Goal: Task Accomplishment & Management: Use online tool/utility

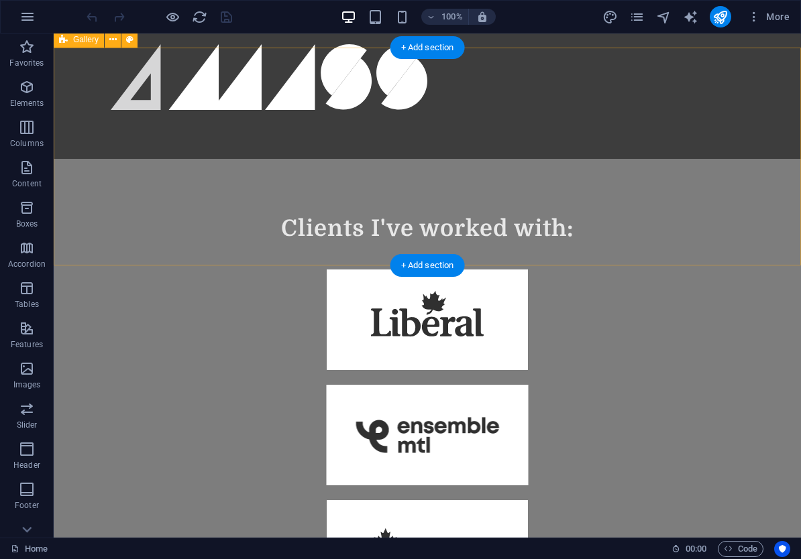
scroll to position [1036, 0]
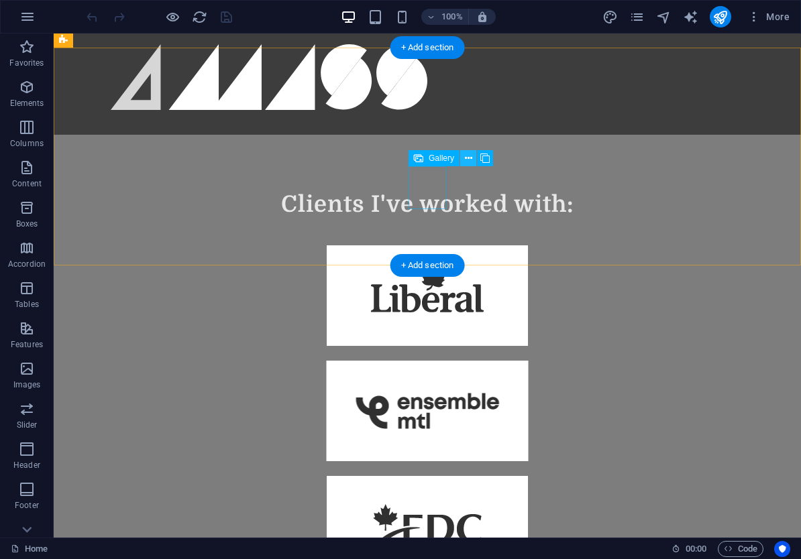
click at [468, 161] on icon at bounding box center [468, 159] width 7 height 14
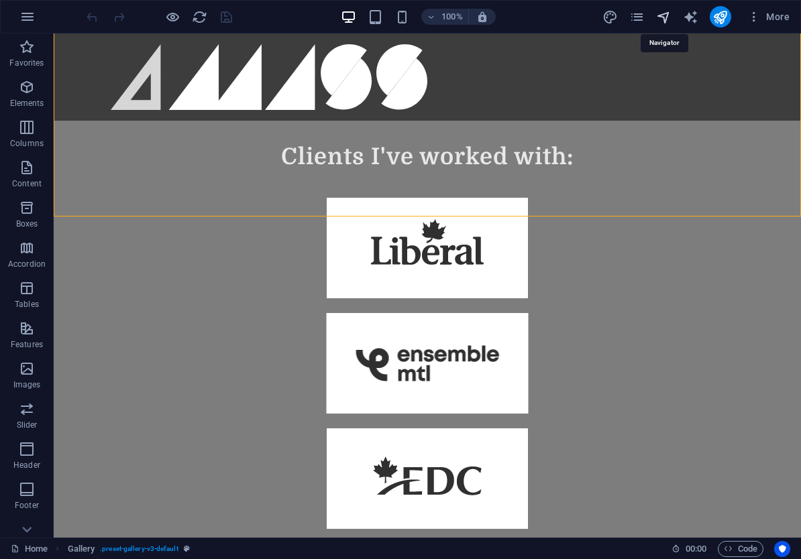
click at [660, 17] on icon "navigator" at bounding box center [663, 16] width 15 height 15
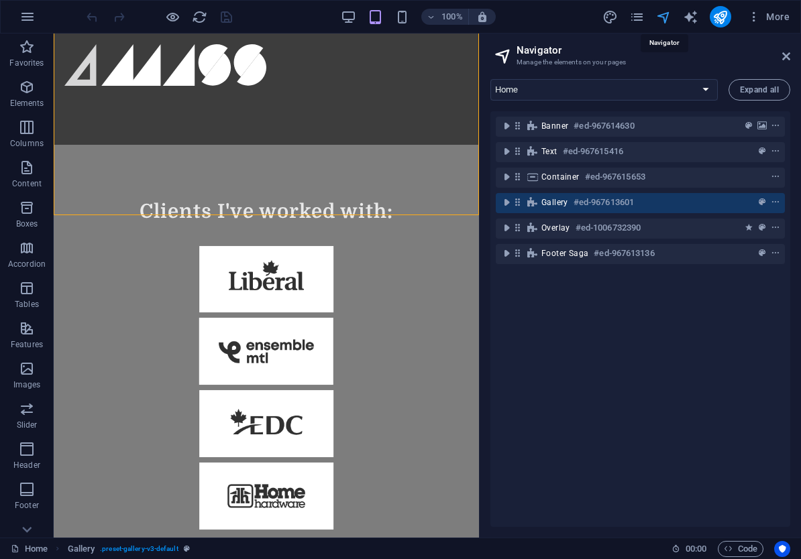
scroll to position [1083, 0]
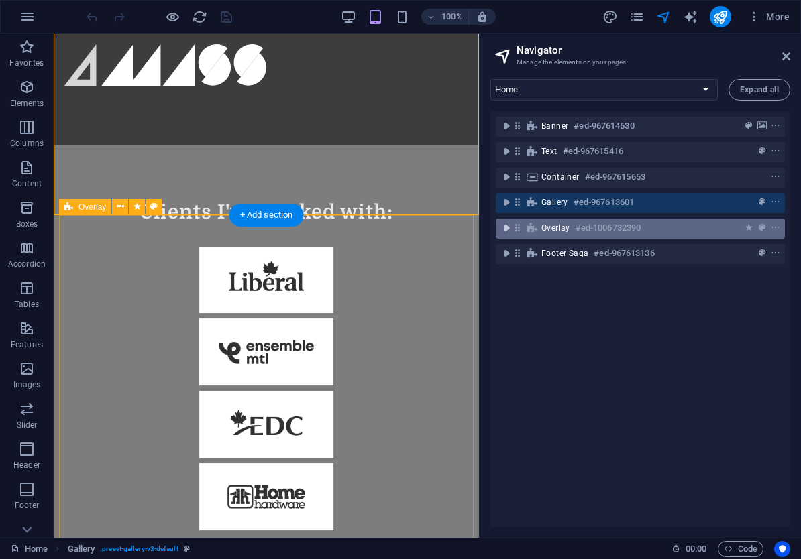
click at [504, 229] on icon "toggle-expand" at bounding box center [505, 227] width 13 height 13
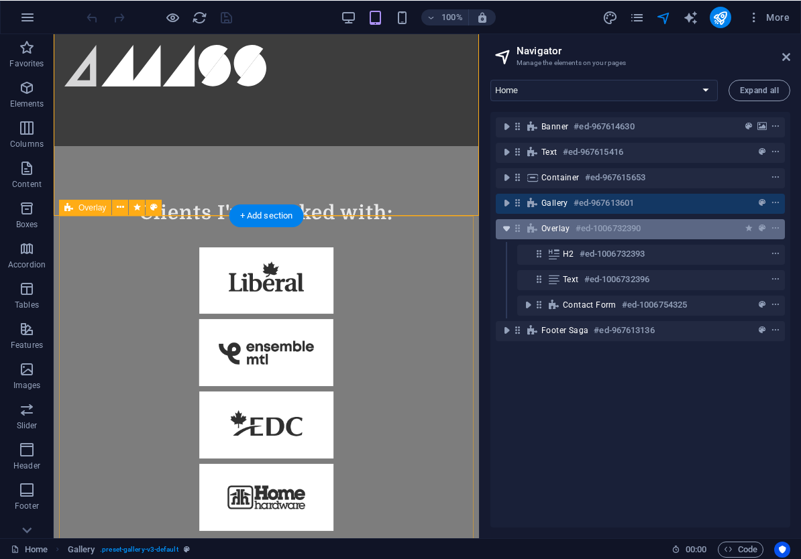
click at [506, 229] on icon "toggle-expand" at bounding box center [505, 227] width 13 height 13
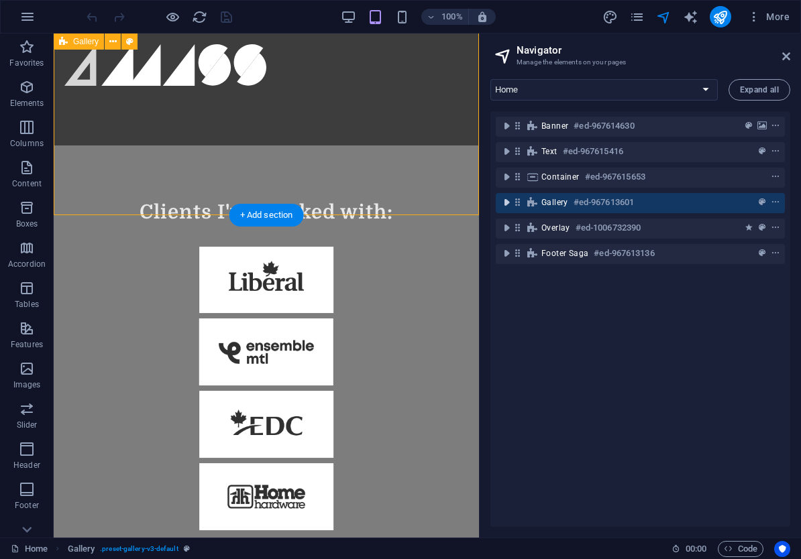
click at [507, 206] on icon "toggle-expand" at bounding box center [505, 202] width 13 height 13
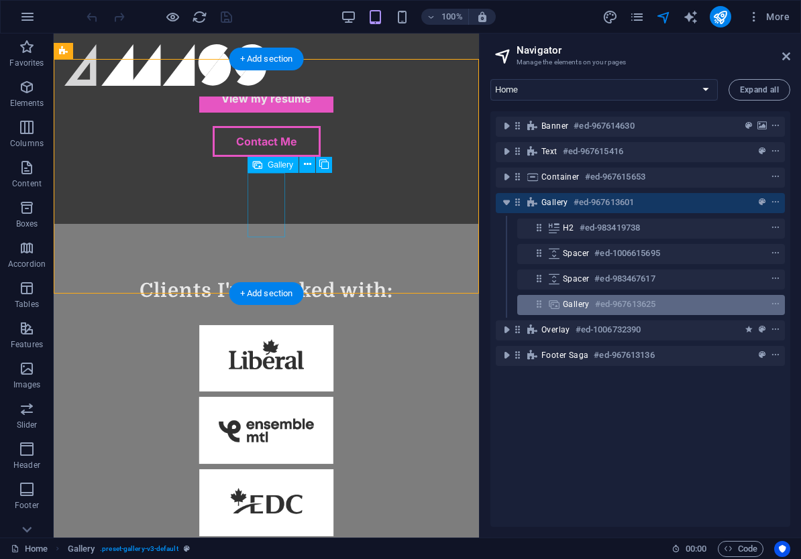
click at [578, 305] on span "Gallery" at bounding box center [576, 304] width 27 height 11
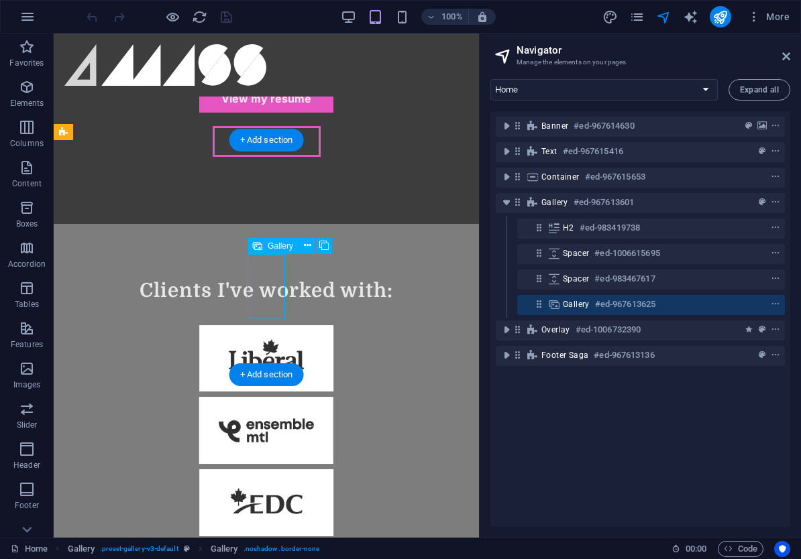
scroll to position [923, 0]
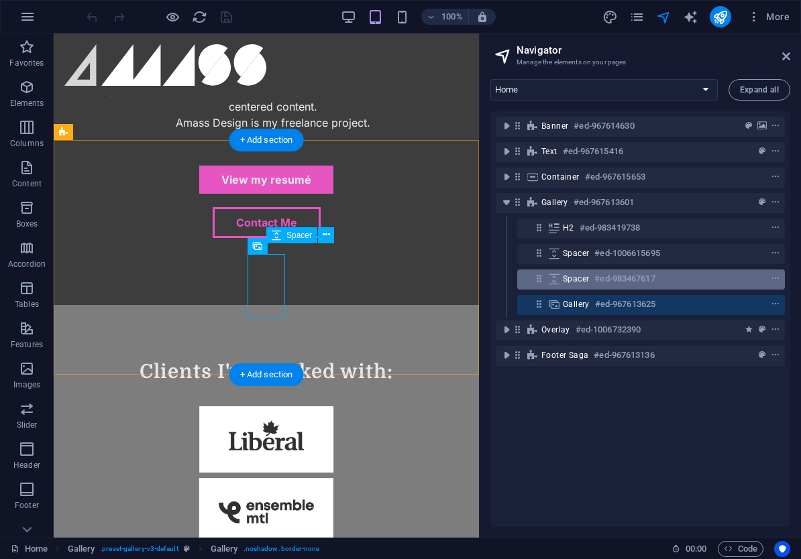
drag, startPoint x: 565, startPoint y: 282, endPoint x: 573, endPoint y: 282, distance: 8.1
click at [565, 282] on span "Spacer" at bounding box center [576, 279] width 26 height 11
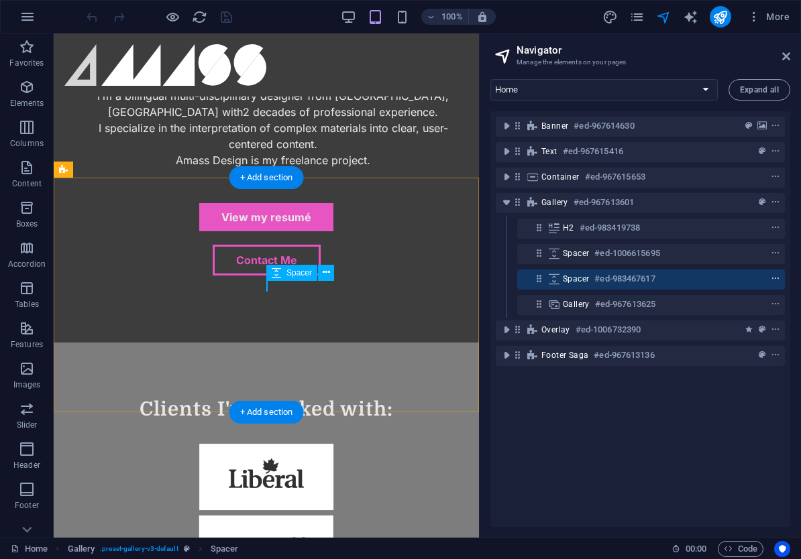
click at [778, 283] on icon "context-menu" at bounding box center [774, 278] width 9 height 9
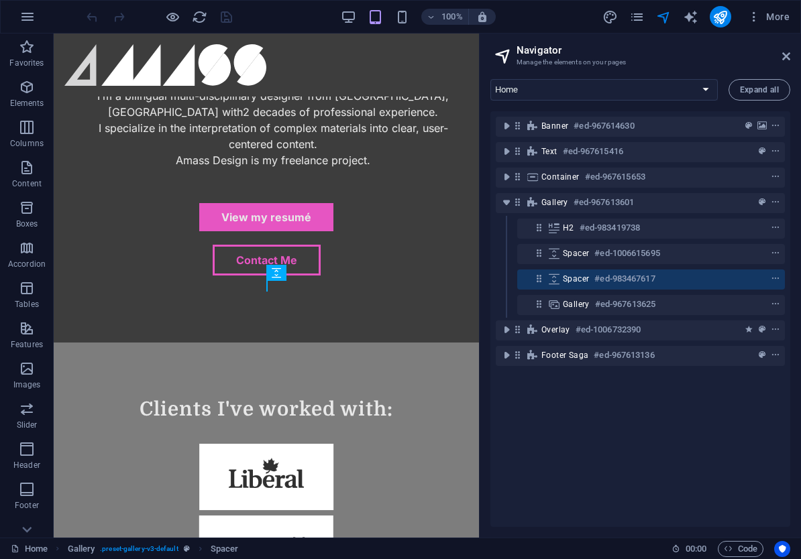
click at [665, 404] on div "Banner #ed-967614630 Text #ed-967615416 Container #ed-967615653 Gallery #ed-967…" at bounding box center [640, 319] width 300 height 416
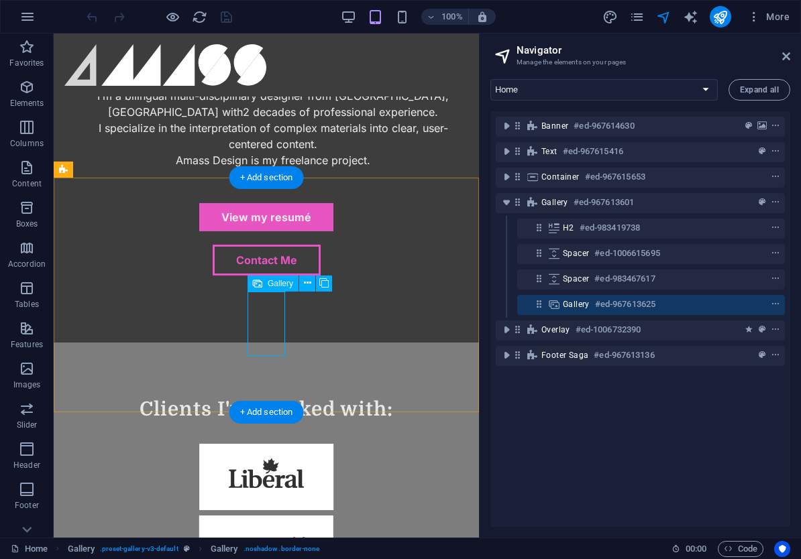
click at [268, 286] on span "Gallery" at bounding box center [280, 284] width 25 height 8
select select "%"
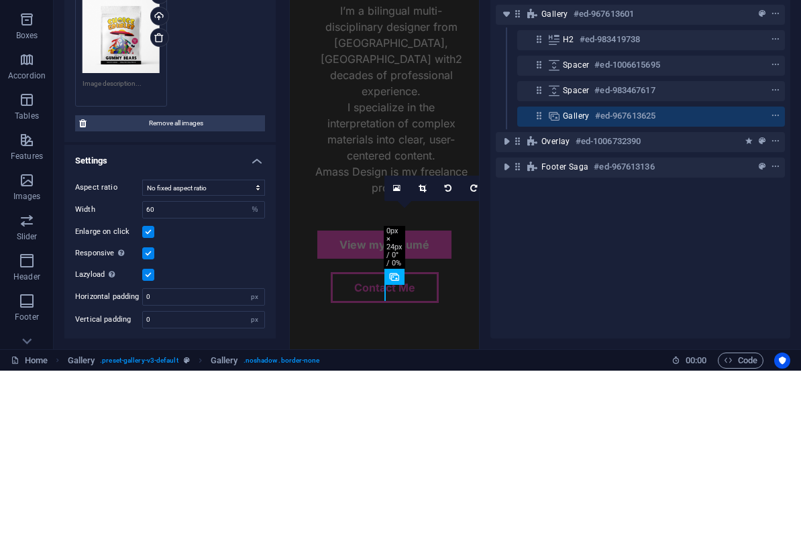
scroll to position [1, 0]
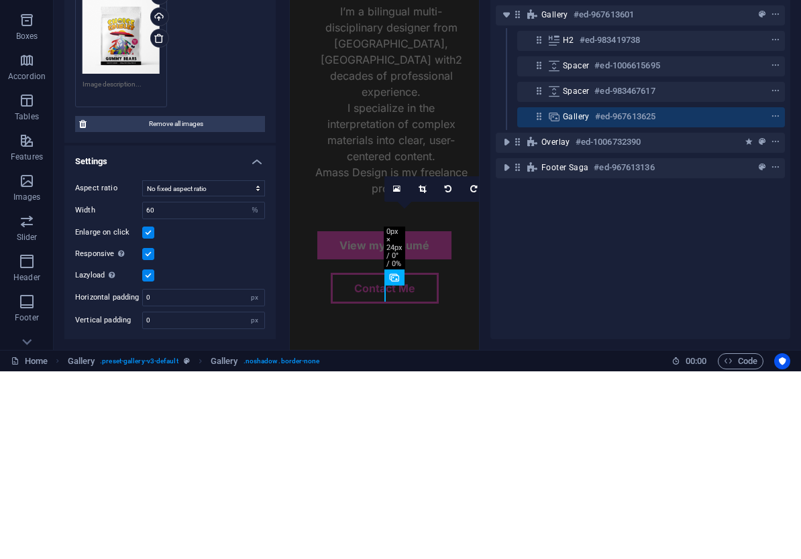
click at [152, 457] on label at bounding box center [148, 463] width 12 height 12
click at [0, 0] on input "Lazyload Loading images after the page loads improves page speed." at bounding box center [0, 0] width 0 height 0
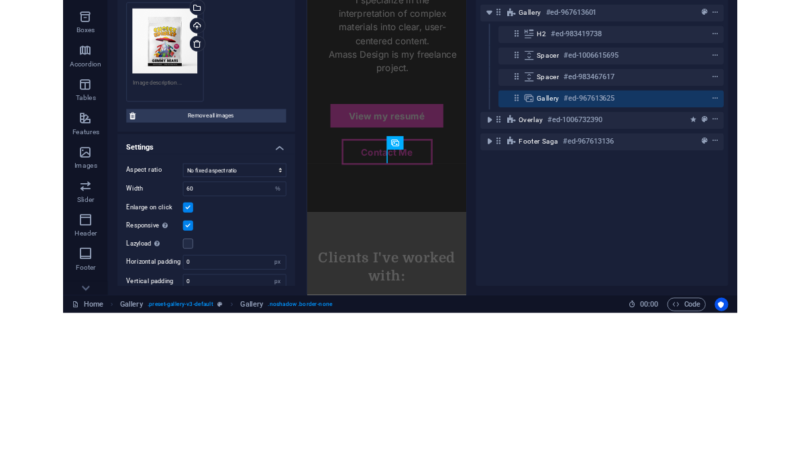
scroll to position [0, 0]
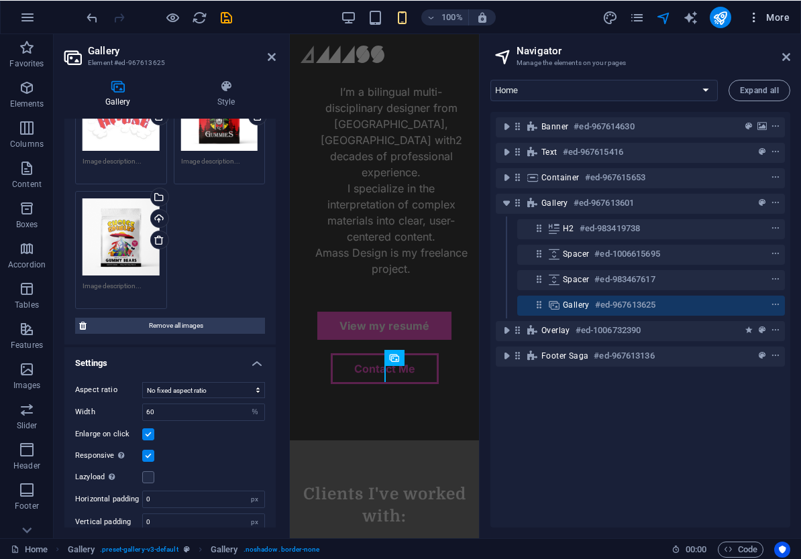
click at [775, 19] on span "More" at bounding box center [768, 16] width 42 height 13
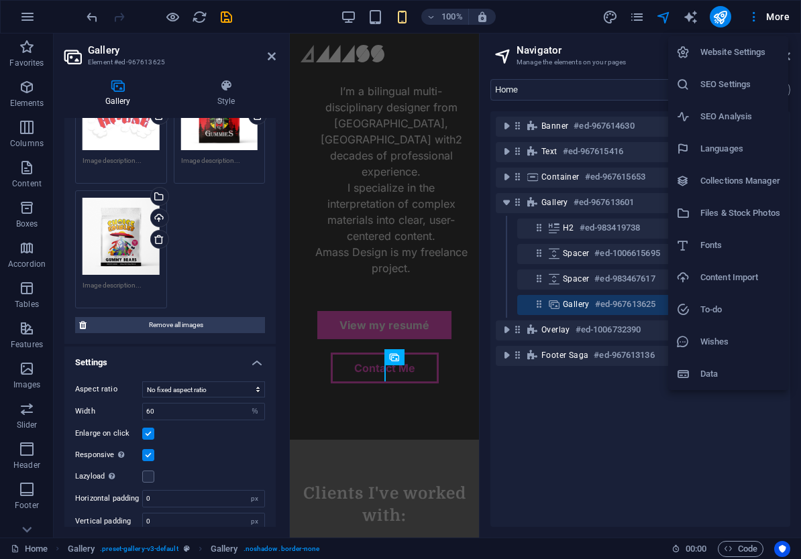
click at [705, 212] on h6 "Files & Stock Photos" at bounding box center [740, 213] width 80 height 16
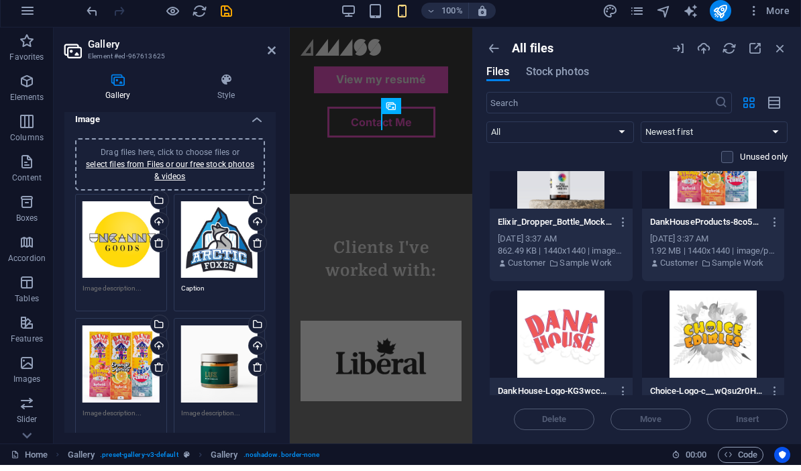
scroll to position [5, 0]
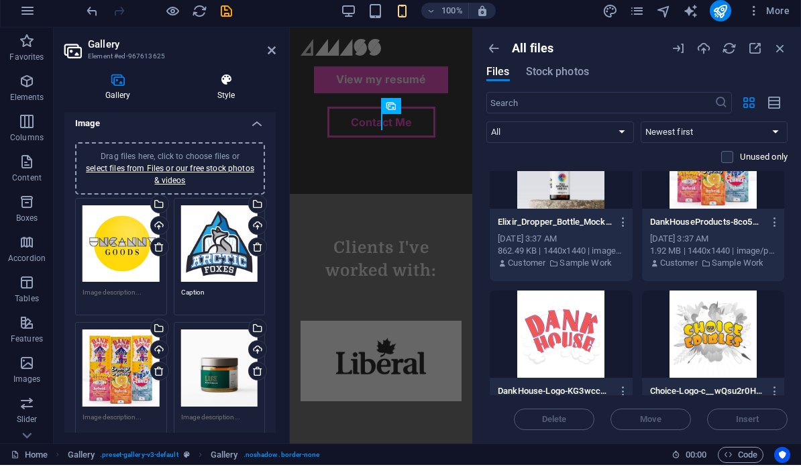
click at [227, 79] on icon at bounding box center [225, 85] width 99 height 13
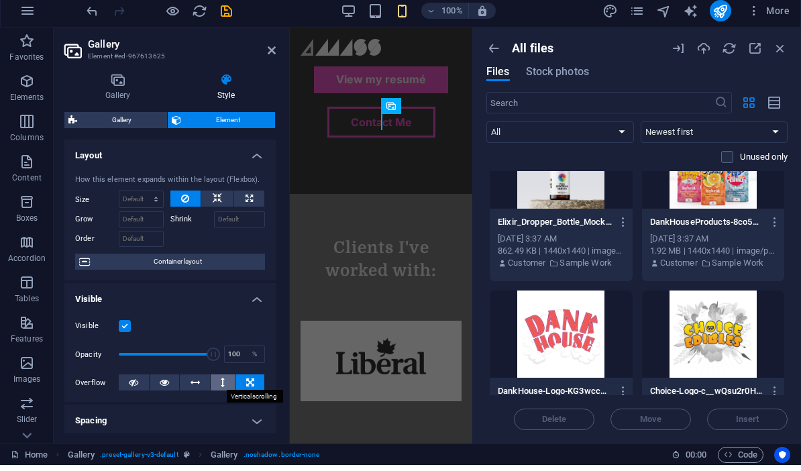
click at [224, 380] on icon at bounding box center [223, 388] width 4 height 16
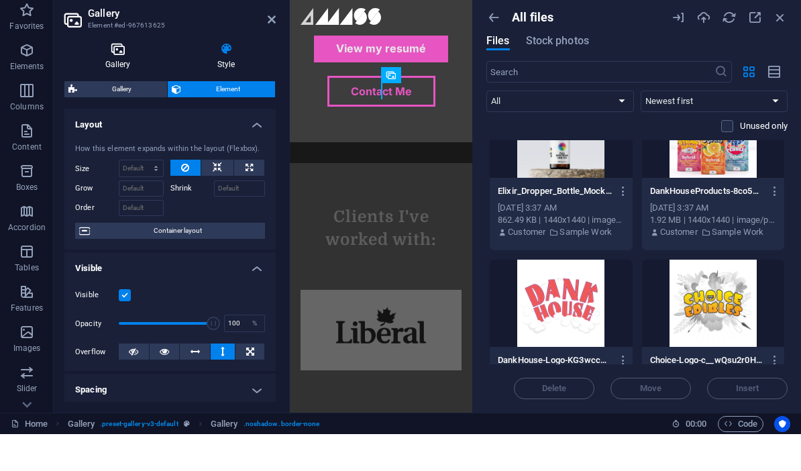
scroll to position [1, 0]
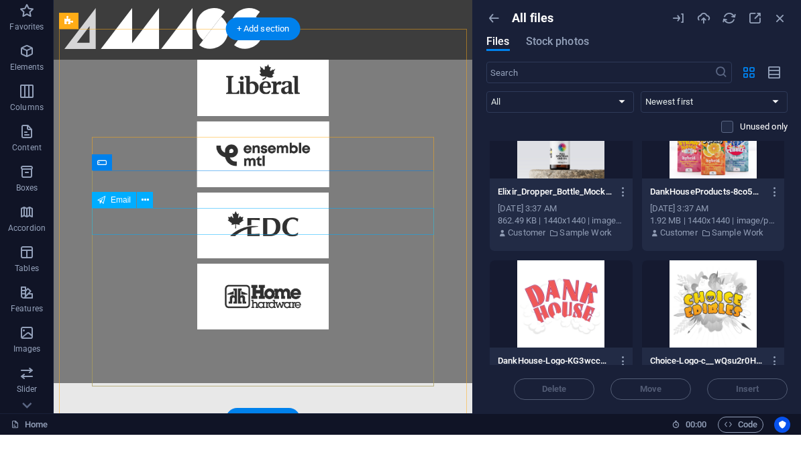
scroll to position [1117, 0]
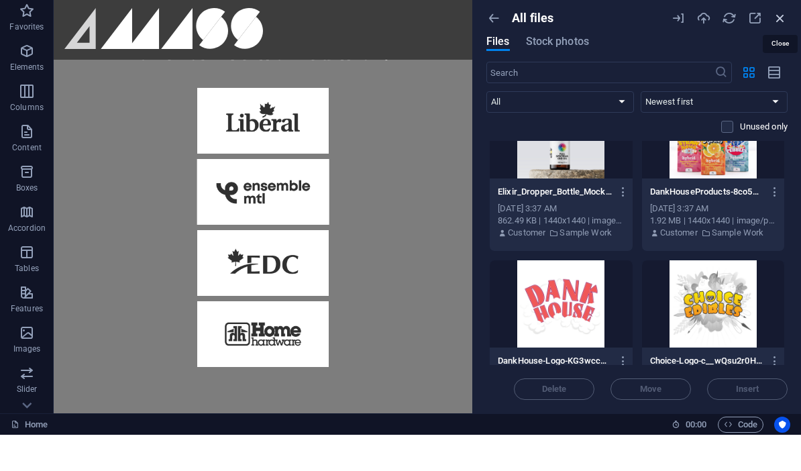
click at [774, 47] on icon "button" at bounding box center [779, 54] width 15 height 15
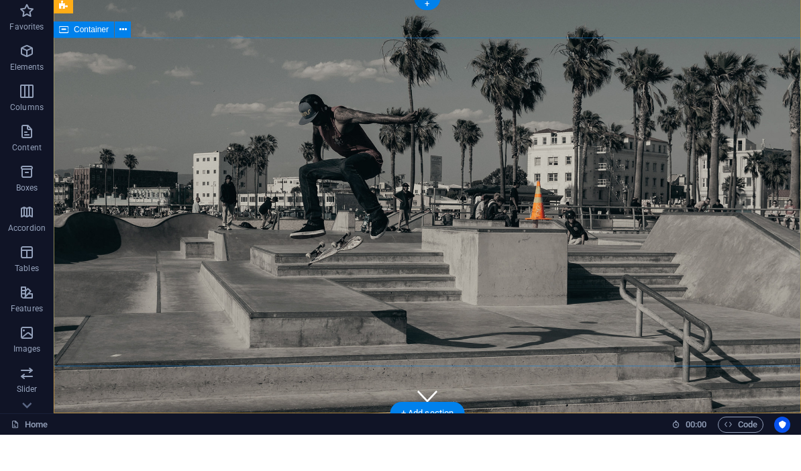
scroll to position [0, 0]
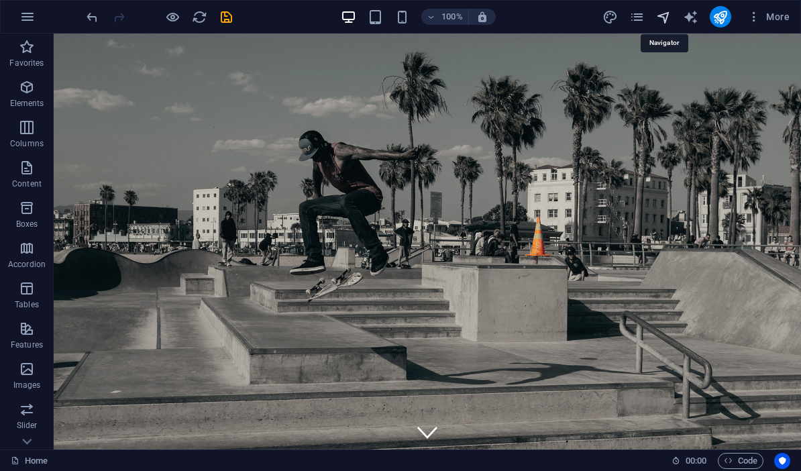
click at [659, 17] on icon "navigator" at bounding box center [663, 16] width 15 height 15
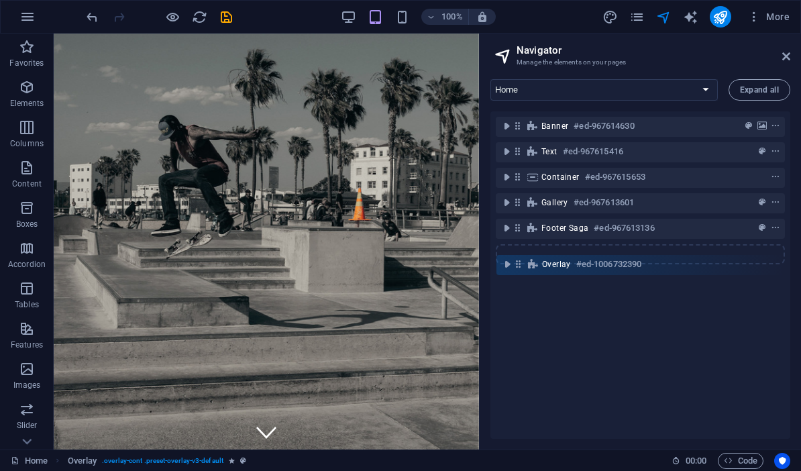
drag, startPoint x: 515, startPoint y: 227, endPoint x: 518, endPoint y: 268, distance: 40.4
click at [518, 267] on div "Banner #ed-967614630 Text #ed-967615416 Container #ed-967615653 Gallery #ed-967…" at bounding box center [640, 274] width 300 height 327
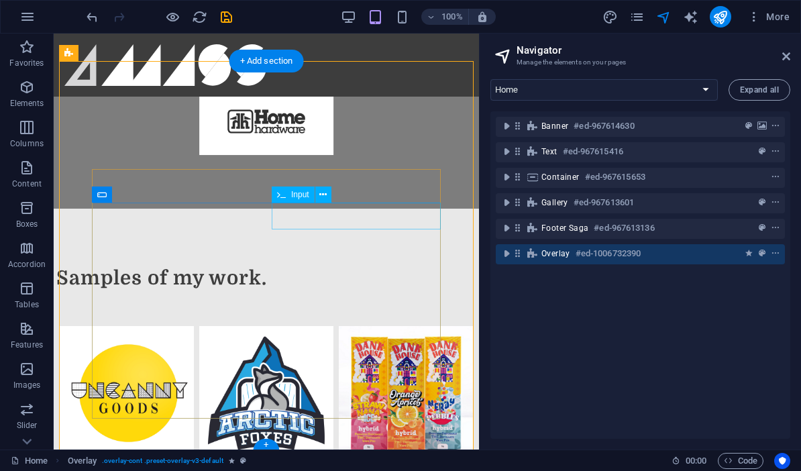
scroll to position [1367, 0]
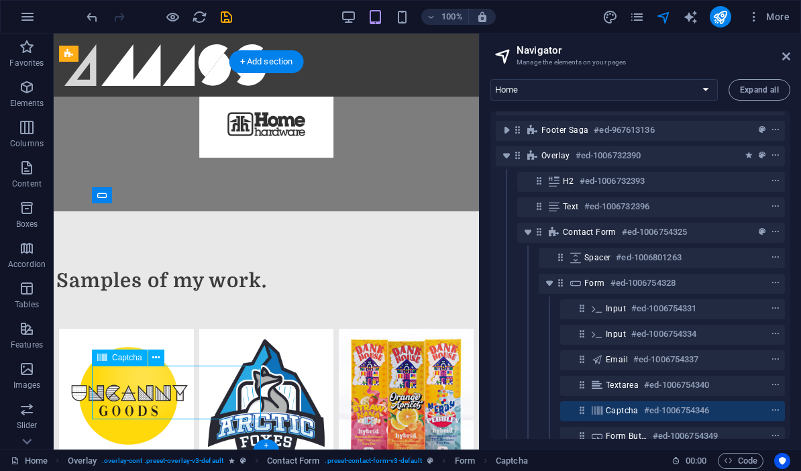
scroll to position [111, 0]
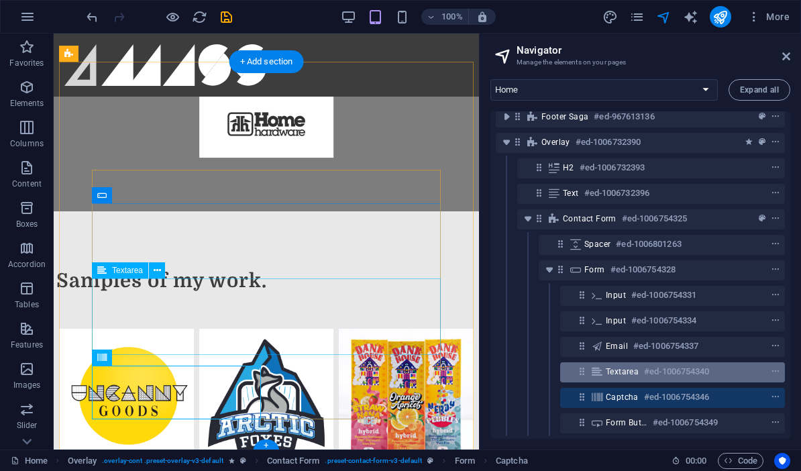
click at [622, 373] on span "Textarea" at bounding box center [621, 371] width 33 height 11
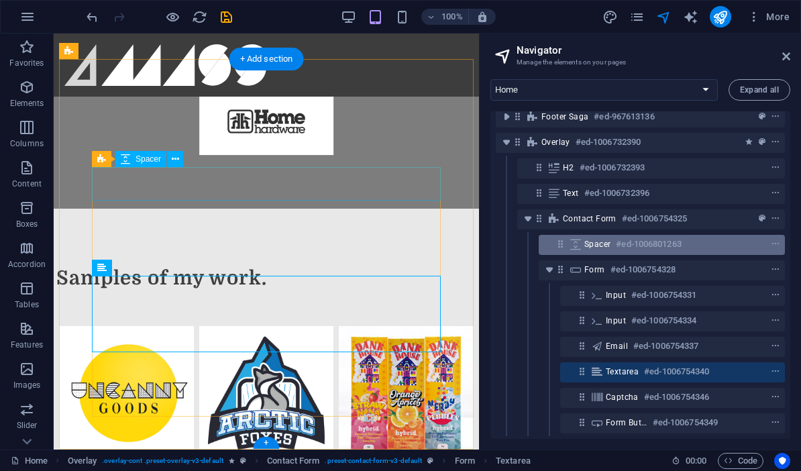
click at [648, 241] on h6 "#ed-1006801263" at bounding box center [647, 244] width 65 height 16
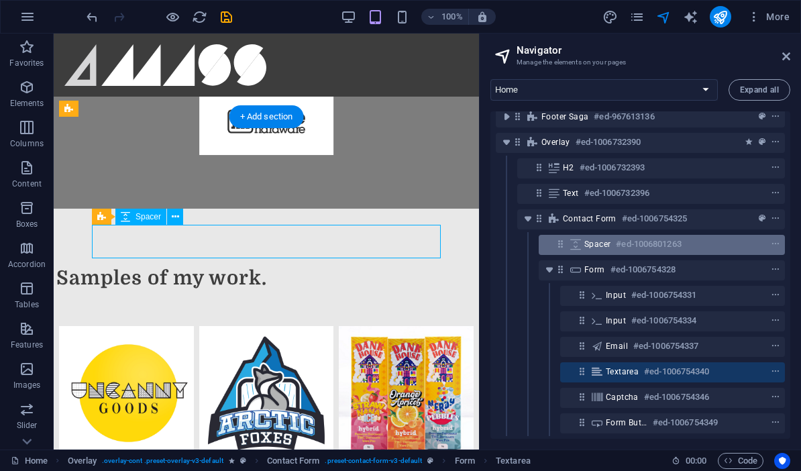
scroll to position [1312, 0]
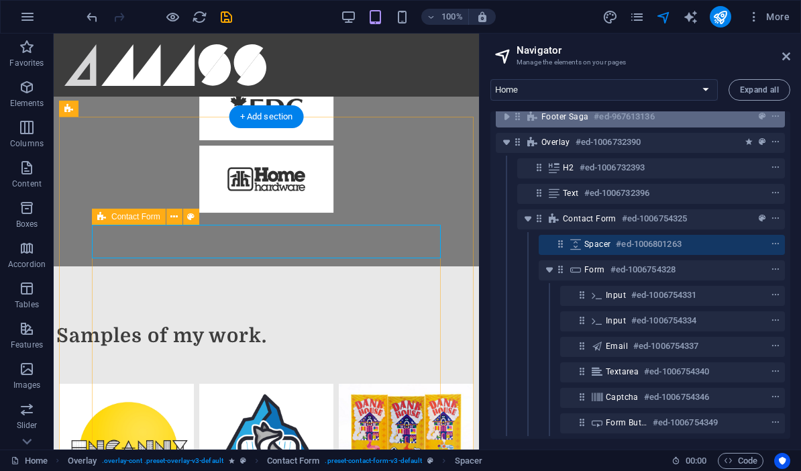
click at [526, 221] on icon "toggle-expand" at bounding box center [527, 218] width 13 height 13
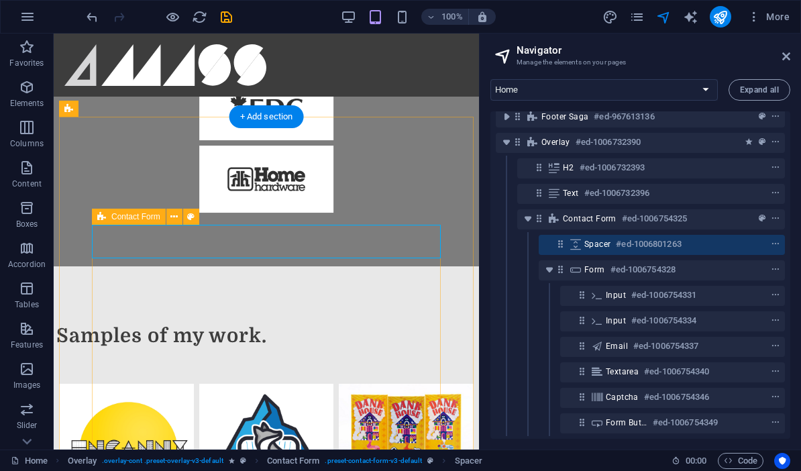
scroll to position [0, 0]
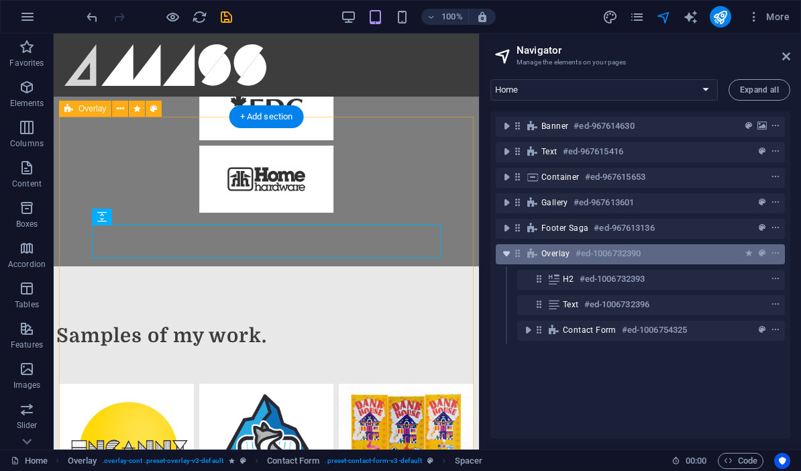
click at [505, 255] on icon "toggle-expand" at bounding box center [505, 253] width 13 height 13
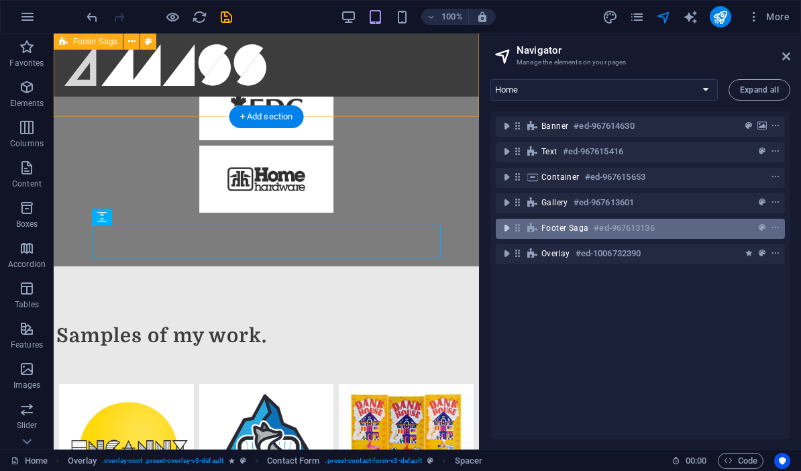
click at [504, 228] on icon "toggle-expand" at bounding box center [505, 227] width 13 height 13
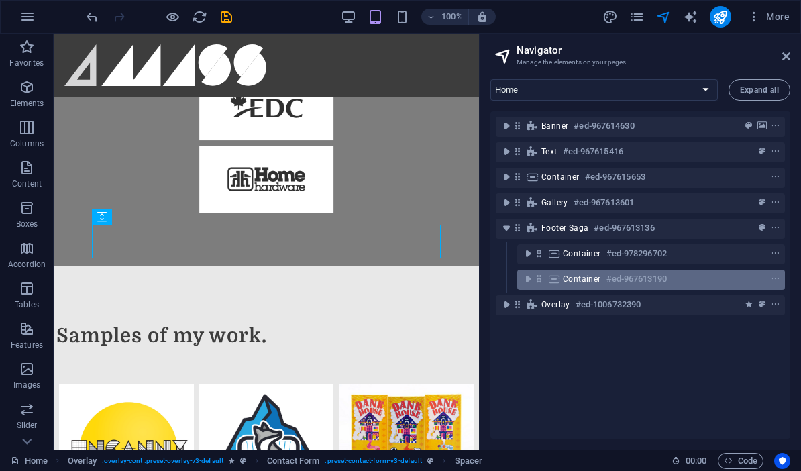
click at [516, 280] on div "Container #ed-967613190" at bounding box center [639, 279] width 289 height 25
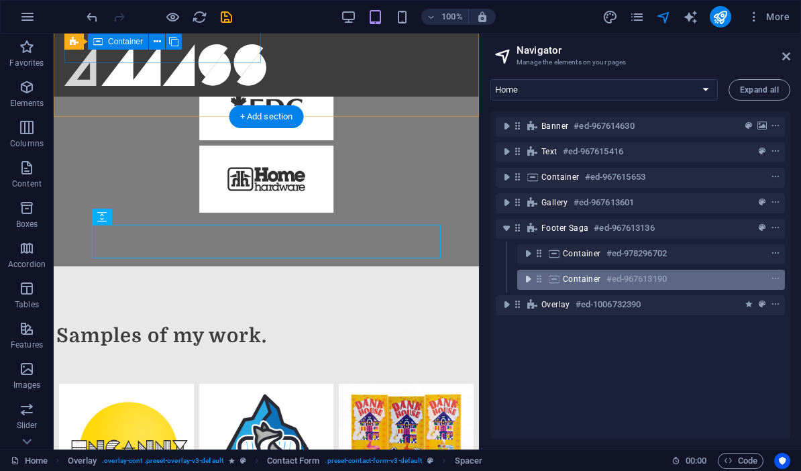
click at [526, 280] on icon "toggle-expand" at bounding box center [527, 278] width 13 height 13
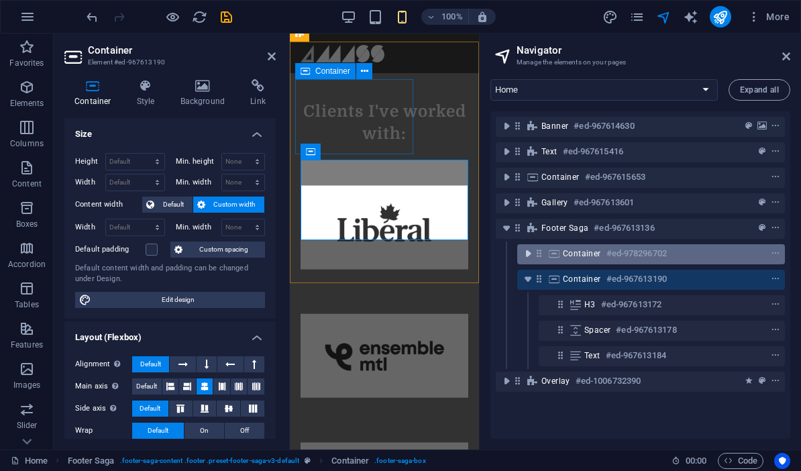
click at [528, 257] on icon "toggle-expand" at bounding box center [527, 253] width 13 height 13
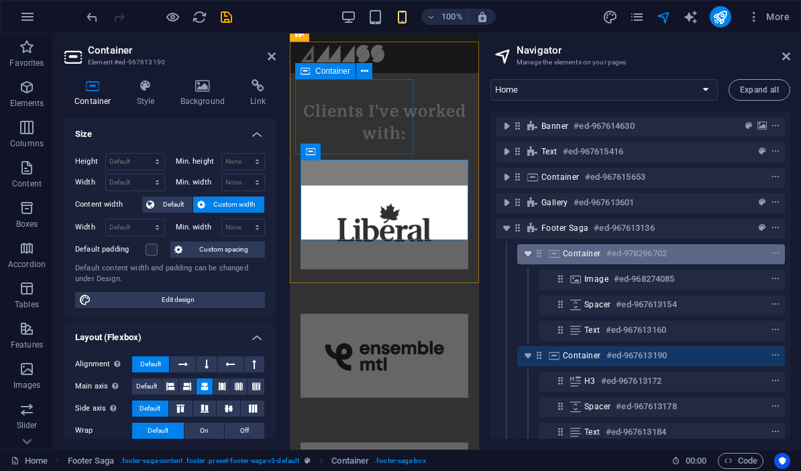
click at [528, 256] on icon "toggle-expand" at bounding box center [527, 253] width 13 height 13
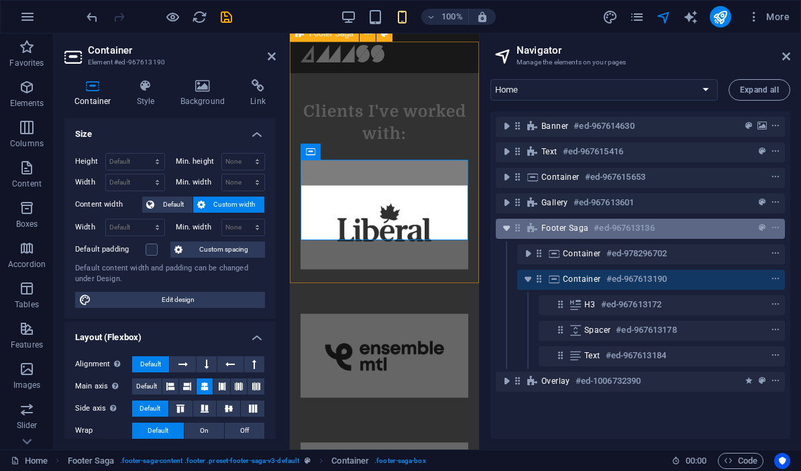
click at [504, 230] on icon "toggle-expand" at bounding box center [505, 227] width 13 height 13
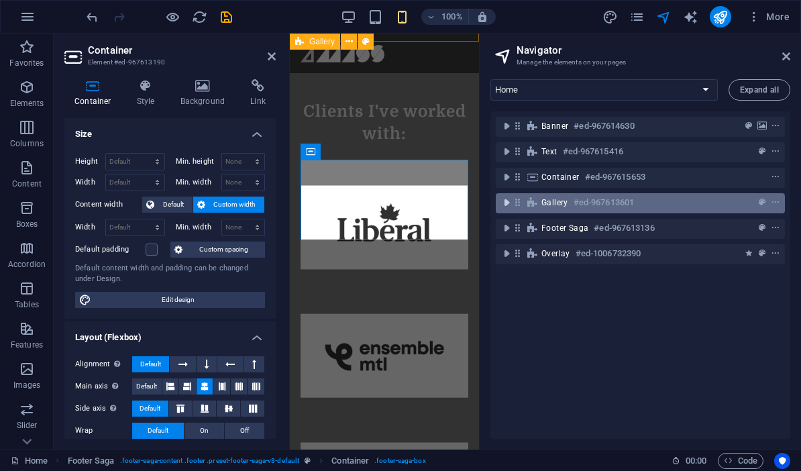
click at [509, 202] on icon "toggle-expand" at bounding box center [505, 202] width 13 height 13
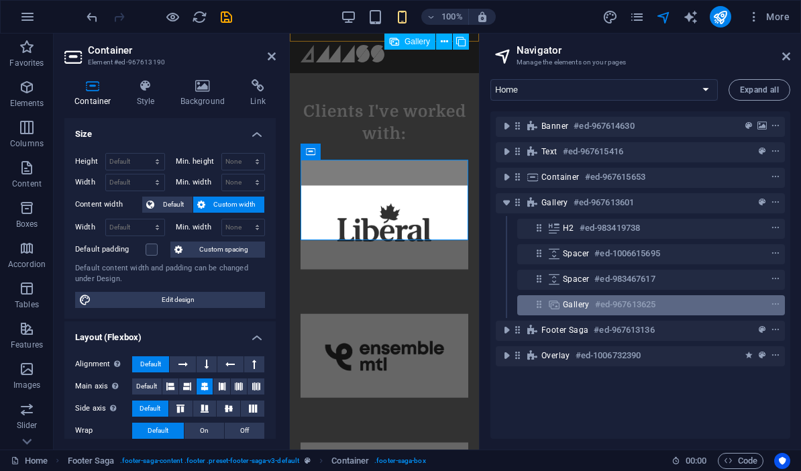
click at [541, 305] on icon at bounding box center [538, 303] width 11 height 11
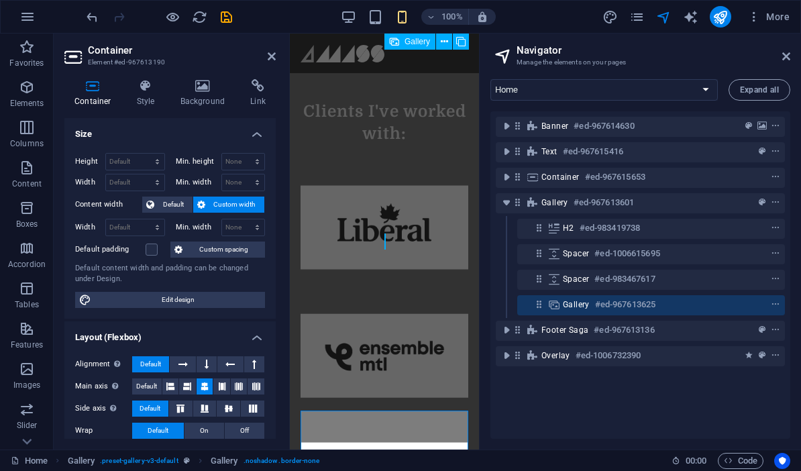
scroll to position [1061, 0]
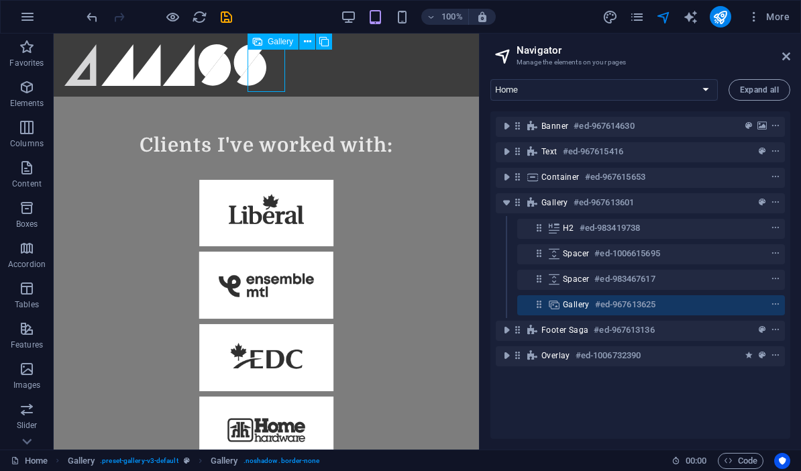
click at [555, 305] on icon at bounding box center [553, 304] width 15 height 11
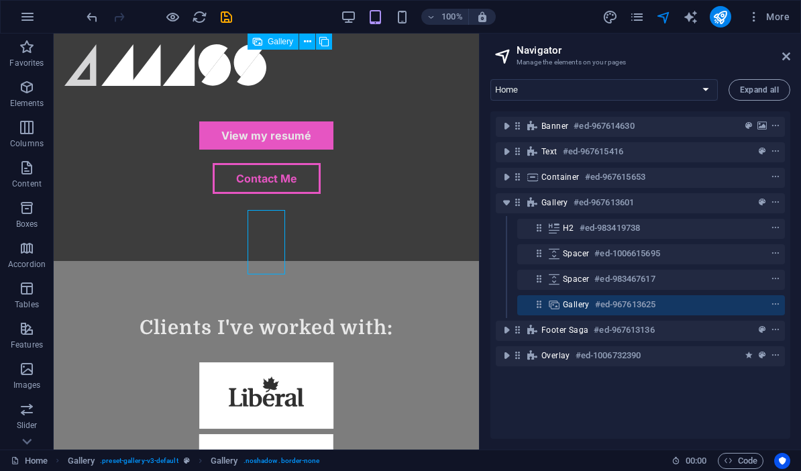
click at [555, 305] on icon at bounding box center [553, 304] width 15 height 11
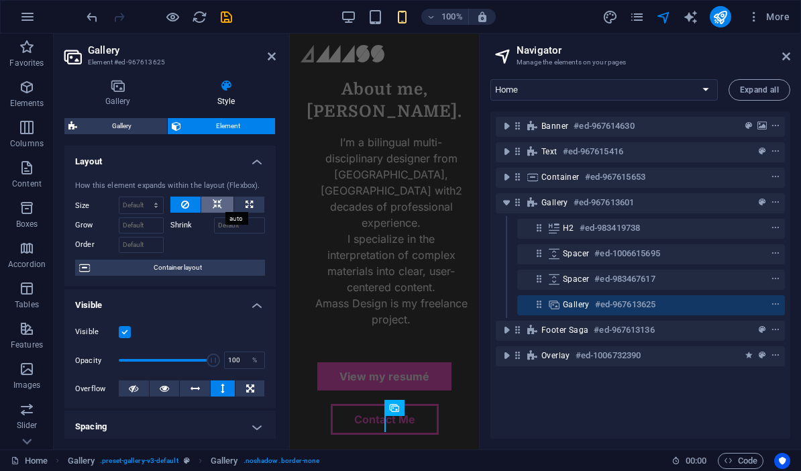
click at [221, 205] on button at bounding box center [217, 204] width 32 height 16
click at [127, 89] on icon at bounding box center [117, 85] width 107 height 13
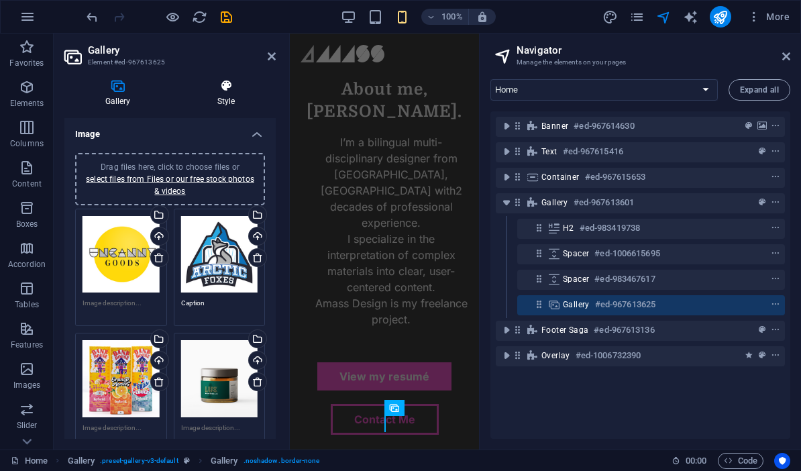
click at [211, 94] on h4 "Style" at bounding box center [225, 93] width 99 height 28
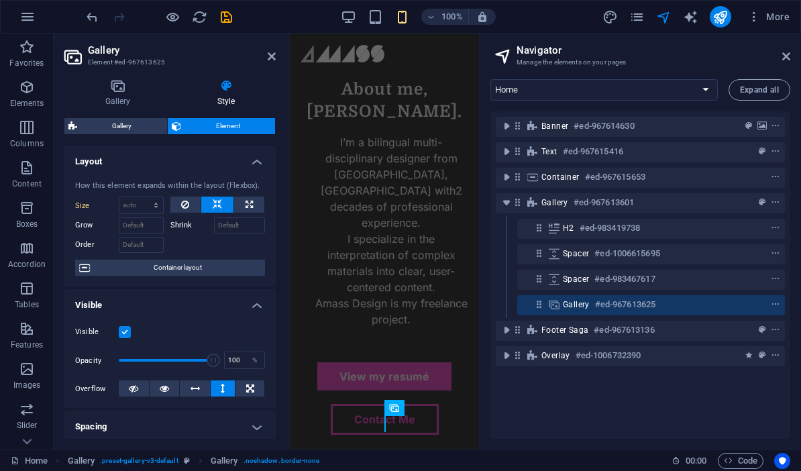
click at [129, 116] on div "Gallery Style Image Drag files here, click to choose files or select files from…" at bounding box center [169, 258] width 211 height 359
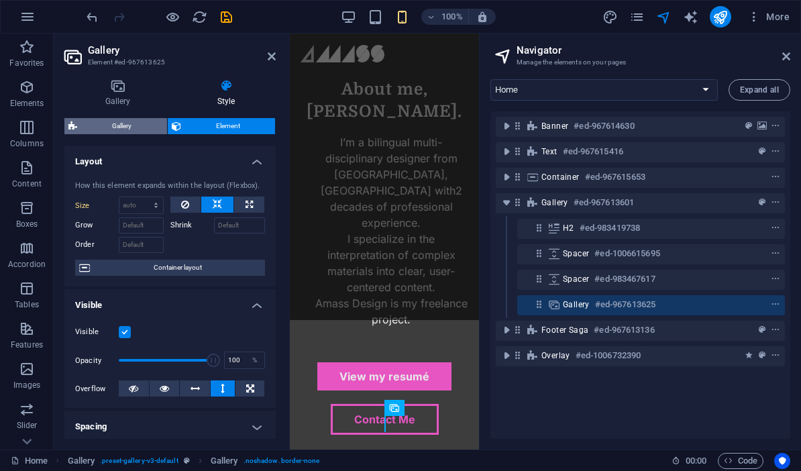
click at [127, 123] on span "Gallery" at bounding box center [122, 126] width 82 height 16
select select "rem"
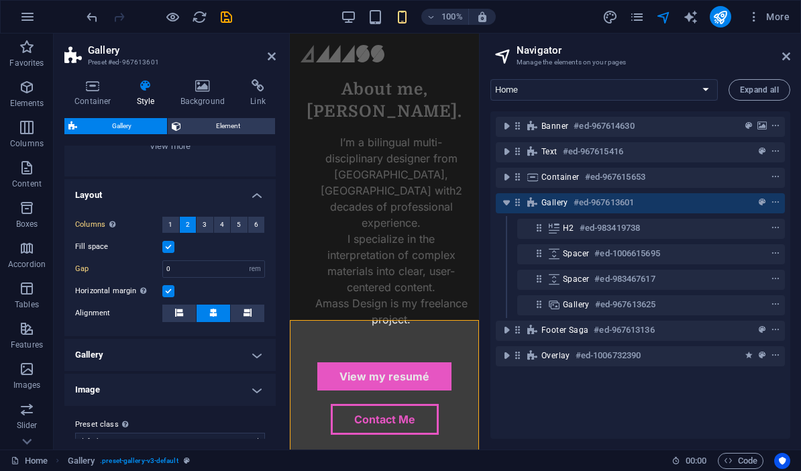
scroll to position [196, 0]
click at [263, 93] on h4 "Link" at bounding box center [258, 93] width 36 height 28
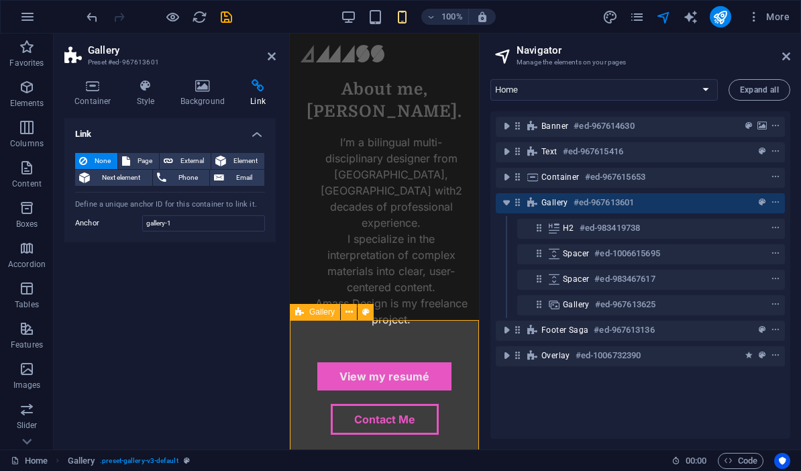
click at [634, 202] on h6 "#ed-967613601" at bounding box center [603, 202] width 60 height 16
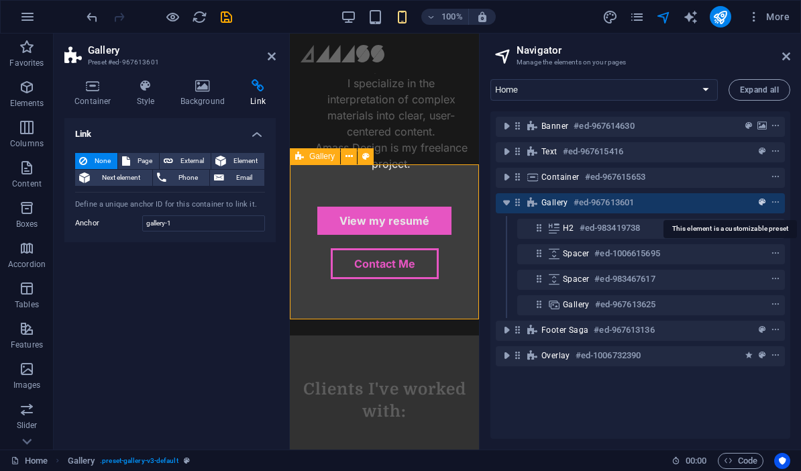
click at [764, 204] on icon "preset" at bounding box center [761, 202] width 7 height 9
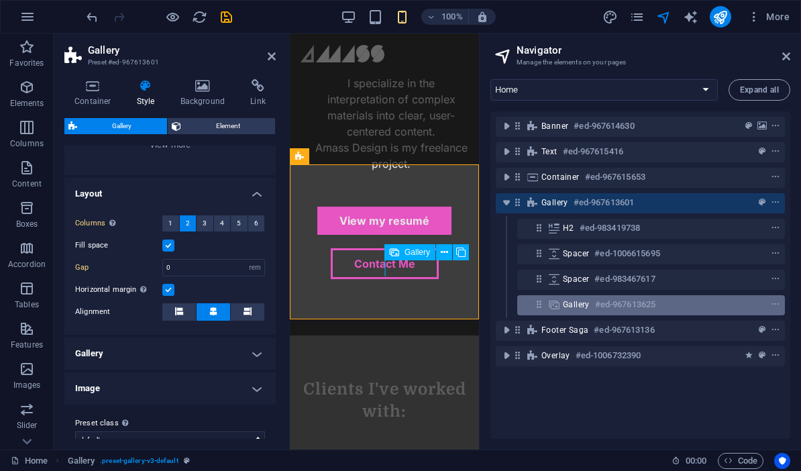
click at [749, 305] on div at bounding box center [750, 304] width 63 height 16
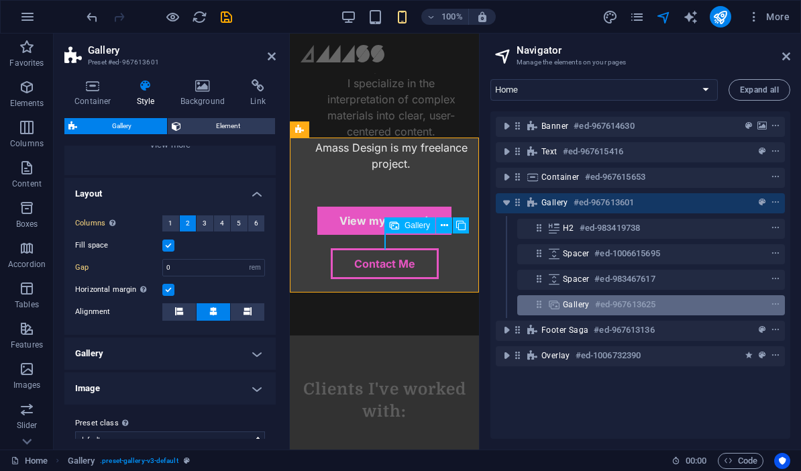
click at [748, 305] on div at bounding box center [750, 304] width 63 height 16
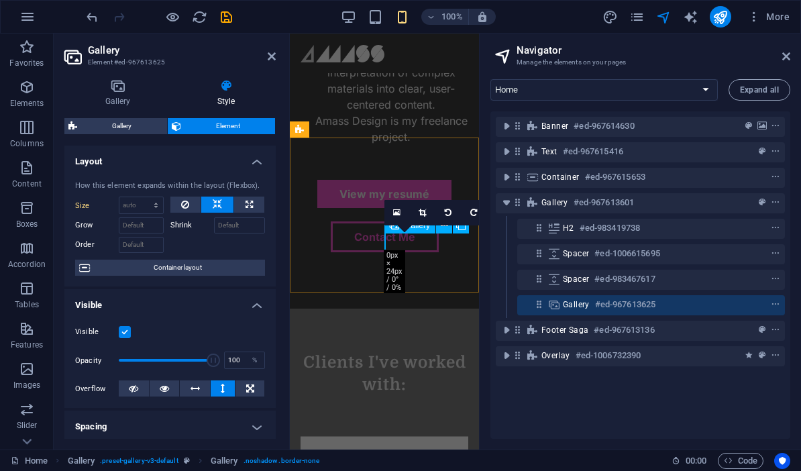
click at [565, 308] on span "Gallery" at bounding box center [576, 304] width 27 height 11
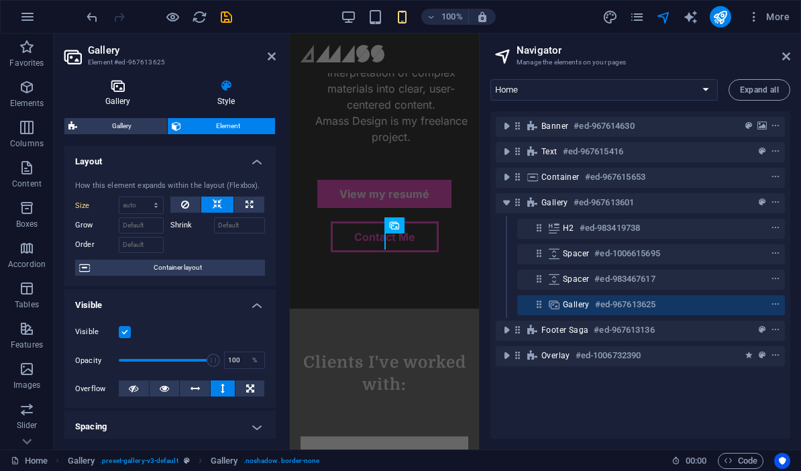
click at [115, 94] on h4 "Gallery" at bounding box center [120, 93] width 112 height 28
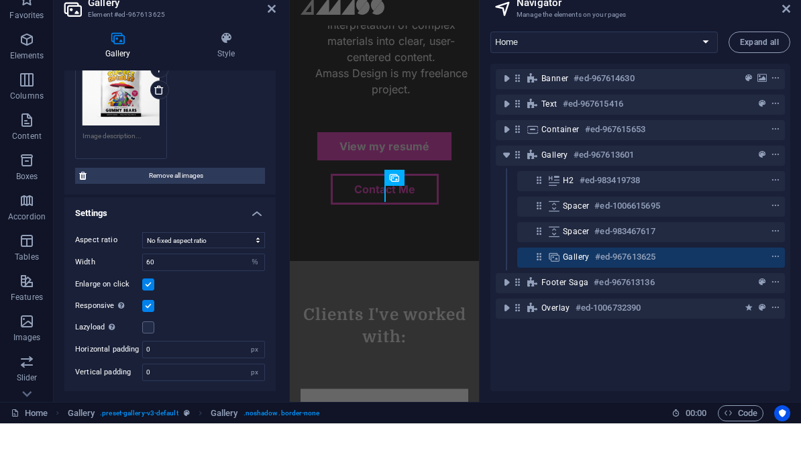
scroll to position [0, 0]
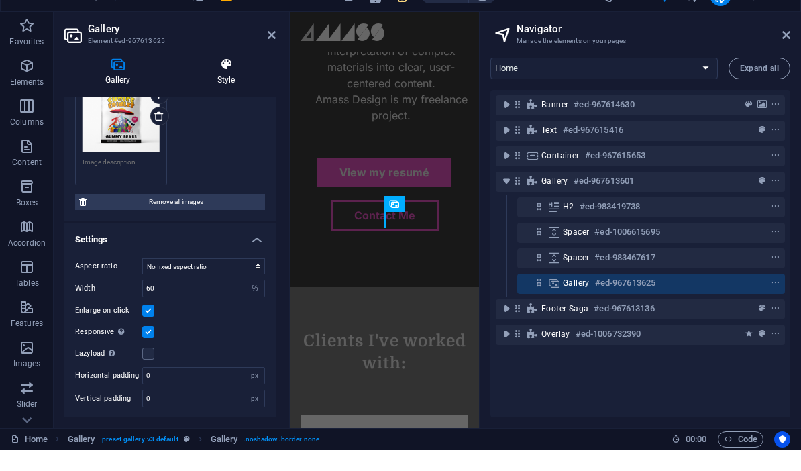
click at [218, 79] on h4 "Style" at bounding box center [225, 93] width 99 height 28
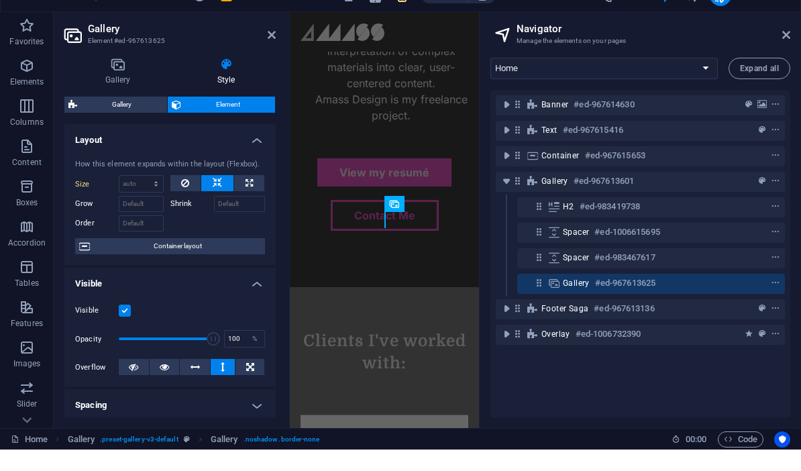
scroll to position [1, 0]
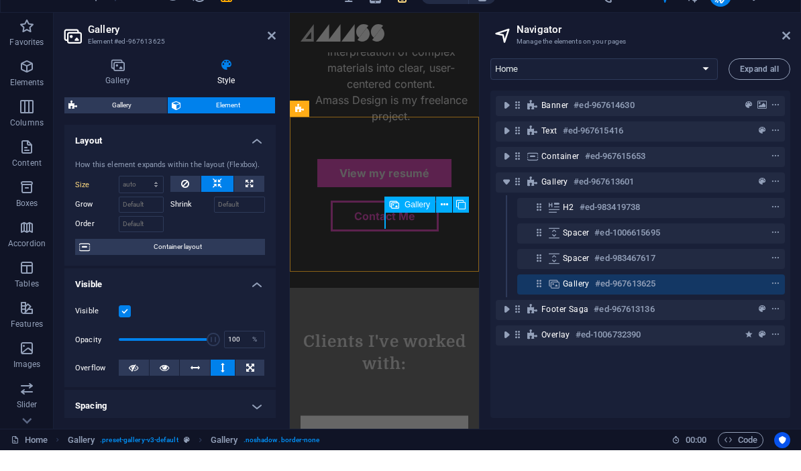
click at [394, 217] on icon at bounding box center [394, 225] width 9 height 16
click at [446, 219] on icon at bounding box center [443, 226] width 7 height 14
click at [455, 217] on button at bounding box center [461, 225] width 16 height 16
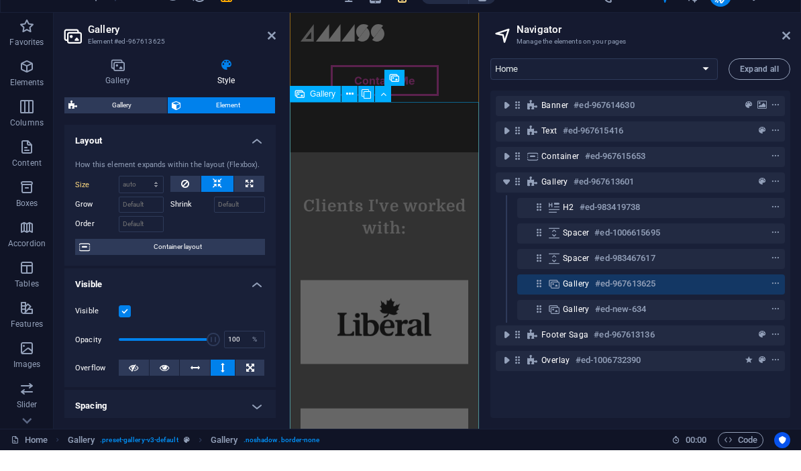
scroll to position [1201, 0]
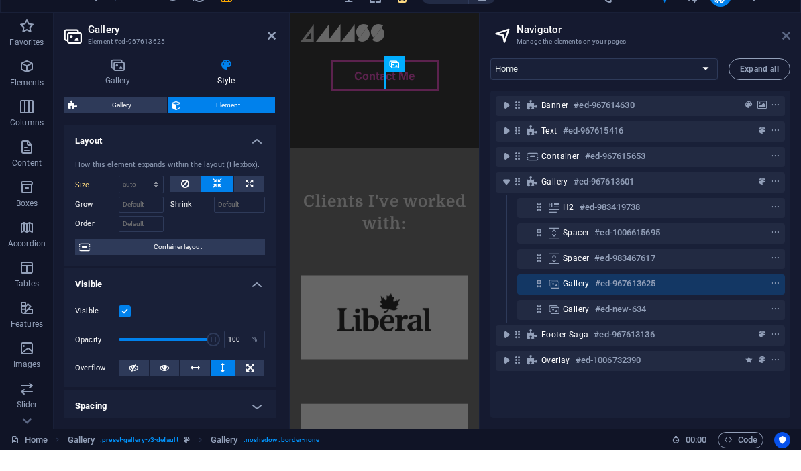
click at [786, 51] on icon at bounding box center [786, 56] width 8 height 11
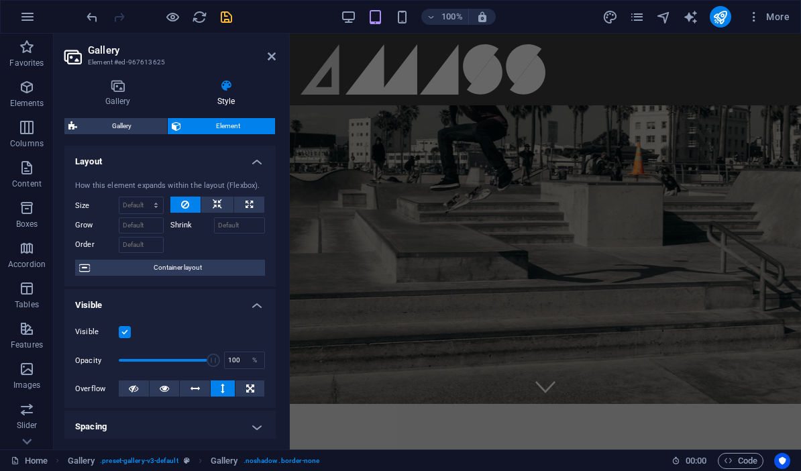
click at [231, 16] on icon "save" at bounding box center [226, 16] width 15 height 15
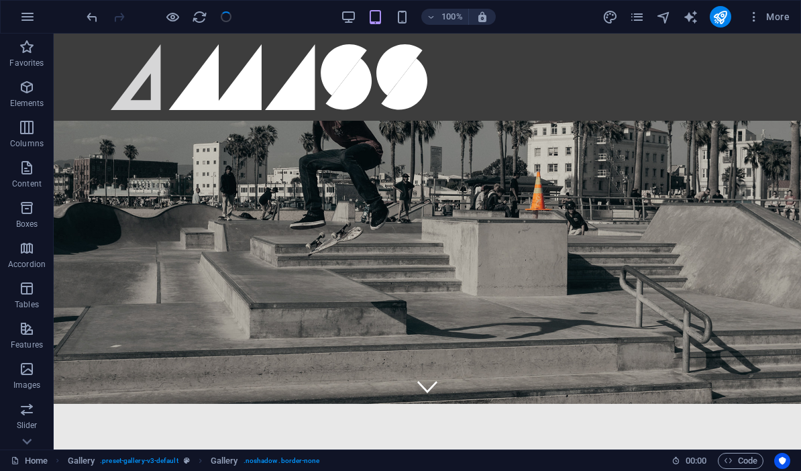
scroll to position [894, 0]
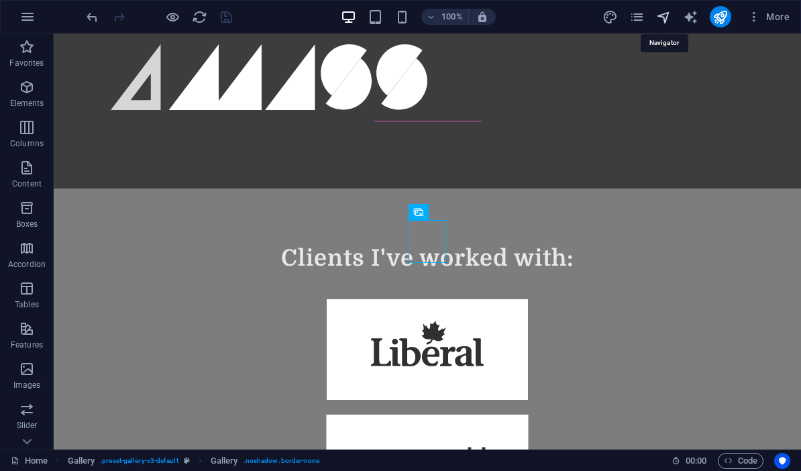
click at [660, 12] on icon "navigator" at bounding box center [663, 16] width 15 height 15
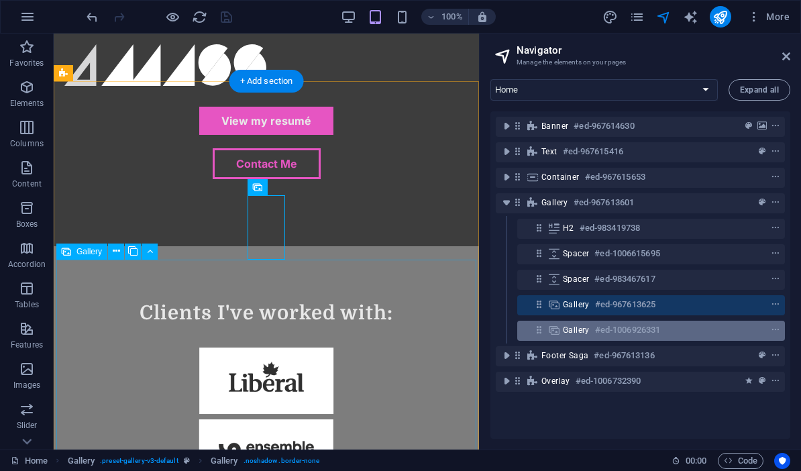
click at [544, 329] on icon at bounding box center [538, 329] width 11 height 11
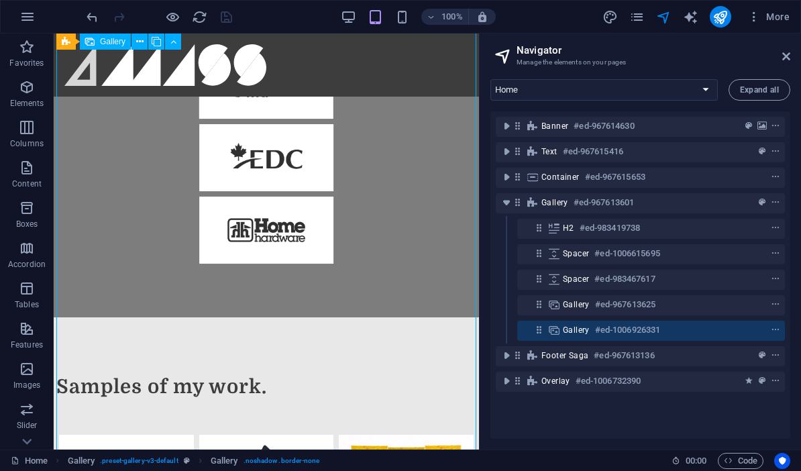
click at [544, 329] on icon at bounding box center [538, 329] width 11 height 11
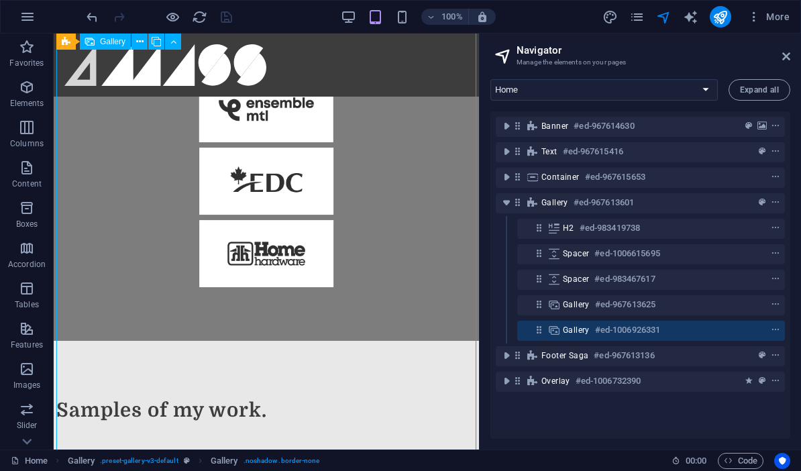
select select "%"
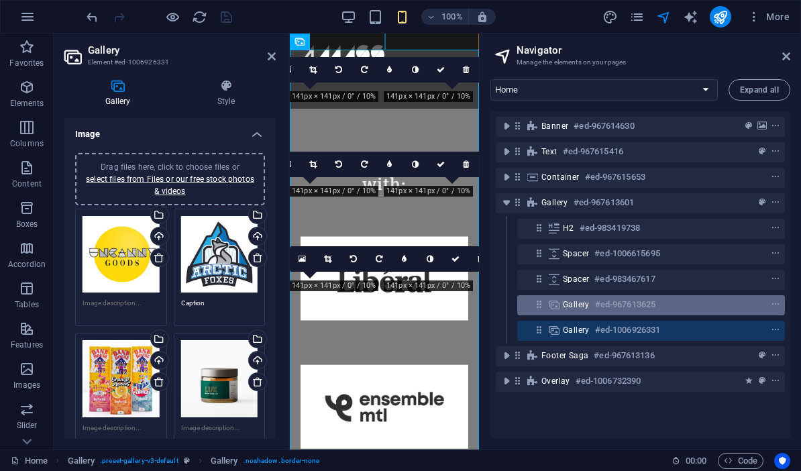
click at [550, 309] on icon at bounding box center [553, 304] width 15 height 11
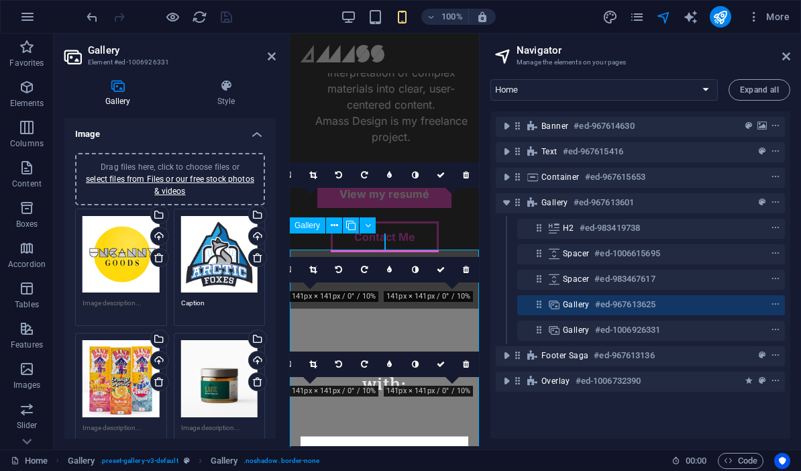
click at [550, 309] on icon at bounding box center [553, 304] width 15 height 11
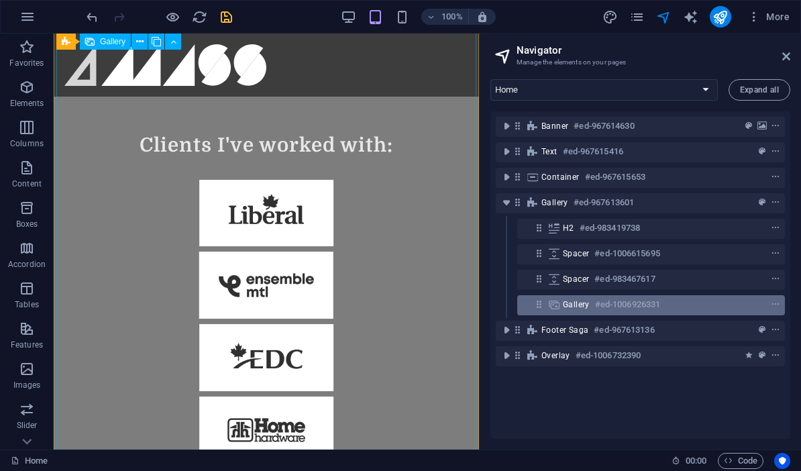
click at [553, 308] on icon at bounding box center [553, 304] width 15 height 11
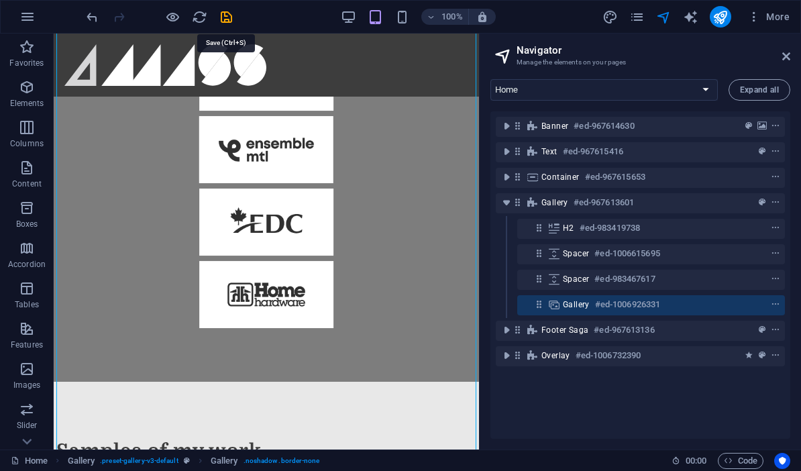
click at [229, 21] on icon "save" at bounding box center [226, 16] width 15 height 15
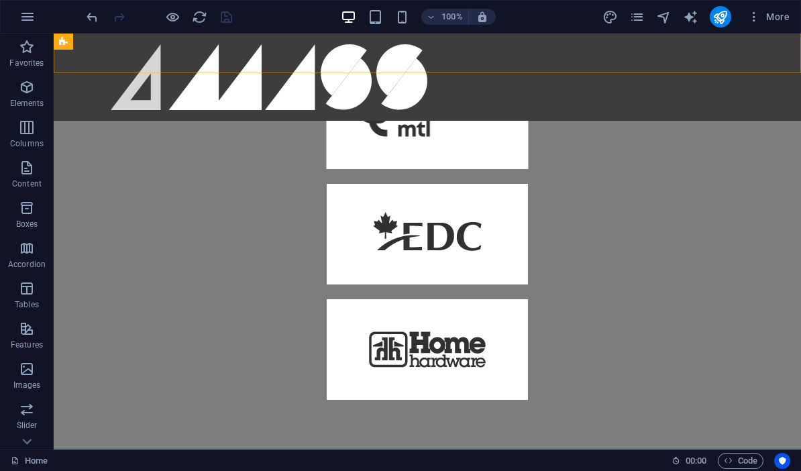
scroll to position [1241, 0]
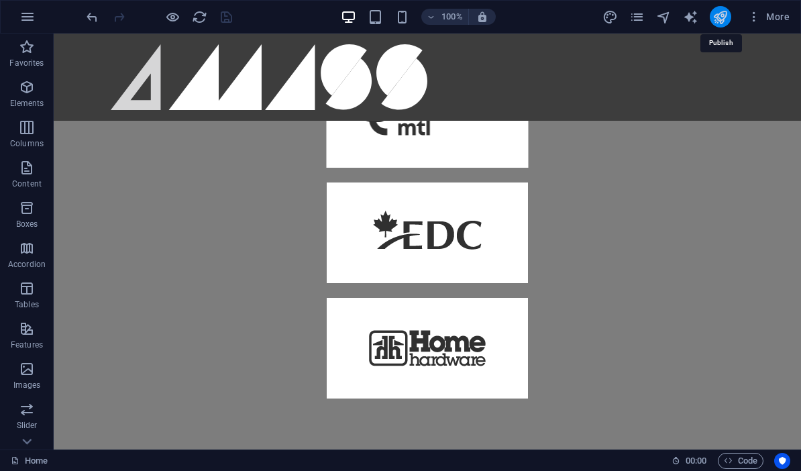
click at [723, 18] on icon "publish" at bounding box center [719, 16] width 15 height 15
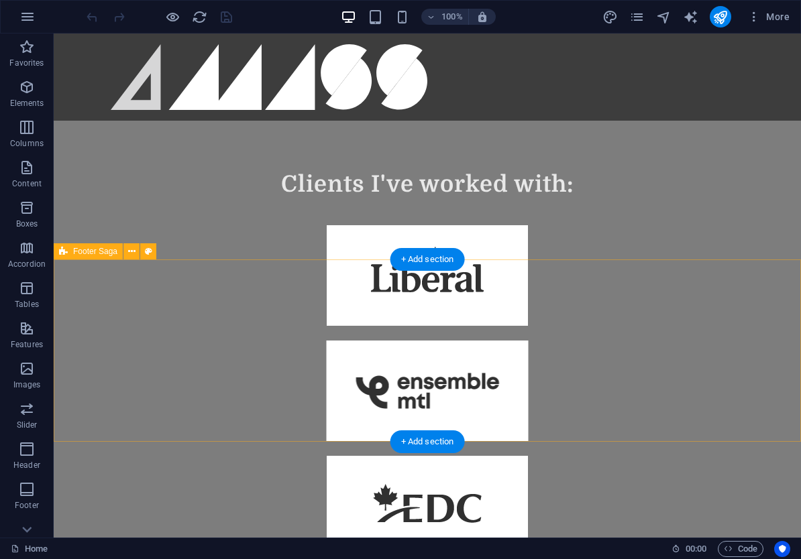
scroll to position [1039, 0]
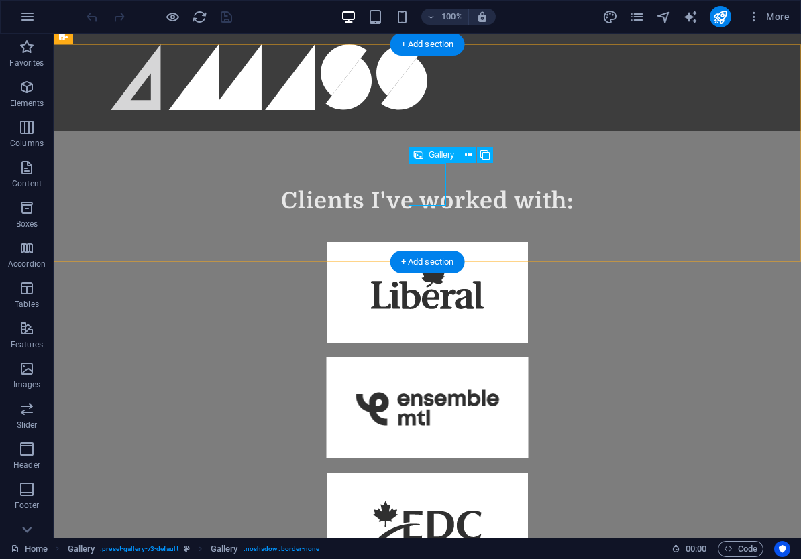
select select "%"
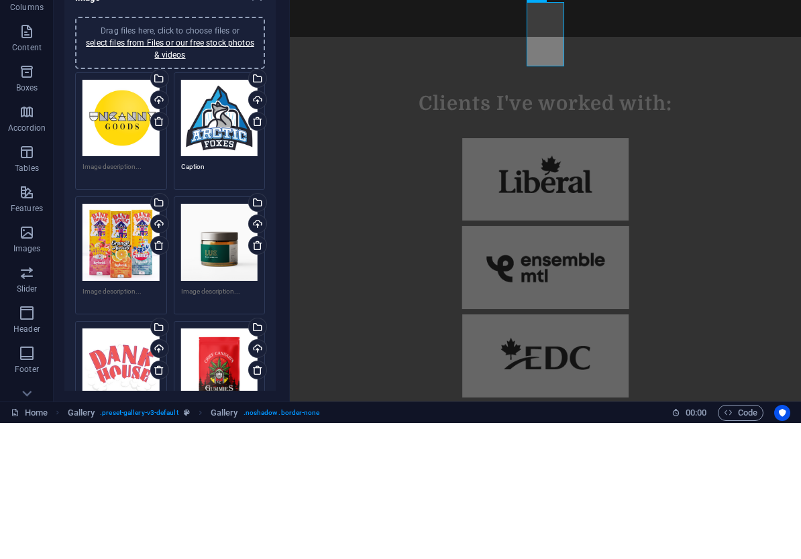
scroll to position [0, 0]
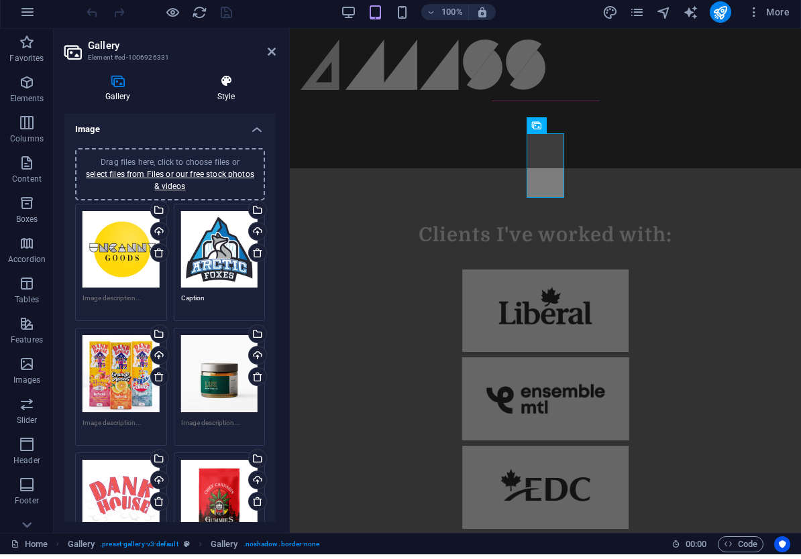
click at [225, 86] on icon at bounding box center [225, 85] width 99 height 13
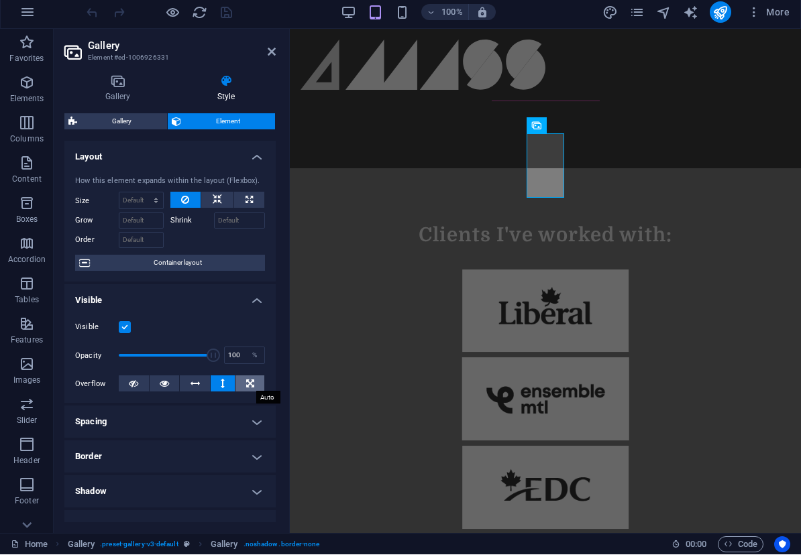
click at [246, 385] on icon at bounding box center [250, 388] width 8 height 16
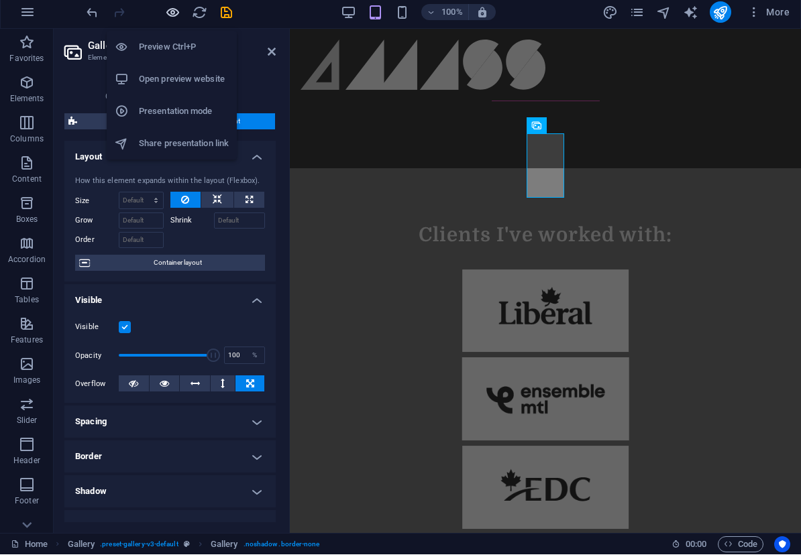
click at [174, 14] on icon "button" at bounding box center [172, 16] width 15 height 15
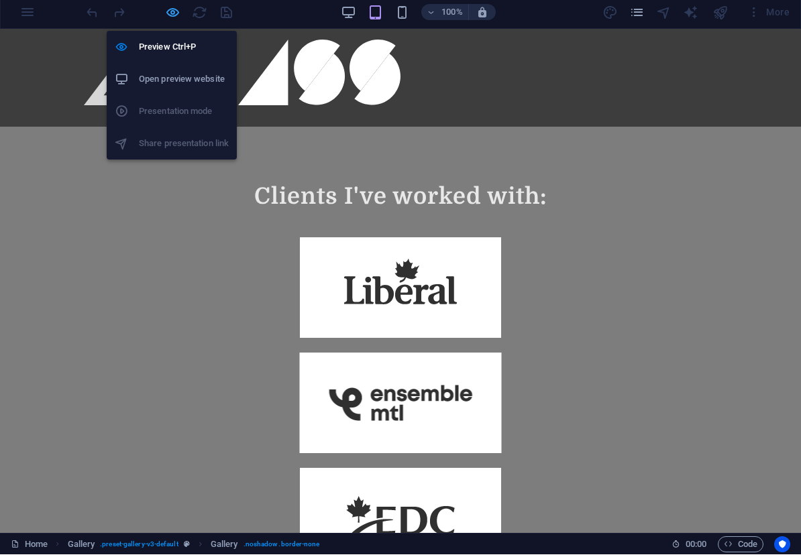
scroll to position [946, 0]
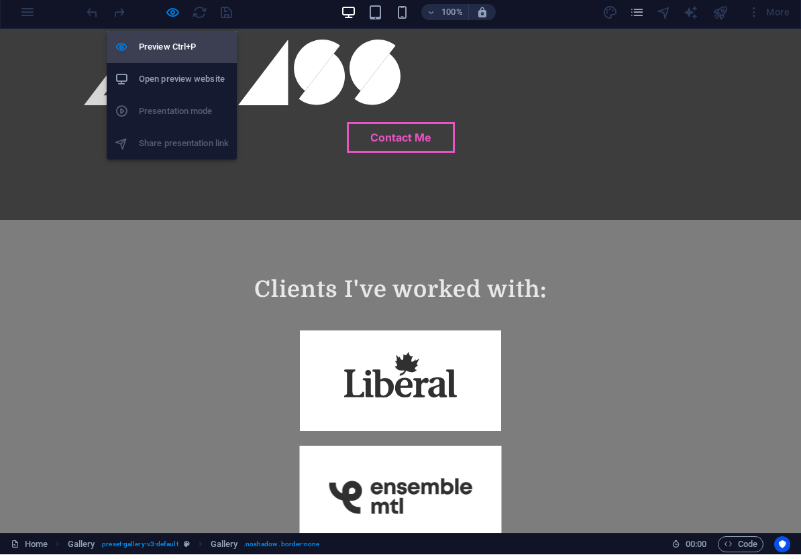
click at [170, 49] on h6 "Preview Ctrl+P" at bounding box center [184, 52] width 90 height 16
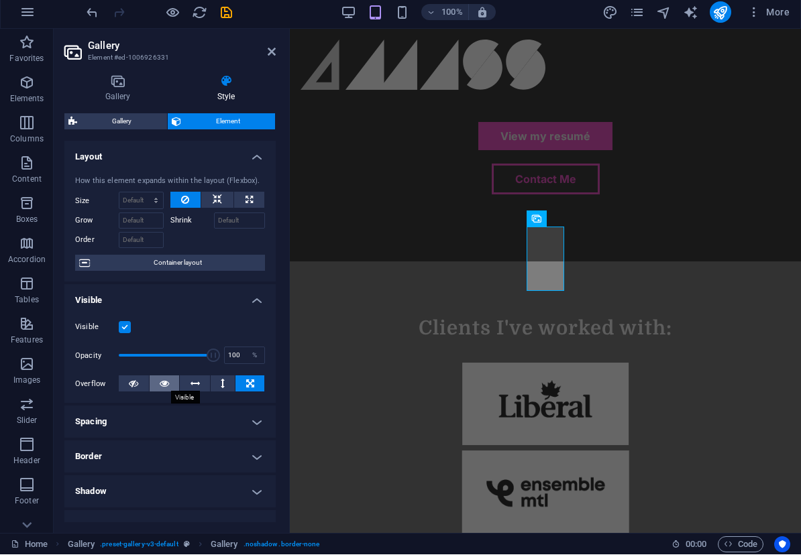
click at [160, 384] on icon at bounding box center [164, 388] width 9 height 16
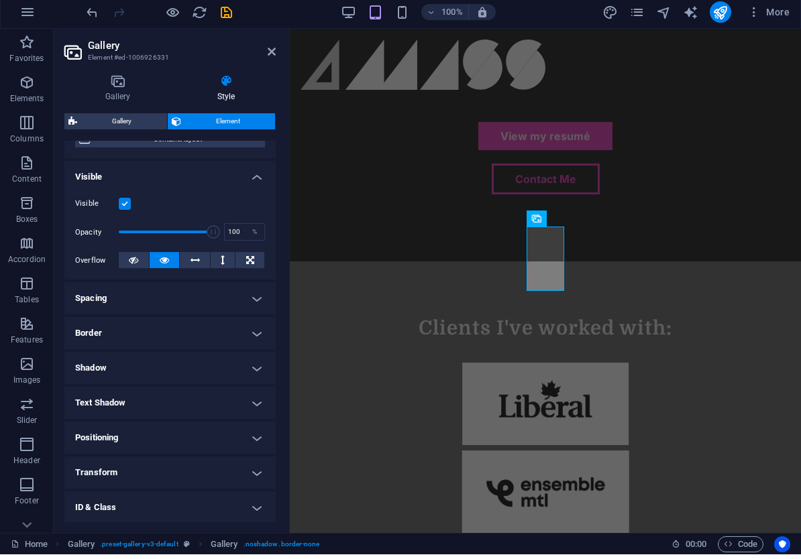
scroll to position [131, 0]
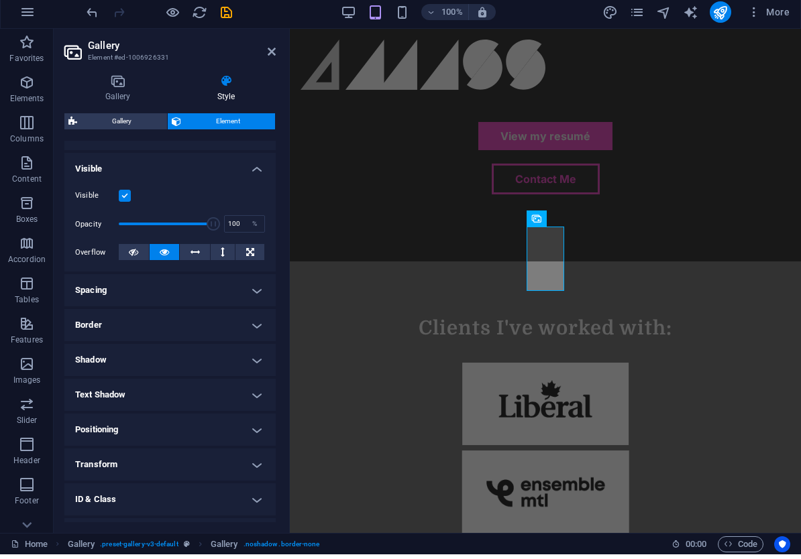
click at [257, 292] on h4 "Spacing" at bounding box center [169, 295] width 211 height 32
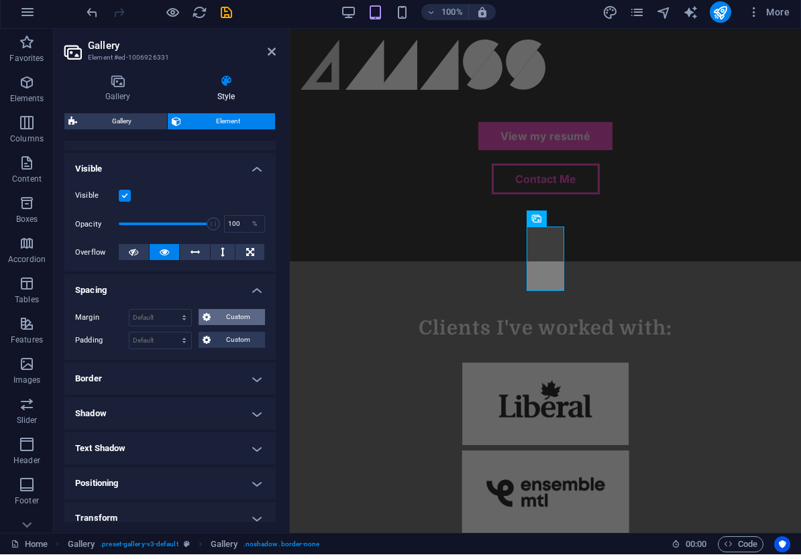
click at [229, 315] on span "Custom" at bounding box center [238, 322] width 46 height 16
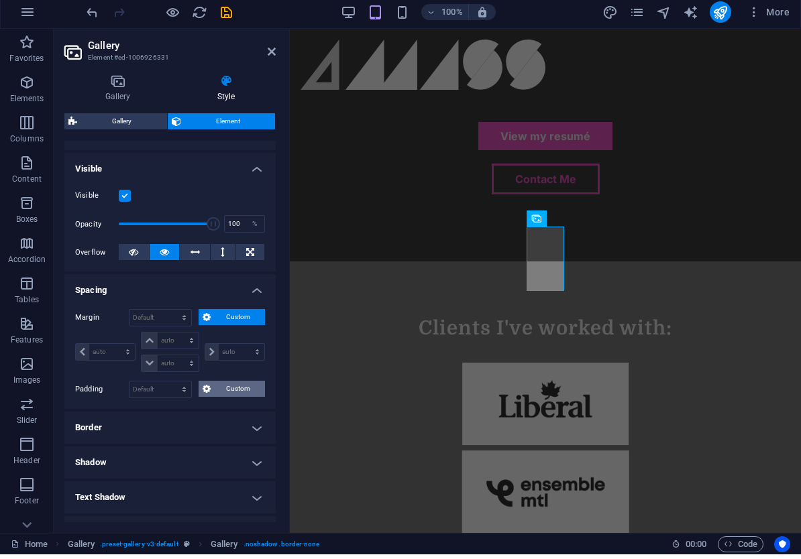
click at [228, 393] on span "Custom" at bounding box center [238, 394] width 46 height 16
drag, startPoint x: 228, startPoint y: 393, endPoint x: 233, endPoint y: 372, distance: 21.5
click at [227, 393] on span "Custom" at bounding box center [238, 394] width 46 height 16
click at [237, 321] on span "Custom" at bounding box center [238, 322] width 46 height 16
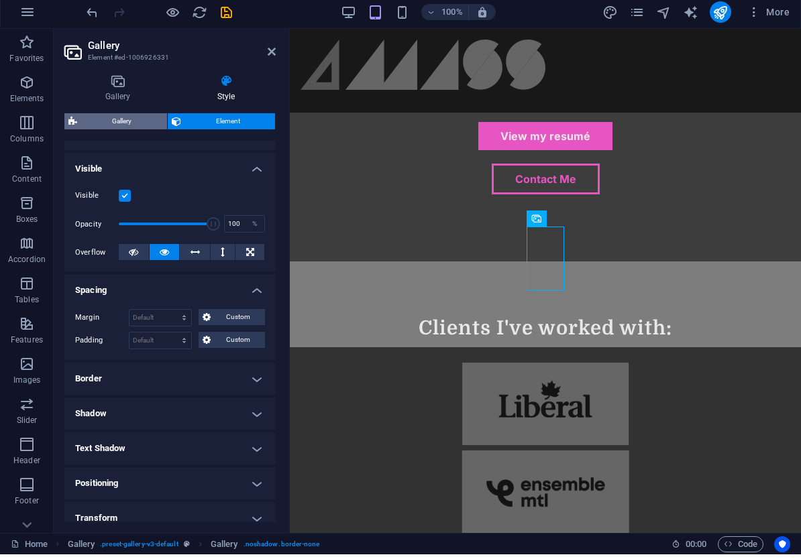
click at [112, 118] on span "Gallery" at bounding box center [122, 126] width 82 height 16
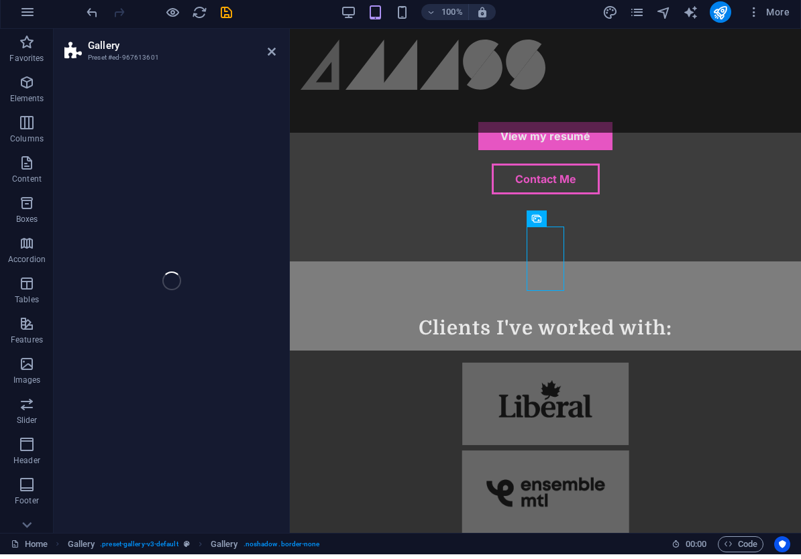
select select "rem"
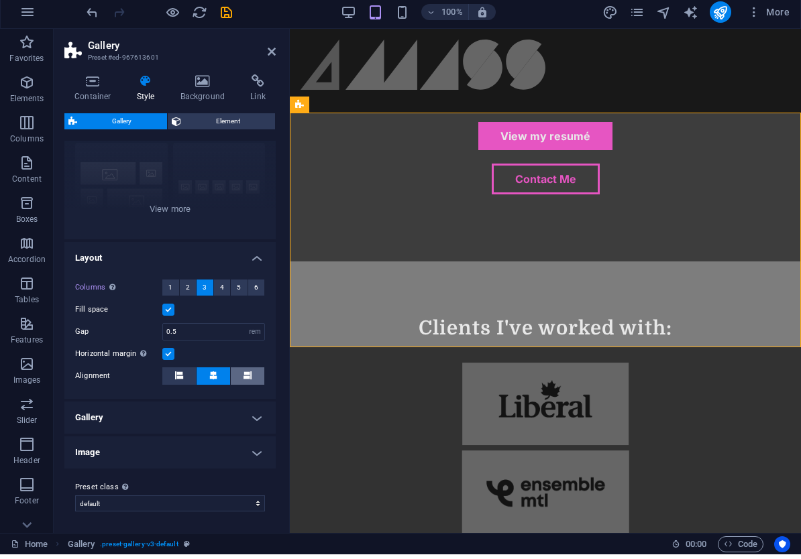
scroll to position [126, 0]
click at [170, 309] on label at bounding box center [168, 315] width 12 height 12
click at [0, 0] on input "Fill space" at bounding box center [0, 0] width 0 height 0
click at [167, 310] on label at bounding box center [168, 315] width 12 height 12
click at [0, 0] on input "Fill space" at bounding box center [0, 0] width 0 height 0
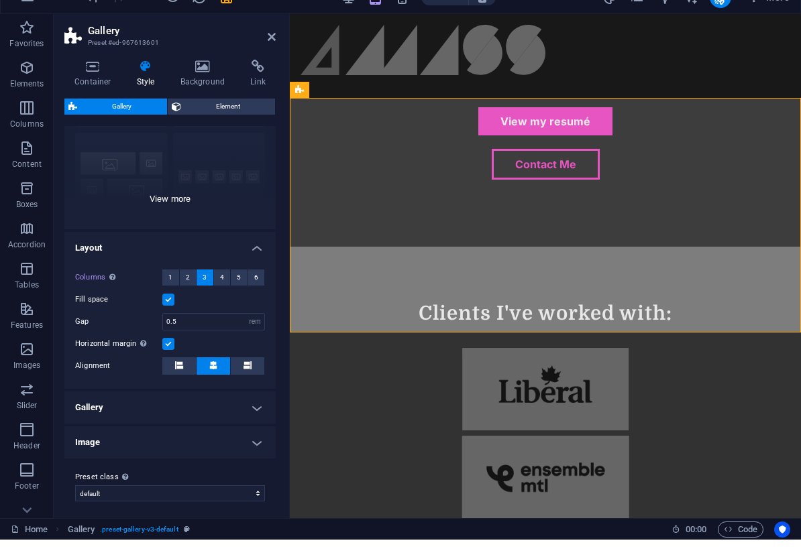
click at [251, 251] on h4 "Layout" at bounding box center [169, 263] width 211 height 24
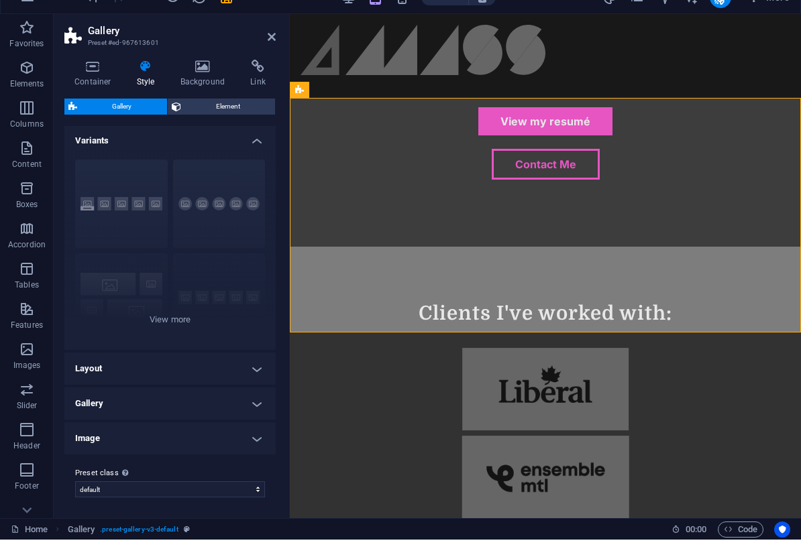
drag, startPoint x: 255, startPoint y: 409, endPoint x: 241, endPoint y: 404, distance: 15.7
click at [255, 409] on h4 "Gallery" at bounding box center [169, 423] width 211 height 32
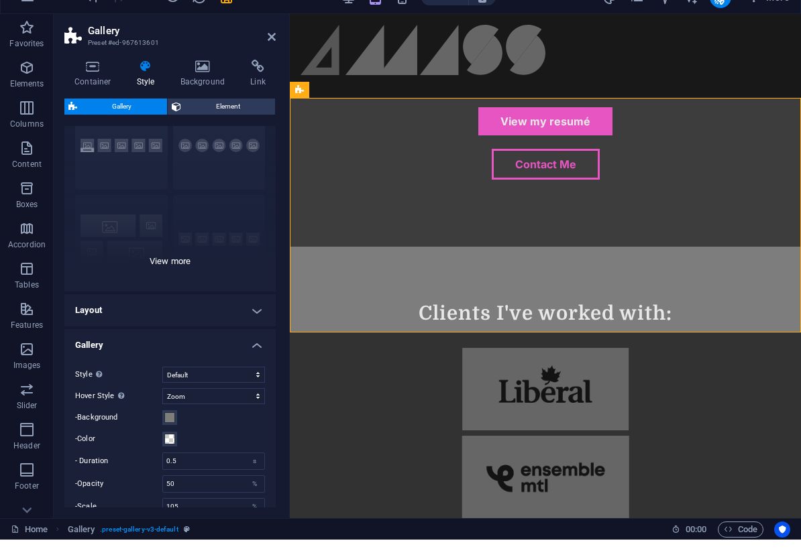
scroll to position [66, 0]
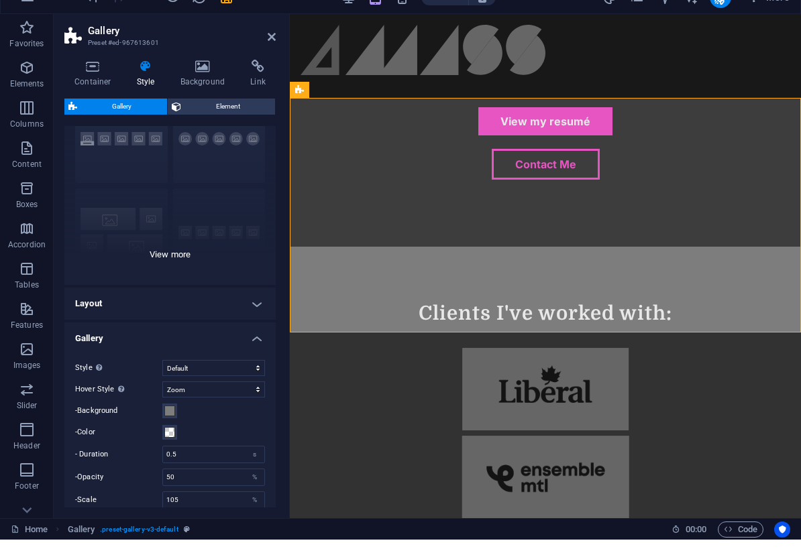
click at [258, 342] on h4 "Gallery" at bounding box center [169, 354] width 211 height 24
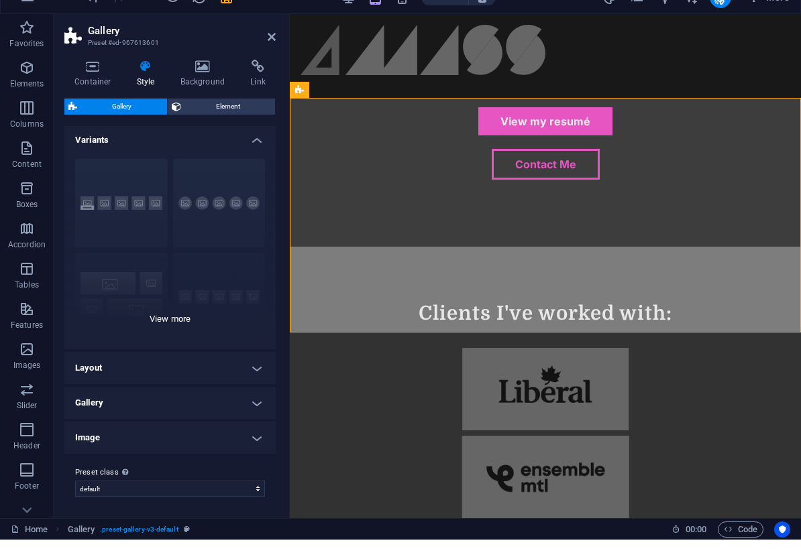
scroll to position [1, 0]
click at [245, 442] on h4 "Image" at bounding box center [169, 458] width 211 height 32
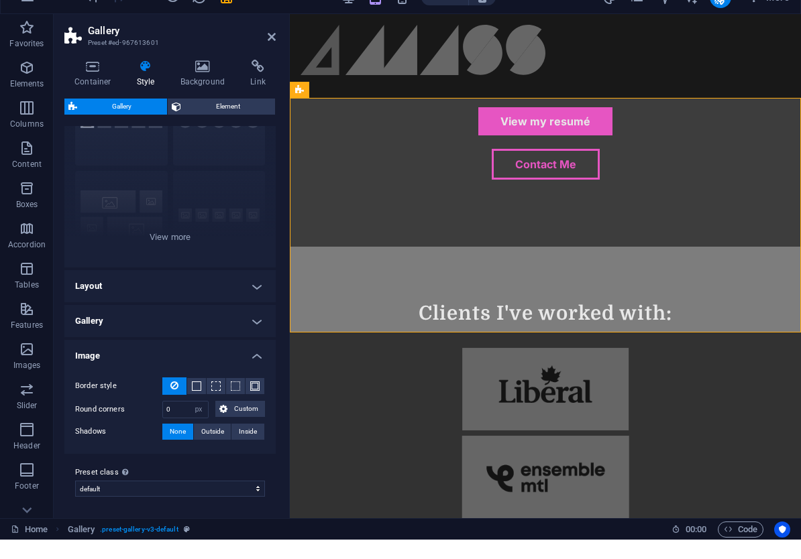
scroll to position [83, 0]
click at [254, 360] on h4 "Image" at bounding box center [169, 372] width 211 height 24
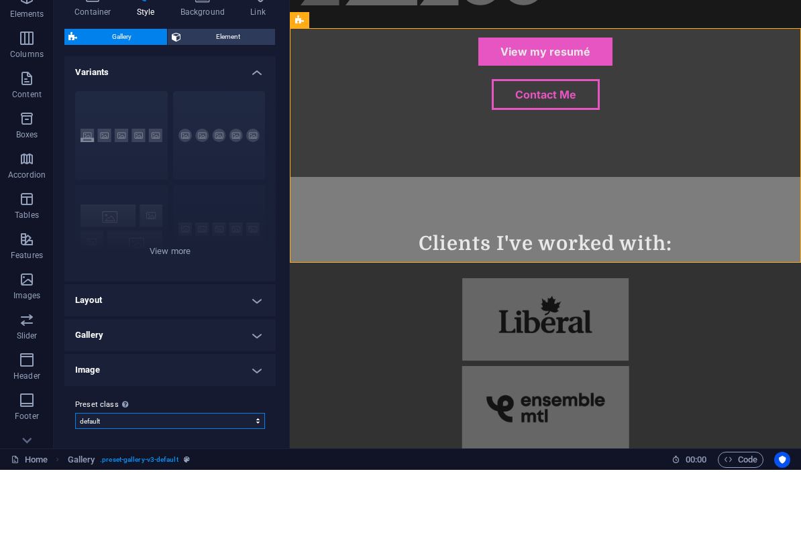
scroll to position [0, 0]
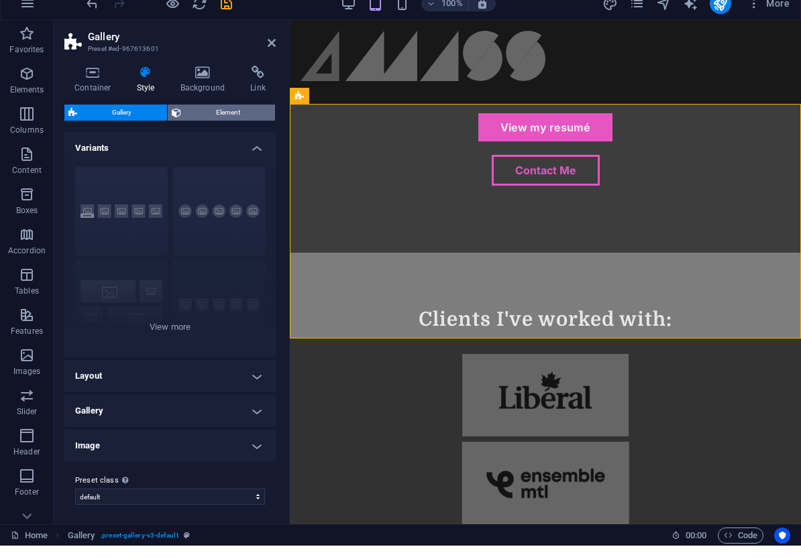
click at [216, 118] on span "Element" at bounding box center [228, 126] width 86 height 16
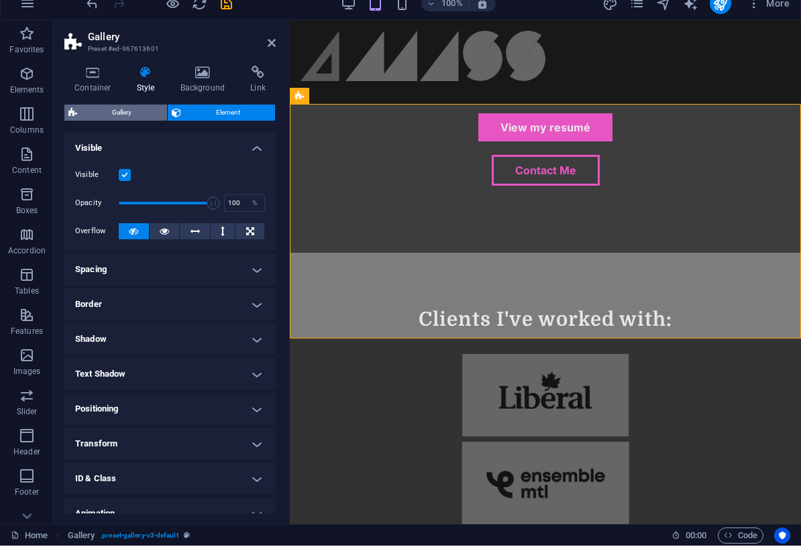
click at [135, 118] on span "Gallery" at bounding box center [122, 126] width 82 height 16
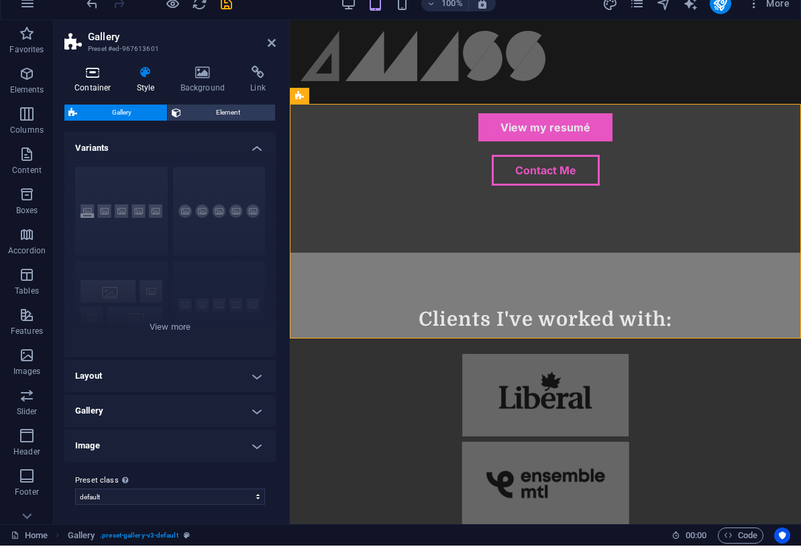
click at [94, 79] on icon at bounding box center [92, 85] width 57 height 13
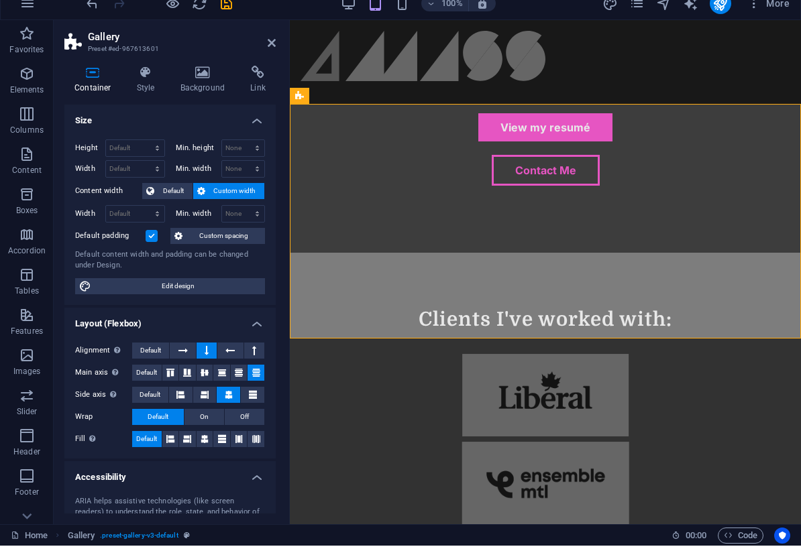
scroll to position [1, 0]
click at [155, 355] on span "Default" at bounding box center [150, 363] width 21 height 16
click at [205, 377] on icon at bounding box center [204, 385] width 8 height 16
click at [182, 196] on span "Default" at bounding box center [173, 204] width 30 height 16
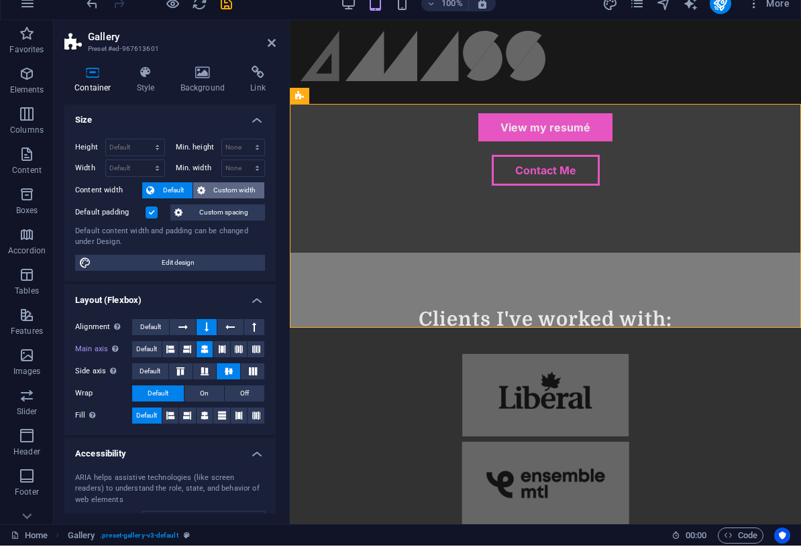
click at [223, 196] on span "Custom width" at bounding box center [235, 204] width 52 height 16
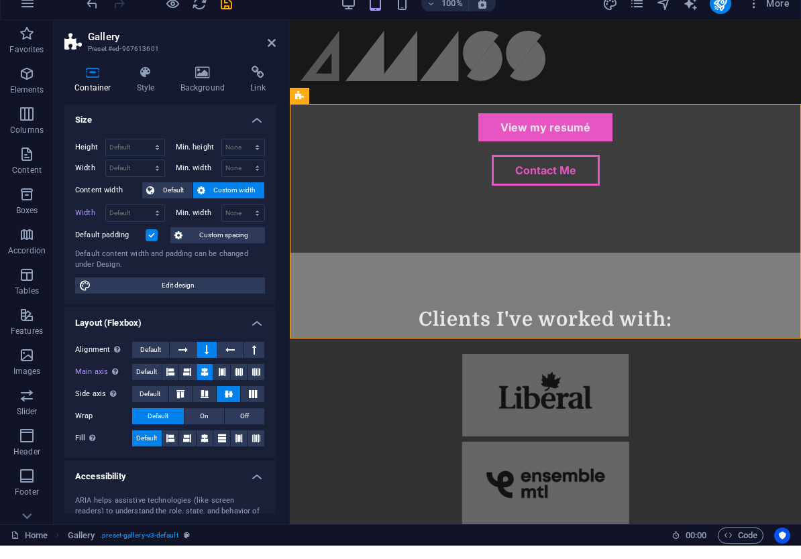
click at [219, 241] on span "Custom spacing" at bounding box center [223, 249] width 74 height 16
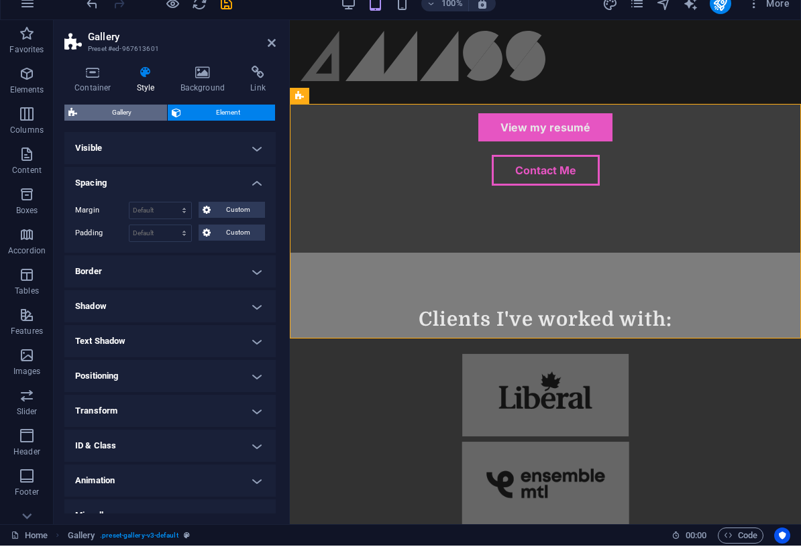
click at [137, 118] on span "Gallery" at bounding box center [122, 126] width 82 height 16
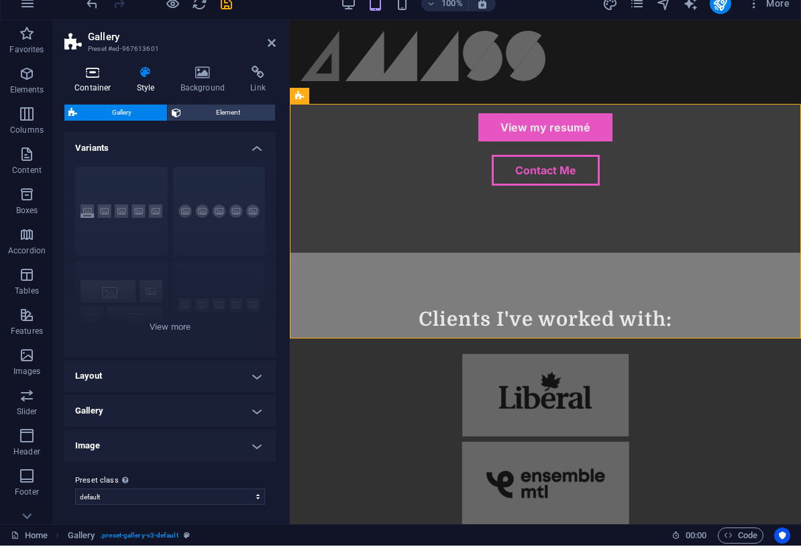
click at [97, 86] on h4 "Container" at bounding box center [95, 93] width 62 height 28
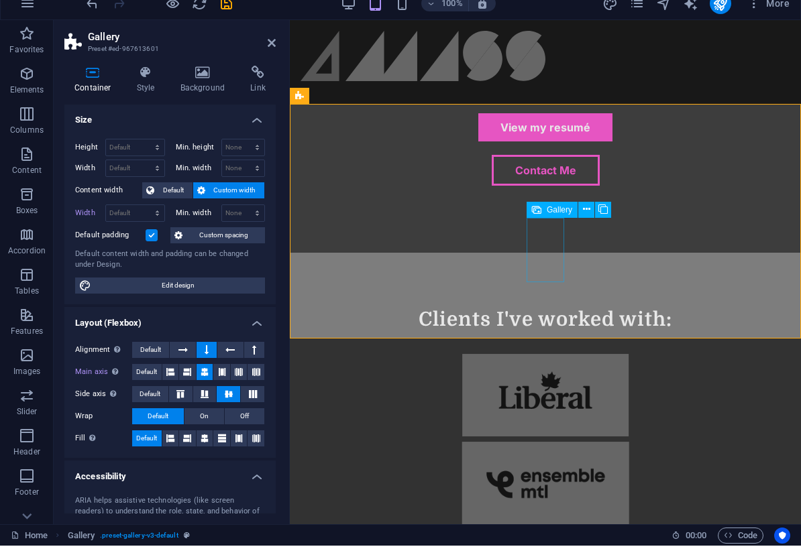
click at [585, 216] on icon at bounding box center [586, 223] width 7 height 14
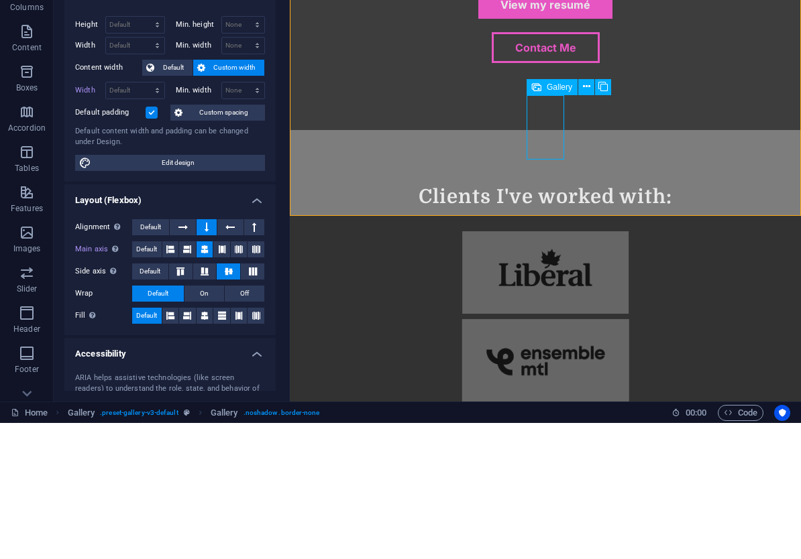
click at [539, 215] on icon at bounding box center [536, 223] width 9 height 16
click at [585, 216] on icon at bounding box center [586, 223] width 7 height 14
click at [202, 422] on span "On" at bounding box center [204, 430] width 9 height 16
click at [206, 444] on icon at bounding box center [204, 452] width 8 height 16
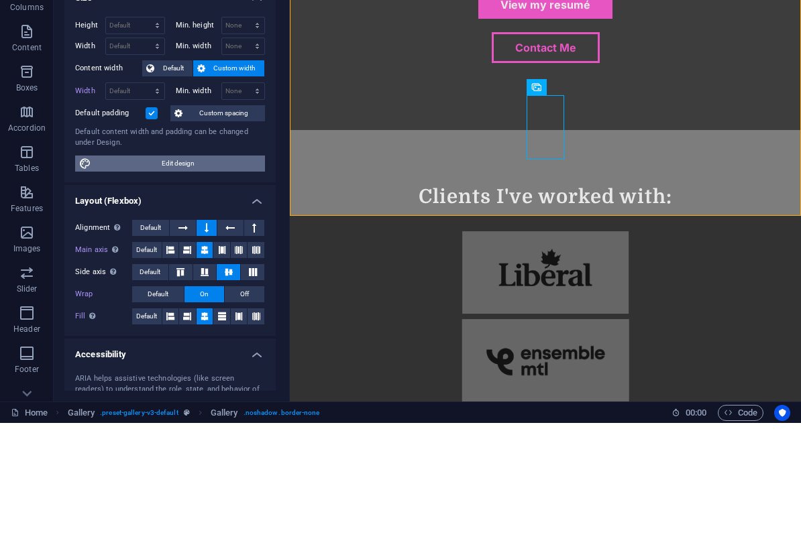
scroll to position [0, 0]
select select "DISABLED_OPTION_VALUE"
drag, startPoint x: 238, startPoint y: 97, endPoint x: 231, endPoint y: 93, distance: 8.1
click at [0, 0] on html "hunterh.ca Home Favorites Elements Columns Content Boxes Accordion Tables Featu…" at bounding box center [400, 279] width 801 height 559
click at [175, 196] on span "Default" at bounding box center [173, 204] width 30 height 16
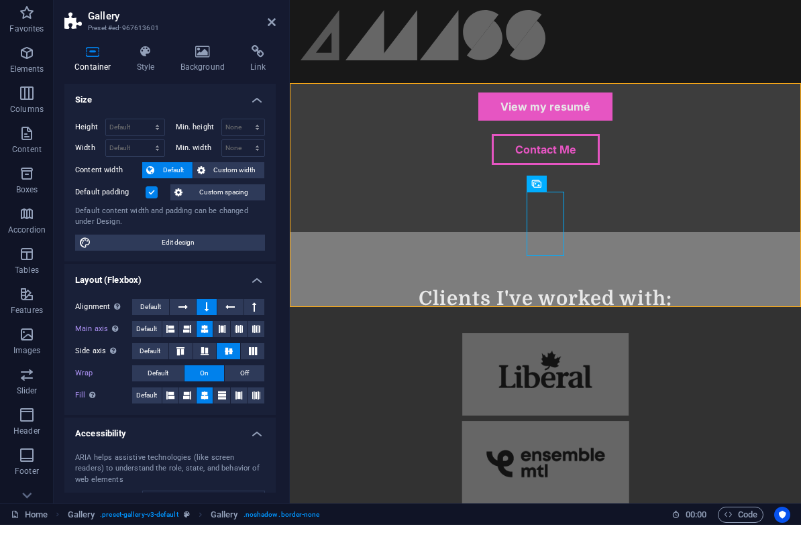
click at [254, 118] on h4 "Size" at bounding box center [169, 130] width 211 height 24
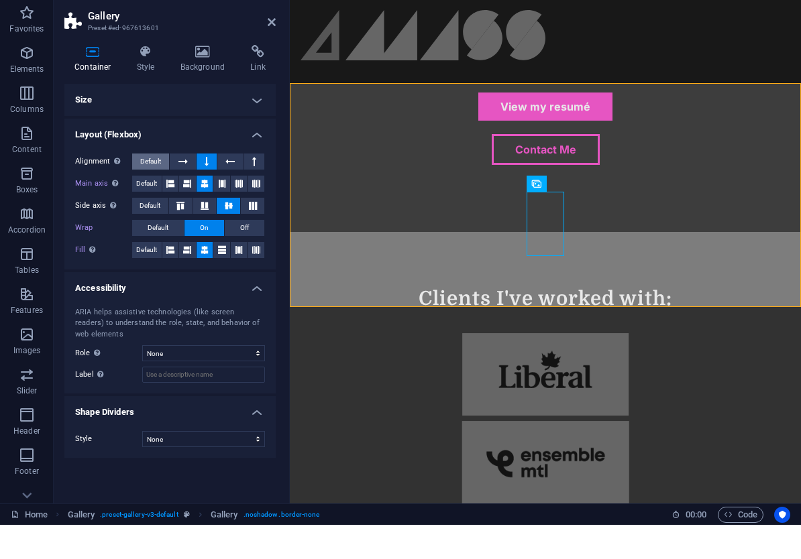
click at [154, 188] on span "Default" at bounding box center [150, 196] width 21 height 16
click at [153, 188] on span "Default" at bounding box center [150, 196] width 21 height 16
drag, startPoint x: 179, startPoint y: 165, endPoint x: 153, endPoint y: 167, distance: 26.2
click at [179, 188] on icon at bounding box center [182, 196] width 9 height 16
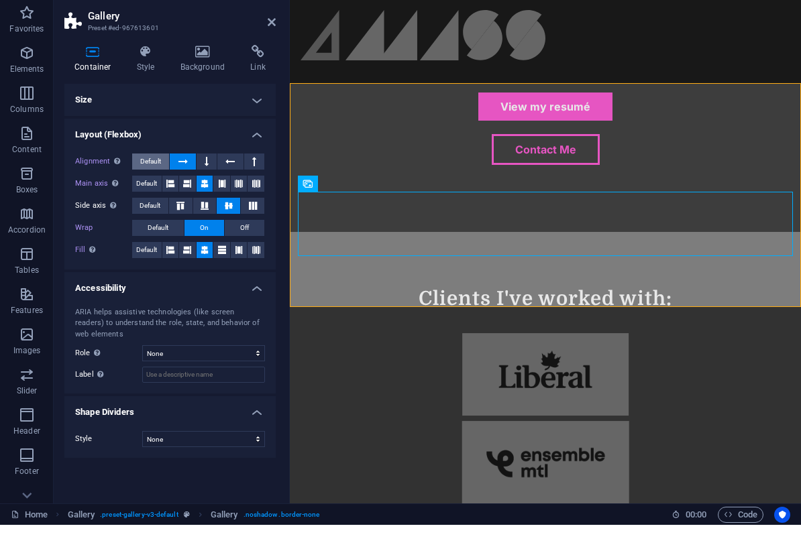
click at [148, 188] on span "Default" at bounding box center [150, 196] width 21 height 16
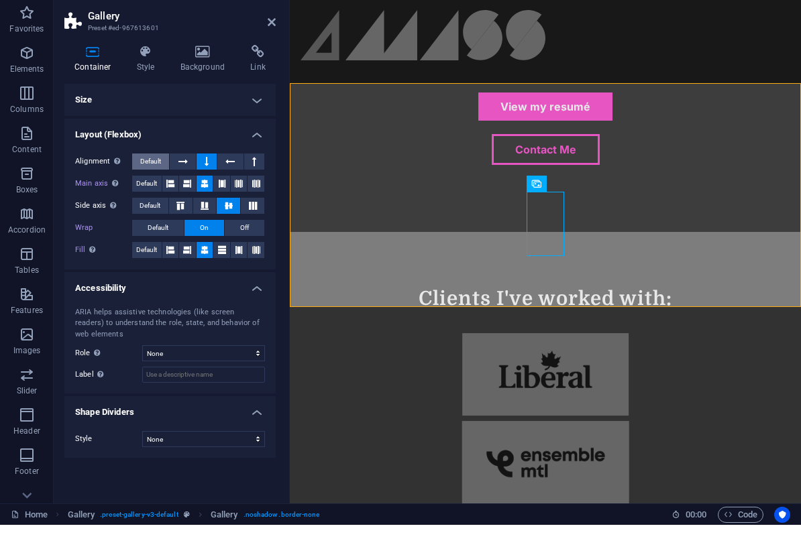
click at [156, 188] on span "Default" at bounding box center [150, 196] width 21 height 16
click at [172, 210] on icon at bounding box center [170, 218] width 8 height 16
click at [203, 210] on icon at bounding box center [204, 218] width 8 height 16
click at [263, 306] on h4 "Accessibility" at bounding box center [169, 318] width 211 height 24
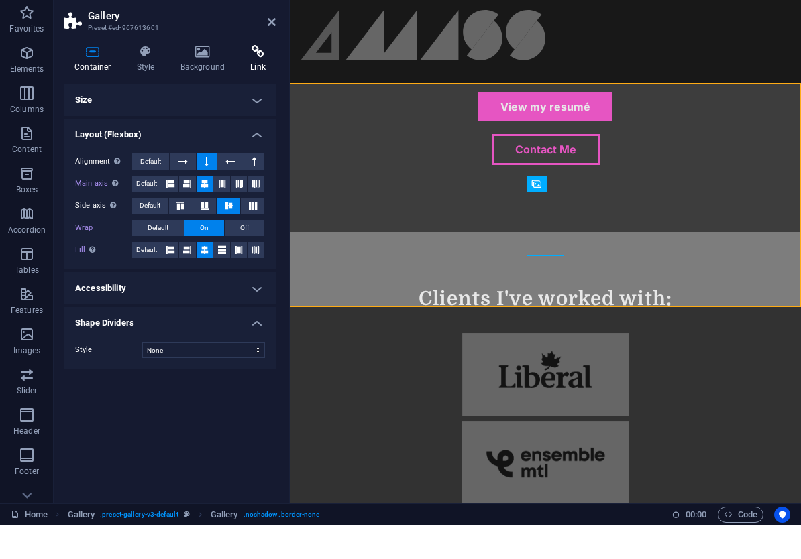
click at [261, 79] on h4 "Link" at bounding box center [258, 93] width 36 height 28
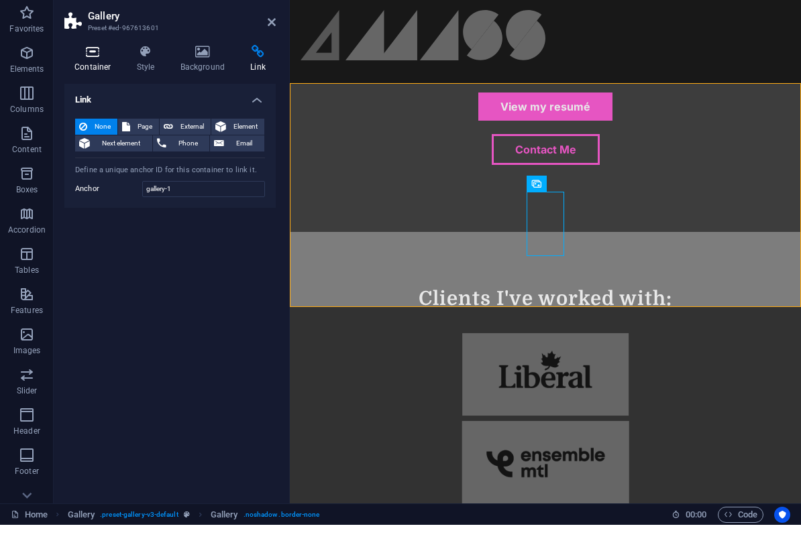
click at [82, 79] on h4 "Container" at bounding box center [95, 93] width 62 height 28
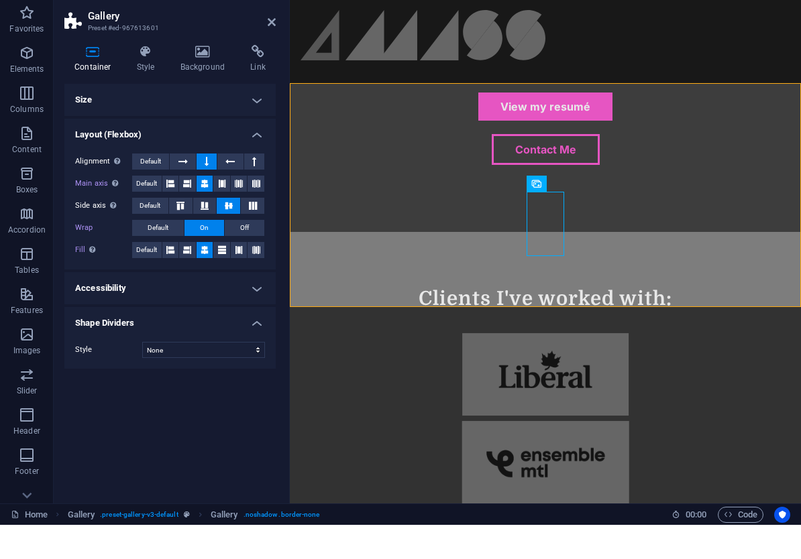
click at [255, 118] on h4 "Size" at bounding box center [169, 134] width 211 height 32
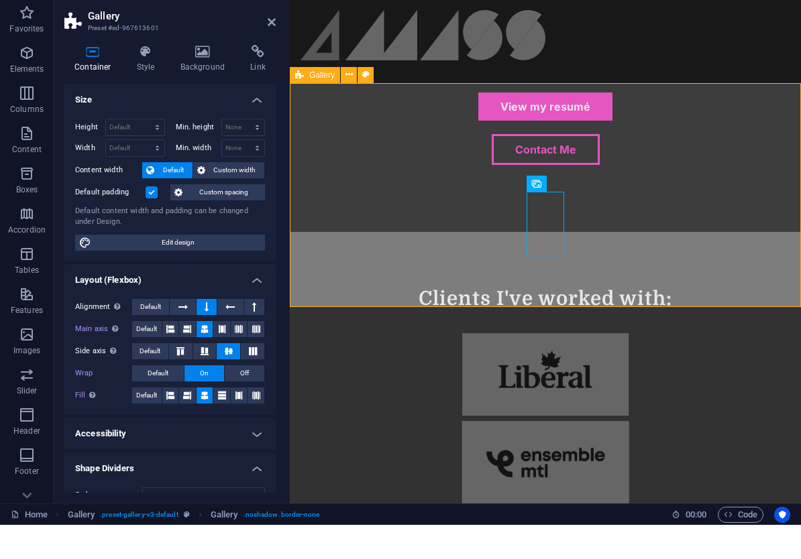
click at [367, 102] on icon at bounding box center [365, 109] width 7 height 14
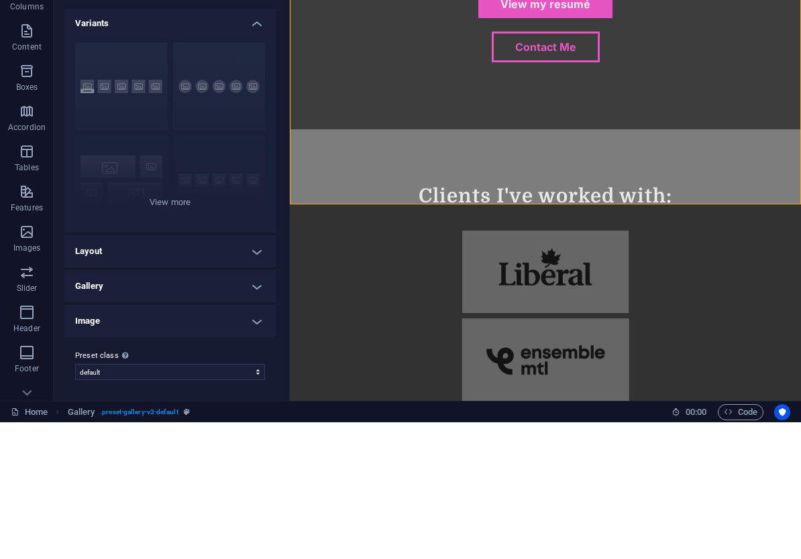
scroll to position [1, 0]
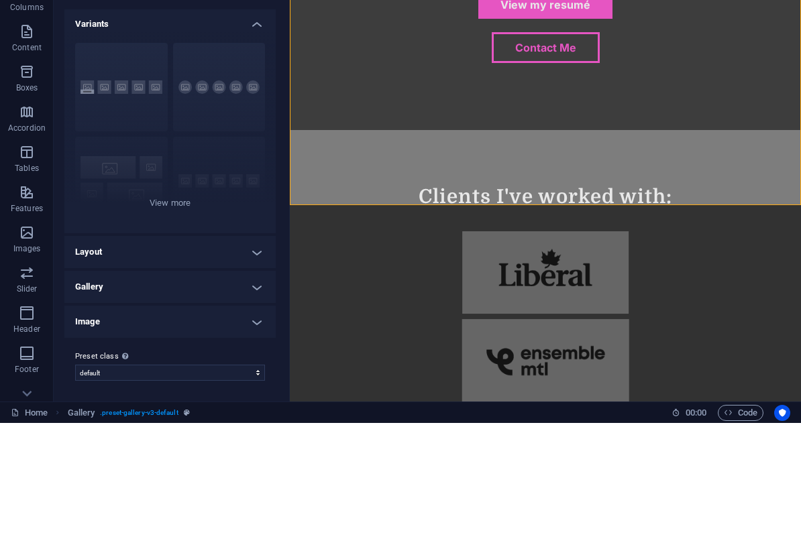
click at [249, 372] on h4 "Layout" at bounding box center [169, 388] width 211 height 32
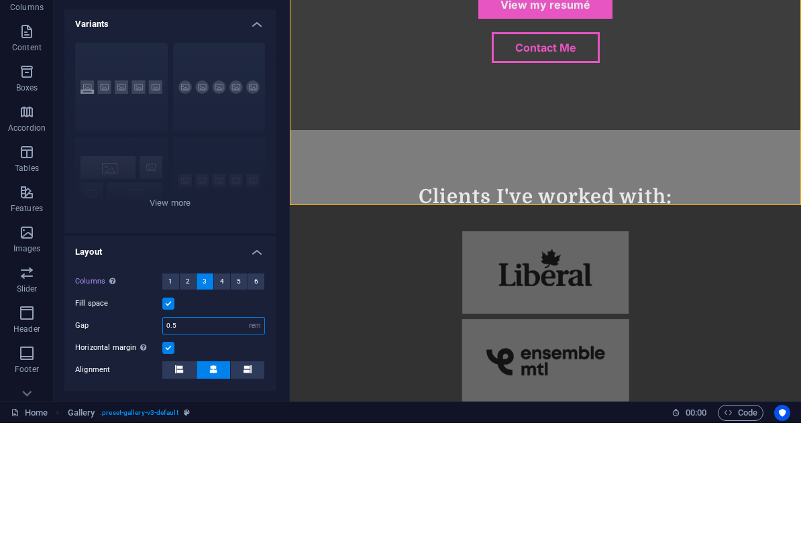
click at [193, 325] on section "Home Favorites Elements Columns Content Boxes Accordion Tables Features Images …" at bounding box center [400, 279] width 801 height 559
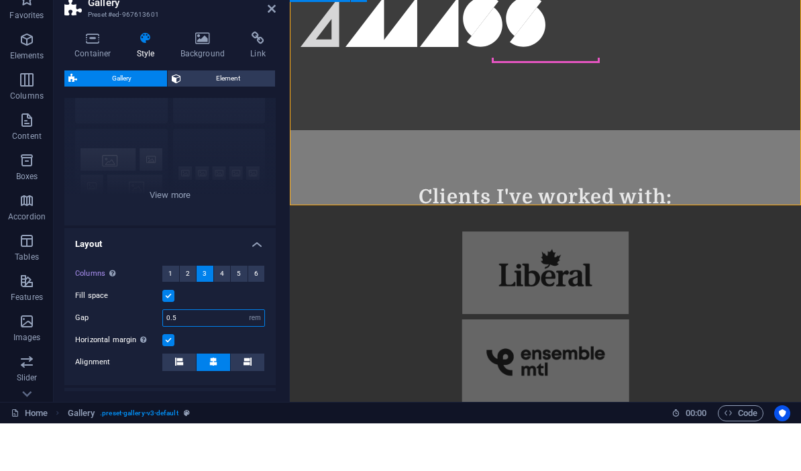
scroll to position [103, 0]
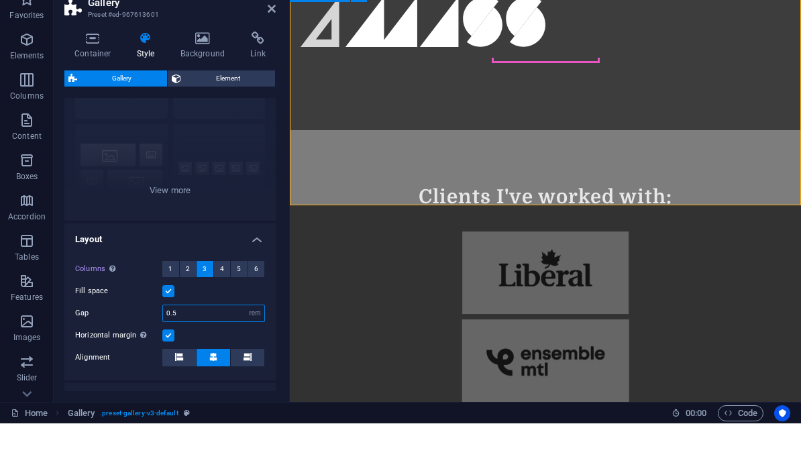
drag, startPoint x: 173, startPoint y: 316, endPoint x: 157, endPoint y: 315, distance: 16.1
click at [157, 352] on div "Gap 0.5 px rem % vh vw" at bounding box center [170, 360] width 190 height 17
type input "1"
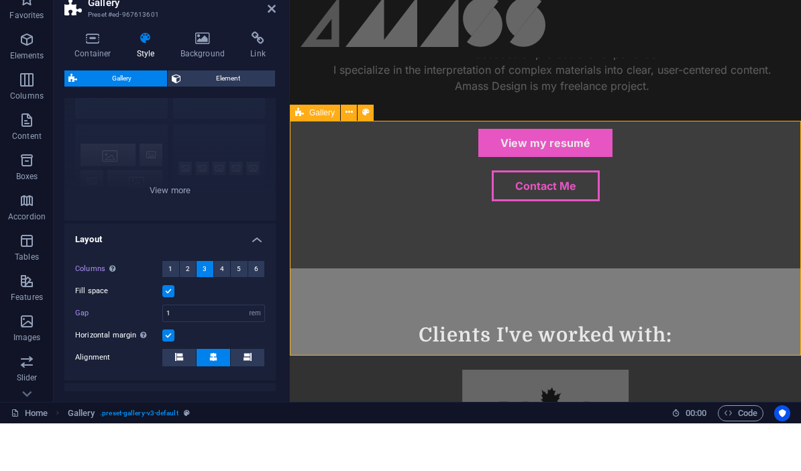
scroll to position [807, 0]
click at [349, 153] on icon at bounding box center [348, 160] width 7 height 14
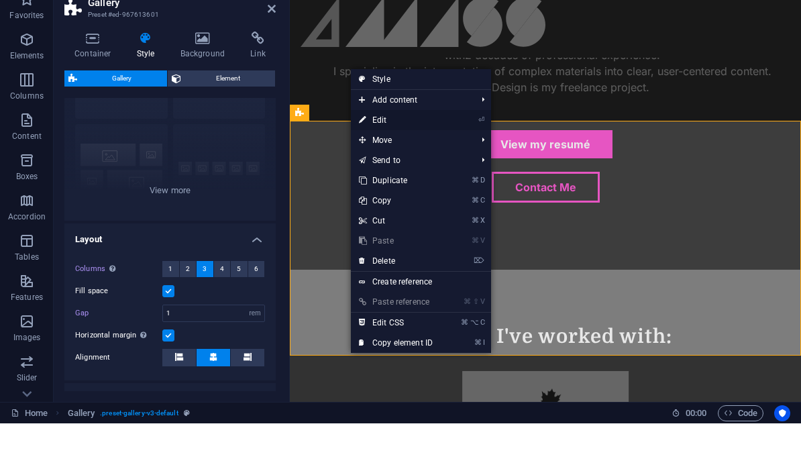
click at [384, 158] on link "⏎ Edit" at bounding box center [396, 168] width 90 height 20
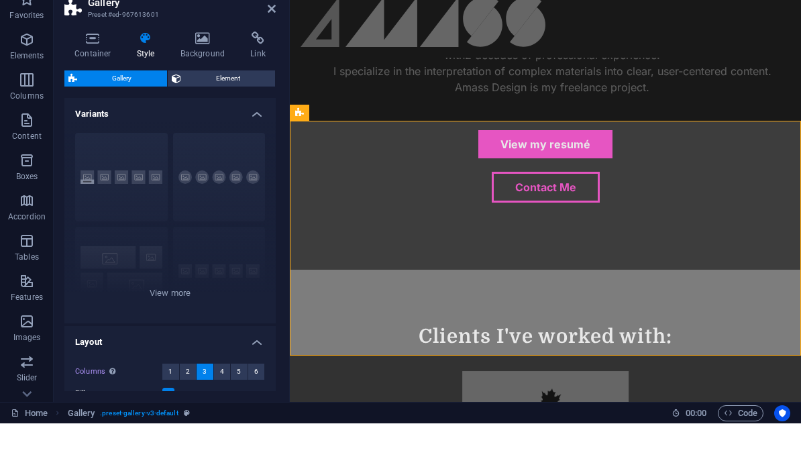
scroll to position [0, 0]
click at [253, 145] on h4 "Variants" at bounding box center [169, 157] width 211 height 24
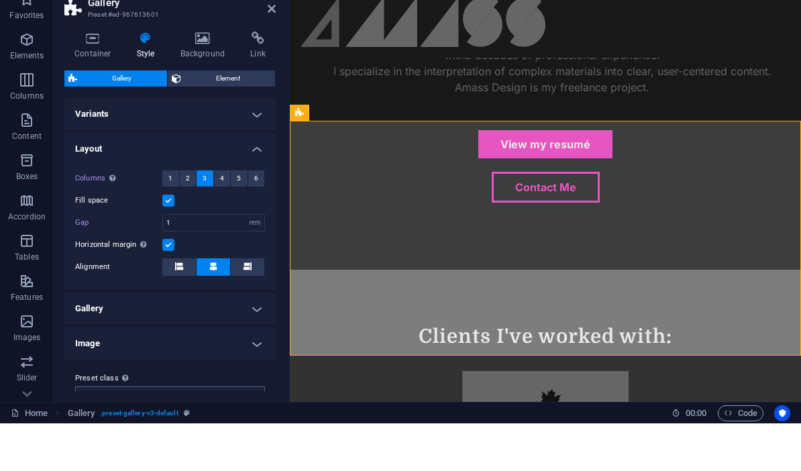
scroll to position [5, 0]
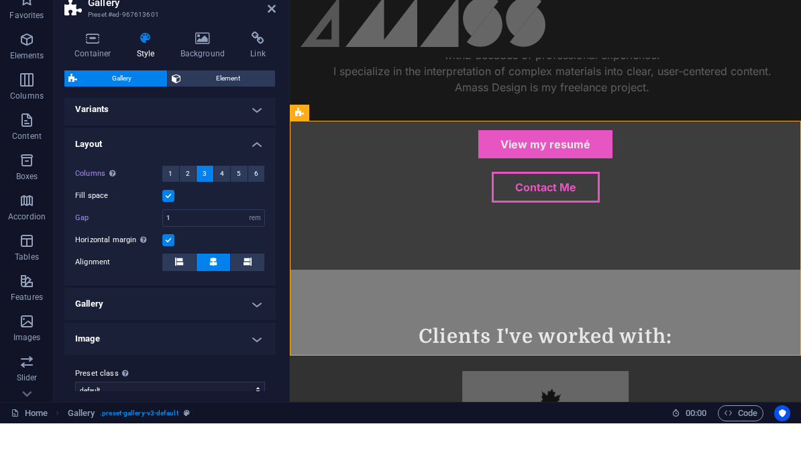
click at [248, 335] on h4 "Gallery" at bounding box center [169, 351] width 211 height 32
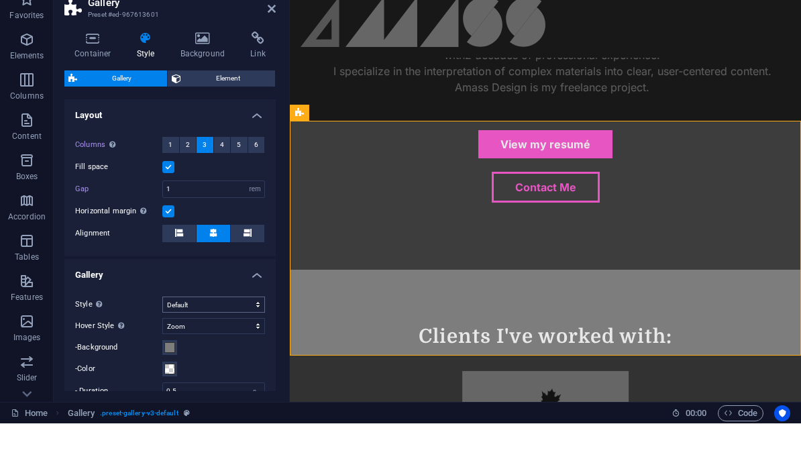
scroll to position [38, 0]
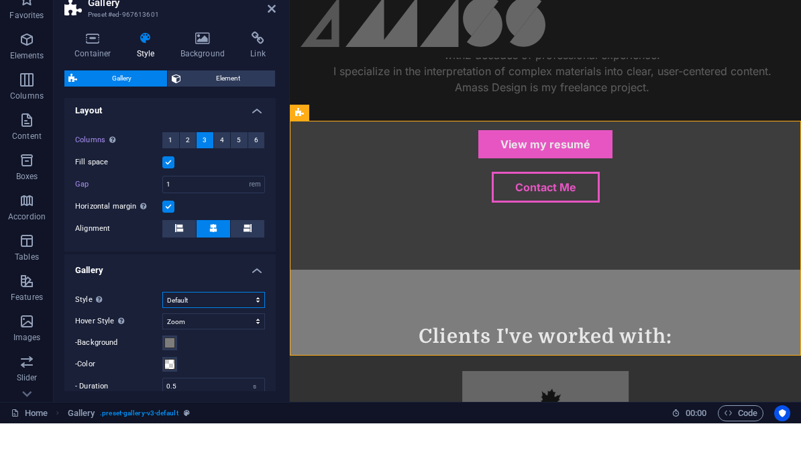
select select "grid"
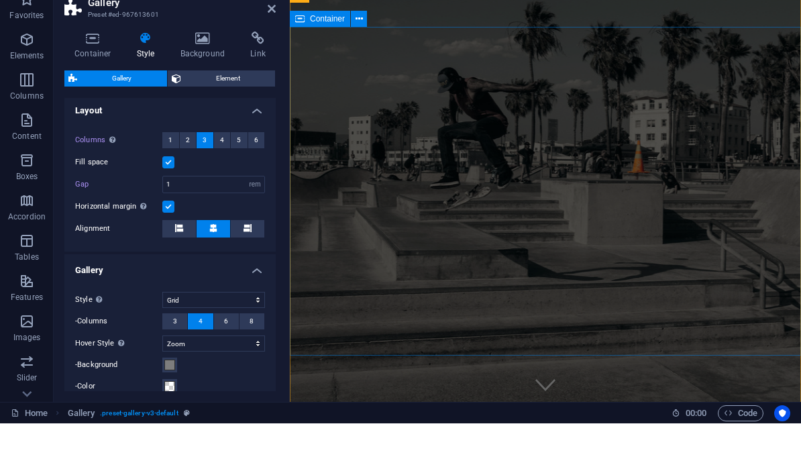
scroll to position [0, 0]
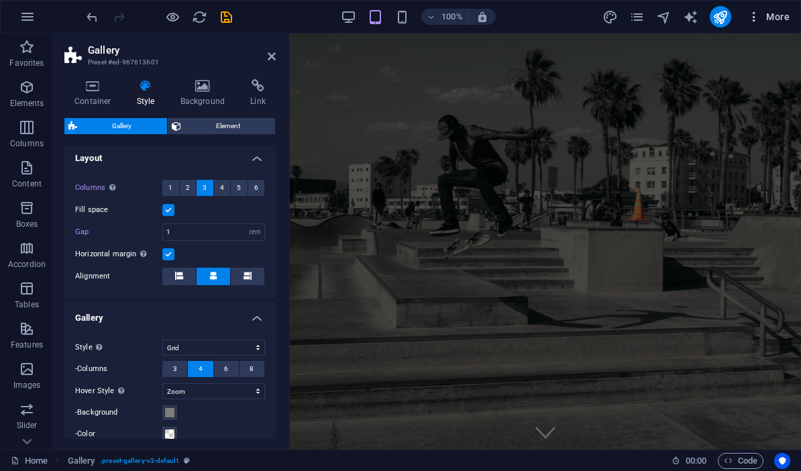
click at [763, 19] on span "More" at bounding box center [768, 16] width 42 height 13
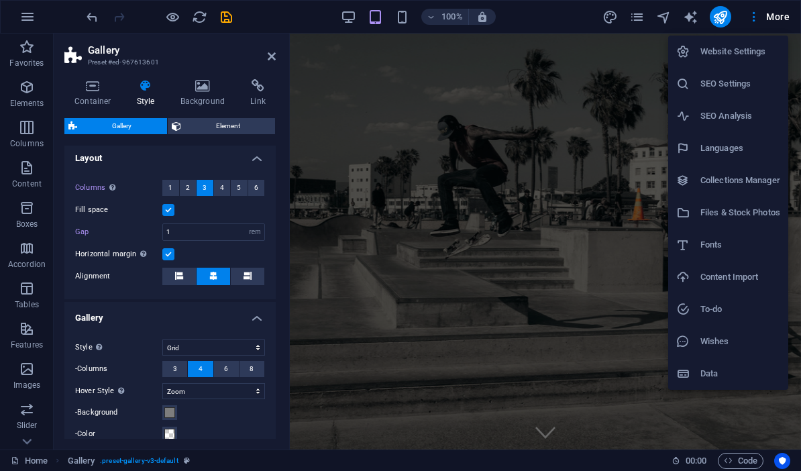
click at [732, 211] on h6 "Files & Stock Photos" at bounding box center [740, 212] width 80 height 16
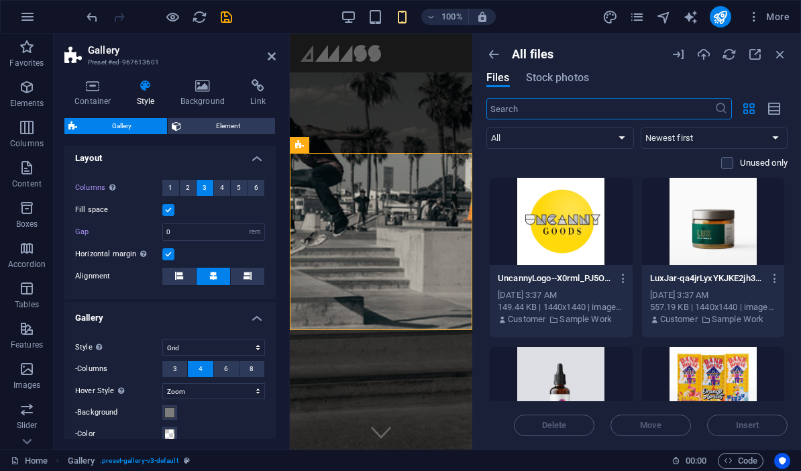
scroll to position [944, 0]
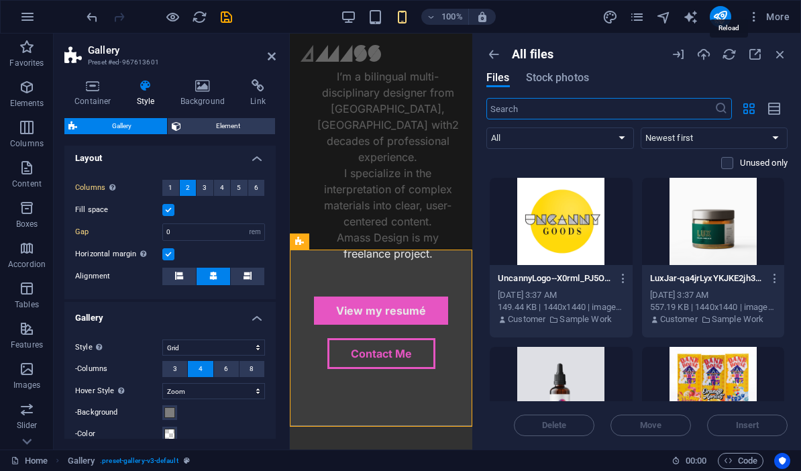
click at [732, 56] on icon "button" at bounding box center [728, 54] width 15 height 15
click at [751, 54] on icon "button" at bounding box center [754, 54] width 15 height 15
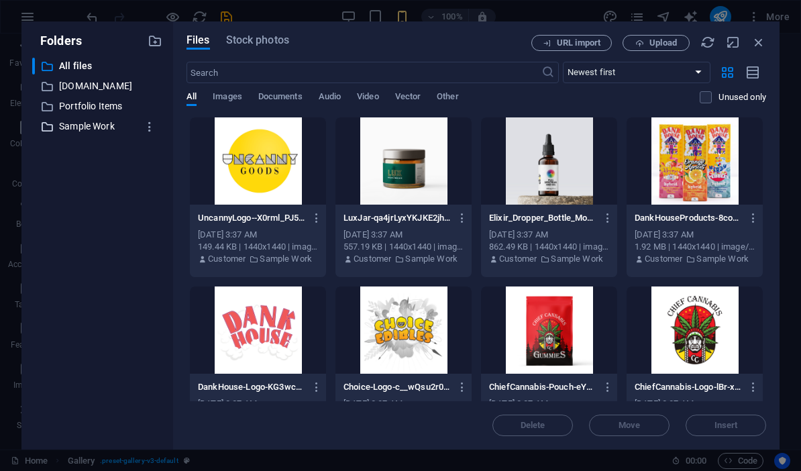
click at [84, 132] on p "Sample Work" at bounding box center [98, 126] width 78 height 15
click at [107, 130] on p "Sample Work" at bounding box center [98, 126] width 78 height 15
click at [316, 221] on icon "button" at bounding box center [316, 218] width 13 height 12
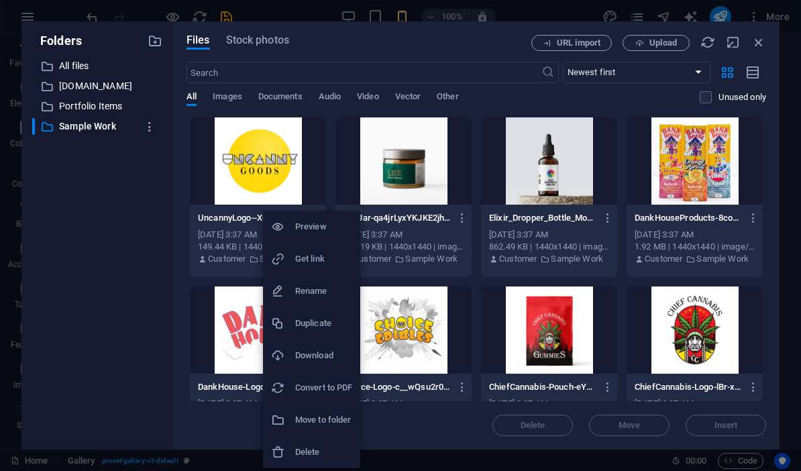
click at [307, 225] on h6 "Preview" at bounding box center [323, 227] width 57 height 16
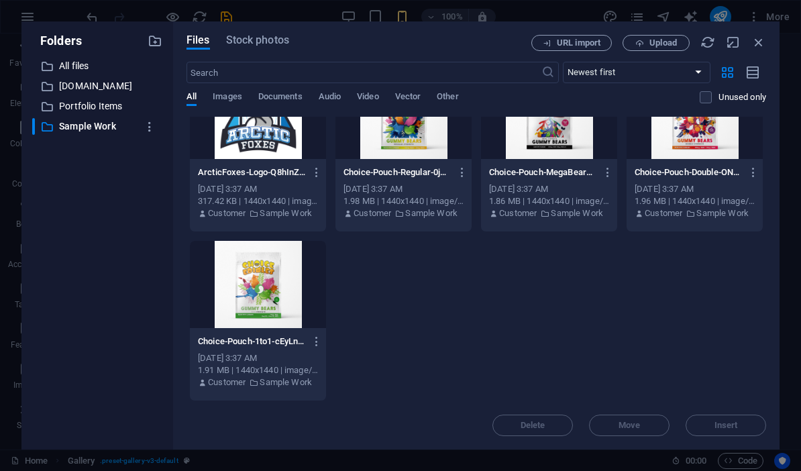
scroll to position [384, 0]
click at [113, 104] on p "Portfolio Items" at bounding box center [98, 106] width 78 height 15
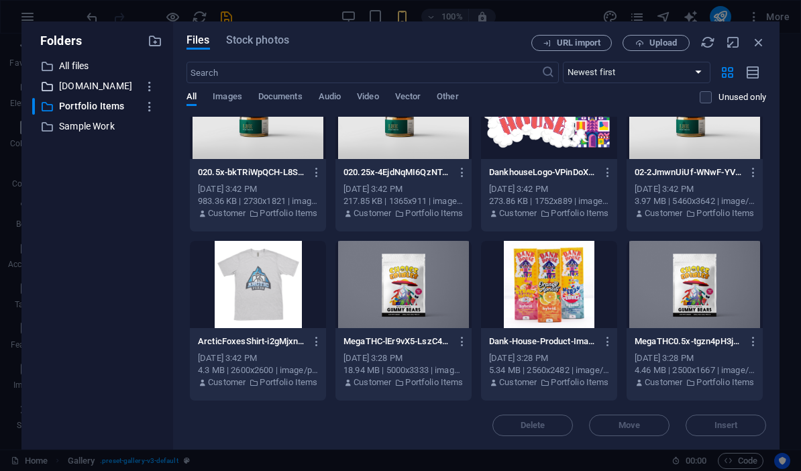
click at [99, 91] on p "staging.hunterh.ca" at bounding box center [98, 85] width 78 height 15
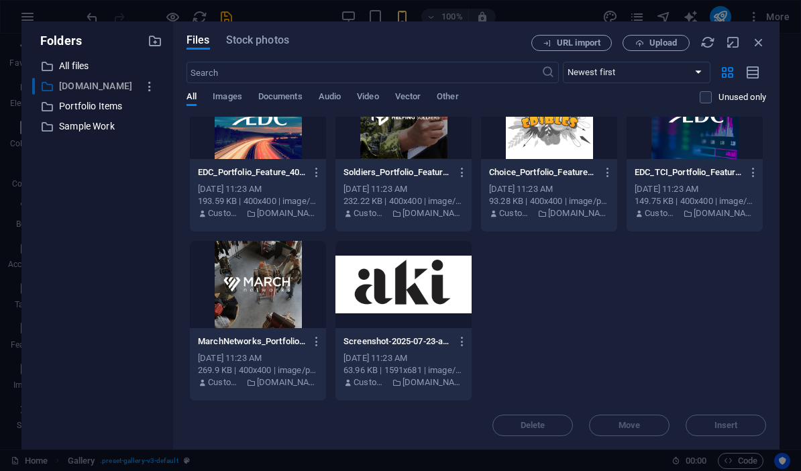
scroll to position [215, 0]
click at [69, 59] on p "All files" at bounding box center [98, 65] width 78 height 15
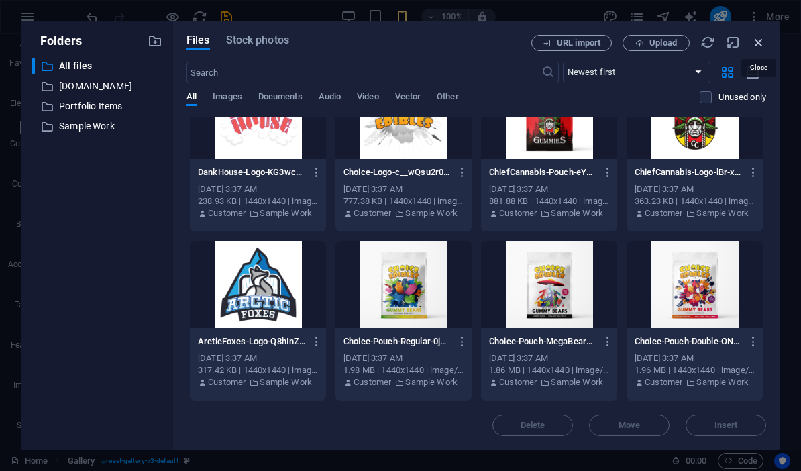
click at [758, 38] on icon "button" at bounding box center [758, 42] width 15 height 15
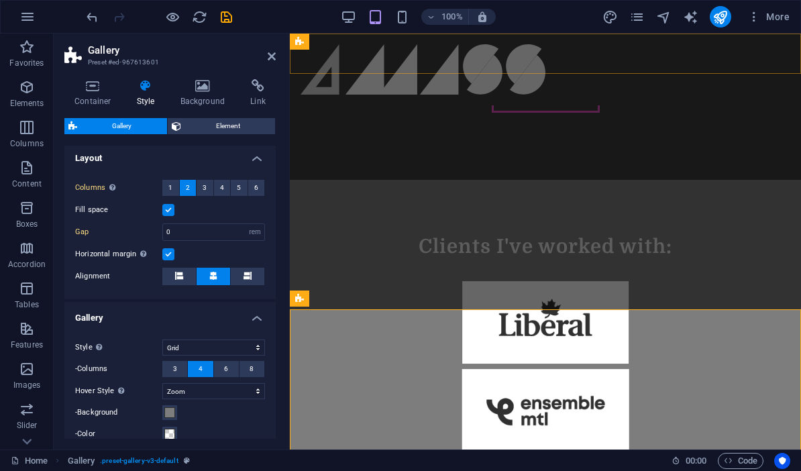
type input "1"
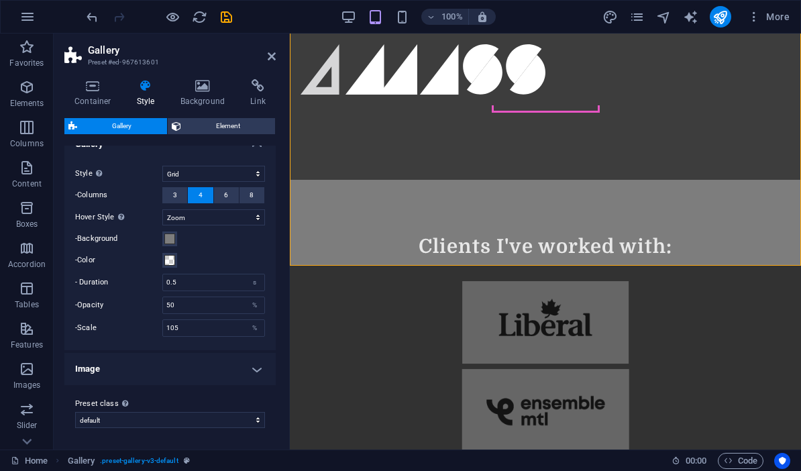
scroll to position [211, 0]
click at [239, 378] on h4 "Image" at bounding box center [169, 369] width 211 height 32
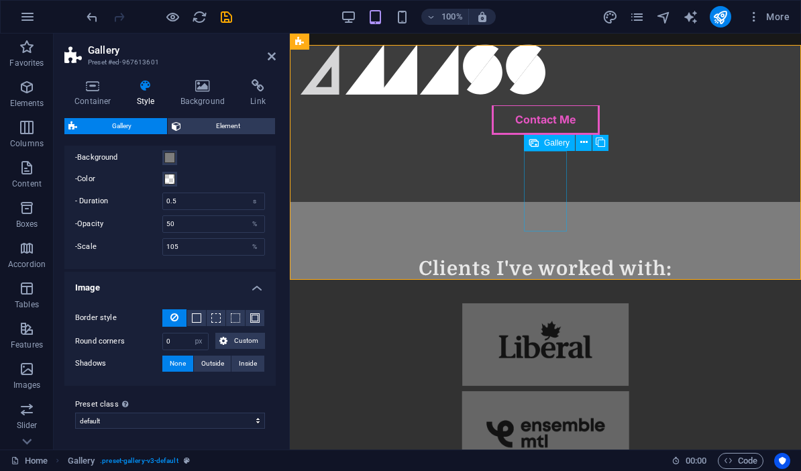
scroll to position [918, 0]
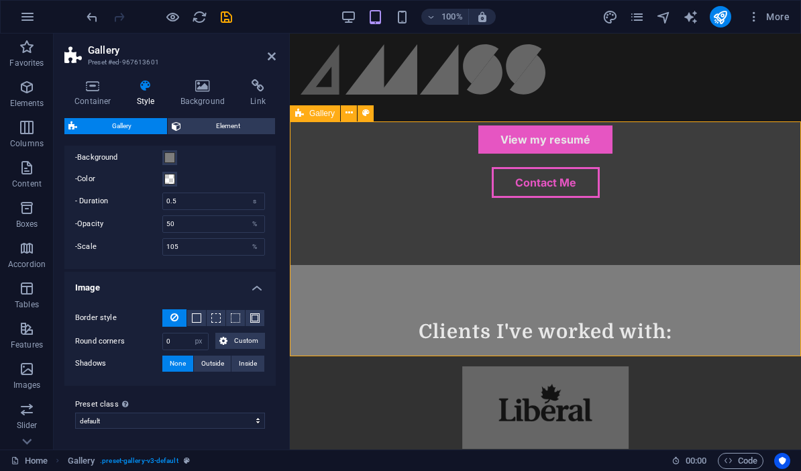
scroll to position [849, 0]
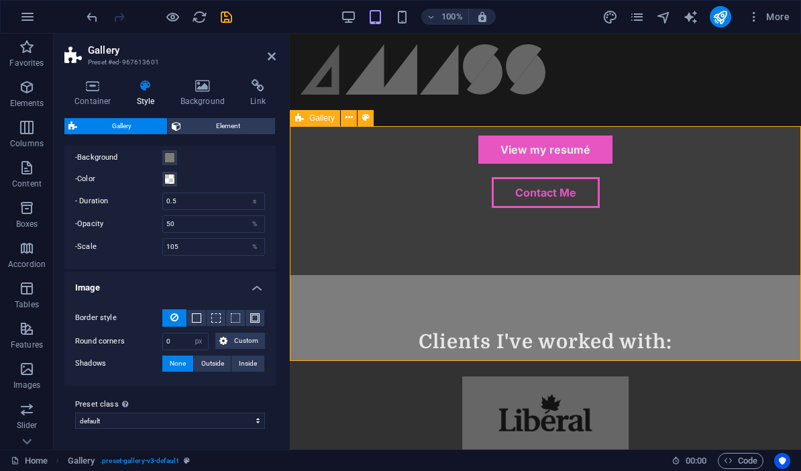
click at [366, 119] on icon at bounding box center [365, 118] width 7 height 14
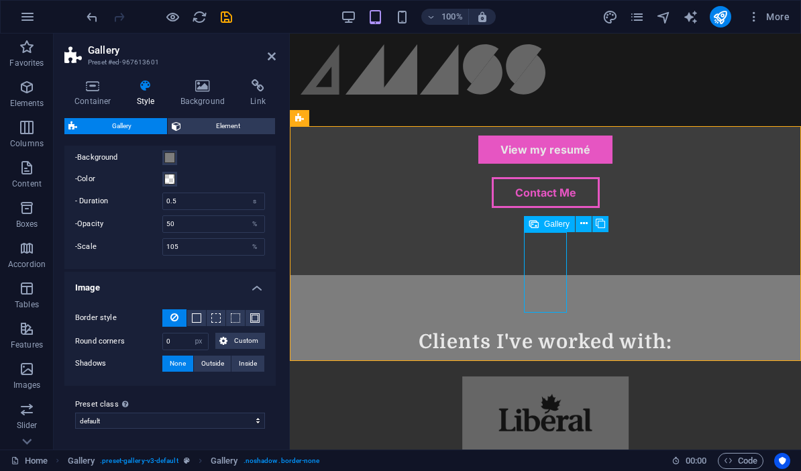
click at [537, 226] on icon at bounding box center [533, 224] width 9 height 16
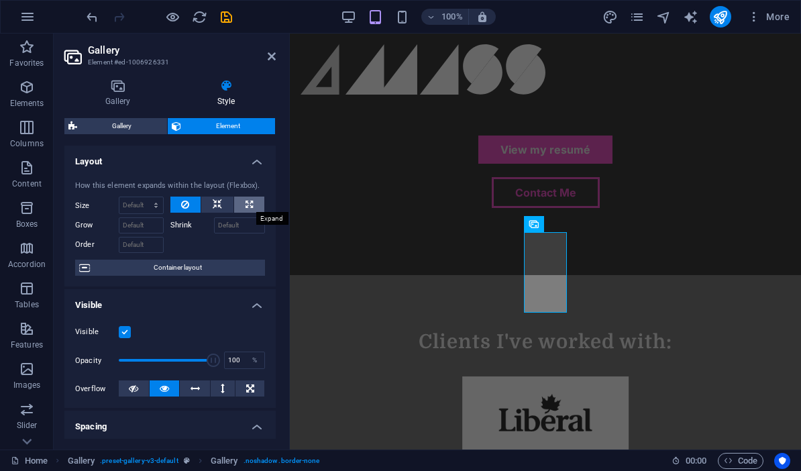
click at [246, 202] on icon at bounding box center [248, 204] width 7 height 16
type input "100"
select select "%"
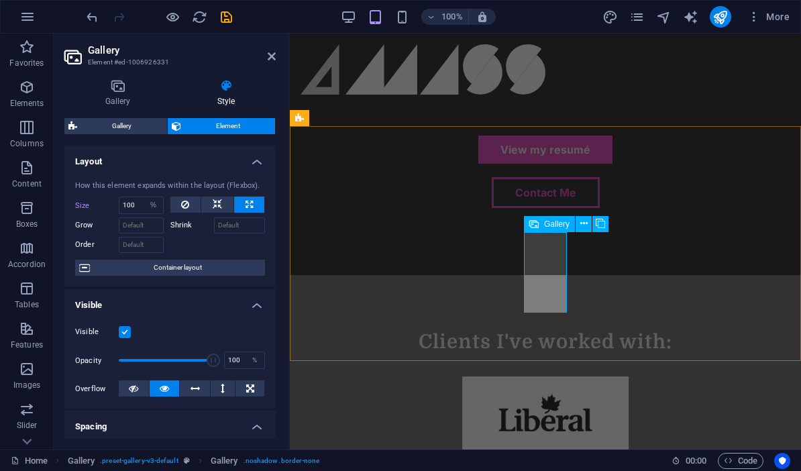
click at [538, 224] on icon at bounding box center [533, 224] width 9 height 16
click at [541, 225] on div "Gallery" at bounding box center [549, 224] width 51 height 16
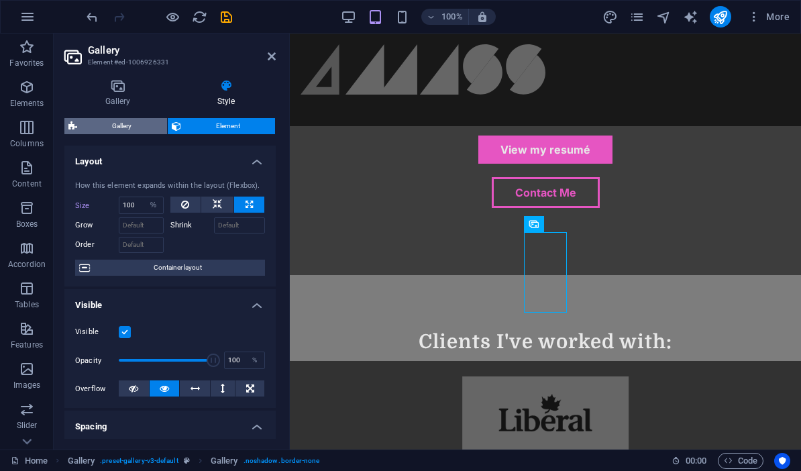
click at [131, 127] on span "Gallery" at bounding box center [122, 126] width 82 height 16
select select "rem"
select select "grid"
select select "zoom"
select select "px"
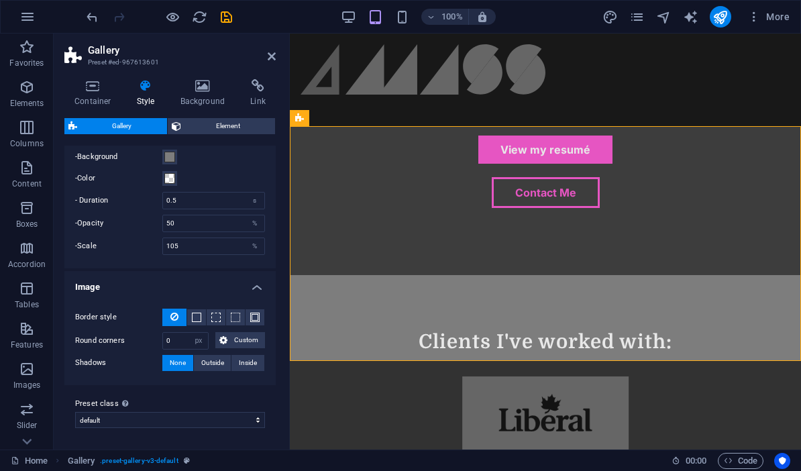
scroll to position [293, 0]
select select "preset-gallery-v3-grid-dense"
select select "collage"
select select "fade"
type input "70"
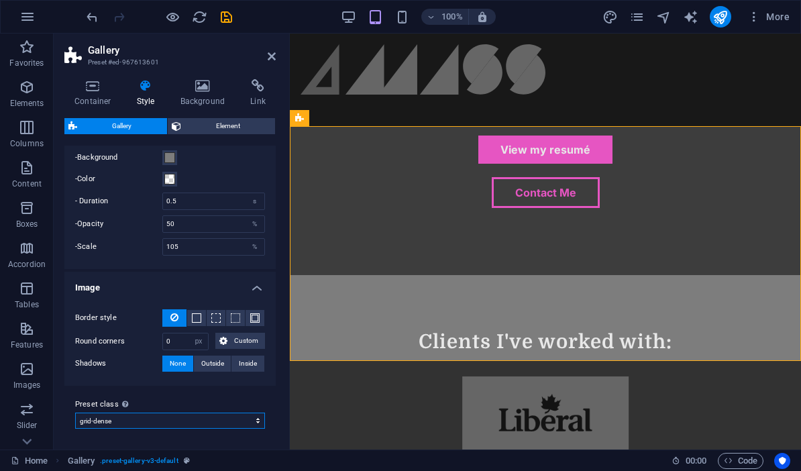
select select "preset-gallery-v3-grid-dense"
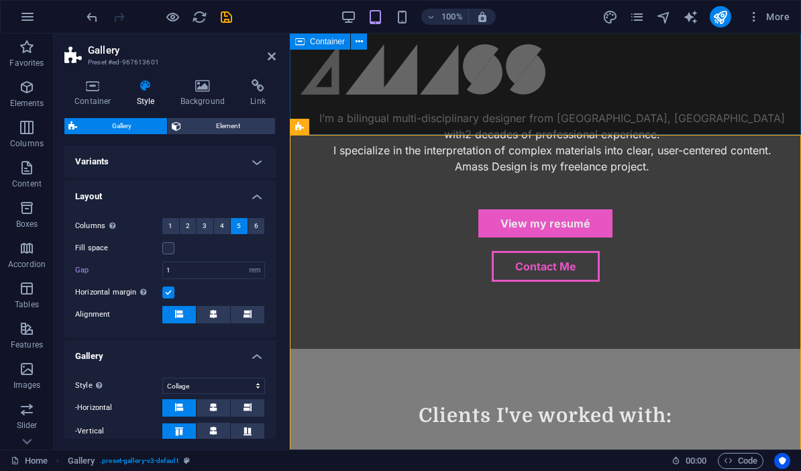
scroll to position [706, 0]
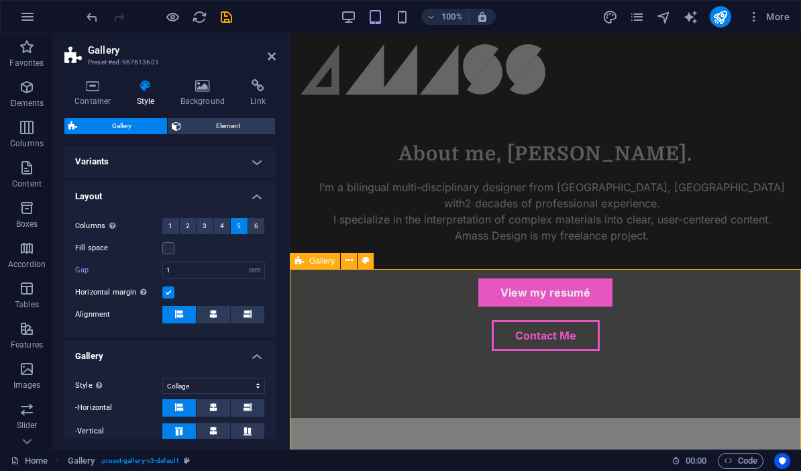
click at [349, 264] on icon at bounding box center [348, 260] width 7 height 14
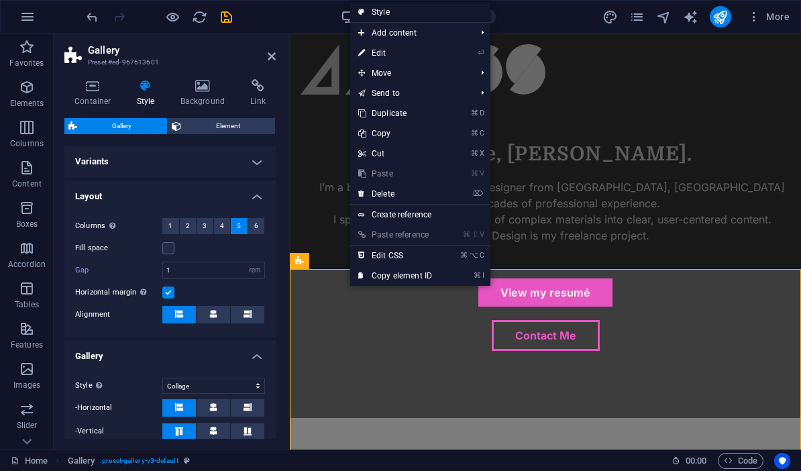
click at [389, 14] on link "Style" at bounding box center [420, 12] width 140 height 20
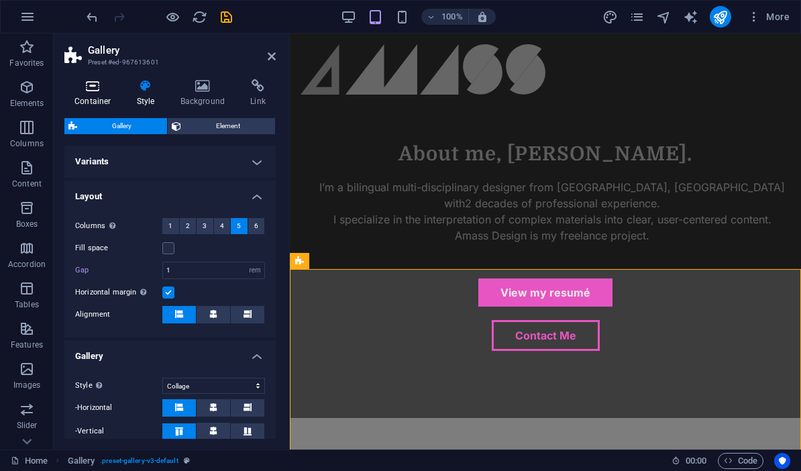
scroll to position [0, 0]
click at [87, 88] on icon at bounding box center [92, 85] width 57 height 13
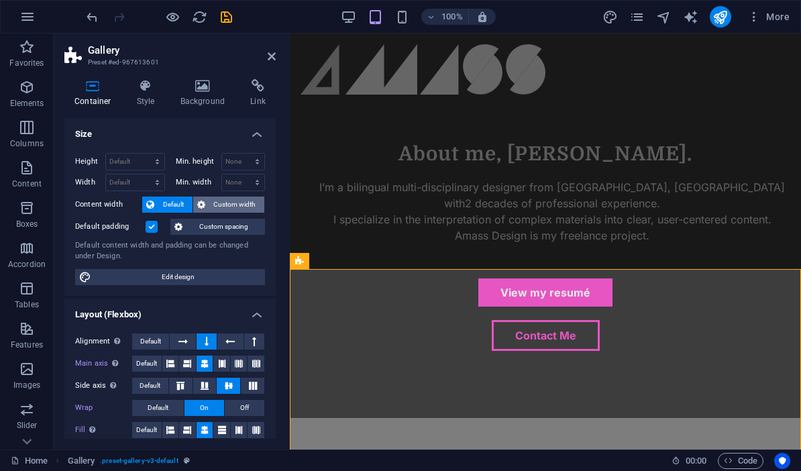
click at [241, 207] on span "Custom width" at bounding box center [235, 204] width 52 height 16
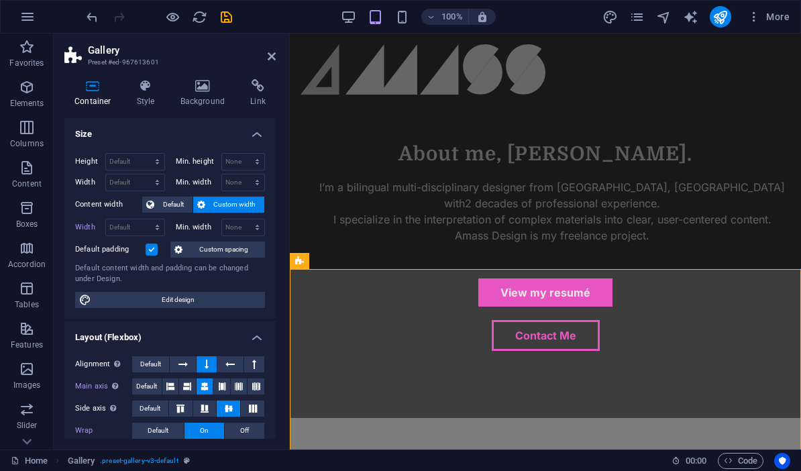
click at [153, 249] on label at bounding box center [151, 249] width 12 height 12
click at [0, 0] on input "Default padding" at bounding box center [0, 0] width 0 height 0
click at [176, 206] on span "Default" at bounding box center [173, 204] width 30 height 16
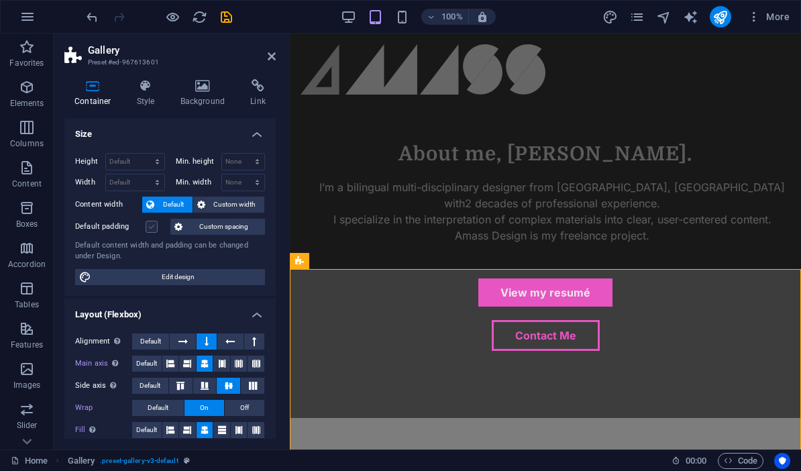
click at [156, 229] on label at bounding box center [151, 227] width 12 height 12
click at [0, 0] on input "Default padding" at bounding box center [0, 0] width 0 height 0
click at [197, 274] on span "Edit design" at bounding box center [178, 277] width 166 height 16
select select "px"
select select "400"
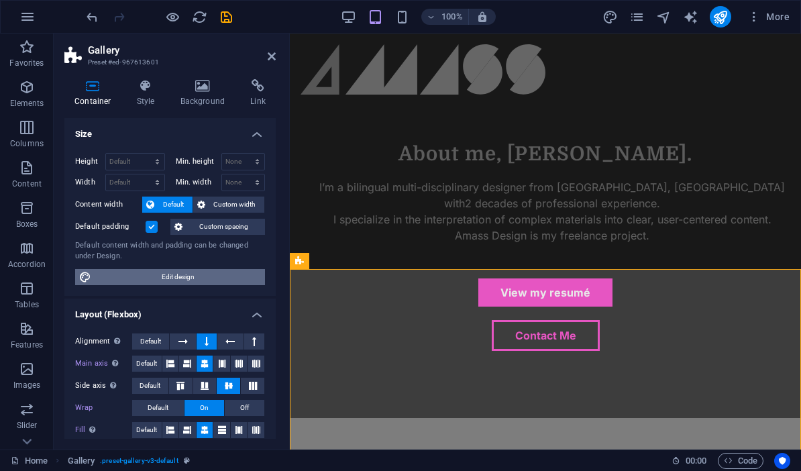
select select "px"
select select "rem"
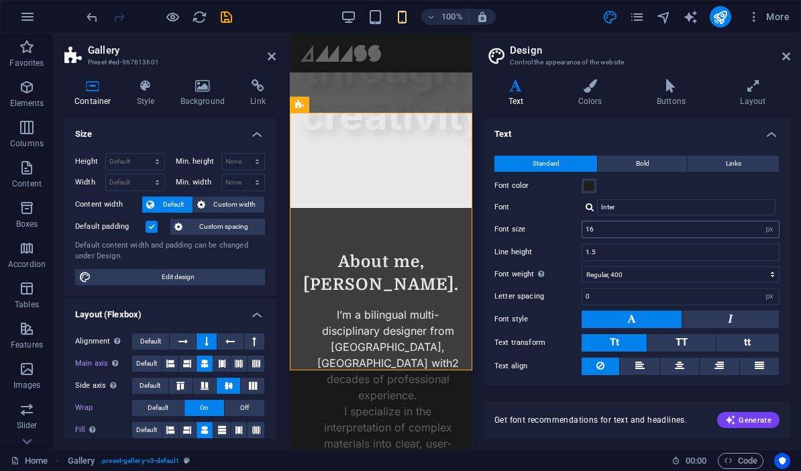
scroll to position [1081, 0]
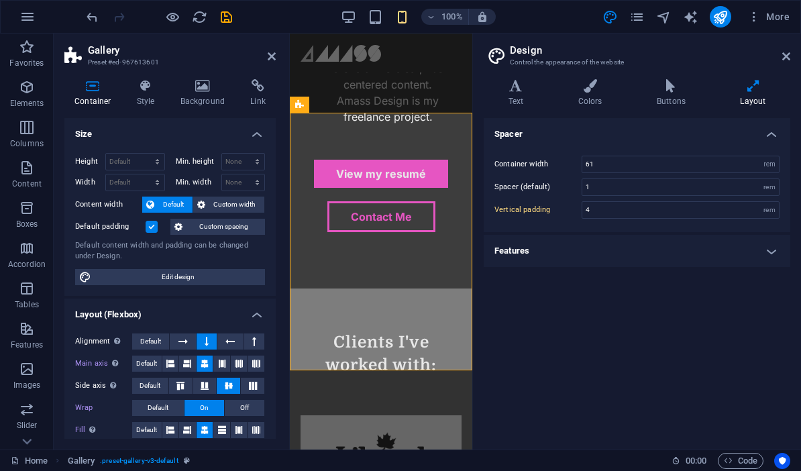
click at [710, 249] on h4 "Features" at bounding box center [636, 251] width 306 height 32
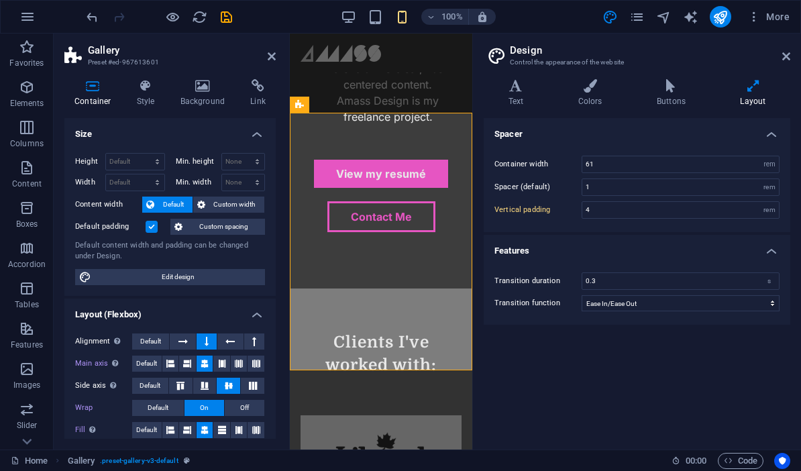
drag, startPoint x: 710, startPoint y: 249, endPoint x: 693, endPoint y: 233, distance: 23.7
click at [709, 249] on h4 "Features" at bounding box center [636, 247] width 306 height 24
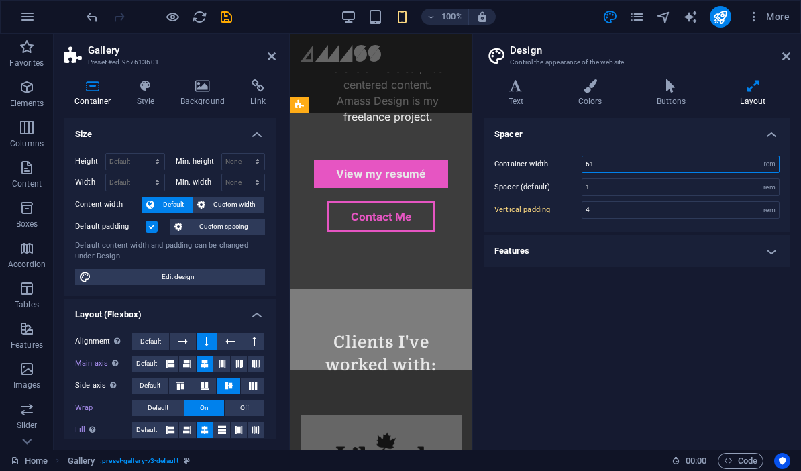
click at [631, 159] on input "61" at bounding box center [680, 164] width 196 height 16
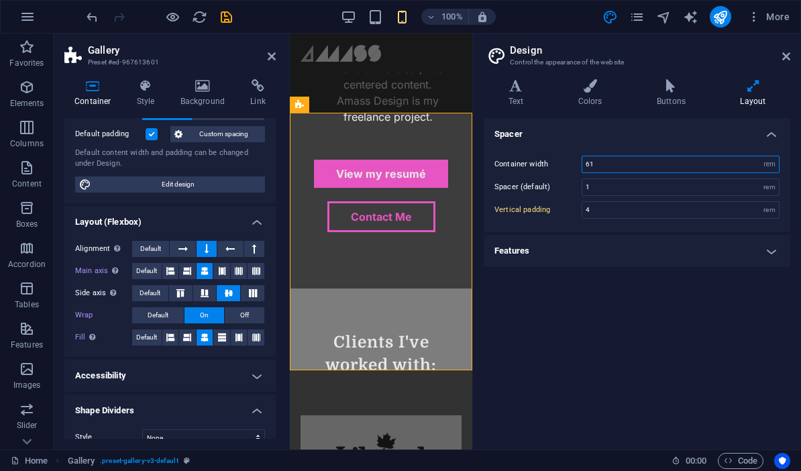
scroll to position [93, 0]
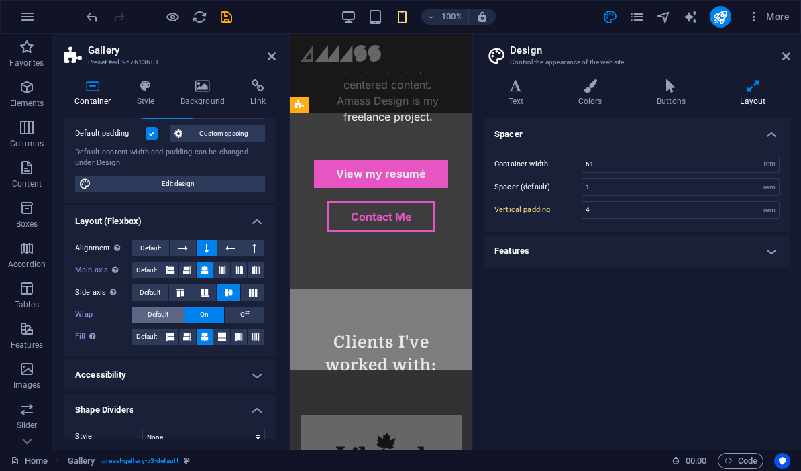
click at [164, 314] on span "Default" at bounding box center [158, 314] width 21 height 16
click at [152, 319] on span "Default" at bounding box center [158, 314] width 21 height 16
click at [158, 314] on span "Default" at bounding box center [158, 314] width 21 height 16
click at [237, 316] on button "Off" at bounding box center [245, 314] width 40 height 16
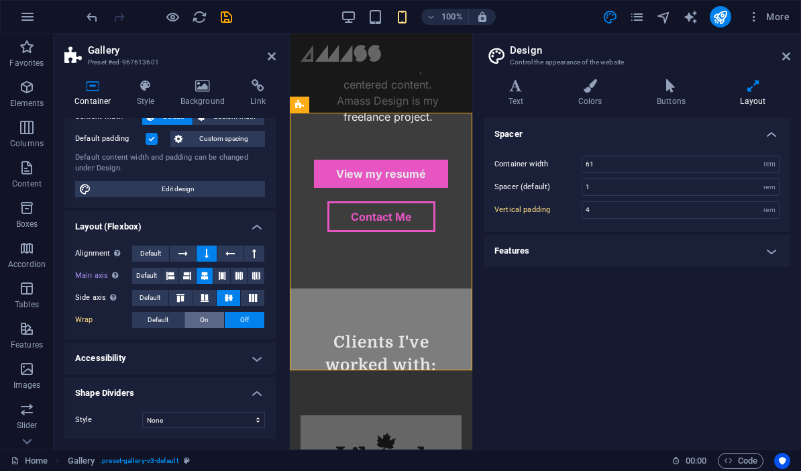
scroll to position [86, 0]
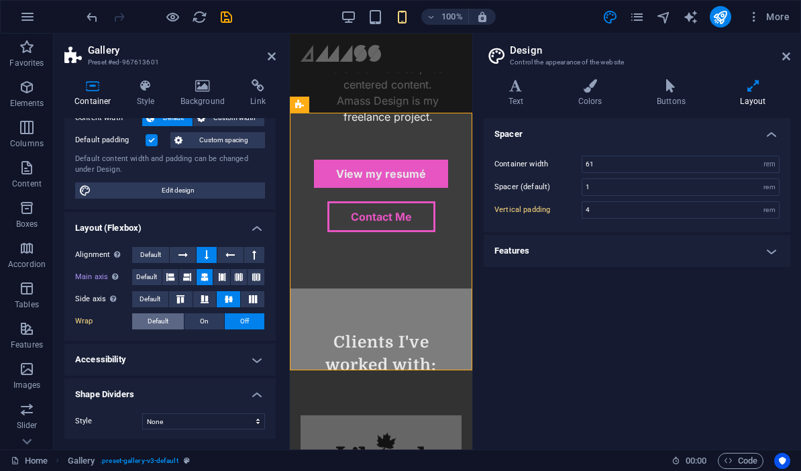
click at [160, 320] on span "Default" at bounding box center [158, 321] width 21 height 16
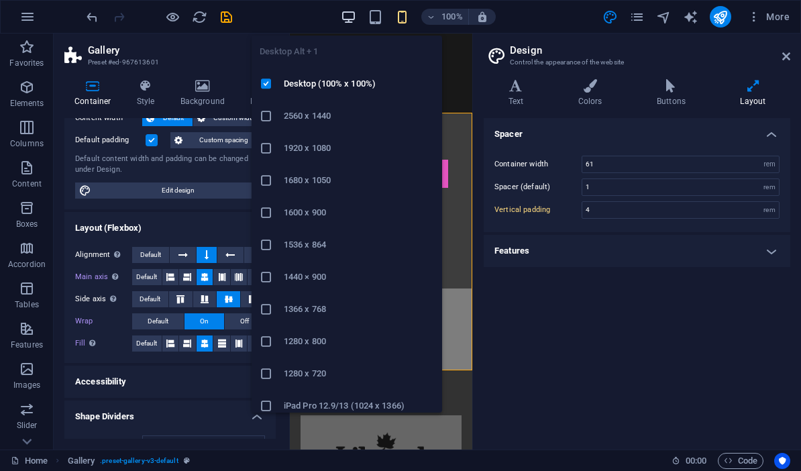
click at [350, 17] on icon "button" at bounding box center [348, 16] width 15 height 15
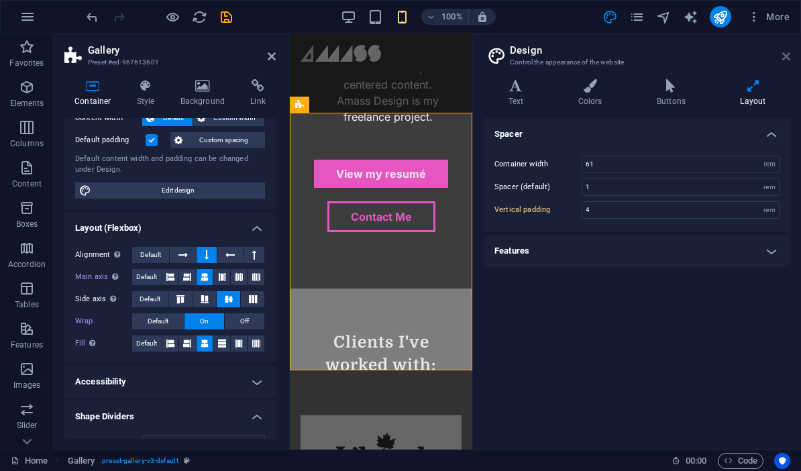
click at [783, 54] on icon at bounding box center [786, 56] width 8 height 11
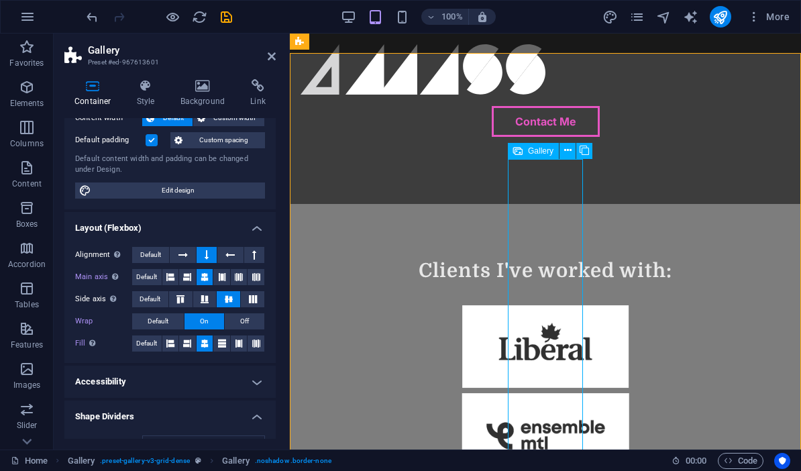
scroll to position [910, 0]
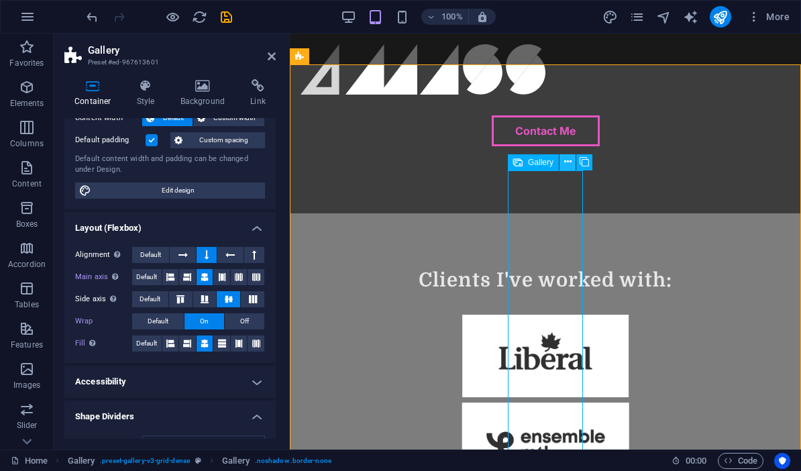
click at [564, 161] on icon at bounding box center [567, 162] width 7 height 14
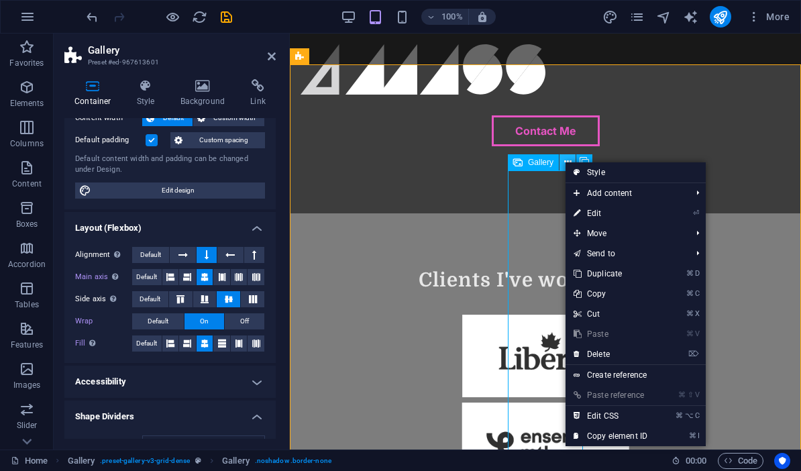
click at [564, 161] on icon at bounding box center [567, 162] width 7 height 14
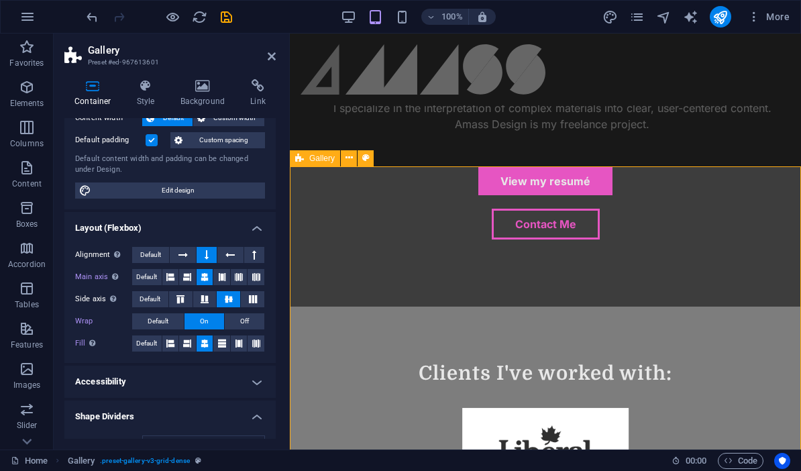
scroll to position [801, 0]
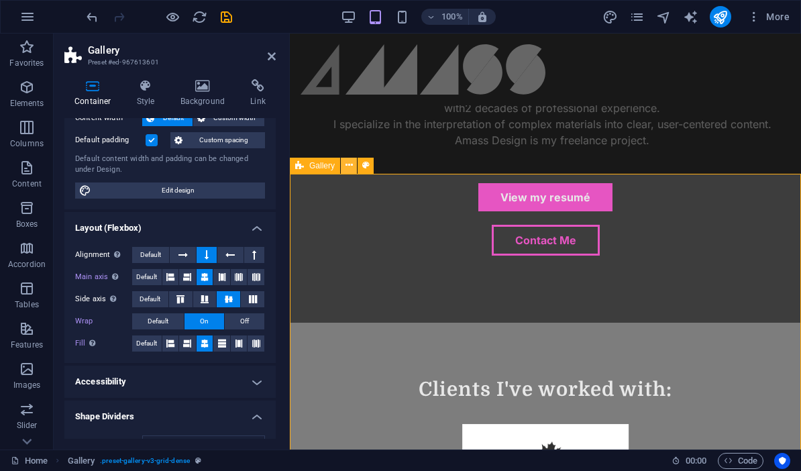
click at [347, 166] on icon at bounding box center [348, 165] width 7 height 14
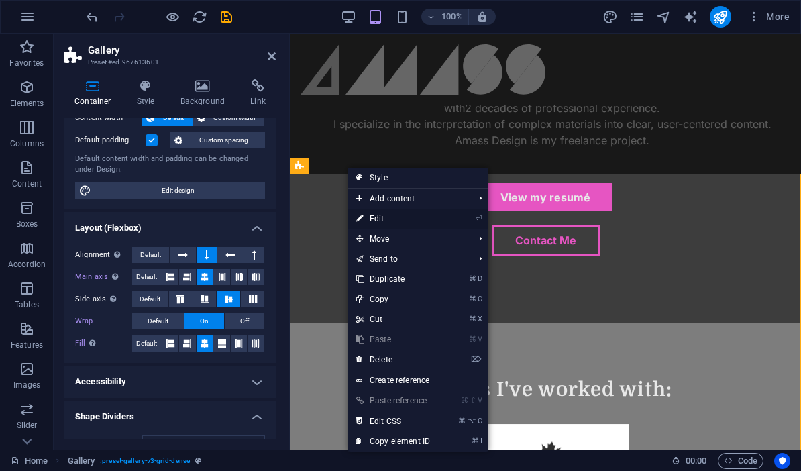
click at [392, 224] on link "⏎ Edit" at bounding box center [393, 219] width 90 height 20
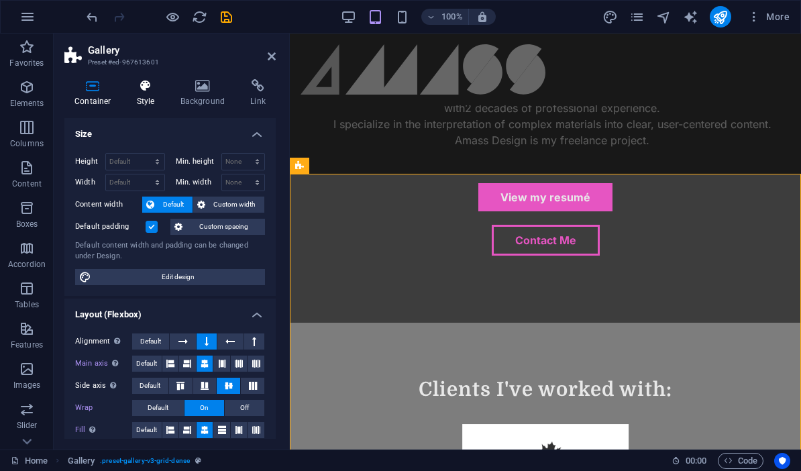
scroll to position [0, 0]
click at [141, 91] on icon at bounding box center [146, 85] width 38 height 13
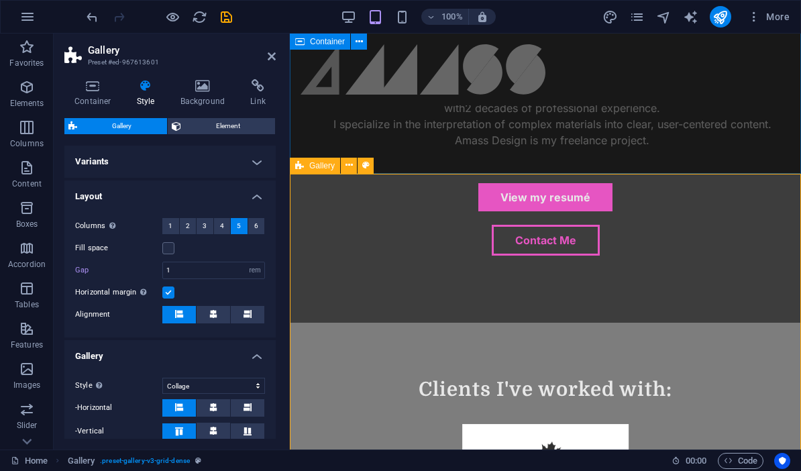
click at [331, 170] on div "Gallery" at bounding box center [315, 166] width 50 height 16
click at [167, 225] on button "1" at bounding box center [170, 226] width 17 height 16
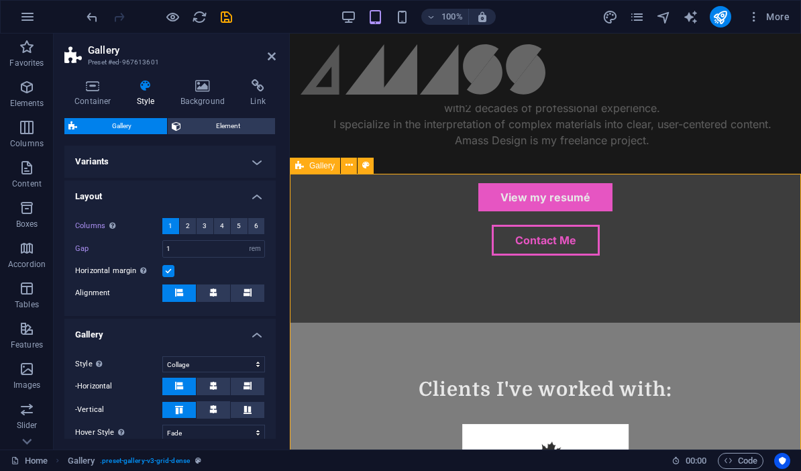
drag, startPoint x: 218, startPoint y: 289, endPoint x: 245, endPoint y: 292, distance: 27.6
click at [218, 289] on button at bounding box center [213, 292] width 34 height 17
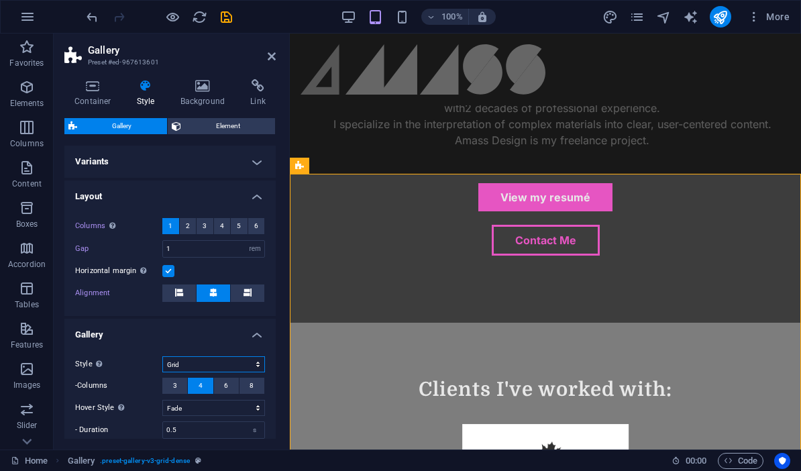
select select "default"
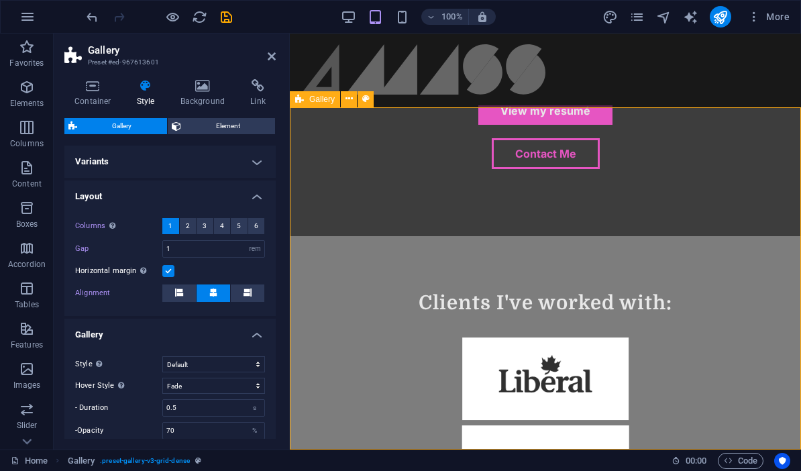
scroll to position [898, 0]
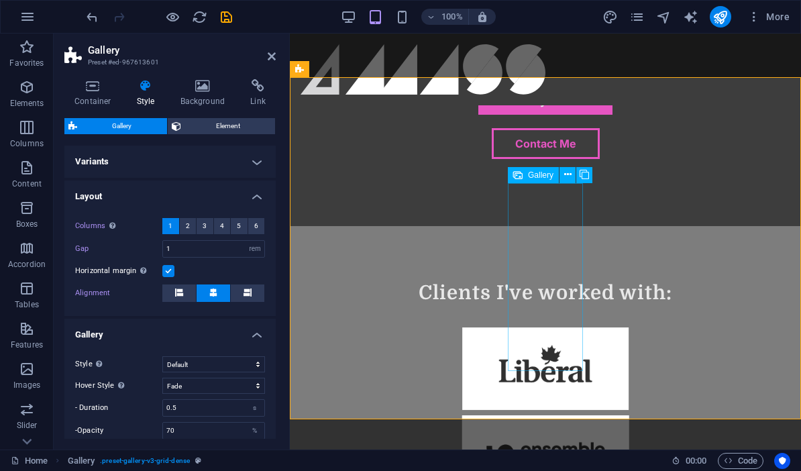
select select "%"
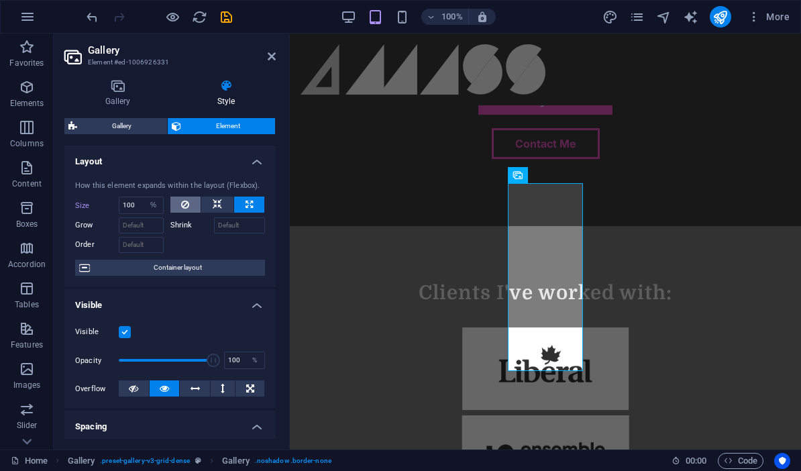
click at [192, 207] on button at bounding box center [185, 204] width 31 height 16
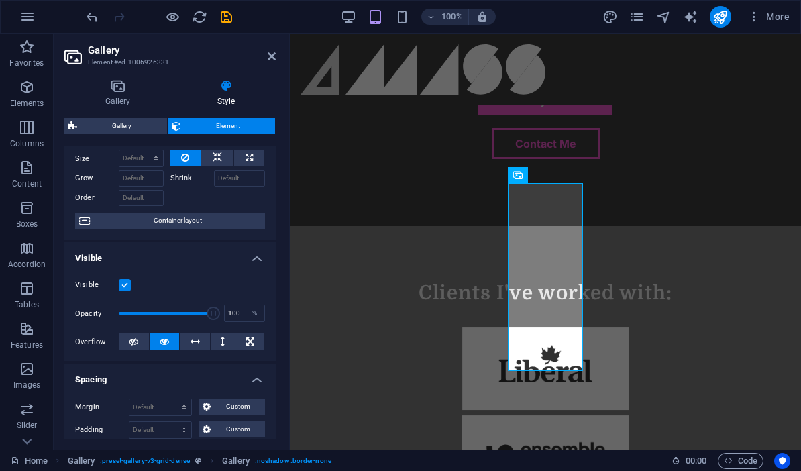
scroll to position [91, 0]
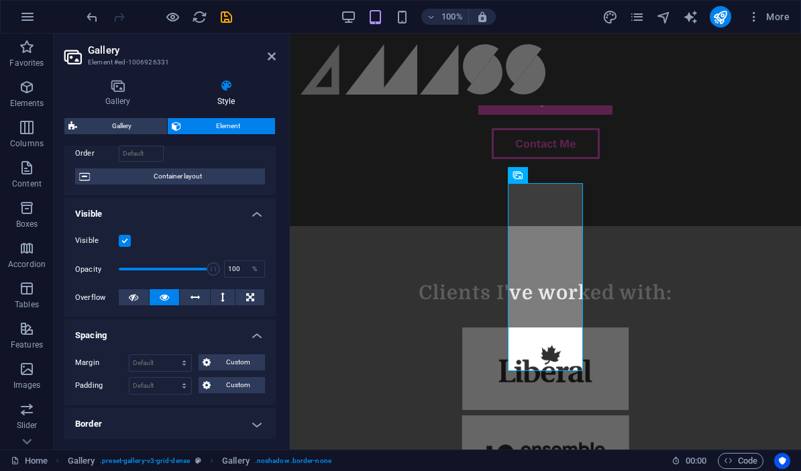
click at [255, 339] on h4 "Spacing" at bounding box center [169, 331] width 211 height 24
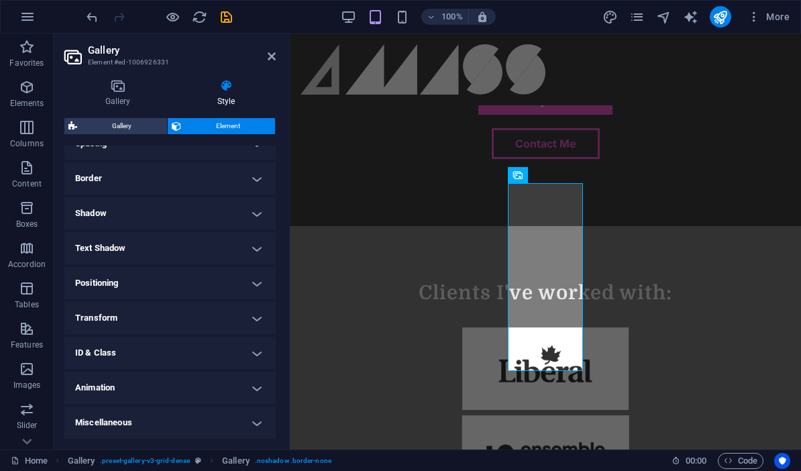
scroll to position [282, 0]
click at [253, 286] on h4 "Positioning" at bounding box center [169, 284] width 211 height 32
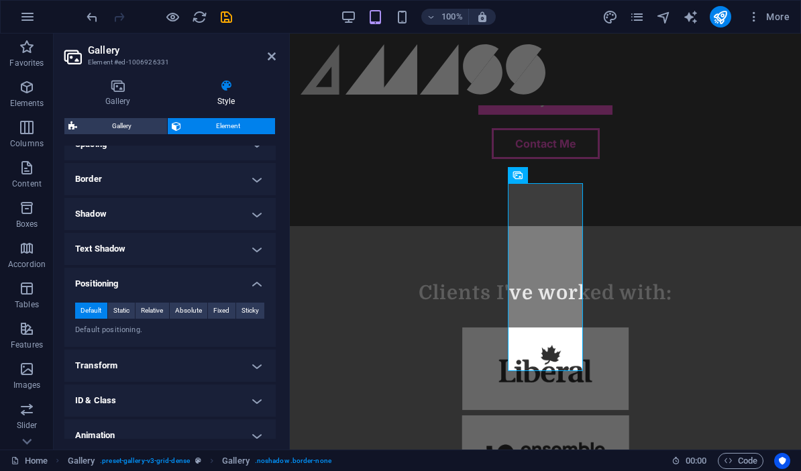
click at [255, 285] on h4 "Positioning" at bounding box center [169, 280] width 211 height 24
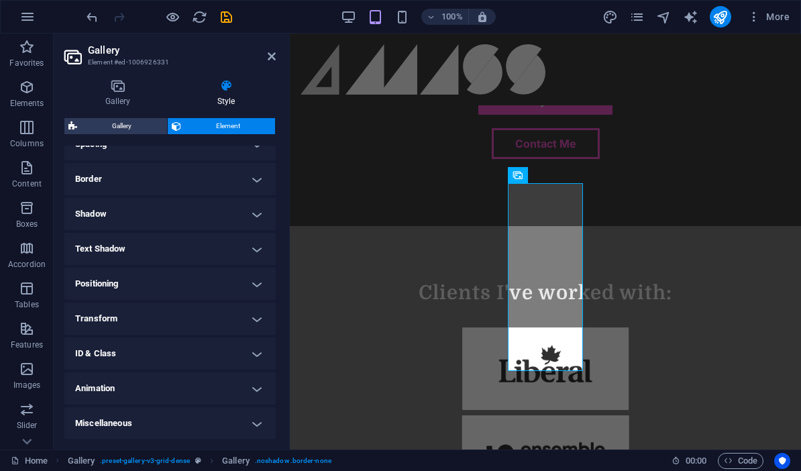
click at [251, 353] on h4 "ID & Class" at bounding box center [169, 353] width 211 height 32
click at [253, 352] on h4 "ID & Class" at bounding box center [169, 349] width 211 height 24
click at [247, 415] on h4 "Miscellaneous" at bounding box center [169, 423] width 211 height 32
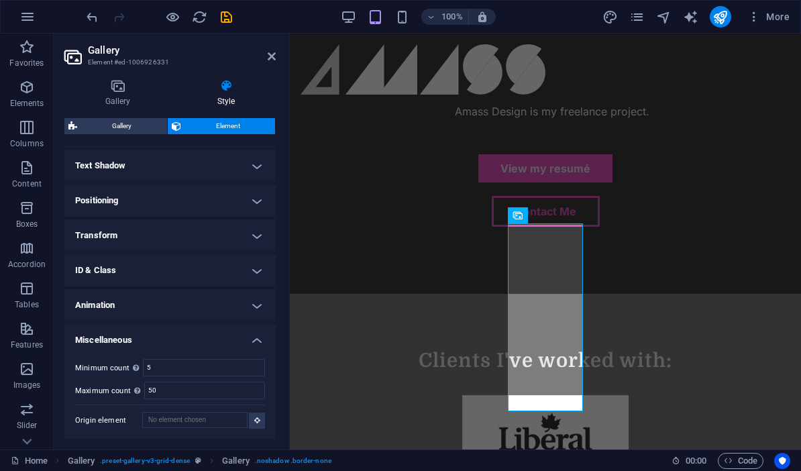
scroll to position [823, 0]
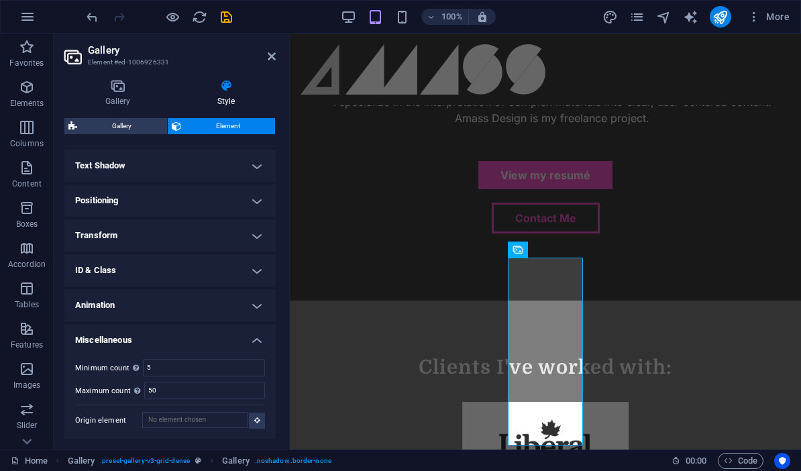
drag, startPoint x: 260, startPoint y: 341, endPoint x: 252, endPoint y: 342, distance: 8.1
click at [258, 343] on h4 "Miscellaneous" at bounding box center [169, 336] width 211 height 24
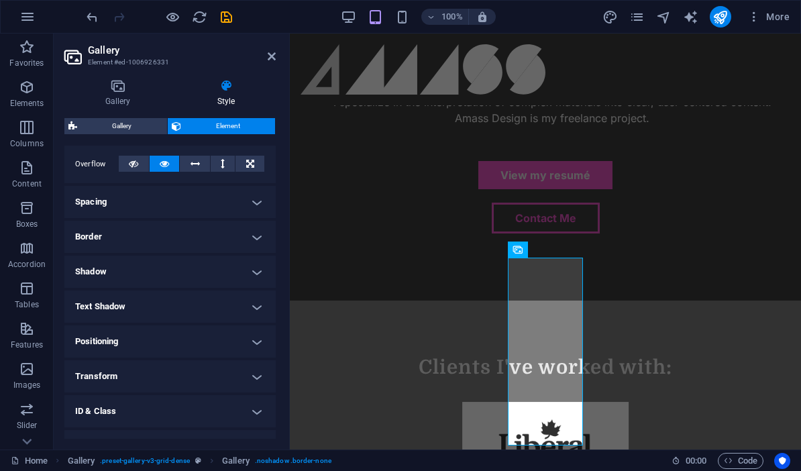
scroll to position [206, 0]
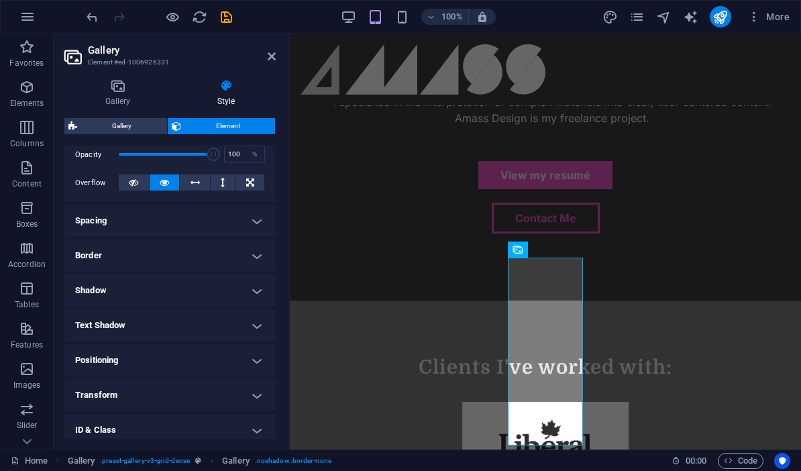
click at [251, 217] on h4 "Spacing" at bounding box center [169, 220] width 211 height 32
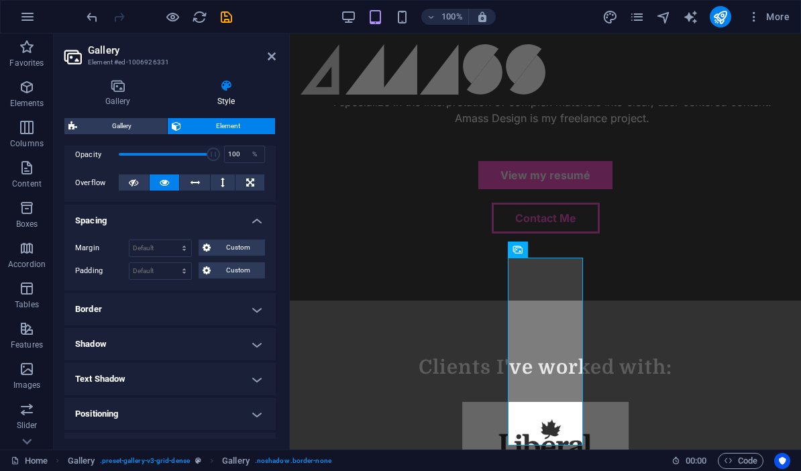
click at [252, 220] on h4 "Spacing" at bounding box center [169, 216] width 211 height 24
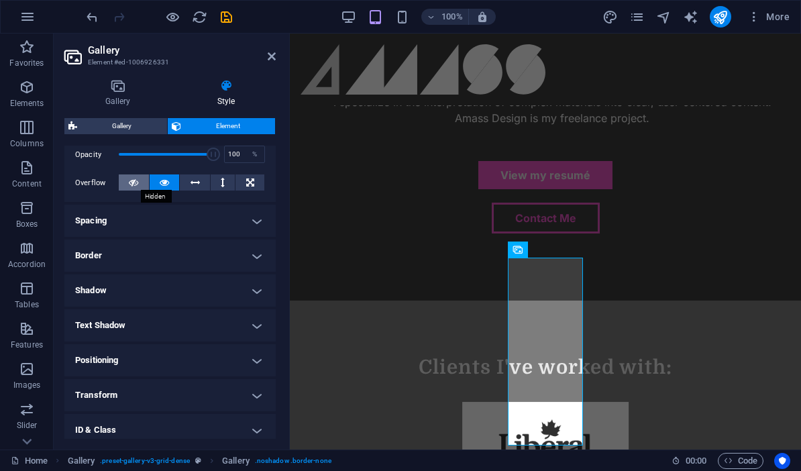
click at [135, 180] on icon at bounding box center [133, 182] width 9 height 16
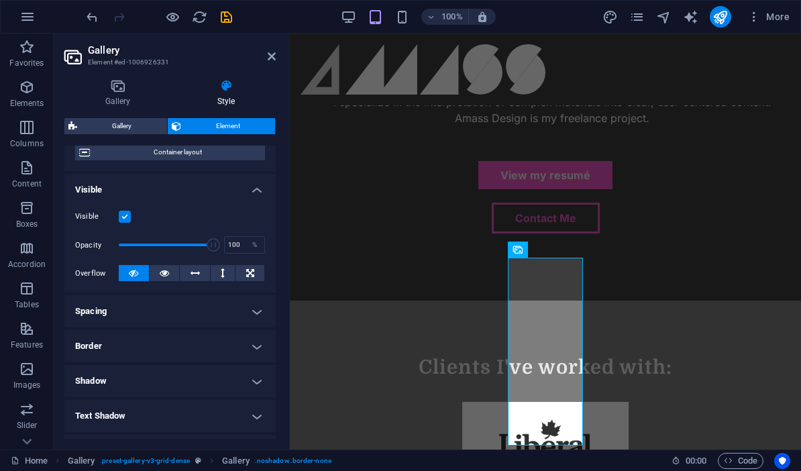
scroll to position [110, 0]
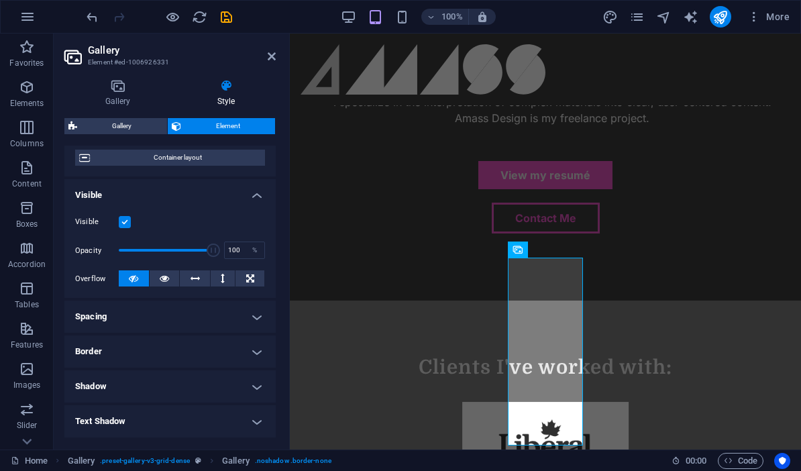
click at [259, 199] on h4 "Visible" at bounding box center [169, 191] width 211 height 24
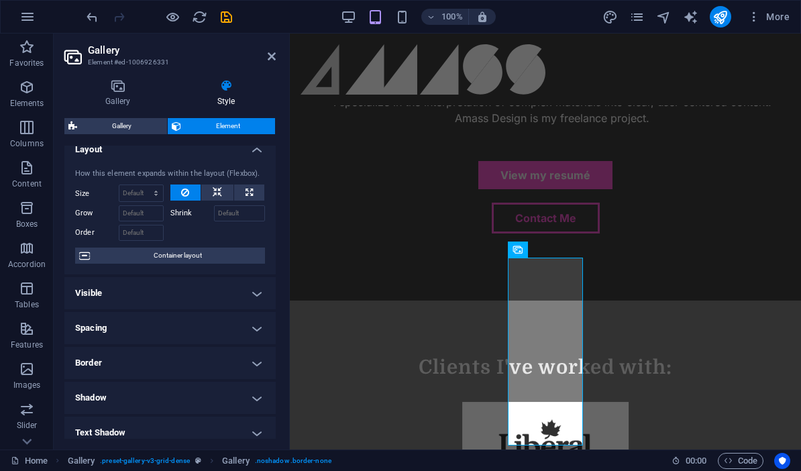
scroll to position [10, 0]
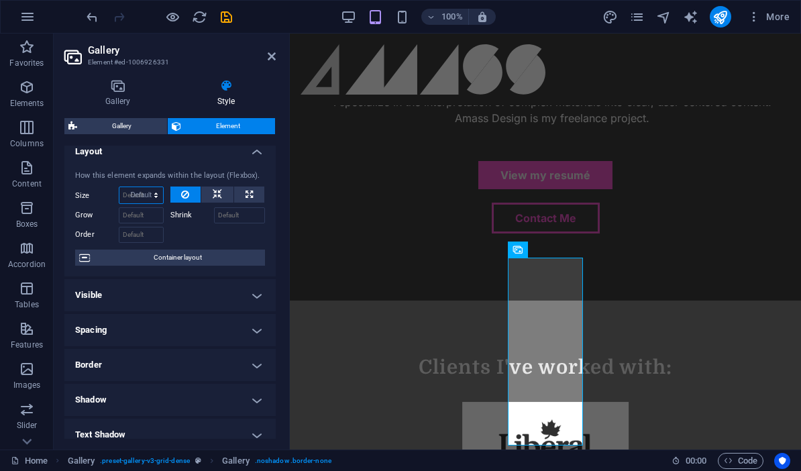
select select "DISABLED_OPTION_VALUE"
click at [215, 192] on icon at bounding box center [217, 194] width 9 height 16
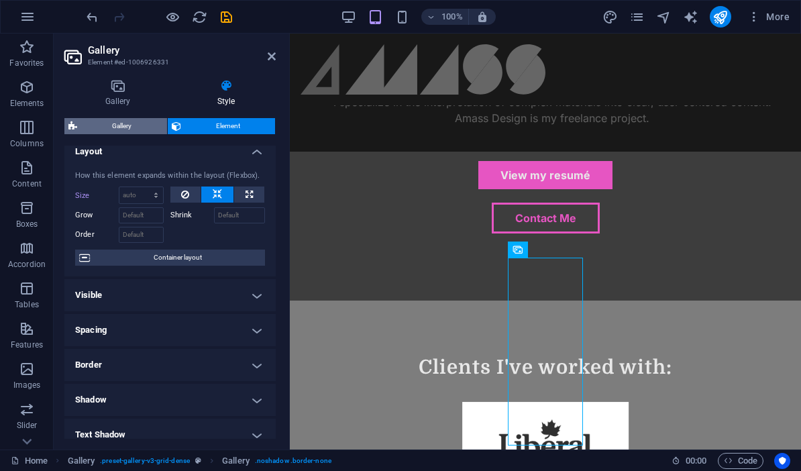
click at [127, 123] on span "Gallery" at bounding box center [122, 126] width 82 height 16
select select "rem"
select select "fade"
select select "px"
select select "preset-gallery-v3-grid-dense"
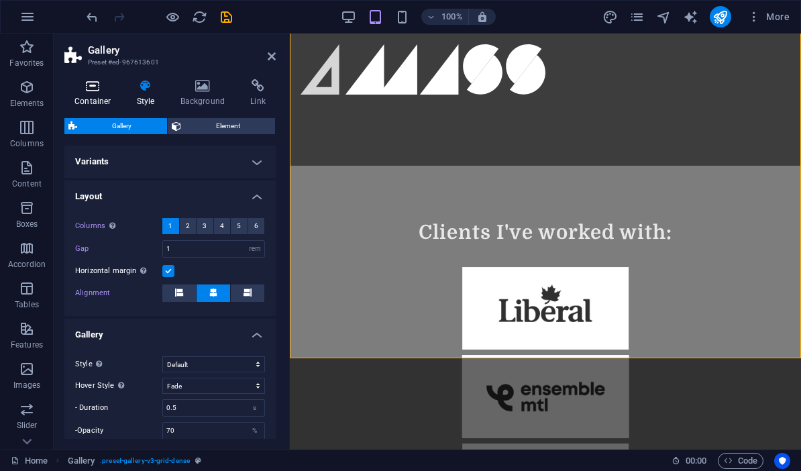
click at [86, 94] on h4 "Container" at bounding box center [95, 93] width 62 height 28
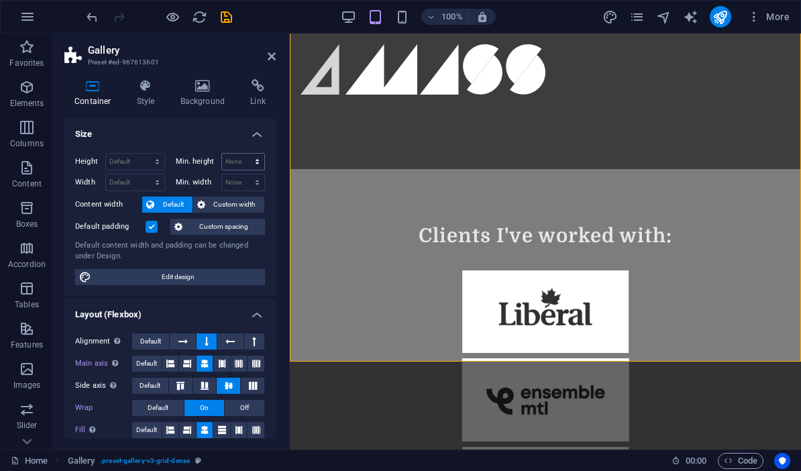
scroll to position [953, 0]
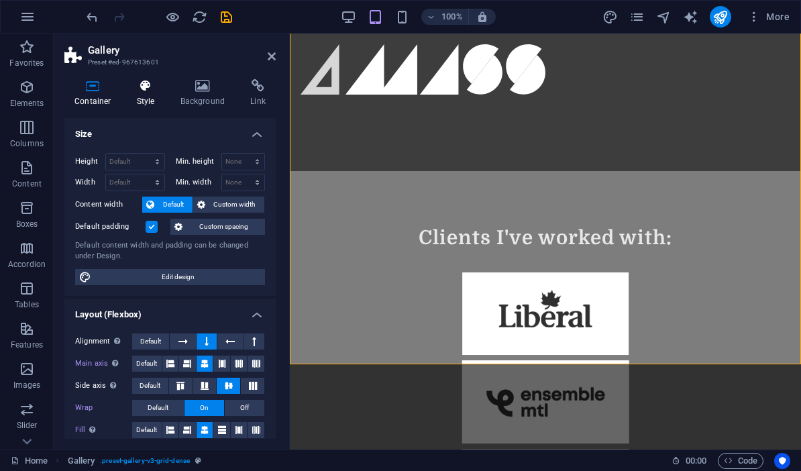
drag, startPoint x: 138, startPoint y: 96, endPoint x: 145, endPoint y: 91, distance: 9.1
click at [138, 96] on h4 "Style" at bounding box center [149, 93] width 44 height 28
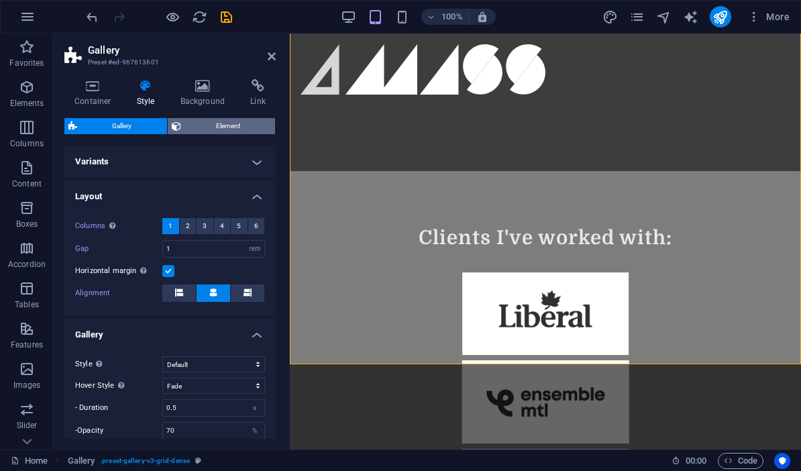
click at [209, 127] on span "Element" at bounding box center [228, 126] width 86 height 16
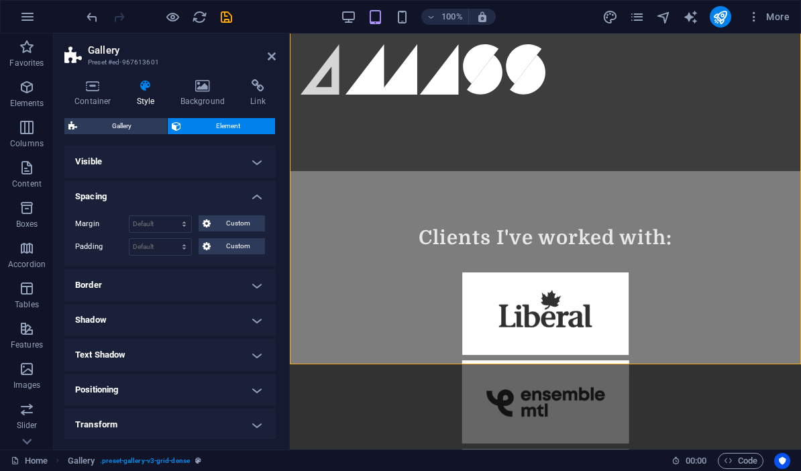
drag, startPoint x: 271, startPoint y: 170, endPoint x: 255, endPoint y: 164, distance: 16.6
click at [272, 170] on h4 "Visible" at bounding box center [169, 161] width 211 height 32
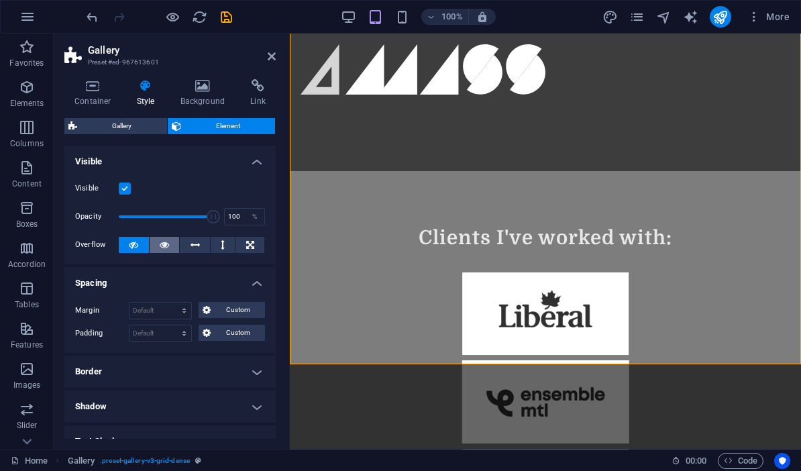
click at [167, 248] on icon at bounding box center [164, 245] width 9 height 16
click at [255, 241] on button at bounding box center [249, 245] width 29 height 16
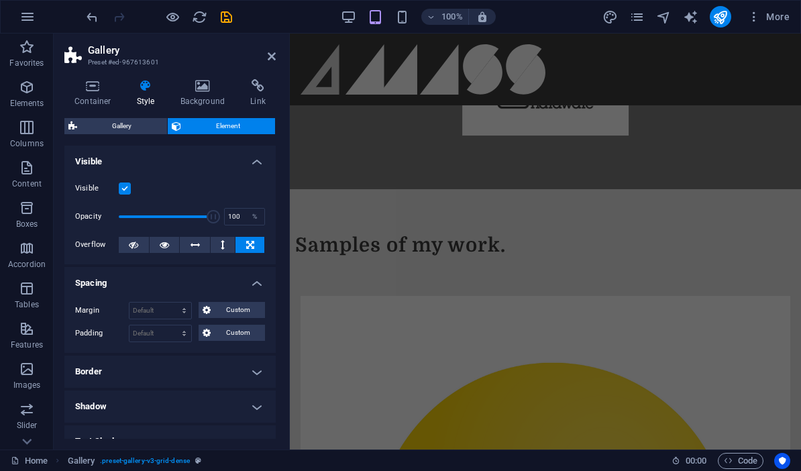
click at [674, 20] on div "More" at bounding box center [698, 16] width 192 height 21
click at [663, 16] on icon "navigator" at bounding box center [663, 16] width 15 height 15
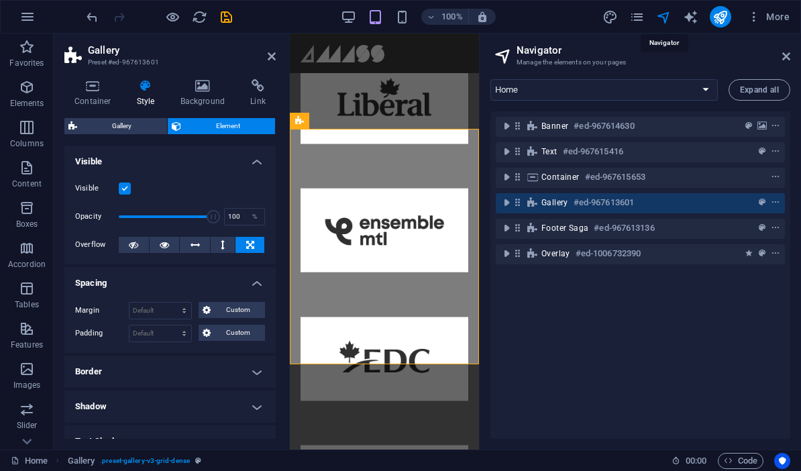
scroll to position [970, 0]
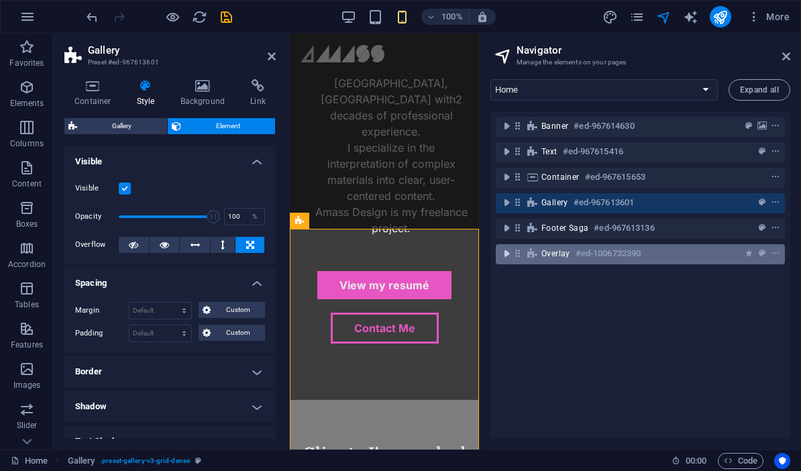
click at [499, 257] on icon "toggle-expand" at bounding box center [505, 253] width 13 height 13
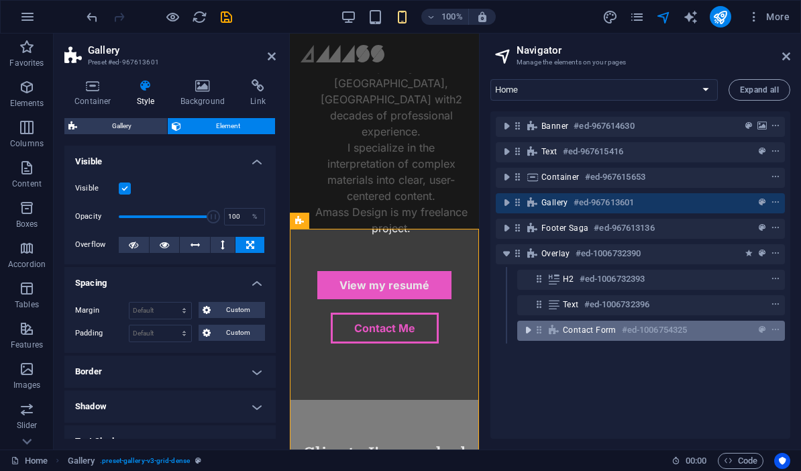
click at [527, 335] on icon "toggle-expand" at bounding box center [527, 329] width 13 height 13
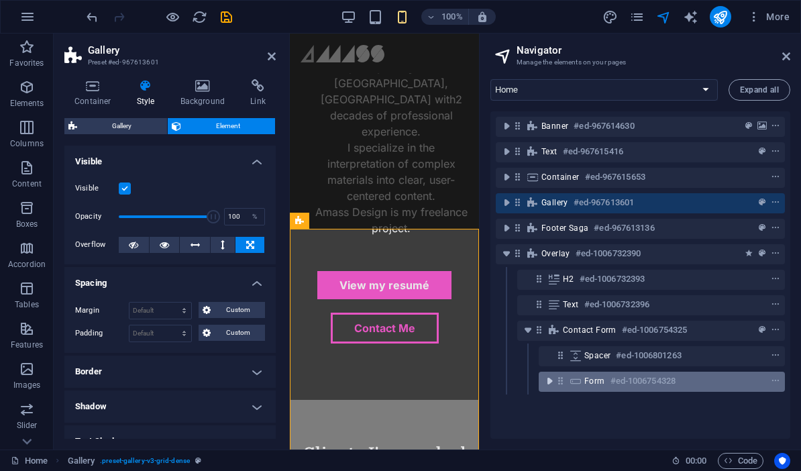
click at [550, 385] on icon "toggle-expand" at bounding box center [548, 380] width 13 height 13
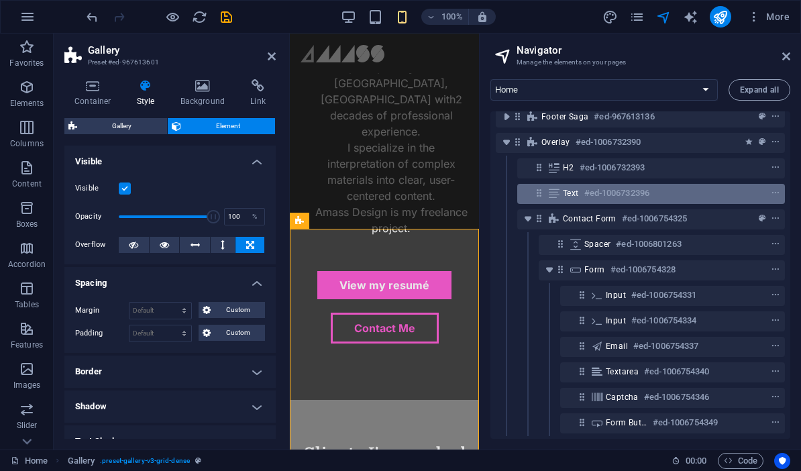
scroll to position [111, 0]
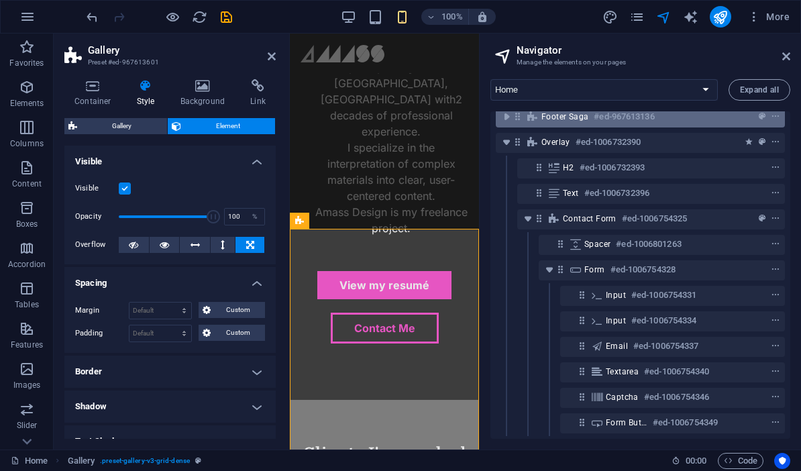
click at [528, 222] on icon "toggle-expand" at bounding box center [527, 218] width 13 height 13
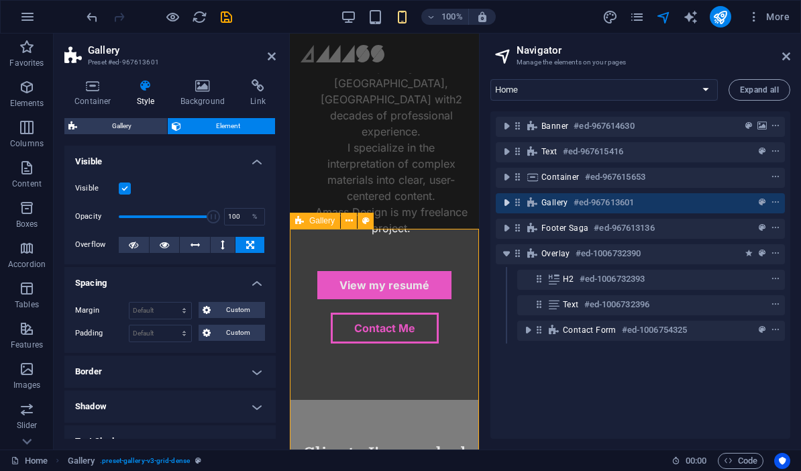
click at [510, 198] on icon "toggle-expand" at bounding box center [505, 202] width 13 height 13
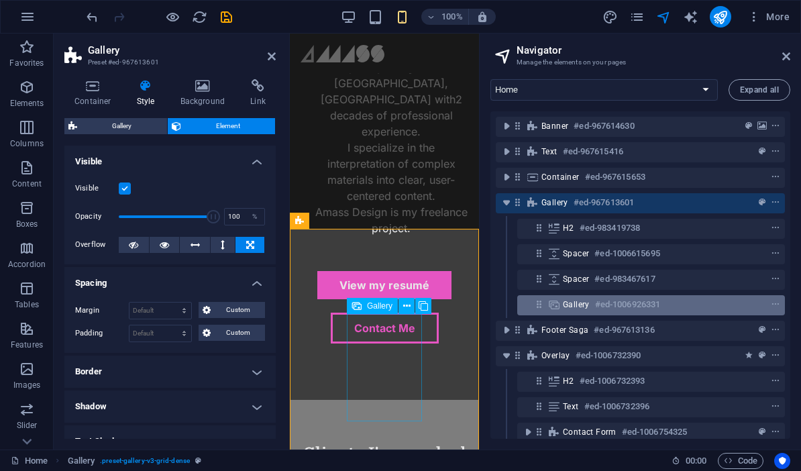
click at [555, 303] on icon at bounding box center [553, 304] width 15 height 11
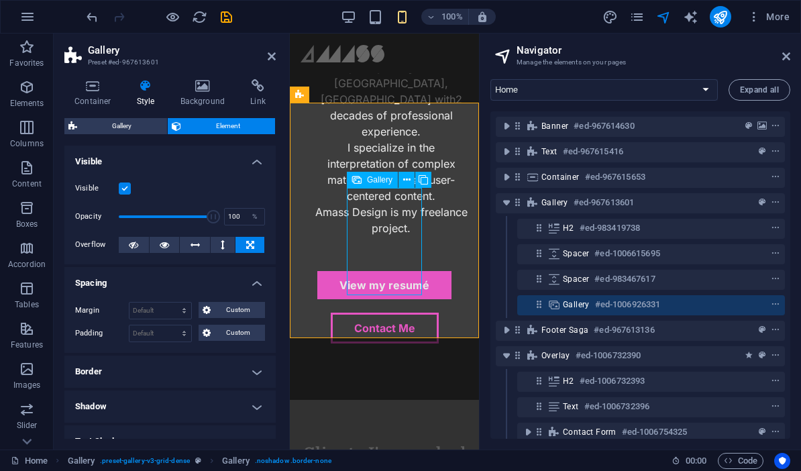
scroll to position [1096, 0]
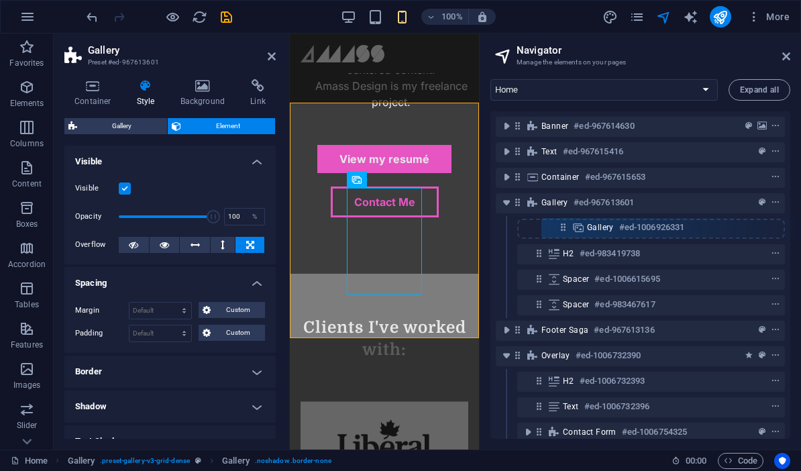
drag, startPoint x: 542, startPoint y: 307, endPoint x: 567, endPoint y: 227, distance: 84.2
click at [567, 227] on div "Banner #ed-967614630 Text #ed-967615416 Container #ed-967615653 Gallery #ed-967…" at bounding box center [640, 274] width 300 height 327
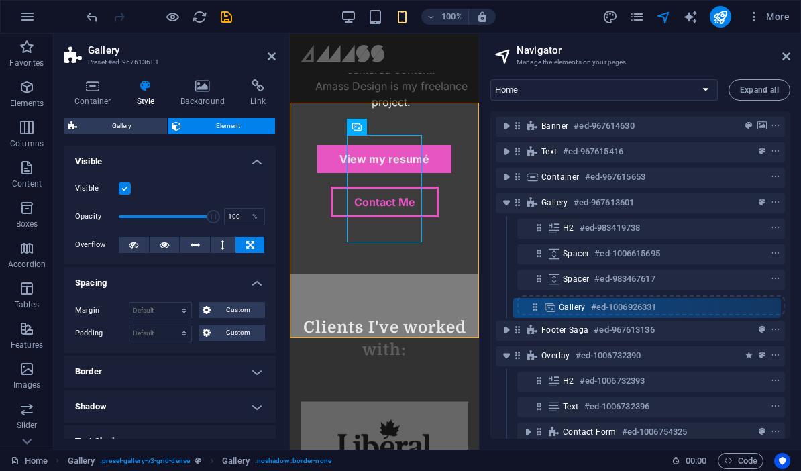
drag, startPoint x: 538, startPoint y: 228, endPoint x: 536, endPoint y: 309, distance: 81.2
click at [536, 309] on div "Banner #ed-967614630 Text #ed-967615416 Container #ed-967615653 Gallery #ed-967…" at bounding box center [640, 274] width 300 height 327
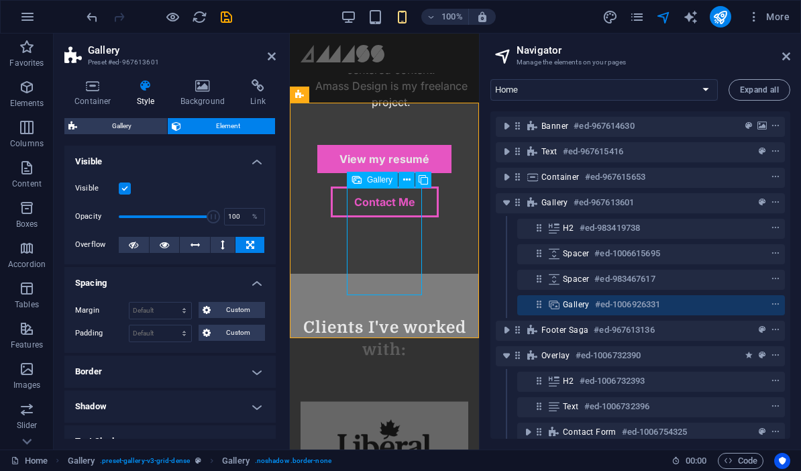
click at [755, 305] on div at bounding box center [750, 304] width 63 height 16
click at [131, 128] on span "Gallery" at bounding box center [122, 126] width 82 height 16
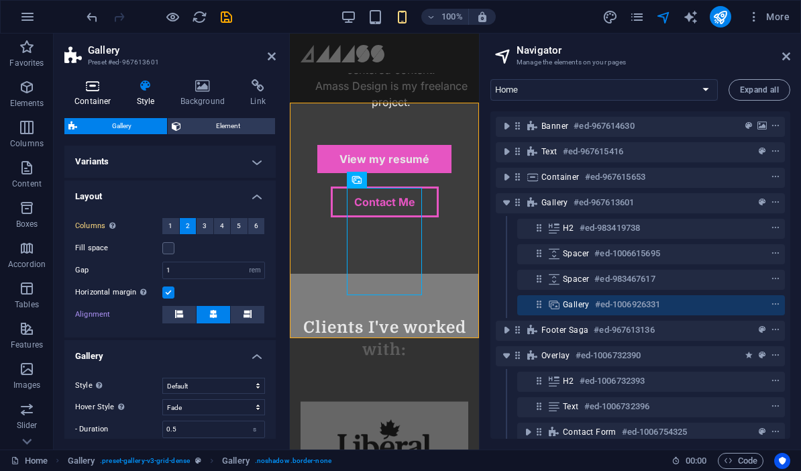
click at [99, 98] on h4 "Container" at bounding box center [95, 93] width 62 height 28
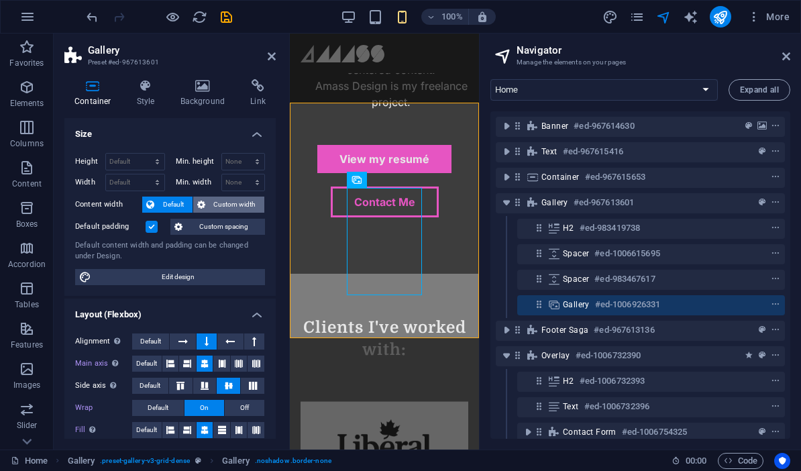
click at [239, 207] on span "Custom width" at bounding box center [235, 204] width 52 height 16
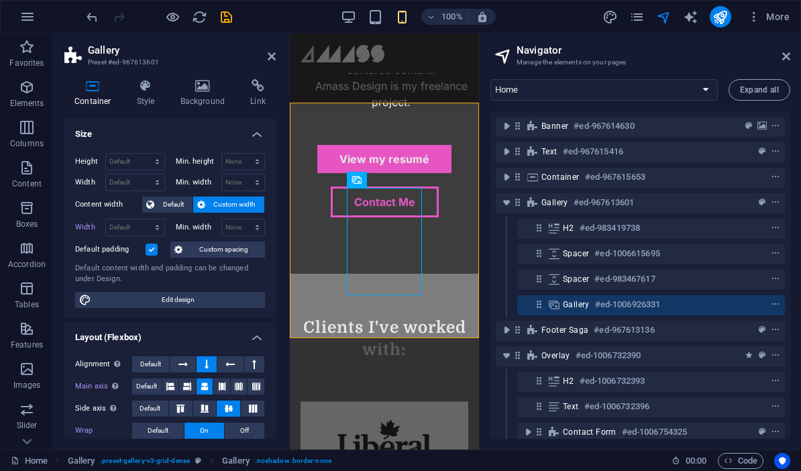
scroll to position [0, 0]
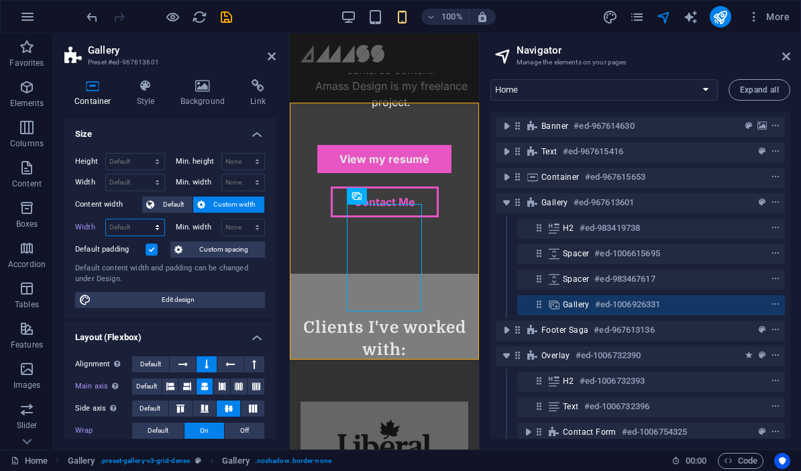
select select "%"
click at [133, 225] on input "94.33" at bounding box center [135, 227] width 58 height 16
click at [132, 225] on input "94.33" at bounding box center [135, 227] width 58 height 16
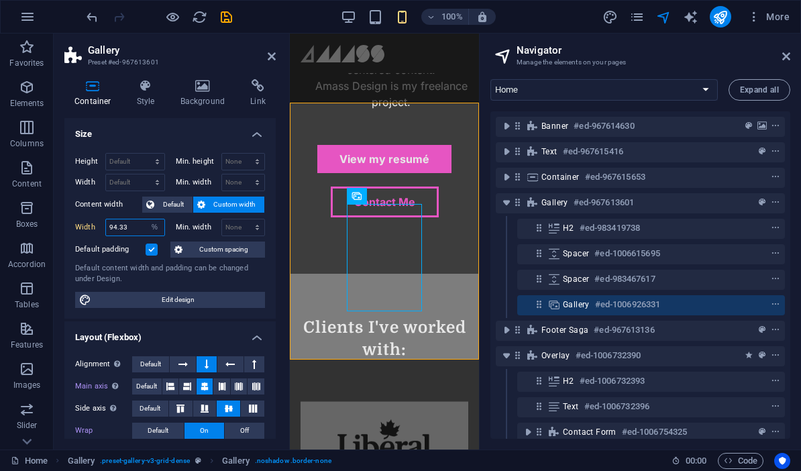
click at [132, 225] on input "94.33" at bounding box center [135, 227] width 58 height 16
drag, startPoint x: 132, startPoint y: 225, endPoint x: 99, endPoint y: 223, distance: 32.9
click at [99, 223] on div "Width 94.33 Default px rem % em vh vw" at bounding box center [120, 227] width 90 height 17
type input "9"
type input "60"
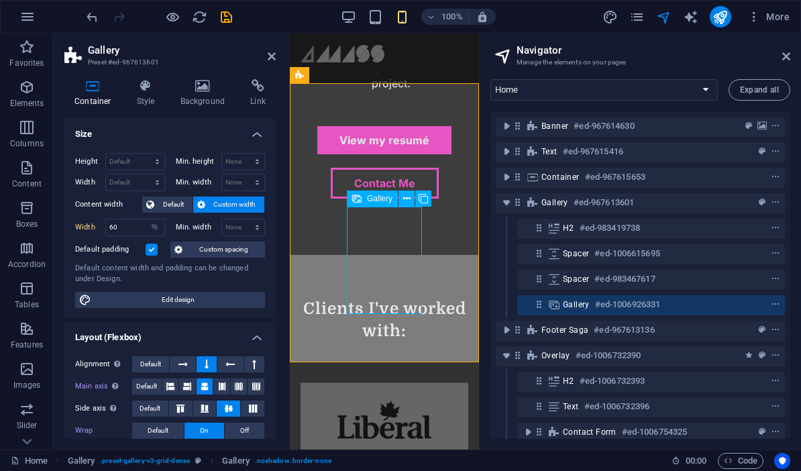
scroll to position [1116, 0]
click at [782, 56] on icon at bounding box center [786, 56] width 8 height 11
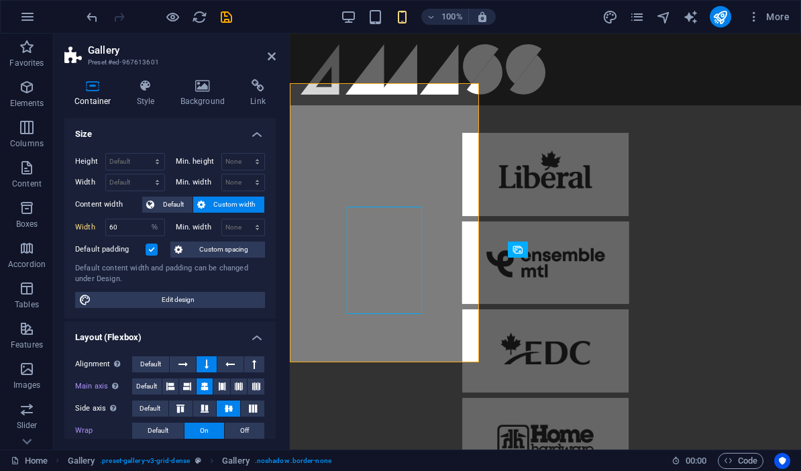
select select "DISABLED_OPTION_VALUE"
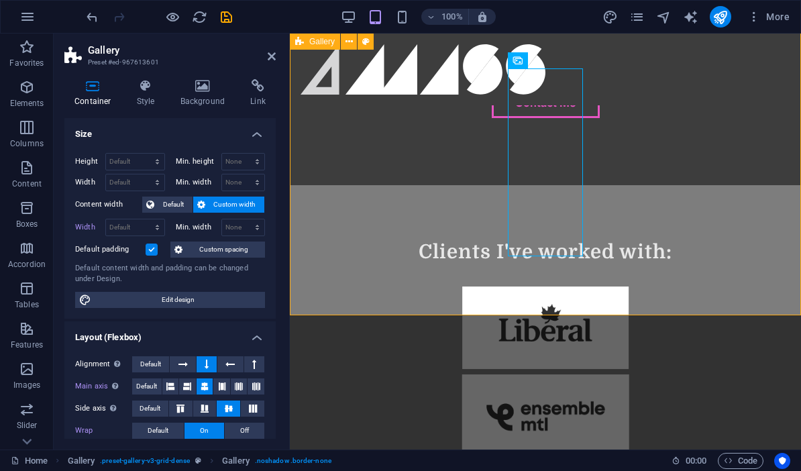
scroll to position [904, 0]
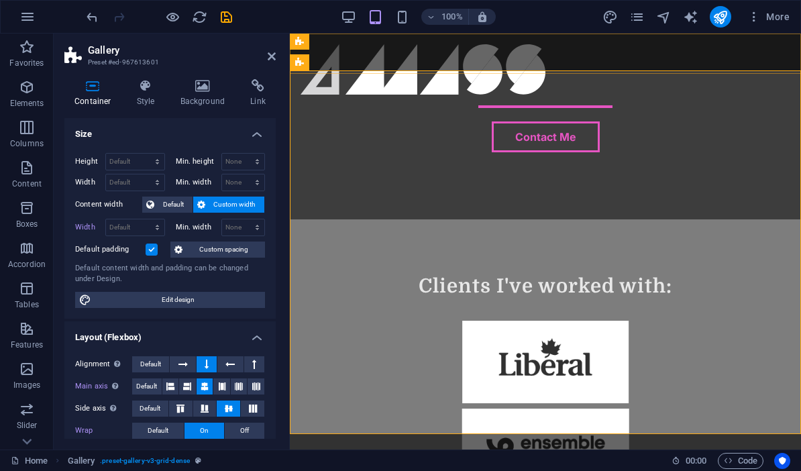
drag, startPoint x: 369, startPoint y: 68, endPoint x: 362, endPoint y: 78, distance: 12.1
click at [368, 69] on div "Home About Us Services Contact Gallery" at bounding box center [545, 70] width 511 height 72
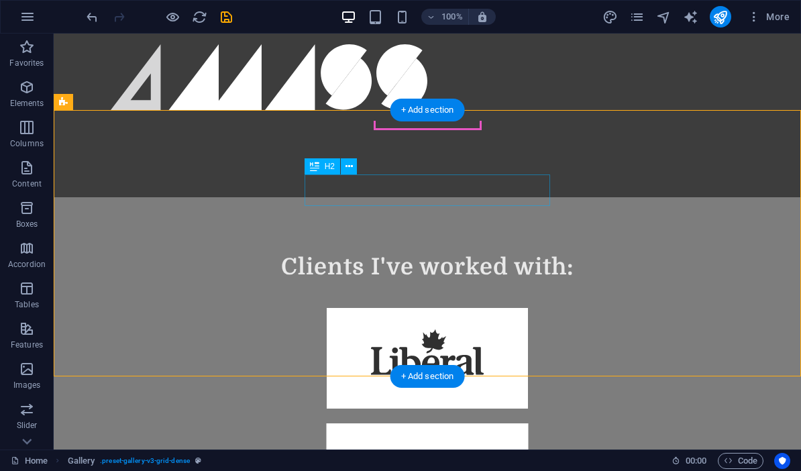
scroll to position [853, 0]
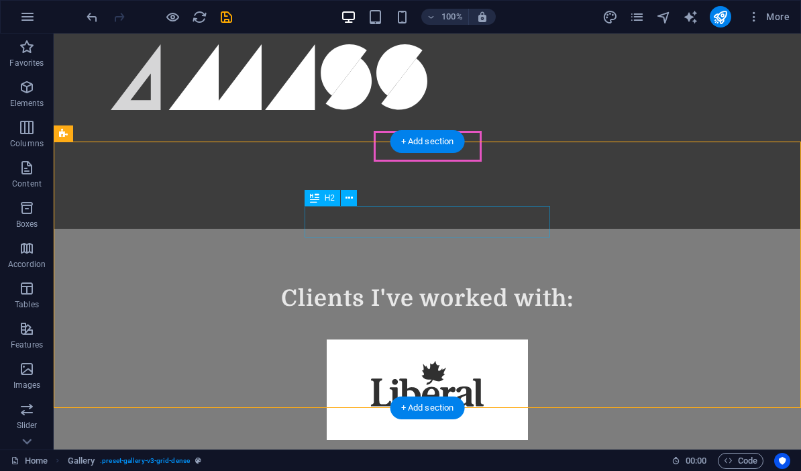
click at [305, 202] on div "H2" at bounding box center [322, 198] width 36 height 16
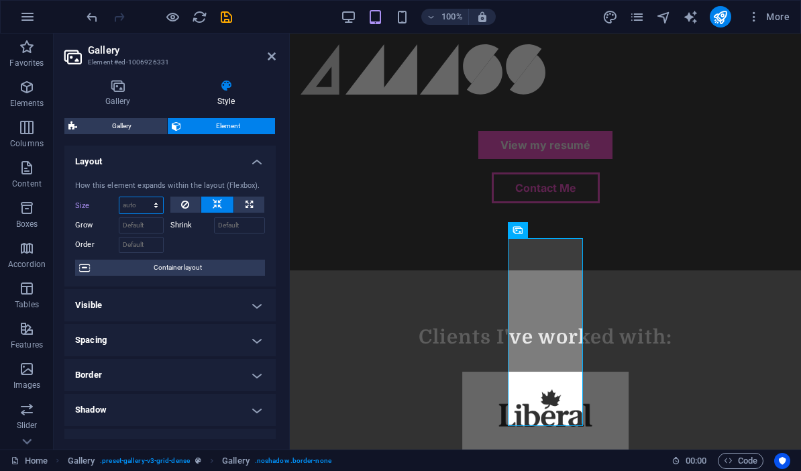
select select "1/1"
type input "100"
select select "%"
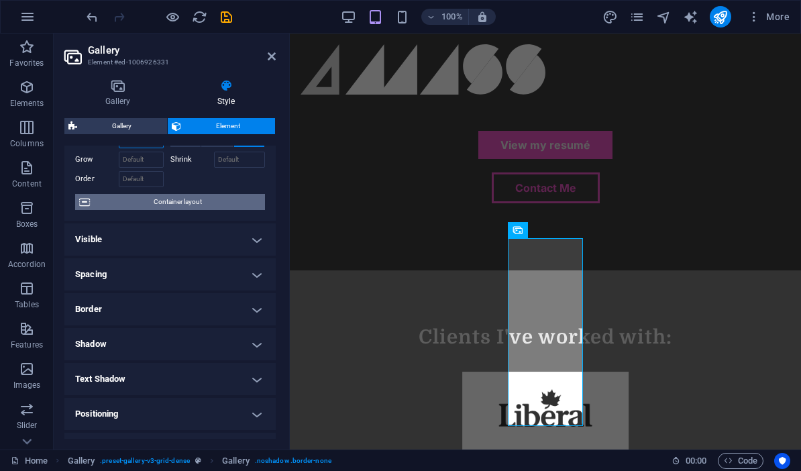
scroll to position [63, 0]
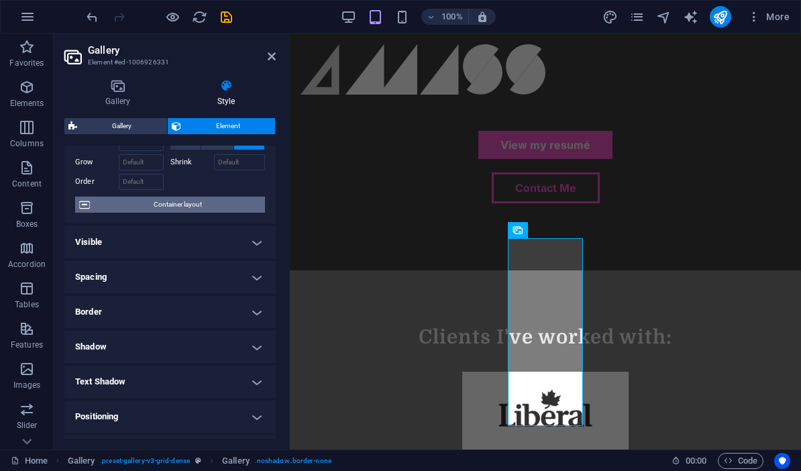
click at [221, 201] on span "Container layout" at bounding box center [177, 204] width 167 height 16
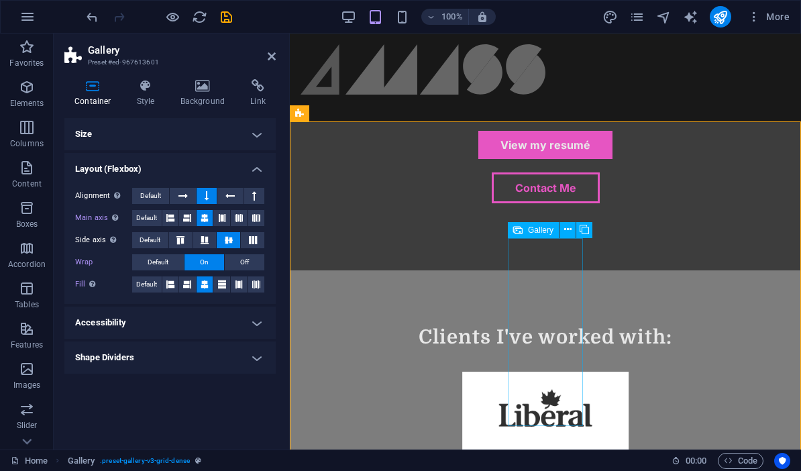
select select "%"
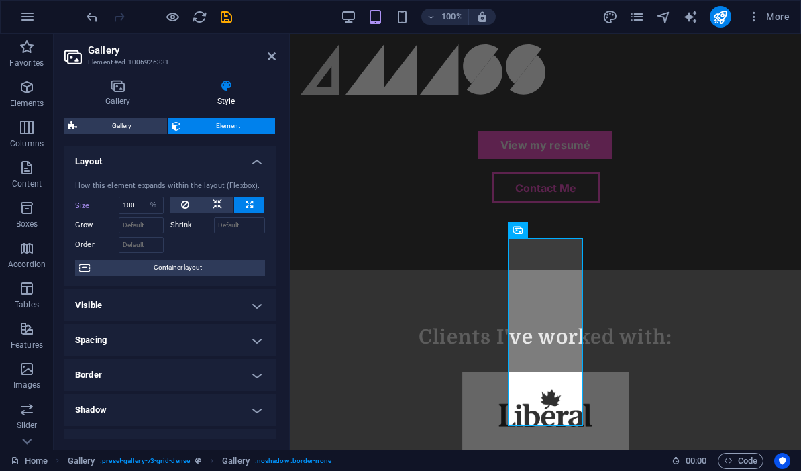
click at [255, 306] on h4 "Visible" at bounding box center [169, 305] width 211 height 32
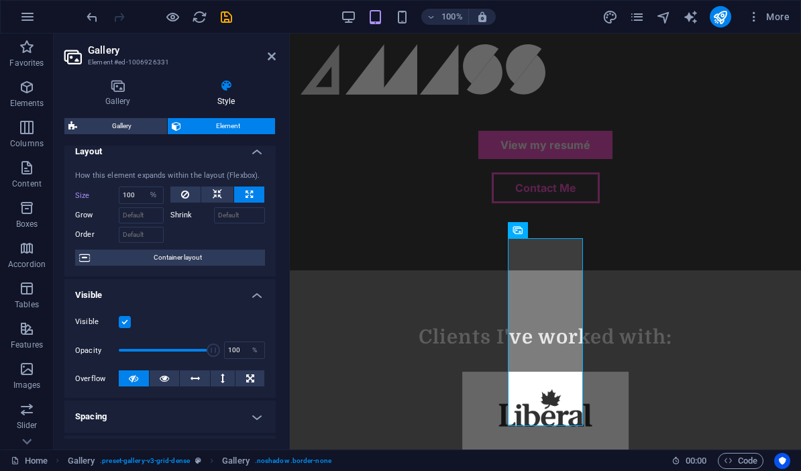
scroll to position [11, 0]
click at [166, 379] on icon at bounding box center [164, 377] width 9 height 16
click at [223, 381] on icon at bounding box center [223, 377] width 4 height 16
click at [228, 196] on button at bounding box center [217, 194] width 32 height 16
click at [141, 193] on select "Default auto px % 1/1 1/2 1/3 1/4 1/5 1/6 1/7 1/8 1/9 1/10" at bounding box center [141, 194] width 44 height 16
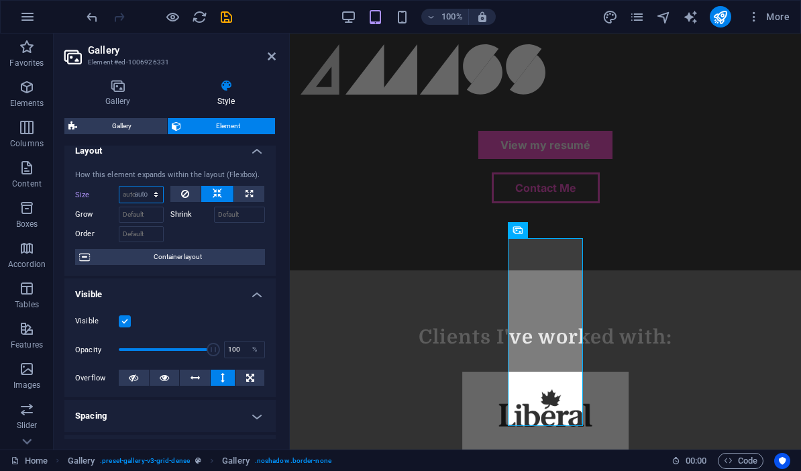
select select "DISABLED_OPTION_VALUE"
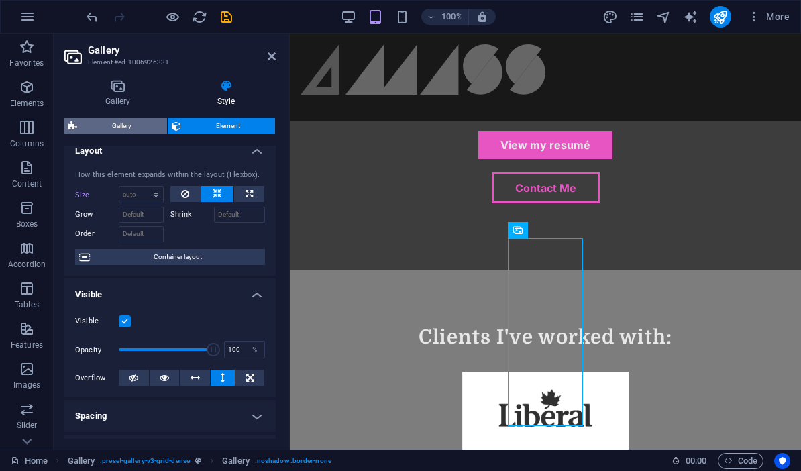
click at [118, 127] on span "Gallery" at bounding box center [122, 126] width 82 height 16
select select "rem"
select select "fade"
select select "px"
select select "preset-gallery-v3-grid-dense"
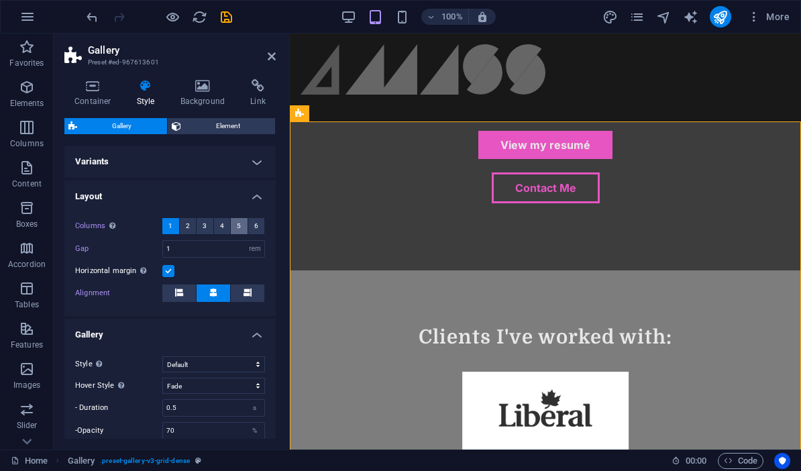
click at [237, 228] on span "5" at bounding box center [239, 226] width 4 height 16
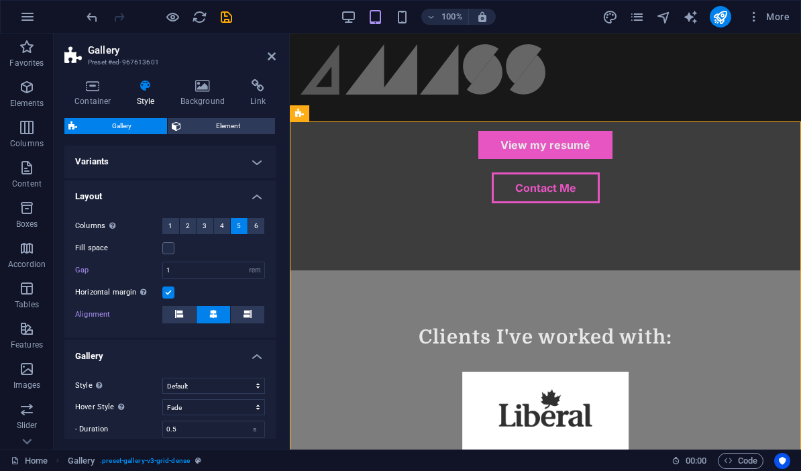
click at [163, 292] on label at bounding box center [168, 292] width 12 height 12
click at [0, 0] on input "Horizontal margin Only if the containers "Content width" is not set to "Default"" at bounding box center [0, 0] width 0 height 0
click at [170, 250] on label at bounding box center [168, 248] width 12 height 12
click at [0, 0] on input "Fill space" at bounding box center [0, 0] width 0 height 0
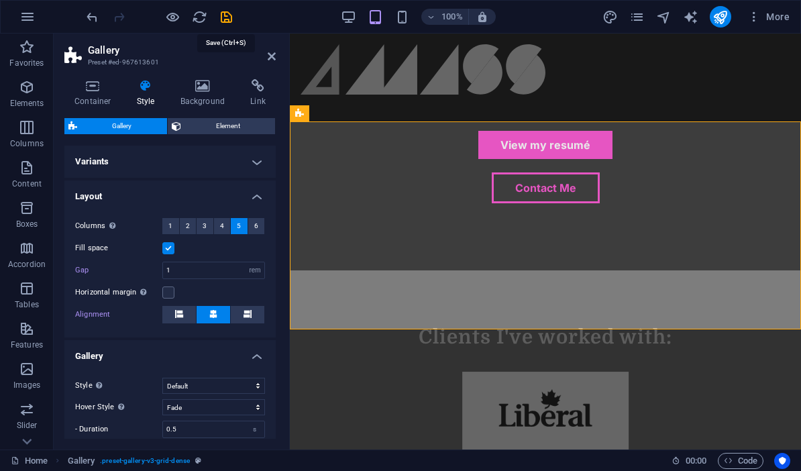
click at [227, 18] on icon "save" at bounding box center [226, 16] width 15 height 15
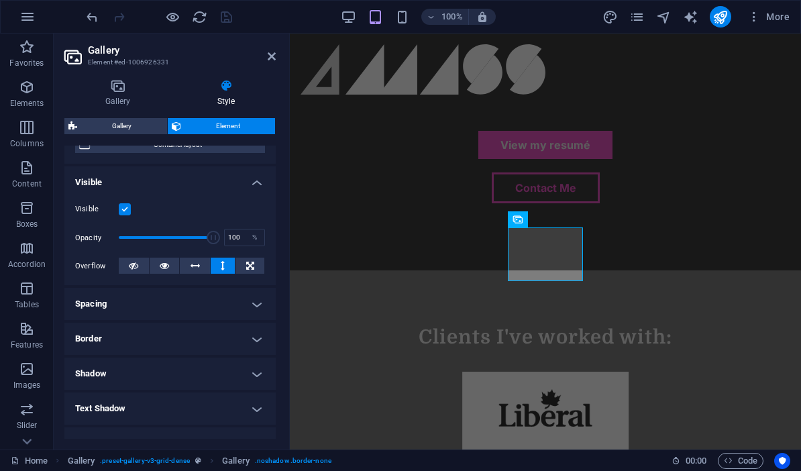
scroll to position [129, 0]
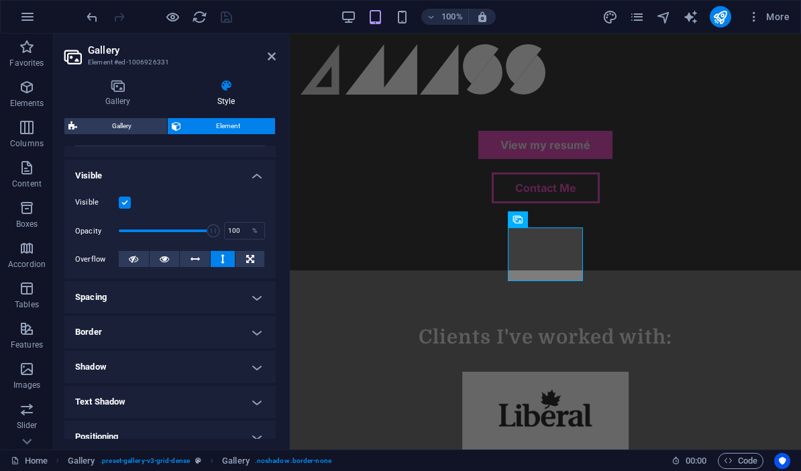
click at [231, 292] on h4 "Spacing" at bounding box center [169, 297] width 211 height 32
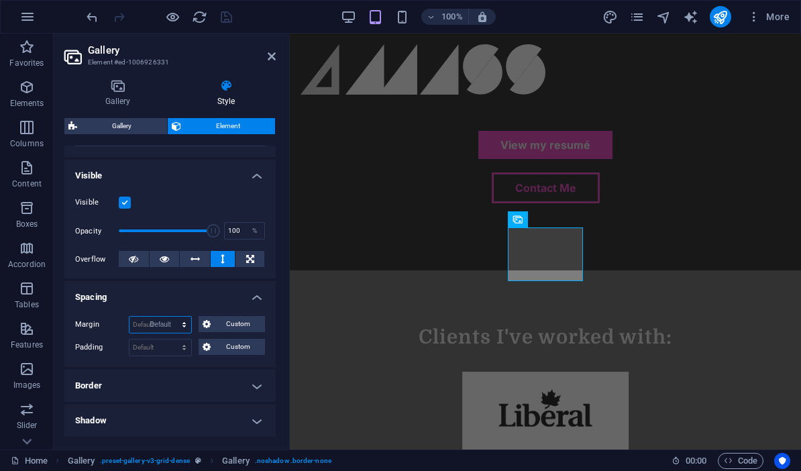
select select "DISABLED_OPTION_VALUE"
click at [263, 295] on h4 "Spacing" at bounding box center [169, 293] width 211 height 24
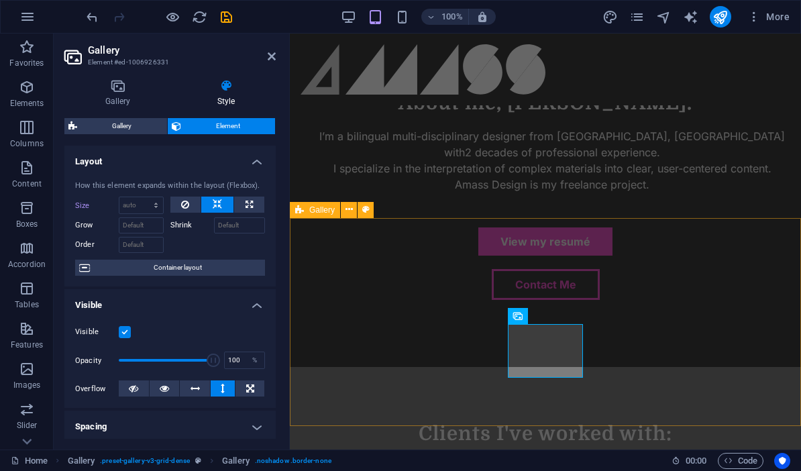
scroll to position [0, 0]
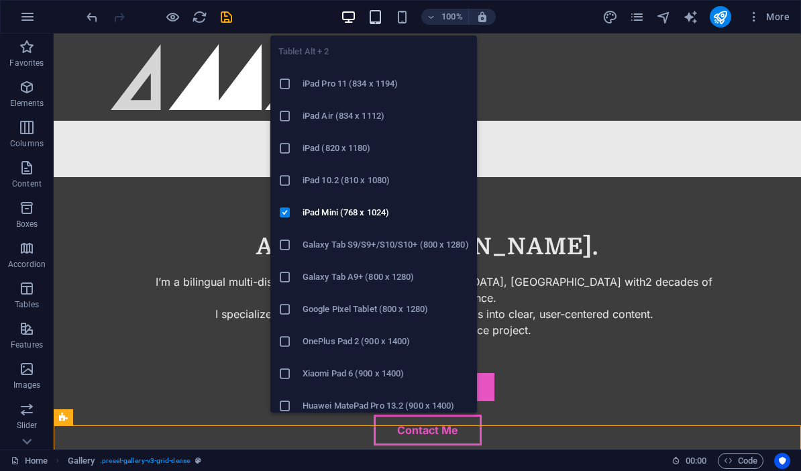
scroll to position [569, 0]
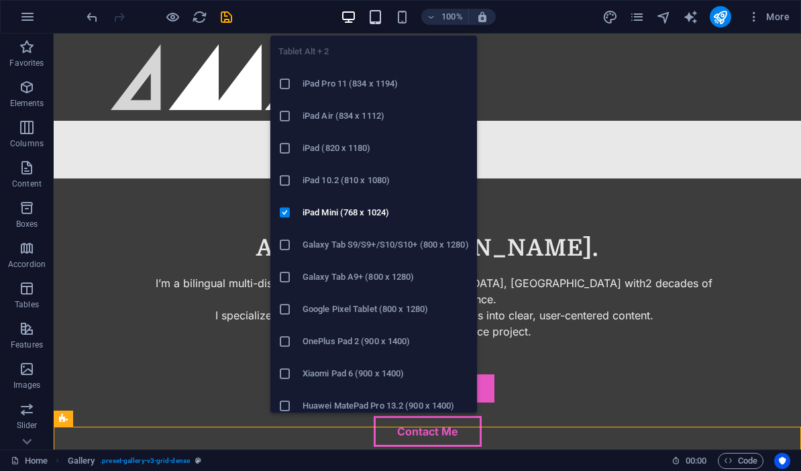
click at [375, 19] on icon "button" at bounding box center [374, 16] width 15 height 15
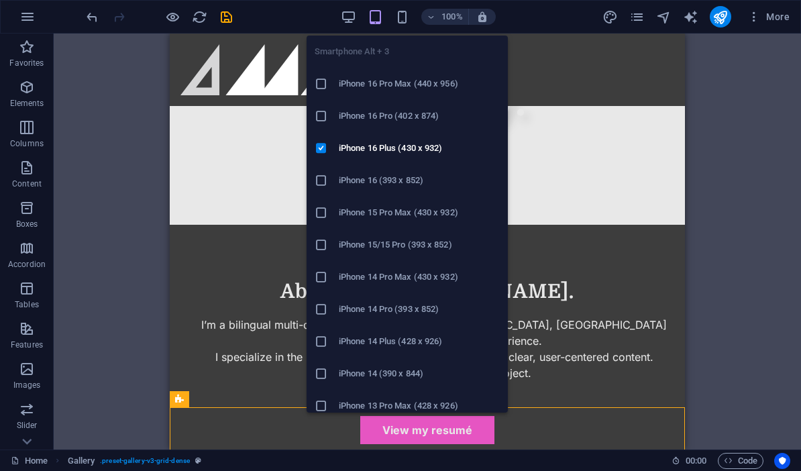
drag, startPoint x: 401, startPoint y: 21, endPoint x: 402, endPoint y: 28, distance: 6.7
click at [401, 21] on icon "button" at bounding box center [401, 16] width 15 height 15
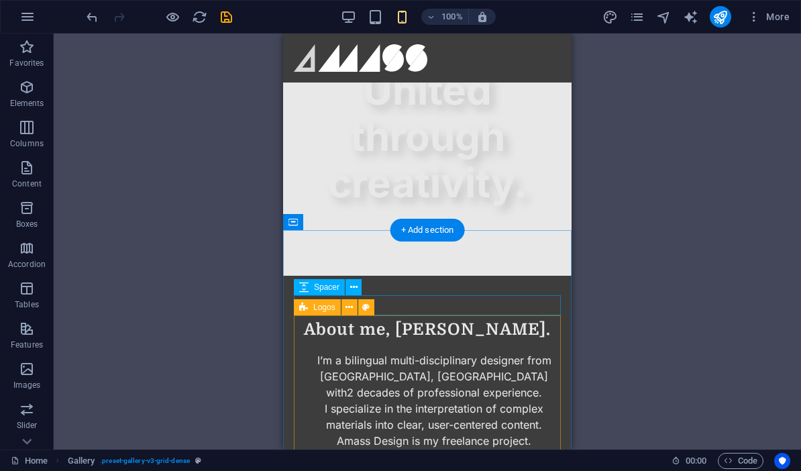
click at [302, 306] on icon at bounding box center [303, 307] width 9 height 16
click at [313, 306] on span "Logos" at bounding box center [324, 307] width 22 height 8
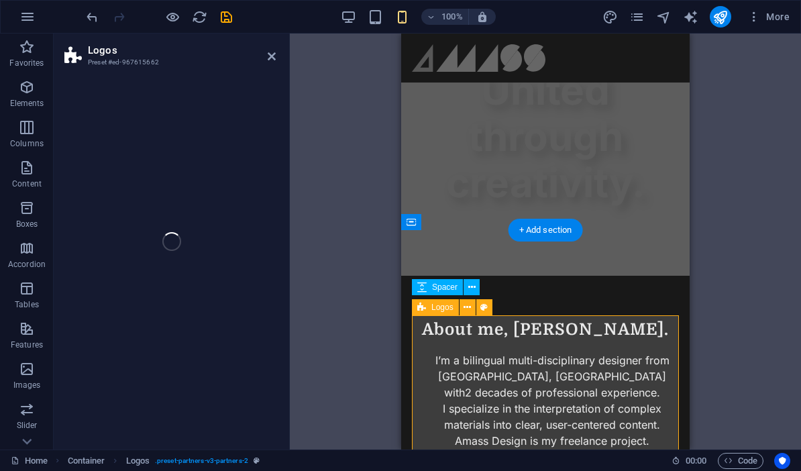
click at [313, 306] on div "Drag here to replace the existing content. Press “Ctrl” if you want to create a…" at bounding box center [545, 242] width 511 height 416
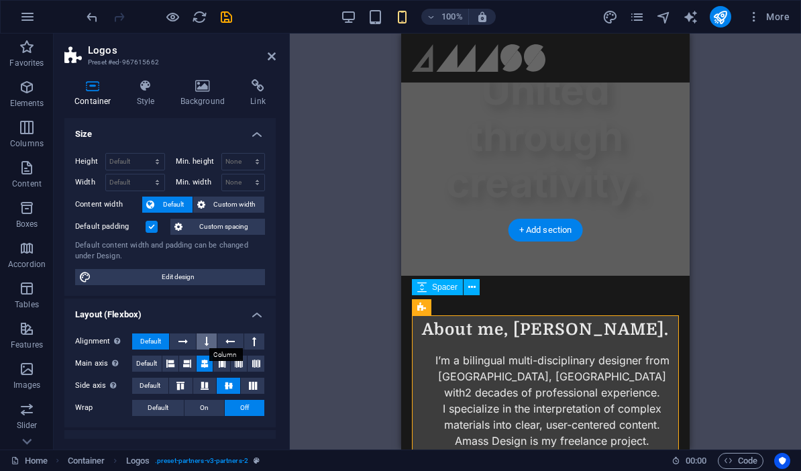
click at [209, 344] on button at bounding box center [206, 341] width 20 height 16
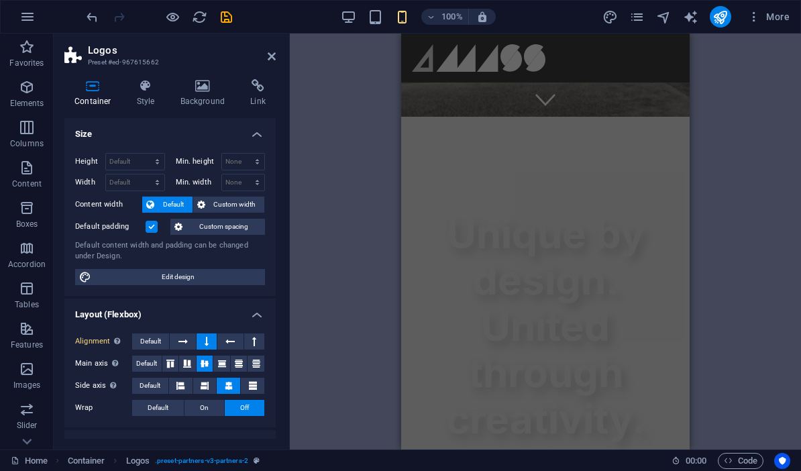
scroll to position [332, 0]
click at [208, 406] on span "On" at bounding box center [204, 408] width 9 height 16
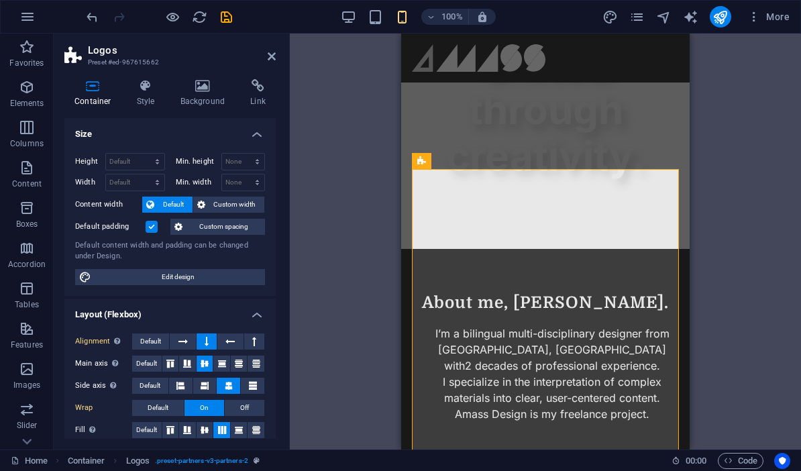
scroll to position [1053, 0]
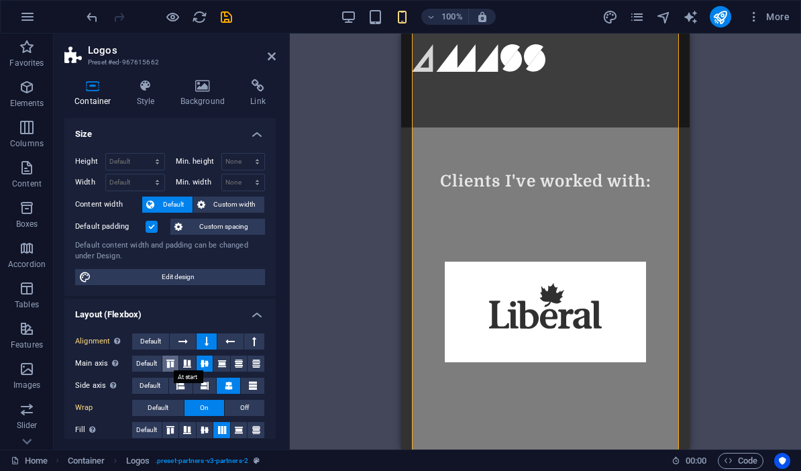
click at [174, 361] on icon at bounding box center [170, 363] width 16 height 8
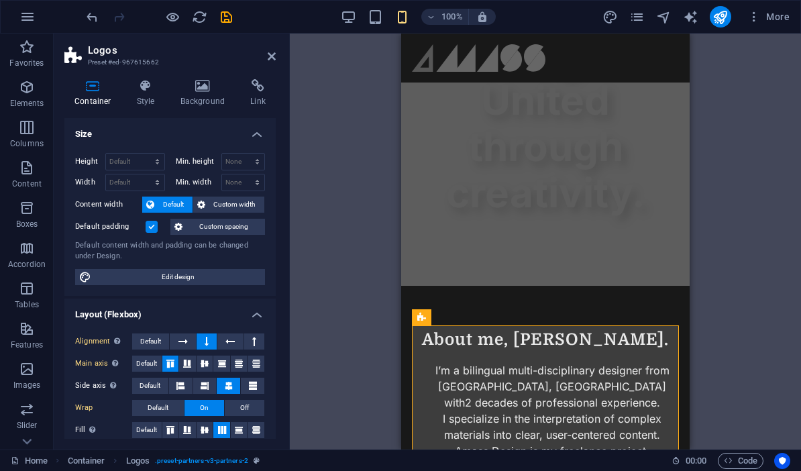
scroll to position [0, 0]
click at [143, 88] on icon at bounding box center [146, 85] width 38 height 13
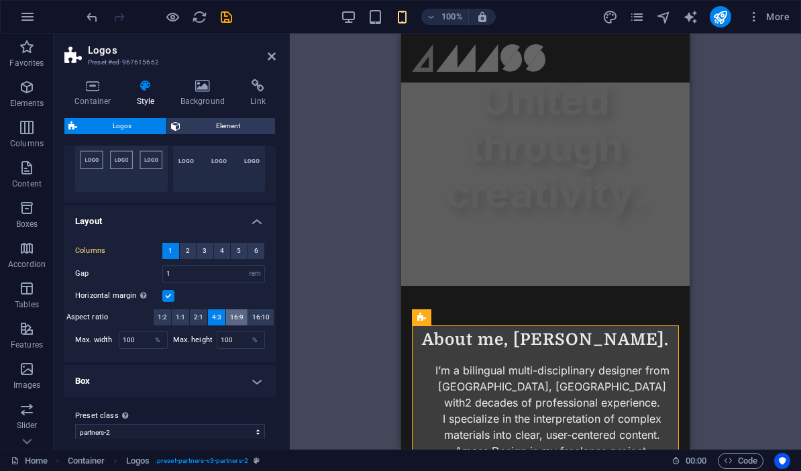
scroll to position [181, 0]
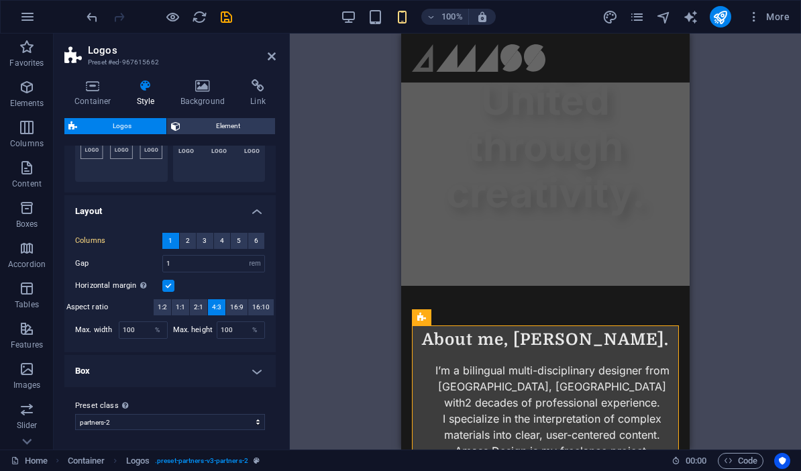
click at [191, 369] on h4 "Box" at bounding box center [169, 371] width 211 height 32
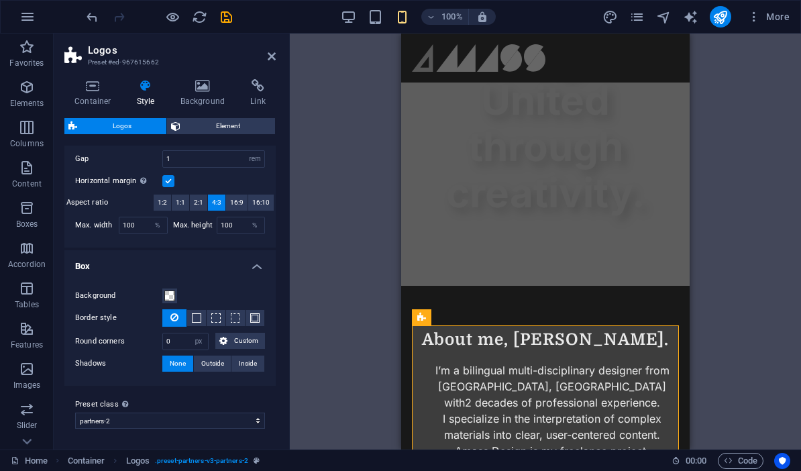
click at [231, 251] on h4 "Box" at bounding box center [169, 262] width 211 height 24
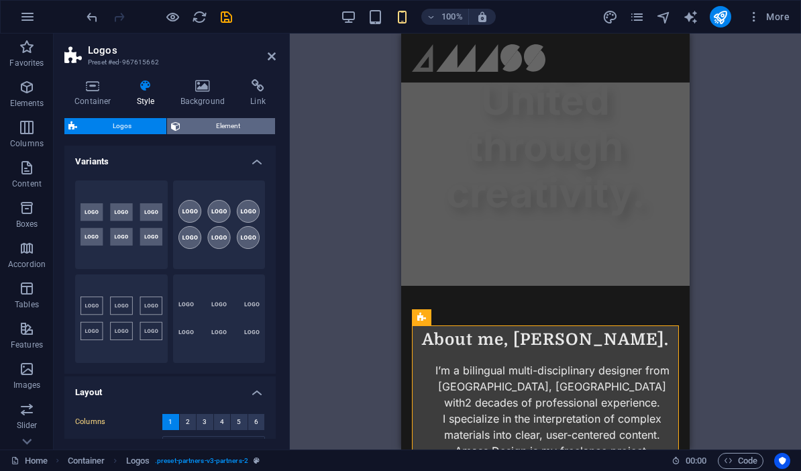
scroll to position [-1, 0]
click at [233, 124] on span "Element" at bounding box center [227, 126] width 86 height 16
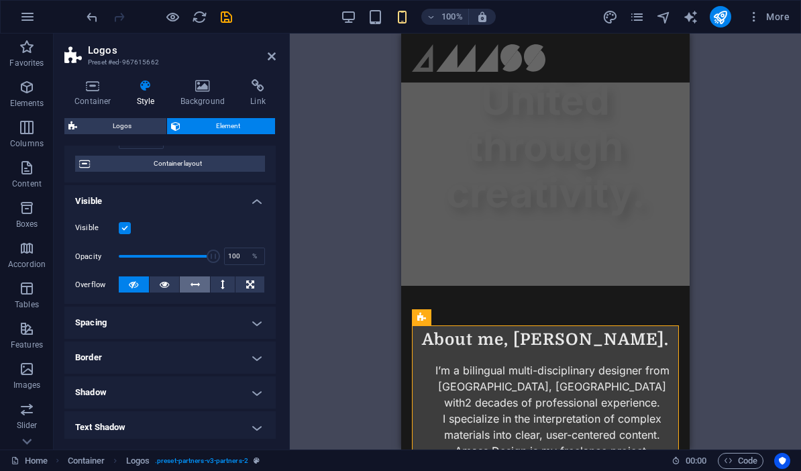
scroll to position [105, 0]
click at [221, 284] on icon at bounding box center [223, 283] width 4 height 16
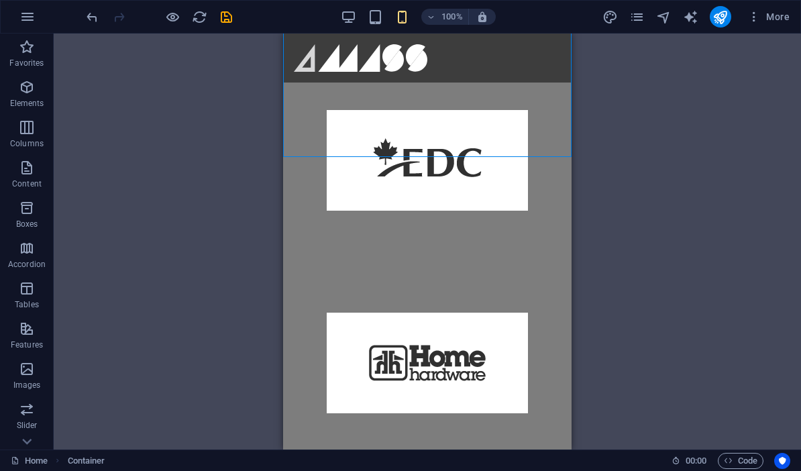
scroll to position [1584, 0]
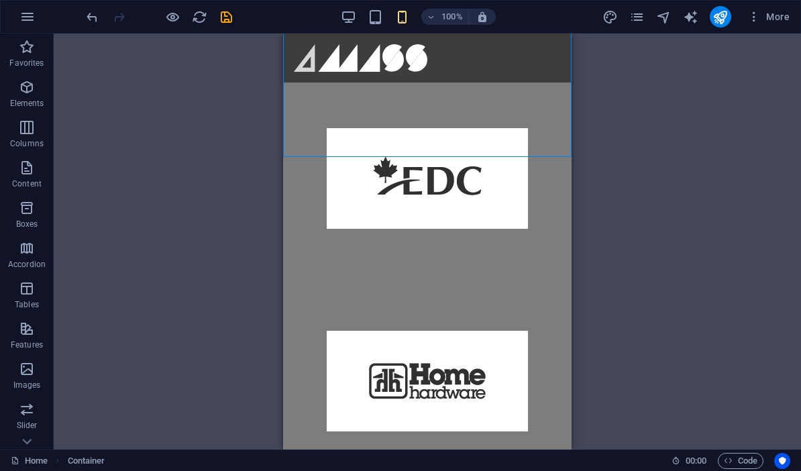
drag, startPoint x: 685, startPoint y: 187, endPoint x: 670, endPoint y: 311, distance: 124.8
click at [571, 310] on html "Skip to main content Home About Us Services Contact Gallery Unique by design. U…" at bounding box center [427, 102] width 288 height 3311
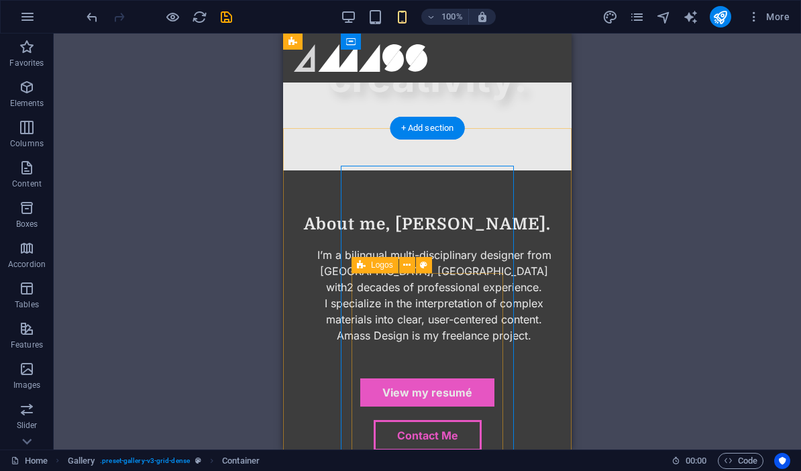
scroll to position [622, 0]
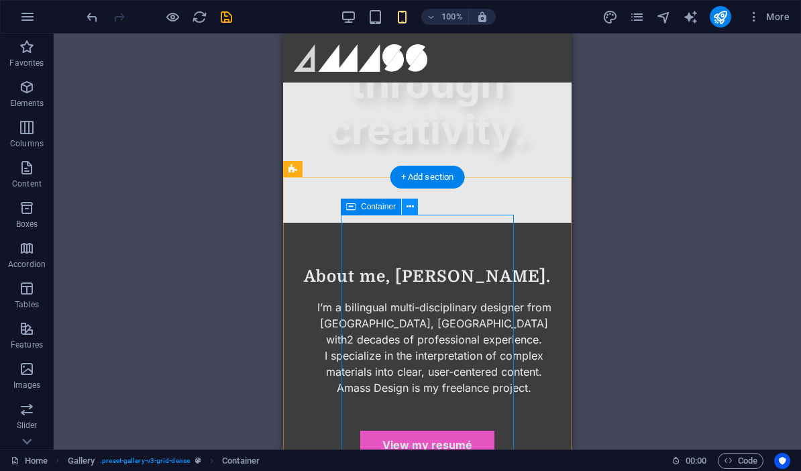
click at [410, 208] on icon at bounding box center [409, 207] width 7 height 14
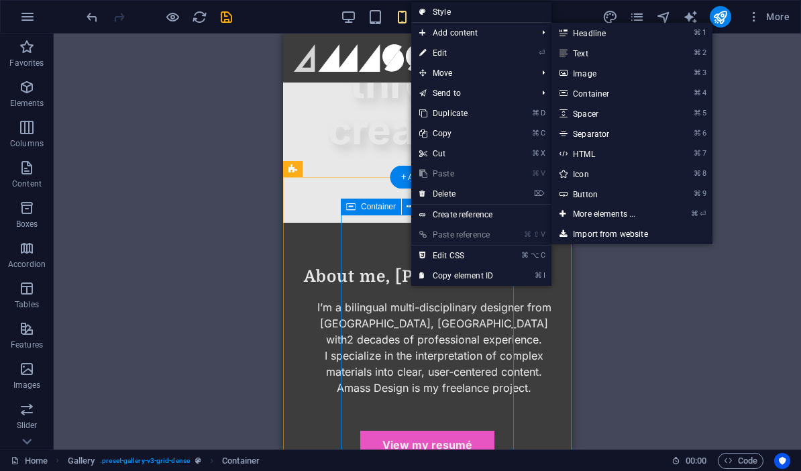
click at [436, 11] on link "Style" at bounding box center [481, 12] width 140 height 20
select select "rem"
select select "fade"
select select "px"
select select "preset-gallery-v3-grid-dense"
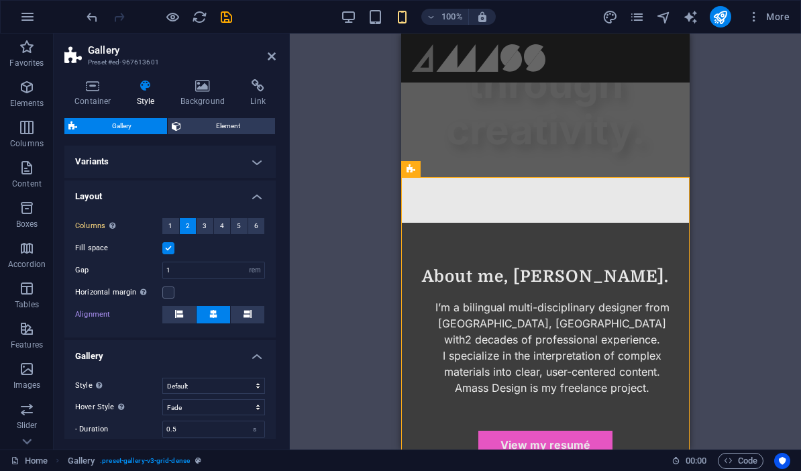
click at [240, 168] on h4 "Variants" at bounding box center [169, 161] width 211 height 32
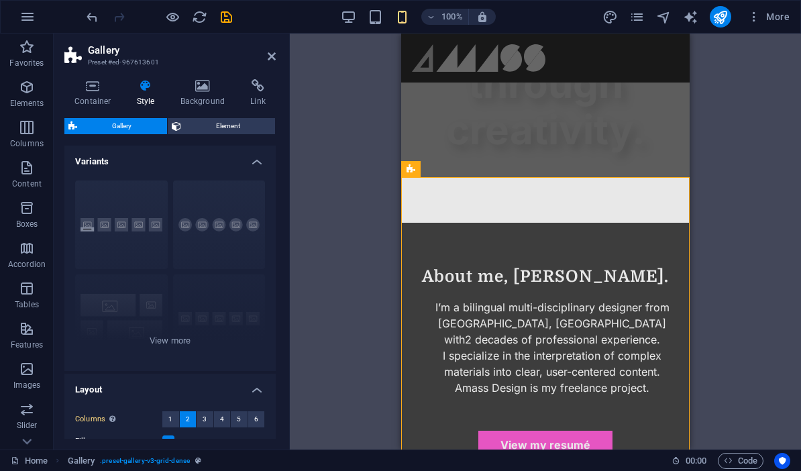
click at [241, 168] on h4 "Variants" at bounding box center [169, 157] width 211 height 24
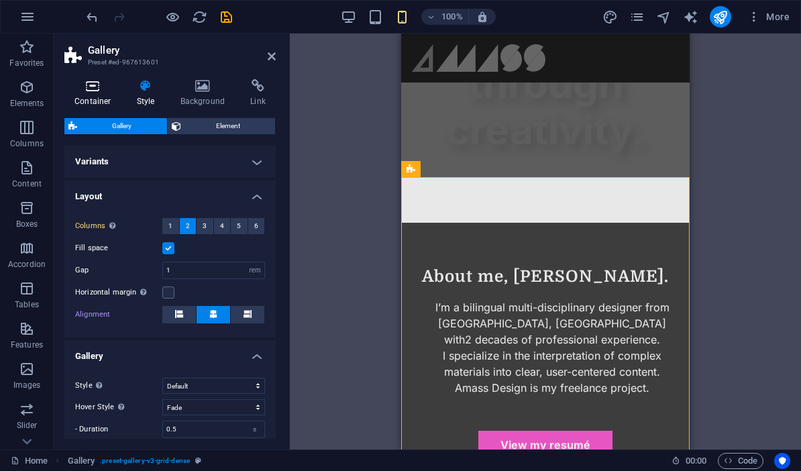
click at [100, 91] on icon at bounding box center [92, 85] width 57 height 13
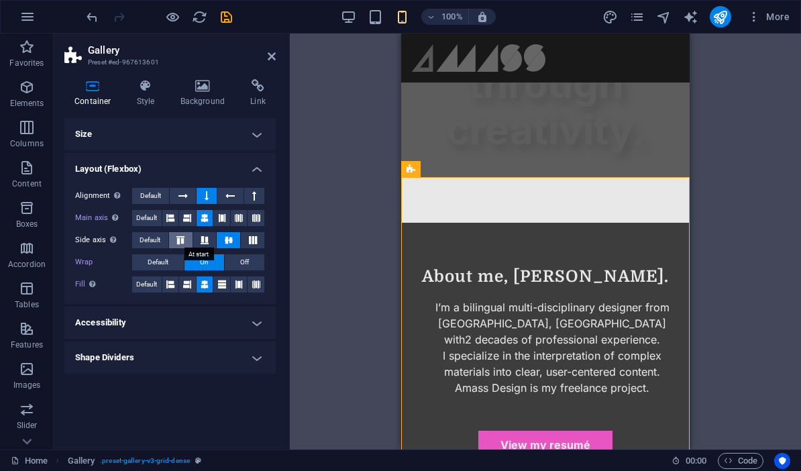
click at [181, 240] on icon at bounding box center [180, 240] width 16 height 8
click at [161, 266] on span "Default" at bounding box center [158, 262] width 21 height 16
click at [159, 263] on span "Default" at bounding box center [158, 262] width 21 height 16
click at [156, 101] on h4 "Style" at bounding box center [149, 93] width 44 height 28
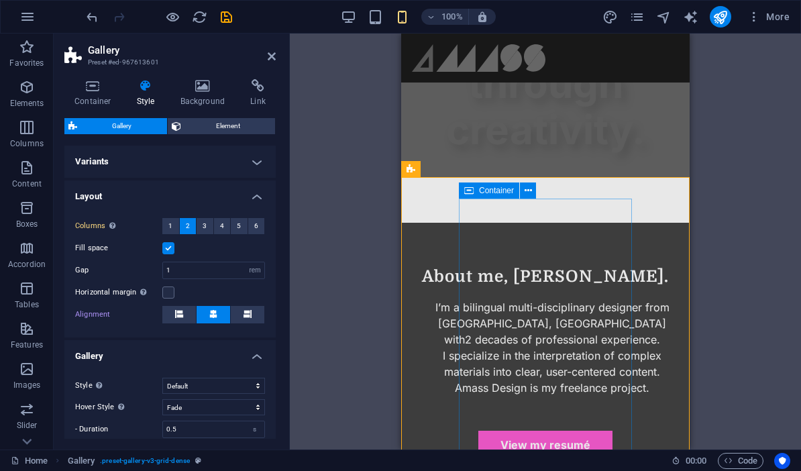
scroll to position [5, 0]
click at [93, 10] on icon "undo" at bounding box center [91, 16] width 15 height 15
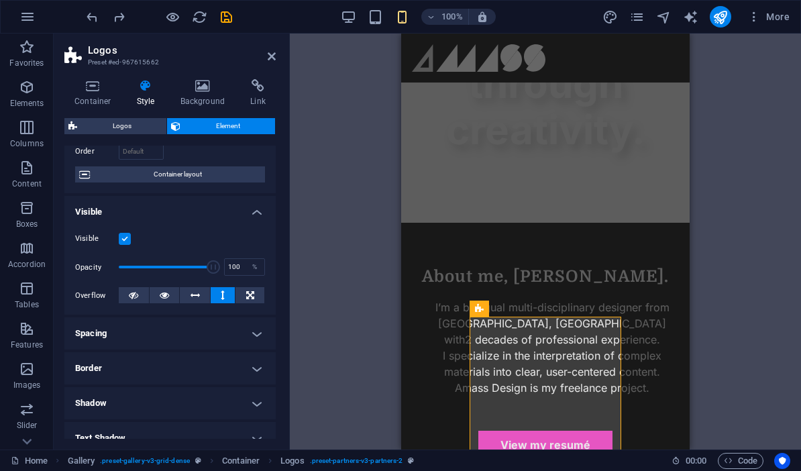
scroll to position [110, 0]
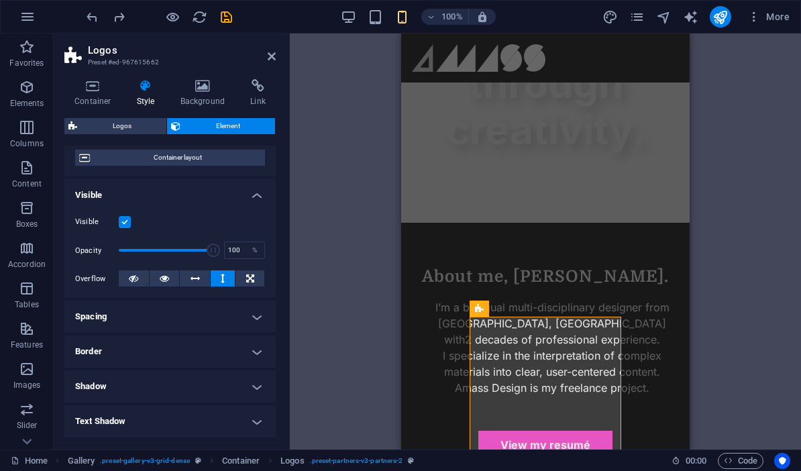
click at [255, 316] on h4 "Spacing" at bounding box center [169, 316] width 211 height 32
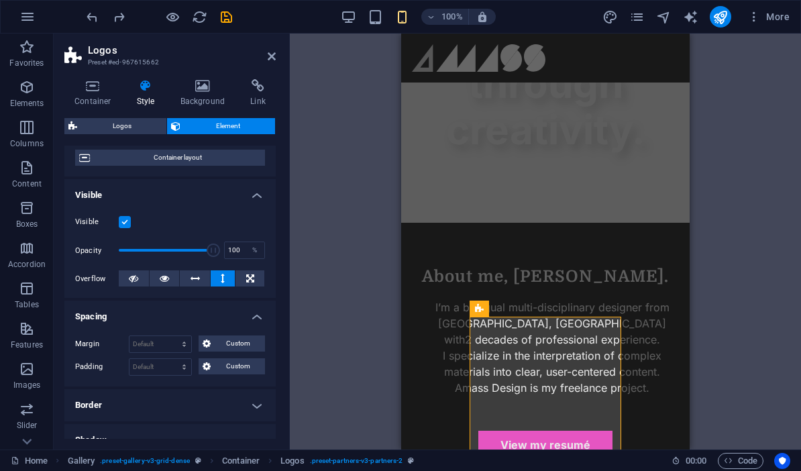
click at [255, 316] on h4 "Spacing" at bounding box center [169, 312] width 211 height 24
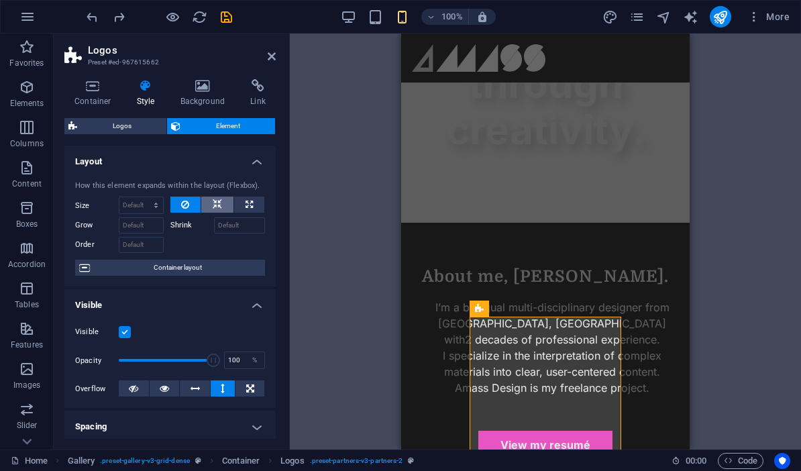
scroll to position [0, 0]
click at [216, 208] on icon at bounding box center [217, 204] width 9 height 16
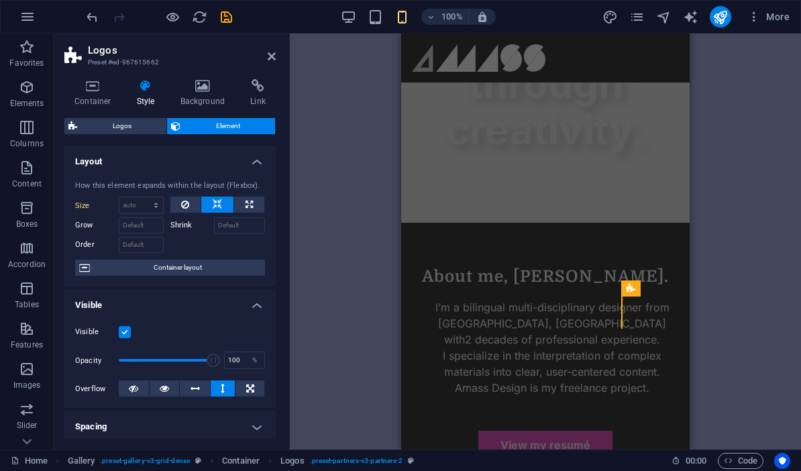
click at [219, 207] on icon at bounding box center [217, 204] width 9 height 16
click at [192, 207] on button at bounding box center [185, 204] width 31 height 16
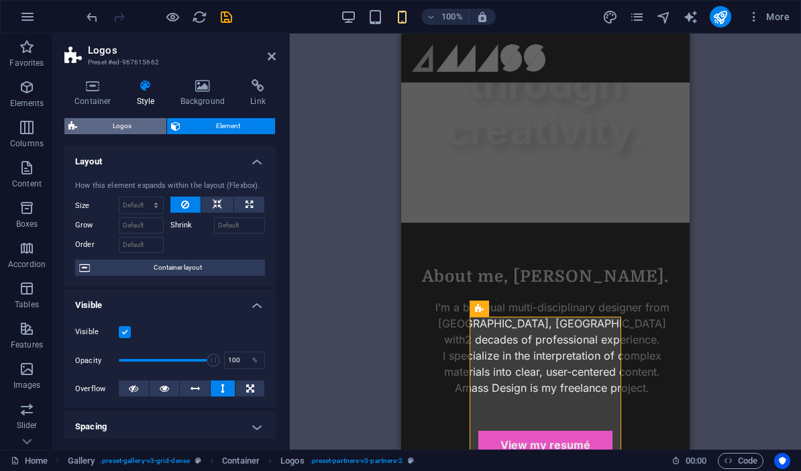
click at [133, 123] on span "Logos" at bounding box center [121, 126] width 81 height 16
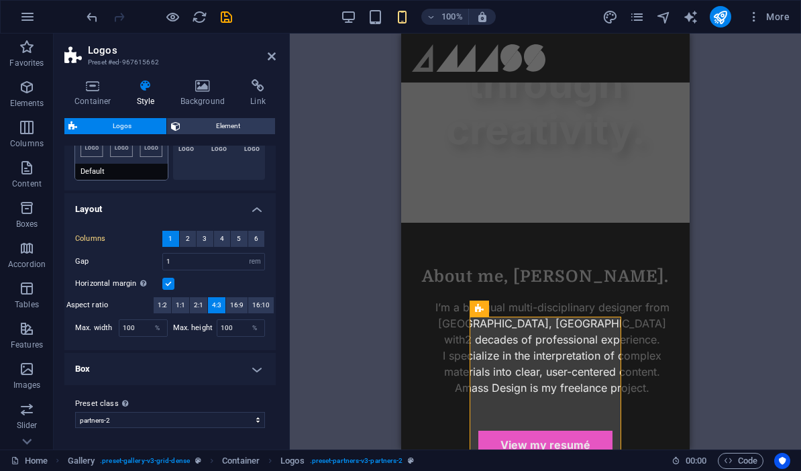
scroll to position [182, 0]
click at [209, 369] on h4 "Box" at bounding box center [169, 369] width 211 height 32
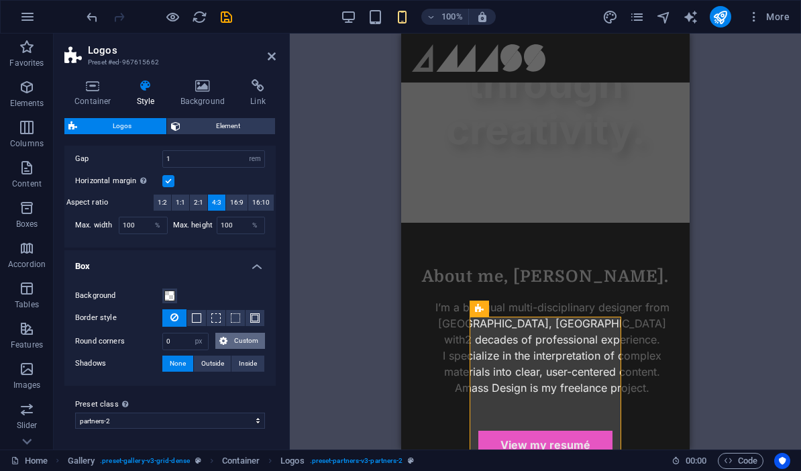
scroll to position [286, 0]
click at [86, 92] on icon at bounding box center [92, 85] width 57 height 13
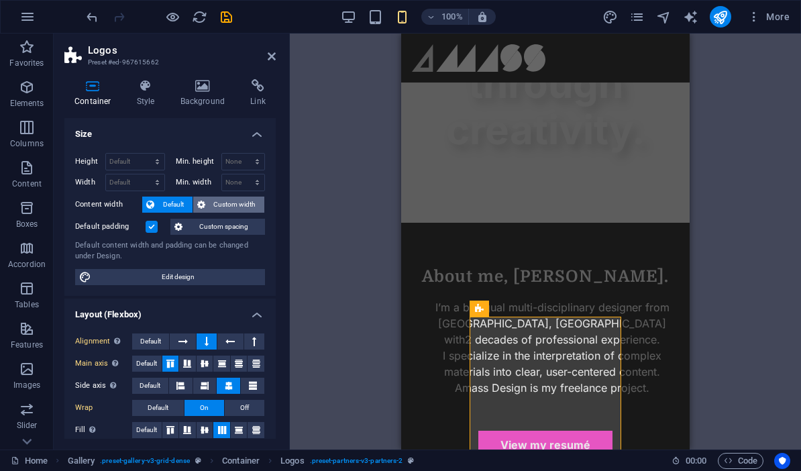
click at [204, 201] on icon at bounding box center [201, 204] width 8 height 16
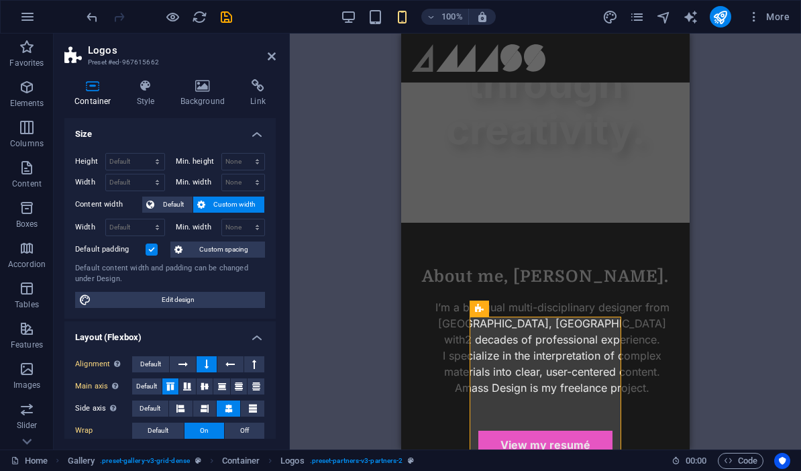
click at [200, 247] on span "Custom spacing" at bounding box center [223, 249] width 74 height 16
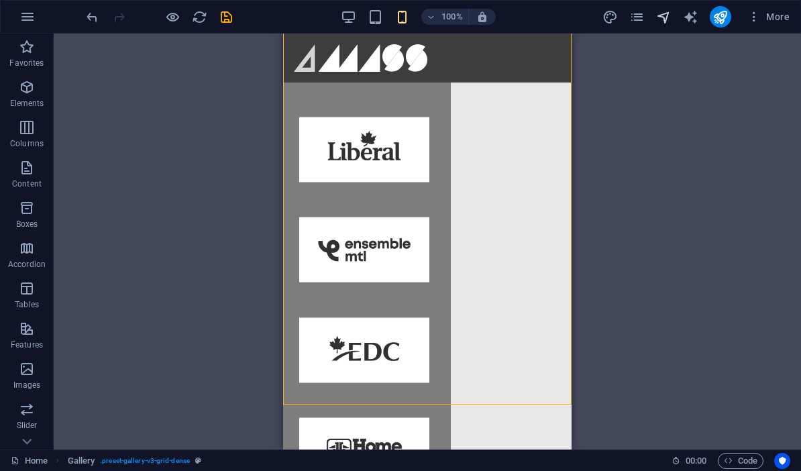
scroll to position [0, 0]
click at [658, 15] on icon "navigator" at bounding box center [663, 16] width 15 height 15
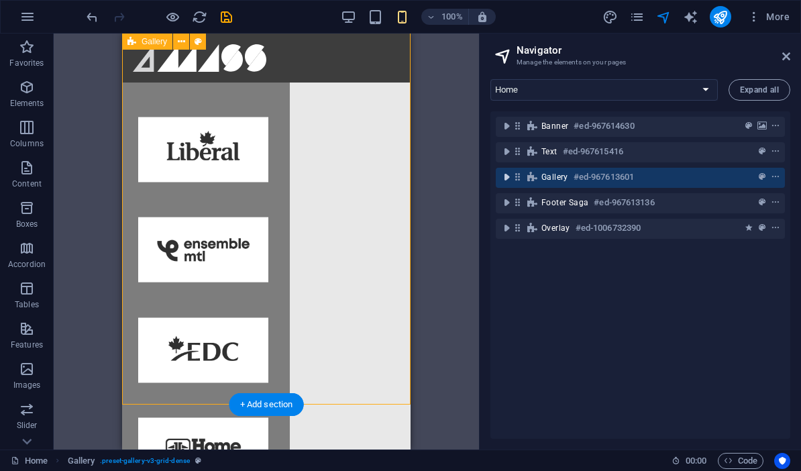
click at [506, 178] on icon "toggle-expand" at bounding box center [505, 176] width 13 height 13
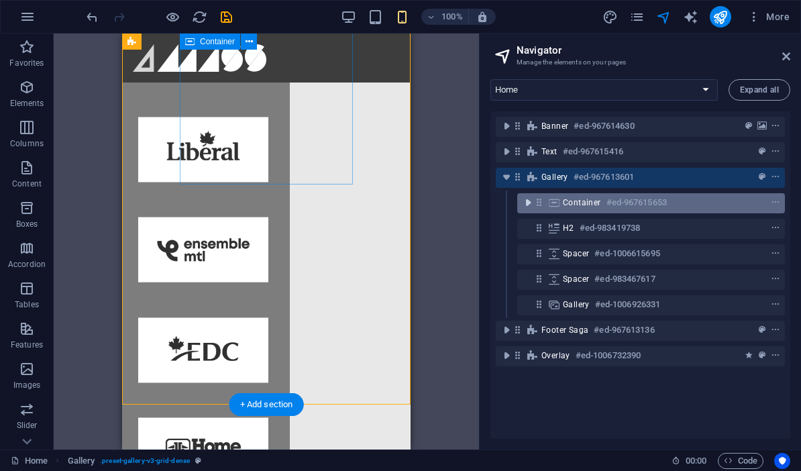
click at [524, 198] on icon "toggle-expand" at bounding box center [527, 202] width 13 height 13
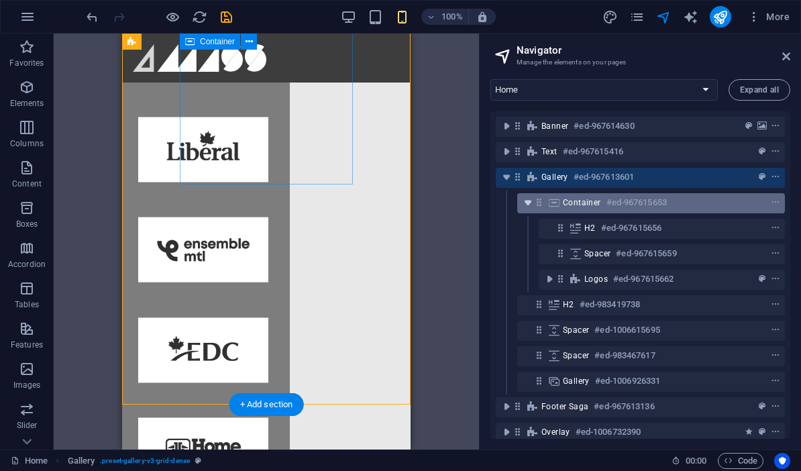
click at [526, 201] on icon "toggle-expand" at bounding box center [527, 202] width 13 height 13
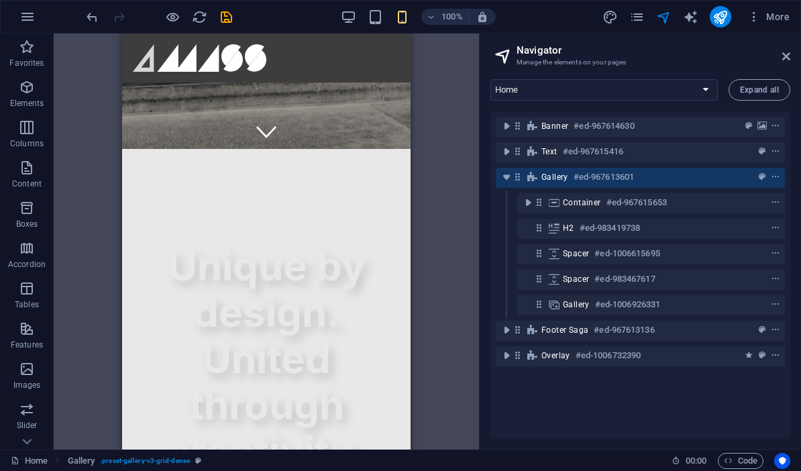
scroll to position [300, 0]
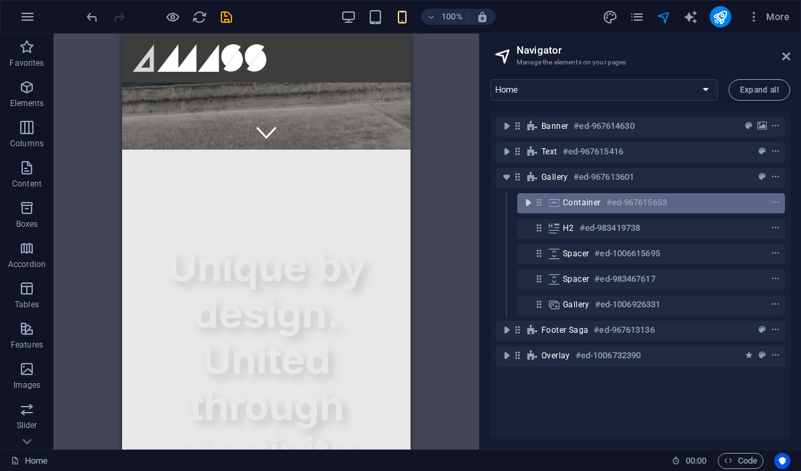
click at [530, 204] on icon "toggle-expand" at bounding box center [527, 202] width 13 height 13
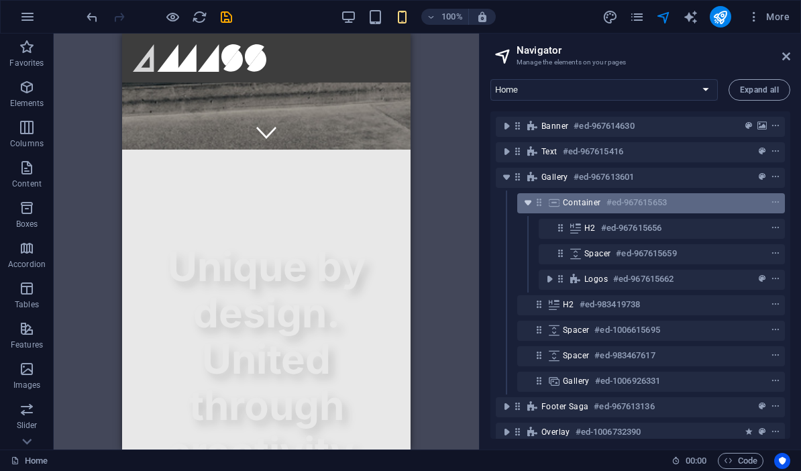
click at [530, 204] on icon "toggle-expand" at bounding box center [527, 202] width 13 height 13
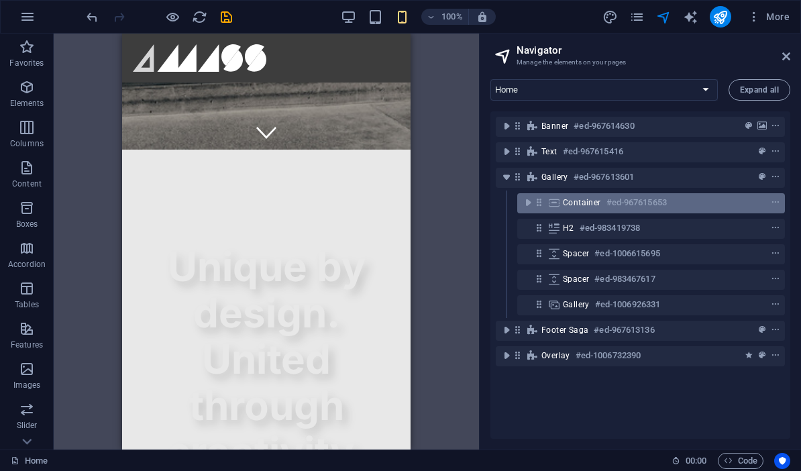
drag, startPoint x: 578, startPoint y: 204, endPoint x: 557, endPoint y: 199, distance: 21.3
click at [564, 182] on div "Banner #ed-967614630 Text #ed-967615416 Gallery #ed-967613601 Container #ed-967…" at bounding box center [640, 274] width 300 height 327
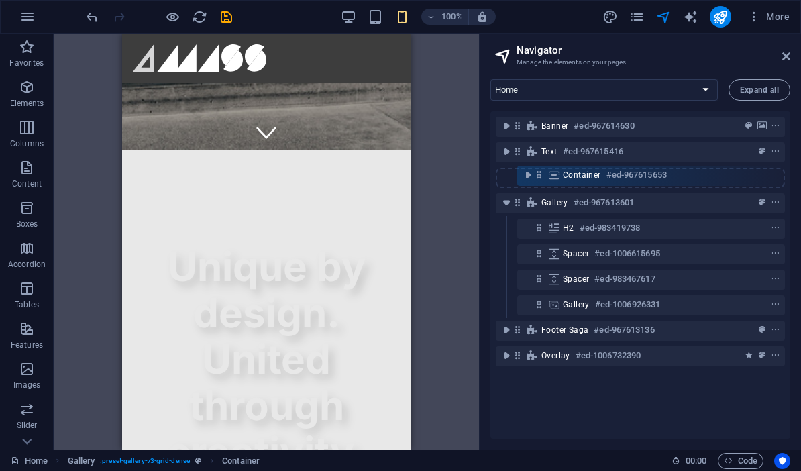
drag, startPoint x: 538, startPoint y: 205, endPoint x: 539, endPoint y: 174, distance: 31.5
click at [539, 174] on div "Banner #ed-967614630 Text #ed-967615416 Gallery #ed-967613601 Container #ed-967…" at bounding box center [640, 274] width 300 height 327
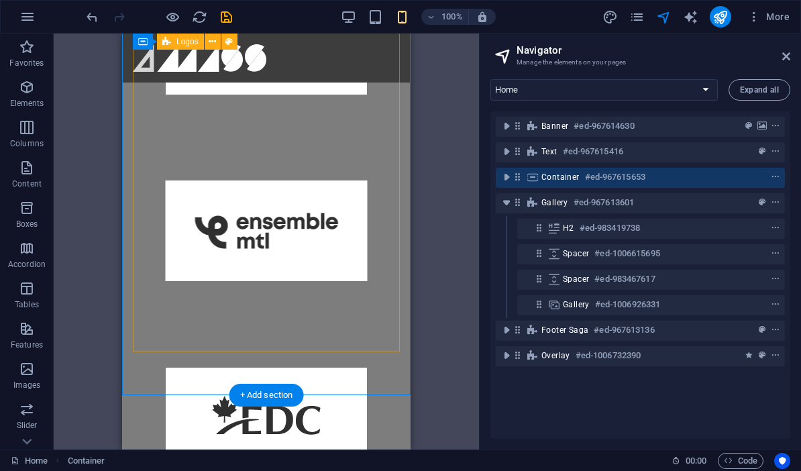
scroll to position [1596, 0]
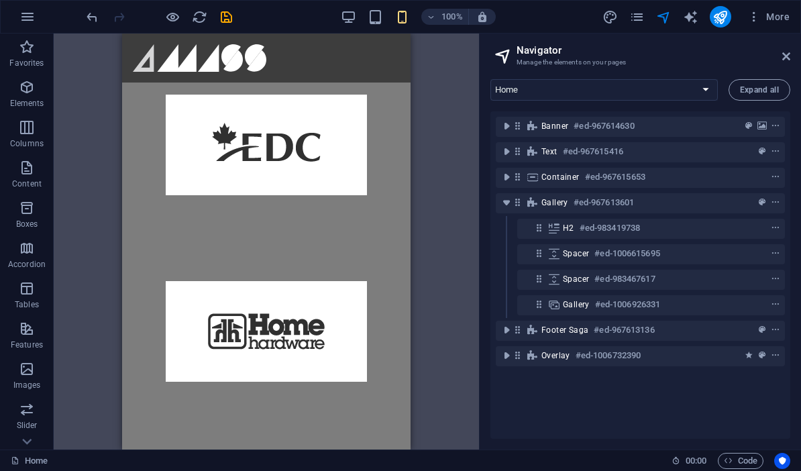
click at [445, 200] on div "H2 Text Container Banner Menu Bar Logo Spacer H2 Container Image Container Logo…" at bounding box center [266, 242] width 425 height 416
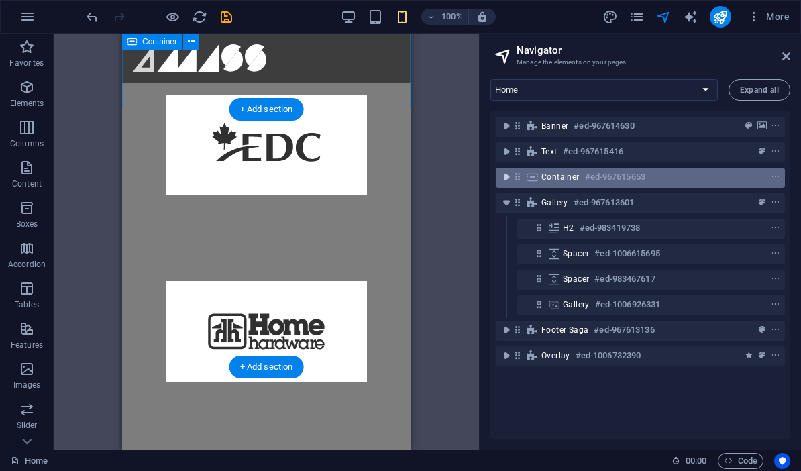
click at [509, 178] on icon "toggle-expand" at bounding box center [505, 176] width 13 height 13
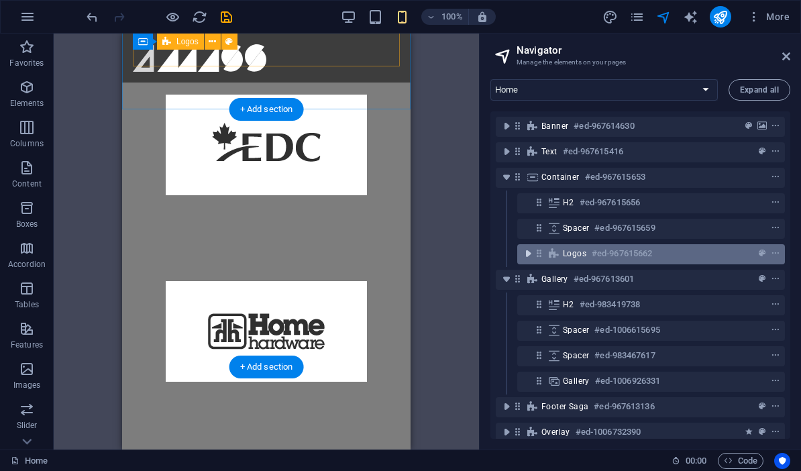
click at [528, 255] on icon "toggle-expand" at bounding box center [527, 253] width 13 height 13
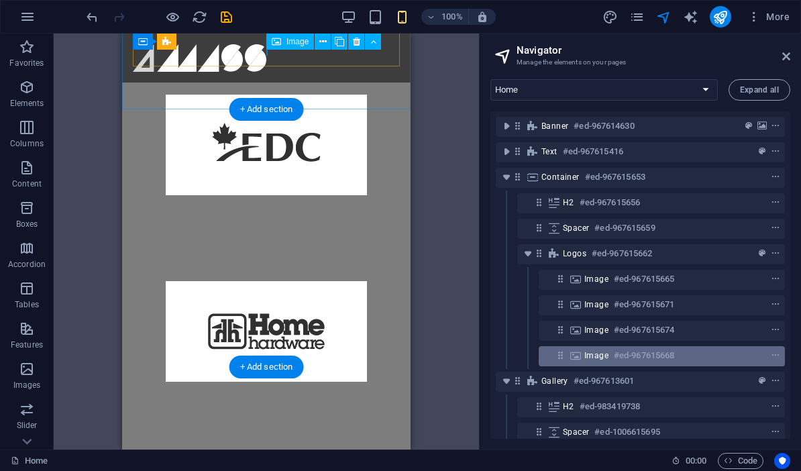
click at [601, 357] on span "Image" at bounding box center [596, 355] width 24 height 11
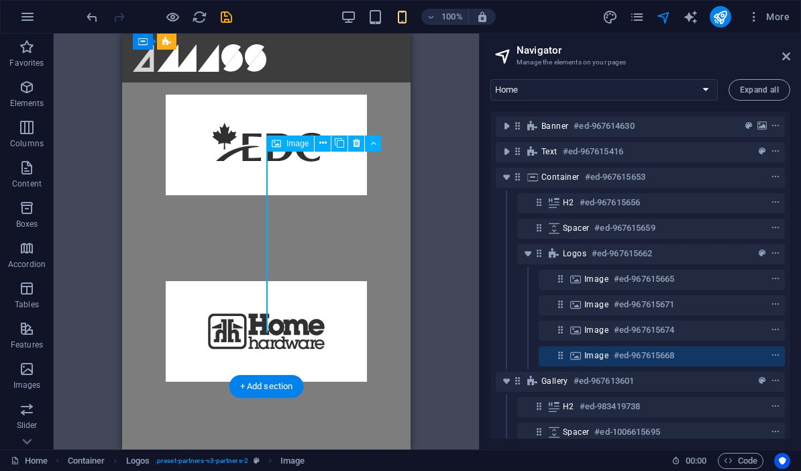
scroll to position [1319, 0]
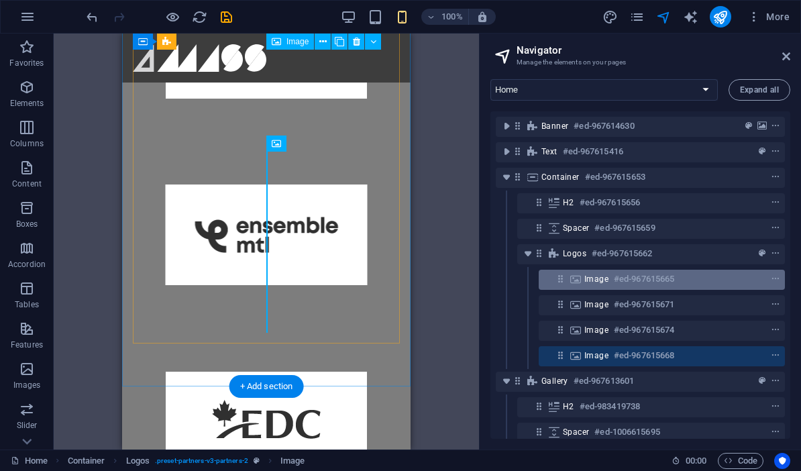
click at [630, 274] on h6 "#ed-967615665" at bounding box center [643, 279] width 60 height 16
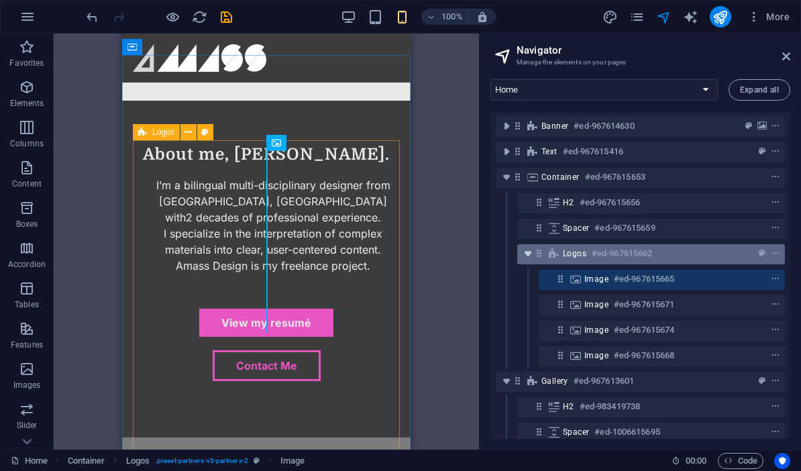
click at [531, 257] on icon "toggle-expand" at bounding box center [527, 253] width 13 height 13
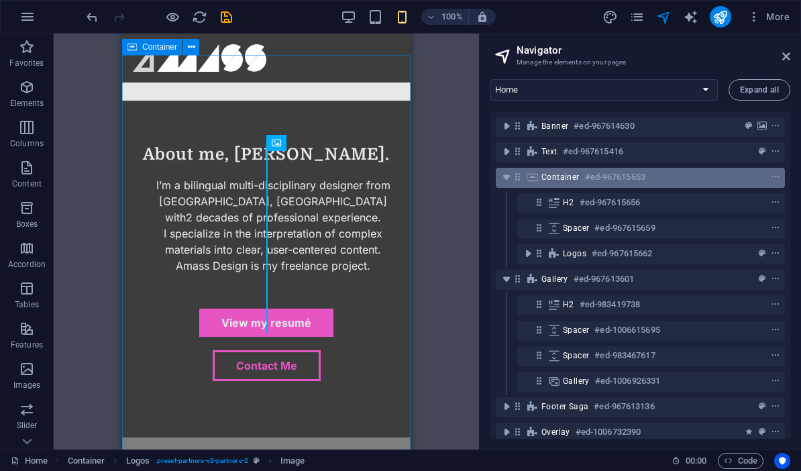
click at [553, 180] on span "Container" at bounding box center [560, 177] width 38 height 11
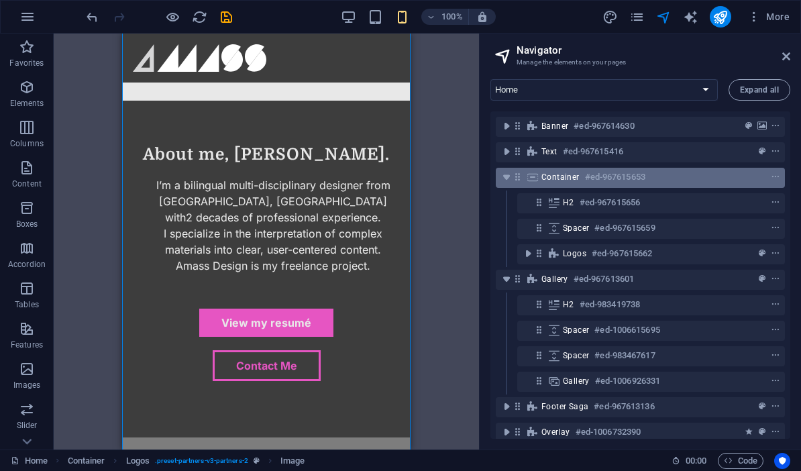
scroll to position [1010, 0]
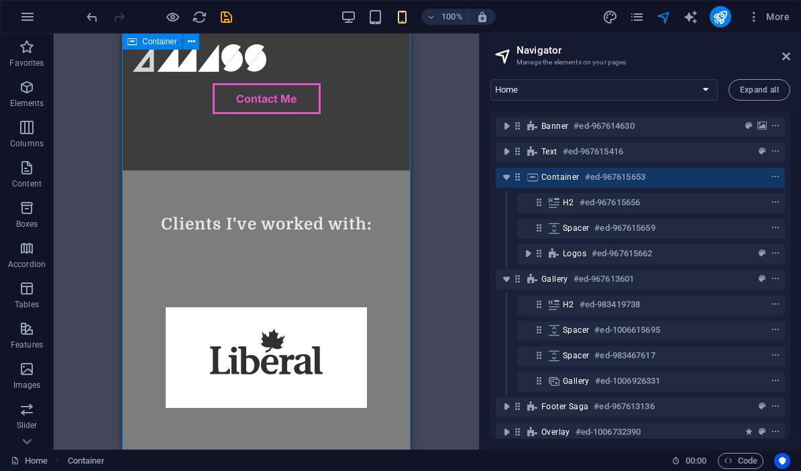
click at [544, 178] on span "Container" at bounding box center [560, 177] width 38 height 11
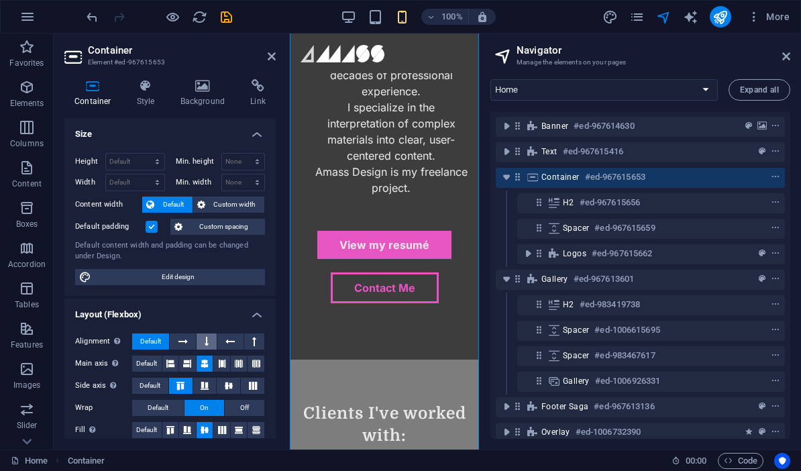
click at [209, 338] on icon at bounding box center [206, 341] width 4 height 16
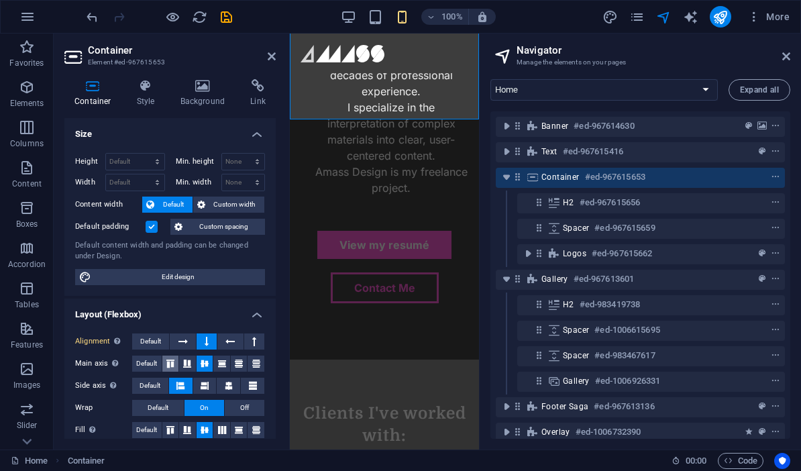
click at [174, 363] on icon at bounding box center [170, 363] width 16 height 8
click at [160, 95] on h4 "Style" at bounding box center [149, 93] width 44 height 28
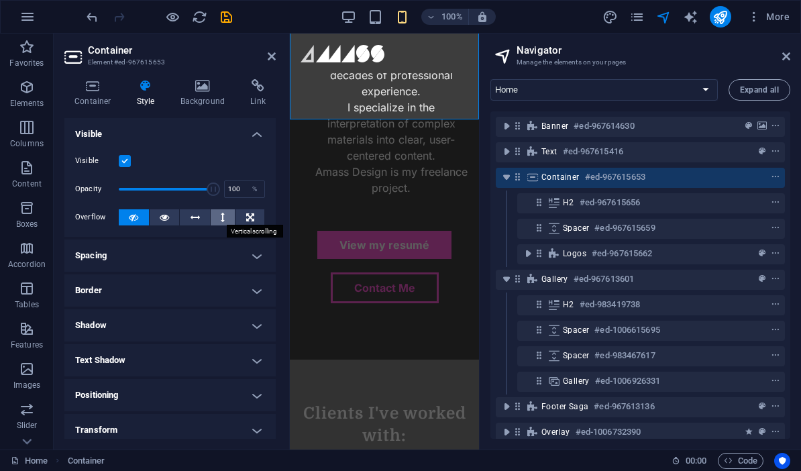
click at [221, 217] on icon at bounding box center [223, 217] width 4 height 16
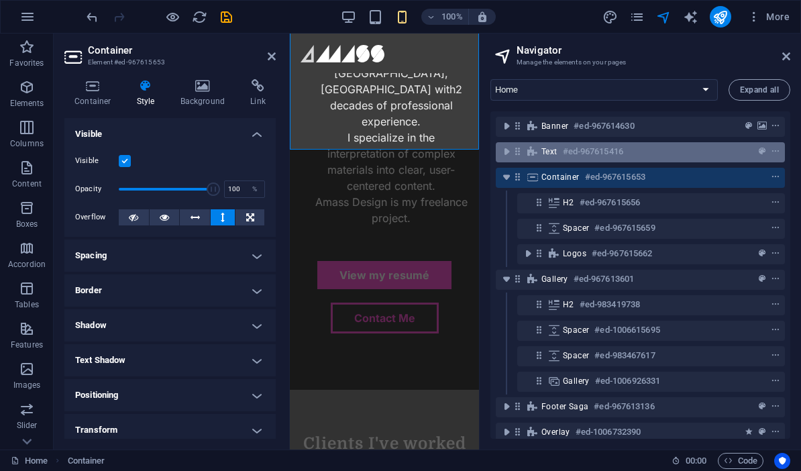
scroll to position [976, 0]
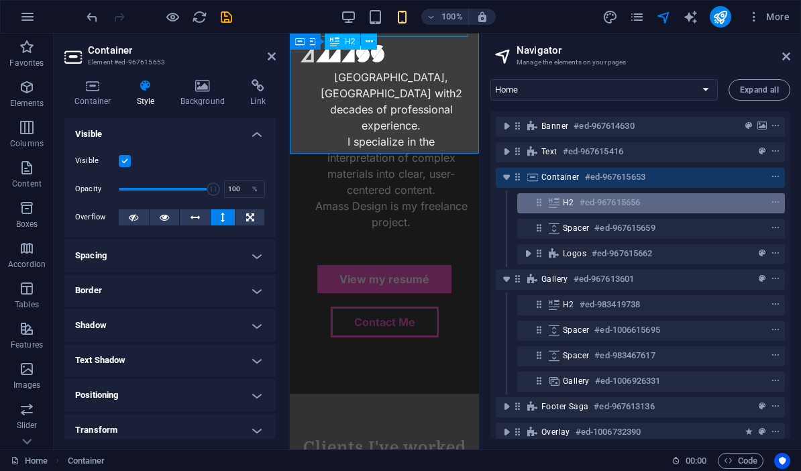
click at [562, 207] on div "H2 #ed-967615656" at bounding box center [651, 203] width 268 height 20
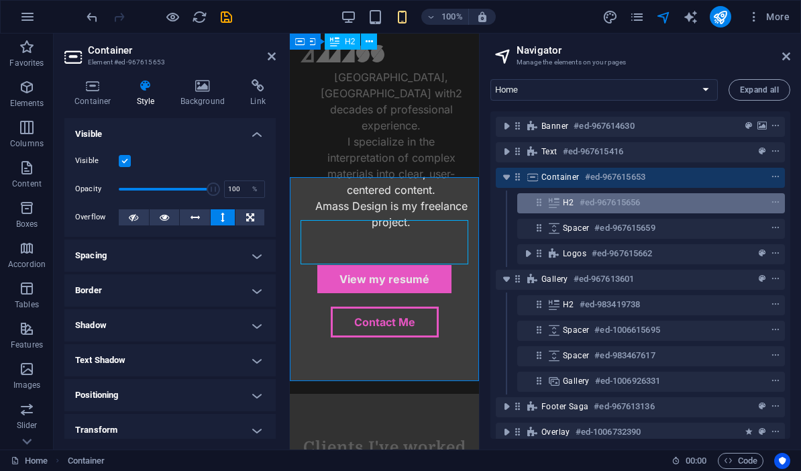
scroll to position [749, 0]
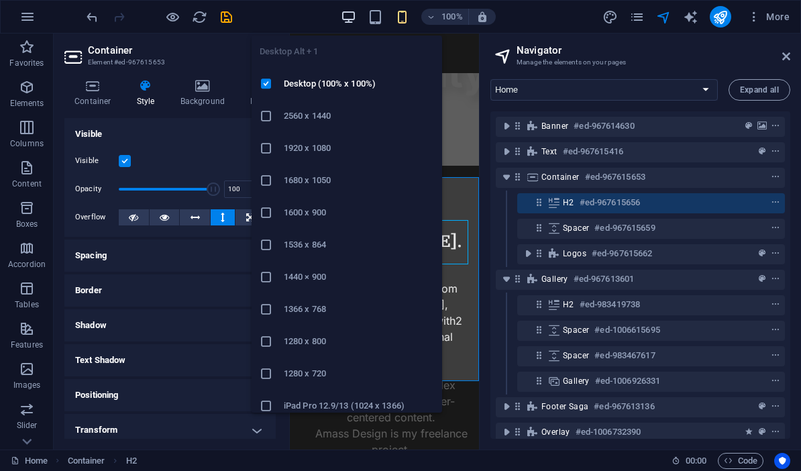
click at [347, 19] on icon "button" at bounding box center [348, 16] width 15 height 15
click at [344, 15] on icon "button" at bounding box center [348, 16] width 15 height 15
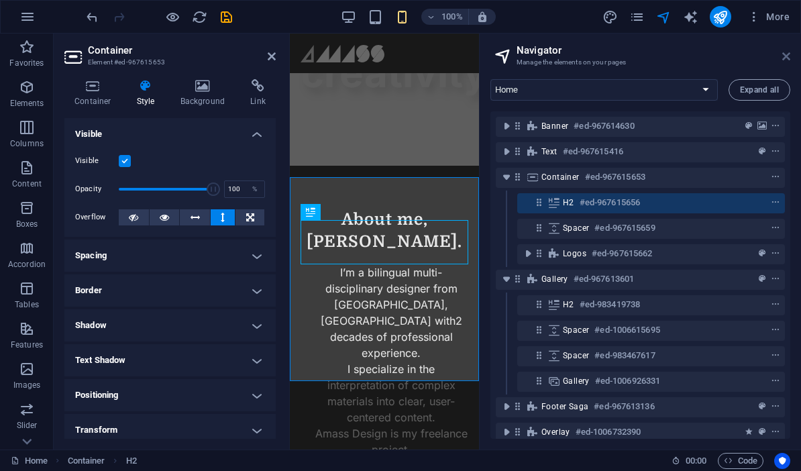
click at [782, 56] on icon at bounding box center [786, 56] width 8 height 11
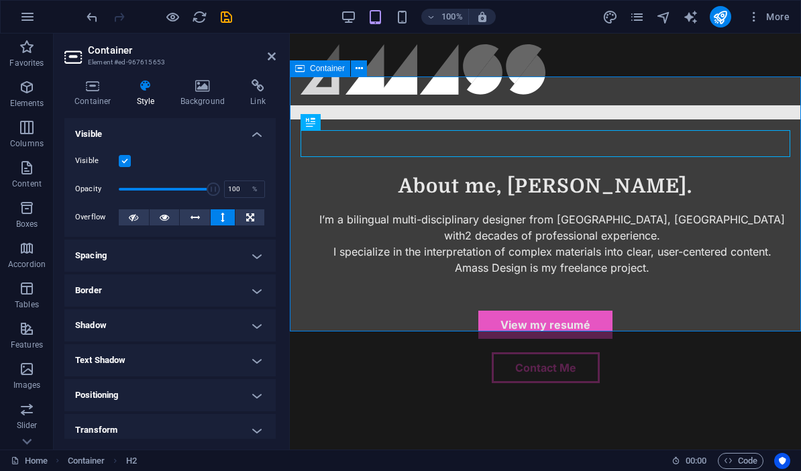
scroll to position [695, 0]
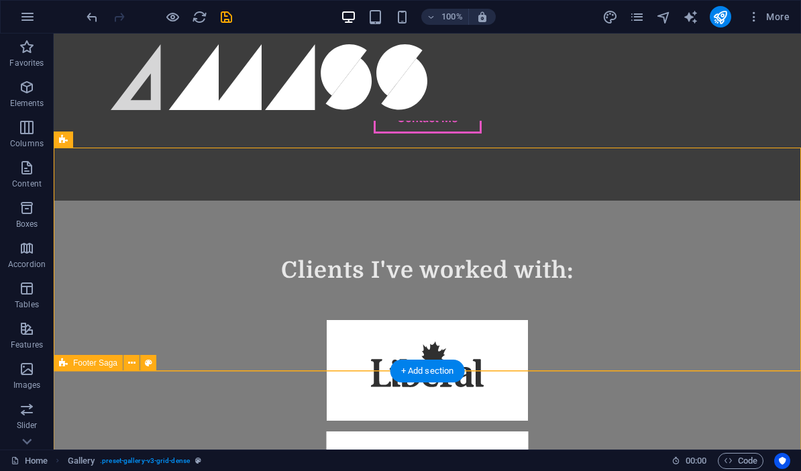
scroll to position [898, 0]
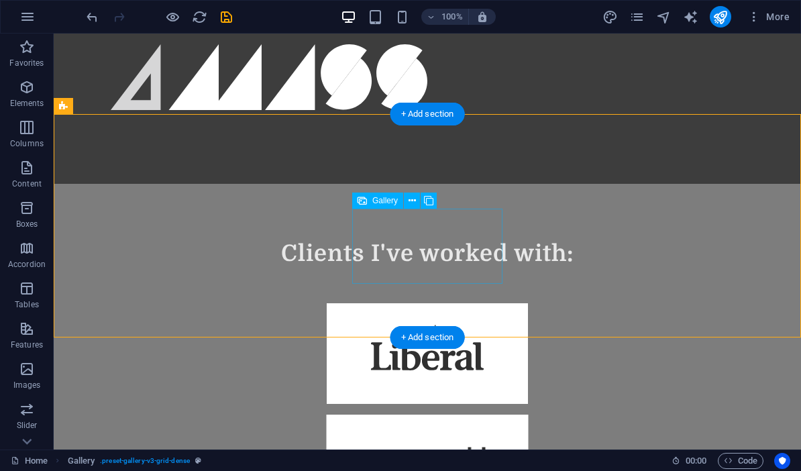
click at [378, 202] on span "Gallery" at bounding box center [384, 200] width 25 height 8
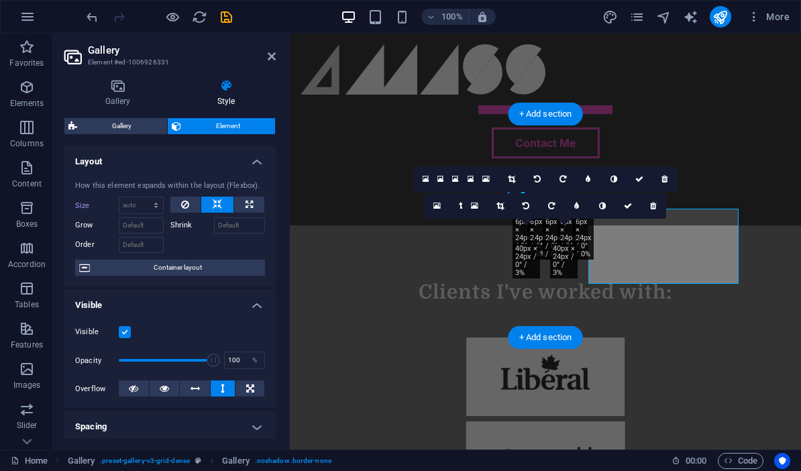
scroll to position [5, 0]
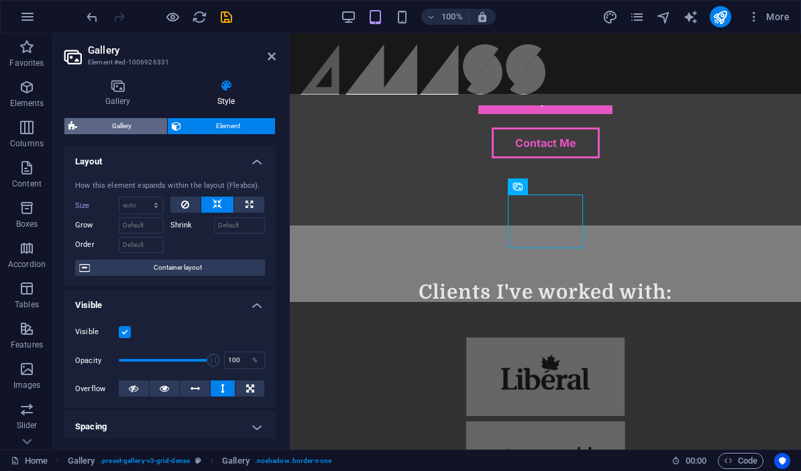
click at [125, 129] on span "Gallery" at bounding box center [122, 126] width 82 height 16
select select "rem"
select select "fade"
select select "px"
select select "preset-gallery-v3-grid-dense"
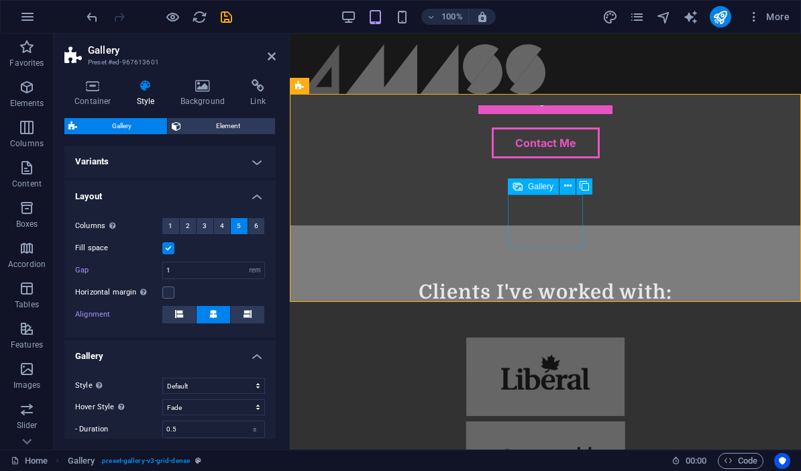
click at [534, 188] on span "Gallery" at bounding box center [540, 186] width 25 height 8
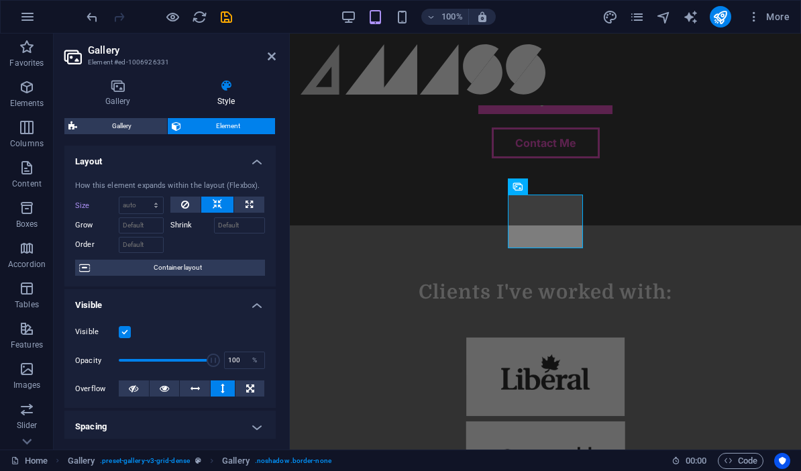
click at [137, 139] on div "Gallery Element Layout How this element expands within the layout (Flexbox). Si…" at bounding box center [169, 278] width 211 height 320
click at [119, 108] on div "Gallery Style Image Drag files here, click to choose files or select files from…" at bounding box center [169, 258] width 211 height 359
click at [119, 93] on h4 "Gallery" at bounding box center [120, 93] width 112 height 28
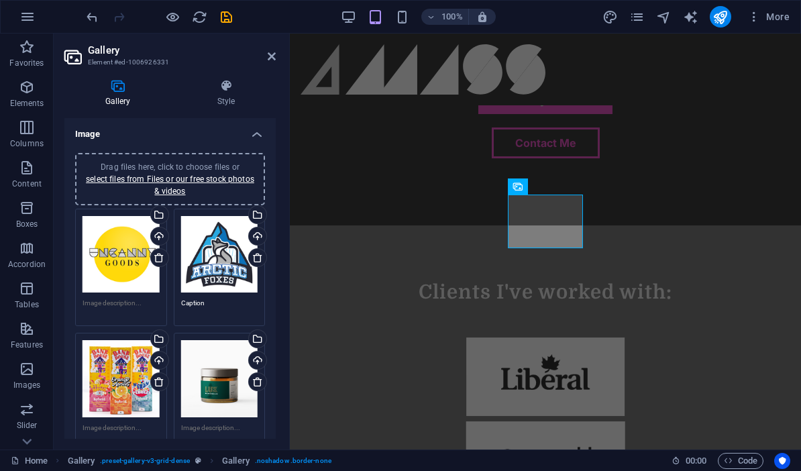
scroll to position [0, 0]
click at [225, 102] on h4 "Style" at bounding box center [225, 93] width 99 height 28
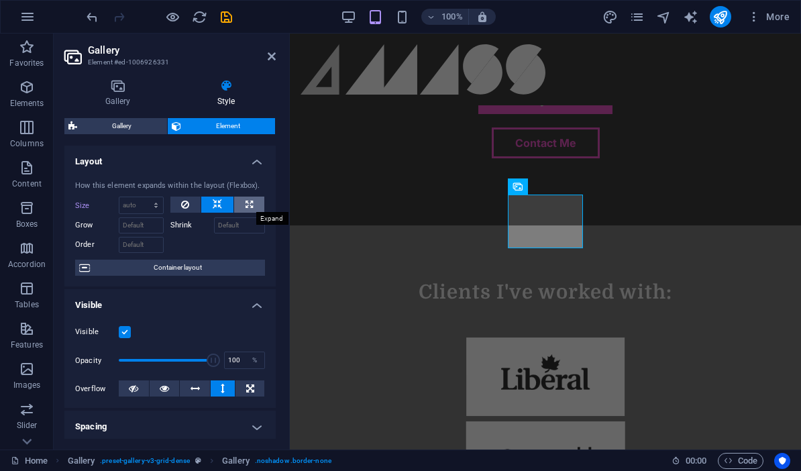
click at [261, 209] on button at bounding box center [249, 204] width 30 height 16
type input "100"
select select "%"
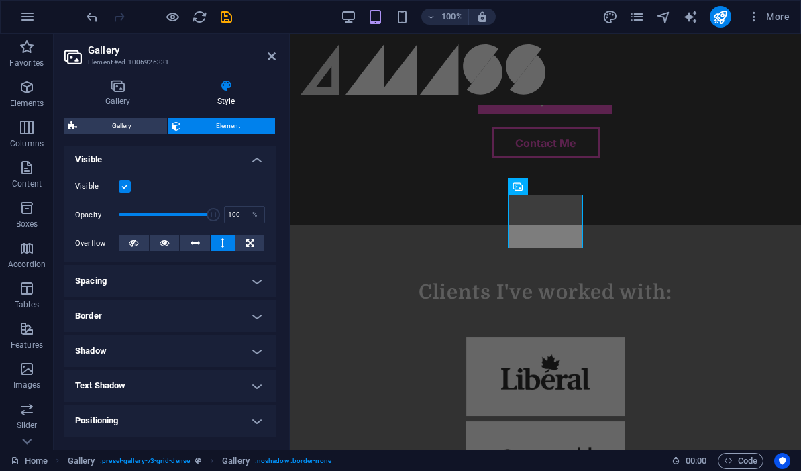
scroll to position [169, 0]
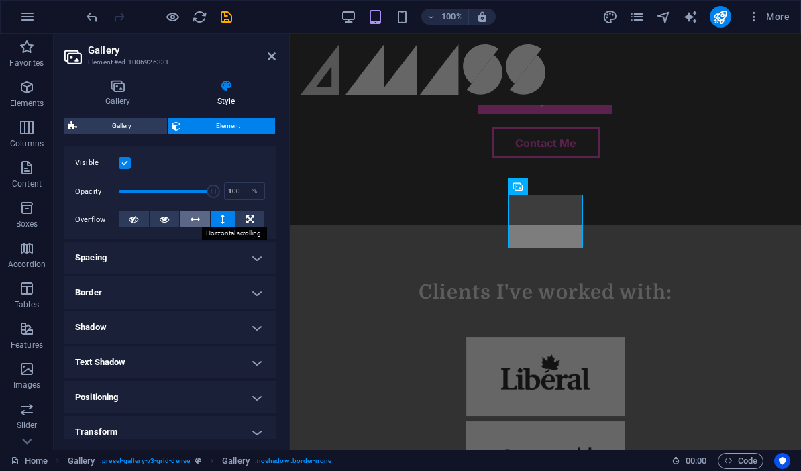
click at [186, 223] on button at bounding box center [195, 219] width 30 height 16
click at [227, 219] on button at bounding box center [223, 219] width 25 height 16
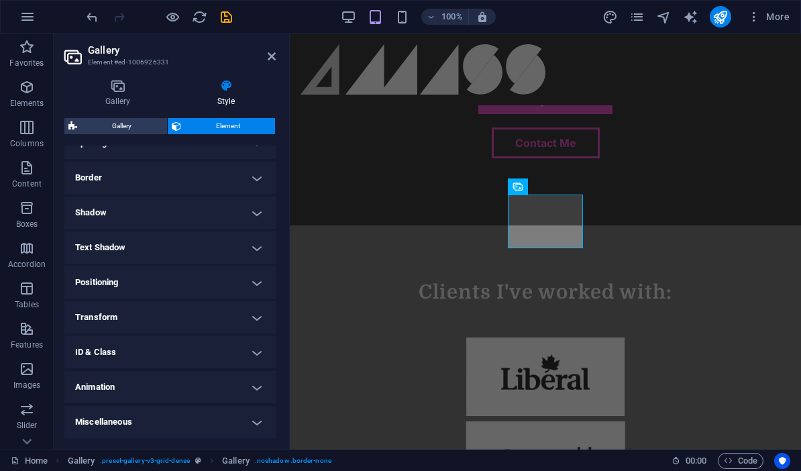
scroll to position [282, 0]
click at [260, 418] on h4 "Miscellaneous" at bounding box center [169, 423] width 211 height 32
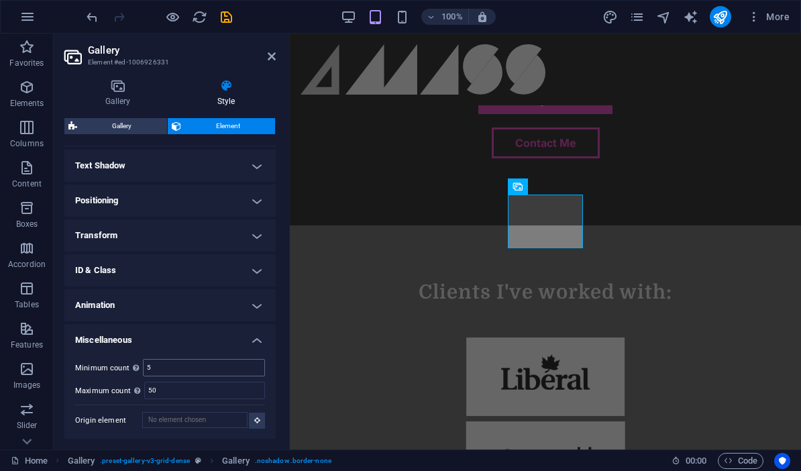
scroll to position [365, 0]
drag, startPoint x: 259, startPoint y: 343, endPoint x: 259, endPoint y: 335, distance: 8.0
click at [259, 343] on h4 "Miscellaneous" at bounding box center [169, 336] width 211 height 24
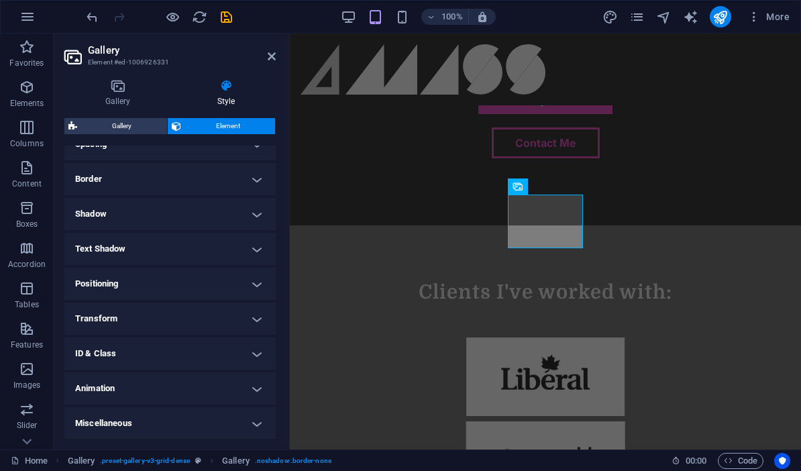
click at [252, 385] on h4 "Animation" at bounding box center [169, 388] width 211 height 32
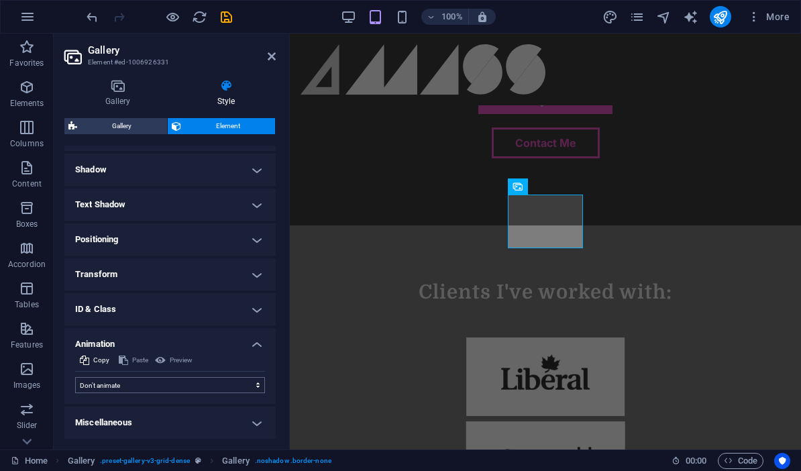
scroll to position [326, 0]
select select "fade"
select select "scroll"
select select "move-left-to-right"
click at [249, 341] on h4 "Animation" at bounding box center [169, 341] width 211 height 24
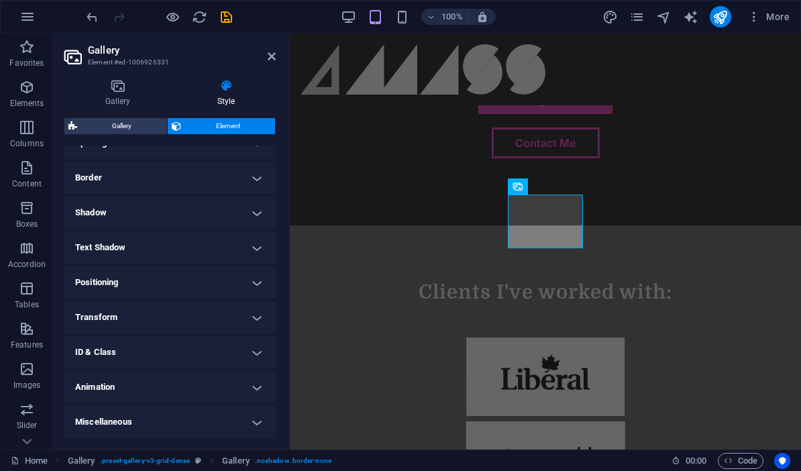
scroll to position [282, 0]
click at [259, 344] on h4 "ID & Class" at bounding box center [169, 353] width 211 height 32
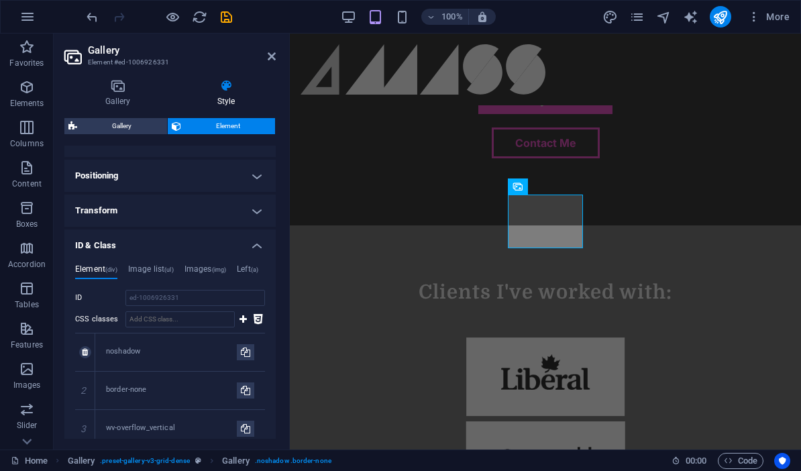
scroll to position [402, 0]
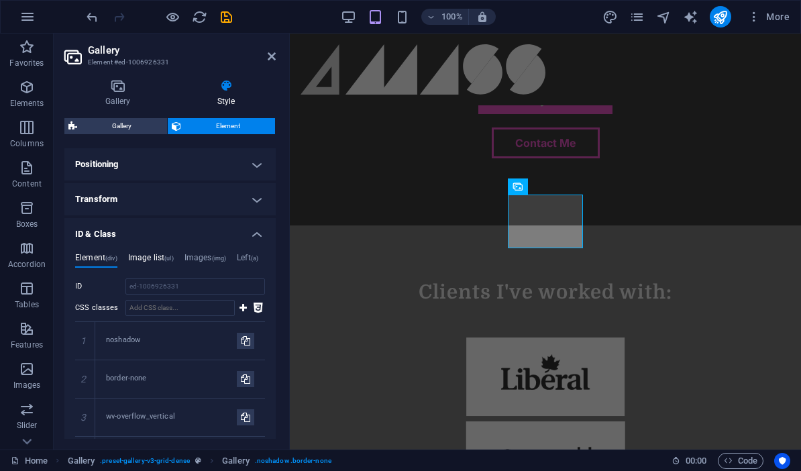
click at [152, 259] on h4 "Image list (ul)" at bounding box center [151, 260] width 46 height 15
click at [207, 259] on h4 "Images (img)" at bounding box center [205, 260] width 42 height 15
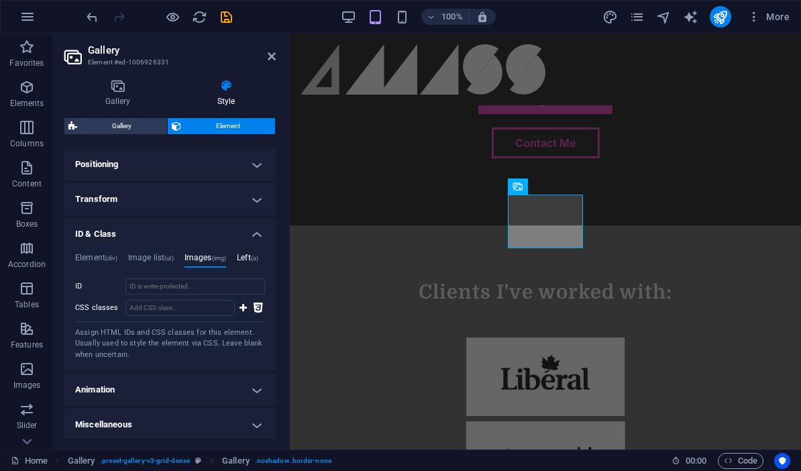
click at [252, 258] on h4 "Left (a)" at bounding box center [247, 260] width 21 height 15
click at [89, 255] on h4 "Element (div)" at bounding box center [96, 260] width 42 height 15
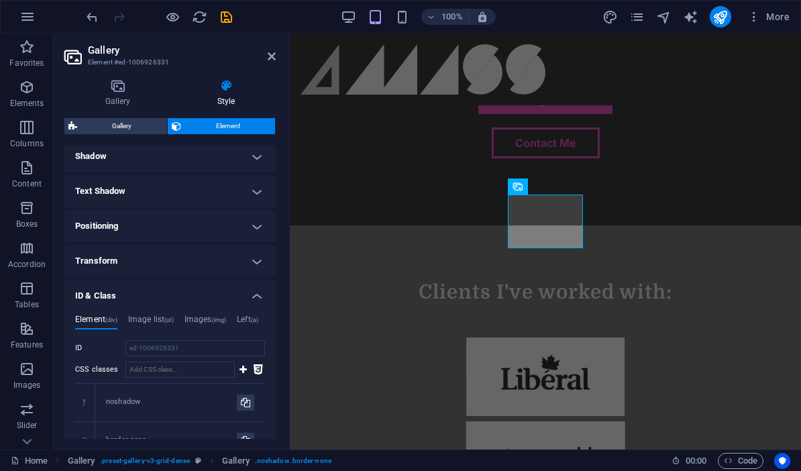
drag, startPoint x: 258, startPoint y: 280, endPoint x: 256, endPoint y: 300, distance: 20.2
click at [258, 280] on h4 "ID & Class" at bounding box center [169, 292] width 211 height 24
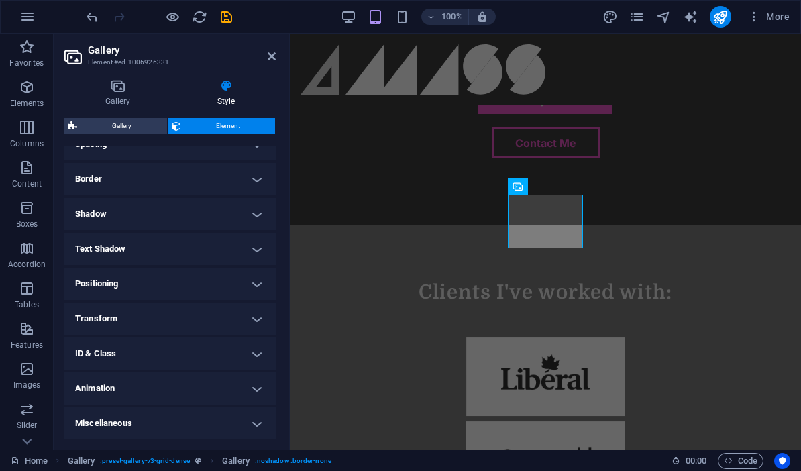
click at [257, 315] on h4 "Transform" at bounding box center [169, 318] width 211 height 32
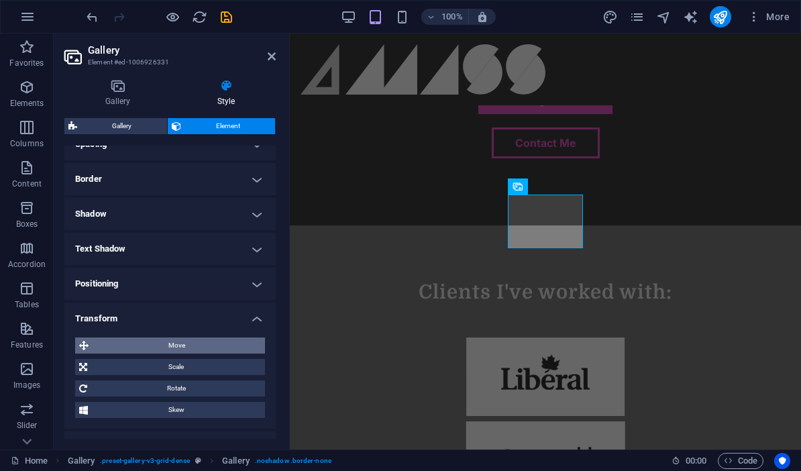
click at [215, 343] on span "Move" at bounding box center [177, 345] width 168 height 16
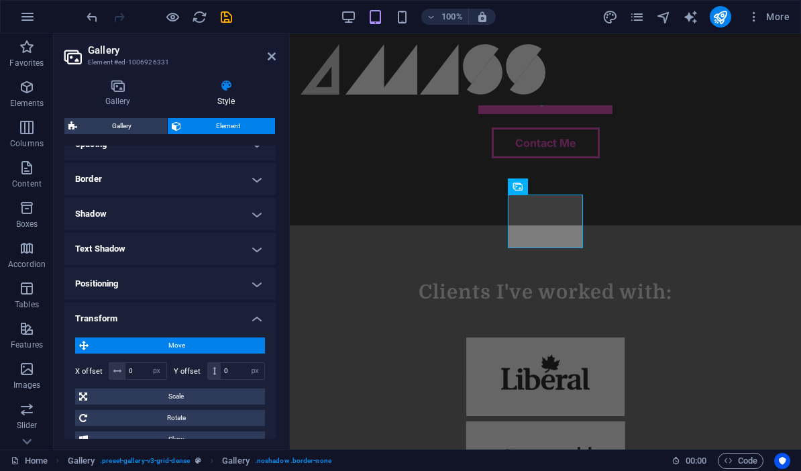
click at [215, 343] on span "Move" at bounding box center [177, 345] width 168 height 16
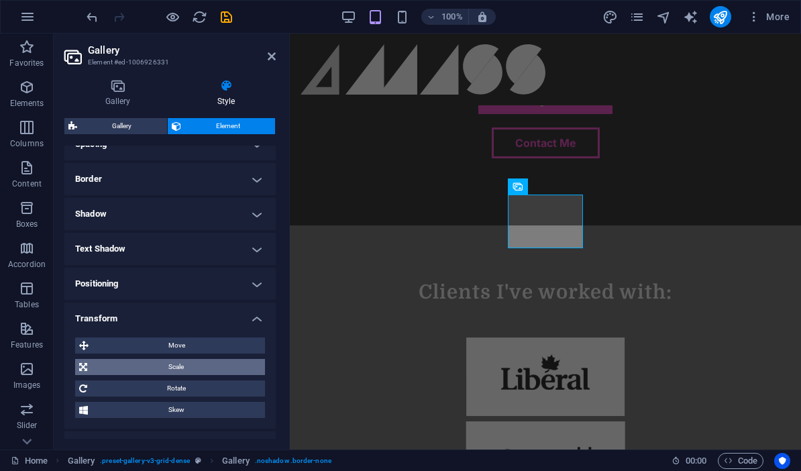
click at [211, 363] on span "Scale" at bounding box center [176, 367] width 170 height 16
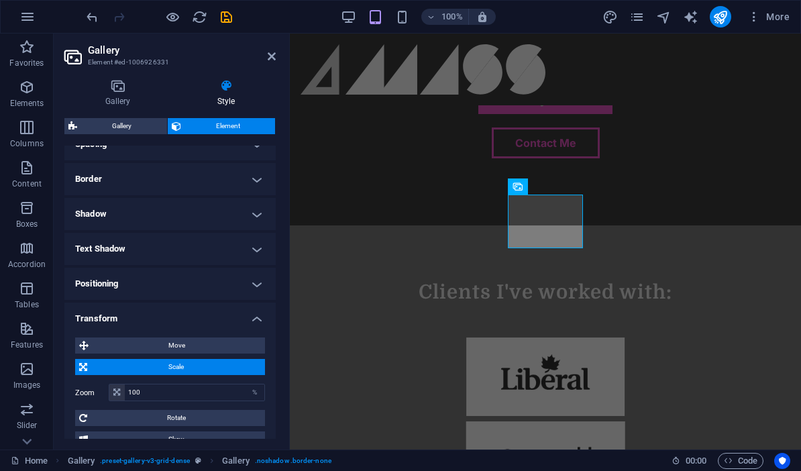
click at [210, 364] on span "Scale" at bounding box center [176, 367] width 170 height 16
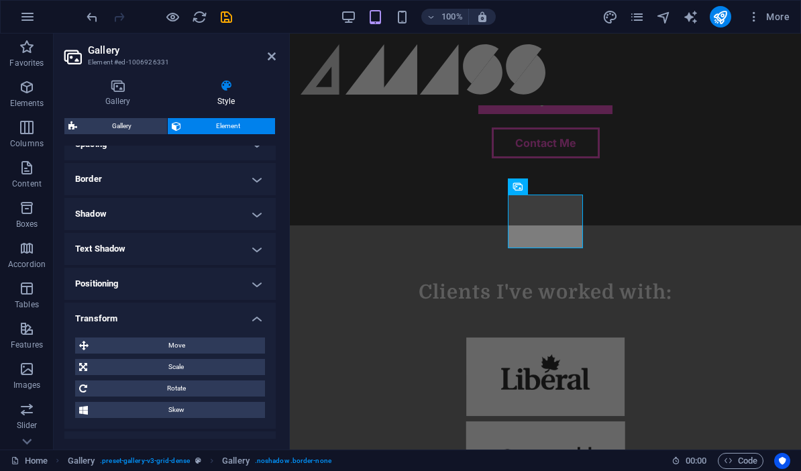
click at [200, 396] on div "Move X offset 0 px rem % em vh vw Y offset 0 px rem % em vh vw Scale Zoom 100 %…" at bounding box center [170, 377] width 190 height 80
click at [204, 392] on span "Rotate" at bounding box center [176, 388] width 170 height 16
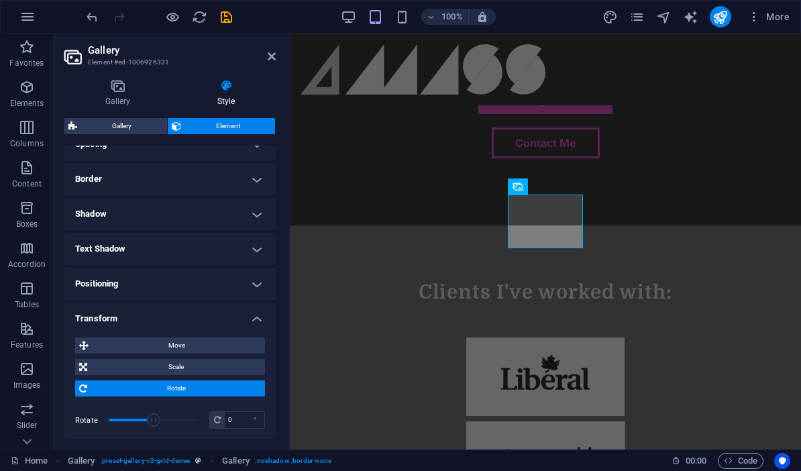
click at [205, 392] on span "Rotate" at bounding box center [176, 388] width 170 height 16
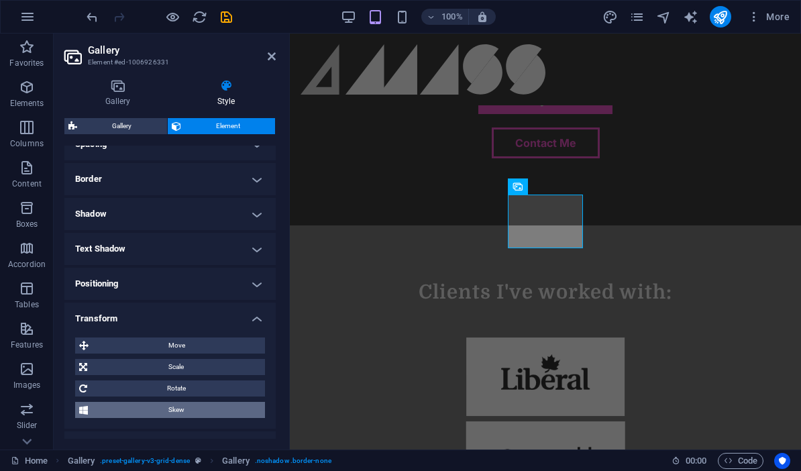
click at [203, 409] on span "Skew" at bounding box center [176, 410] width 169 height 16
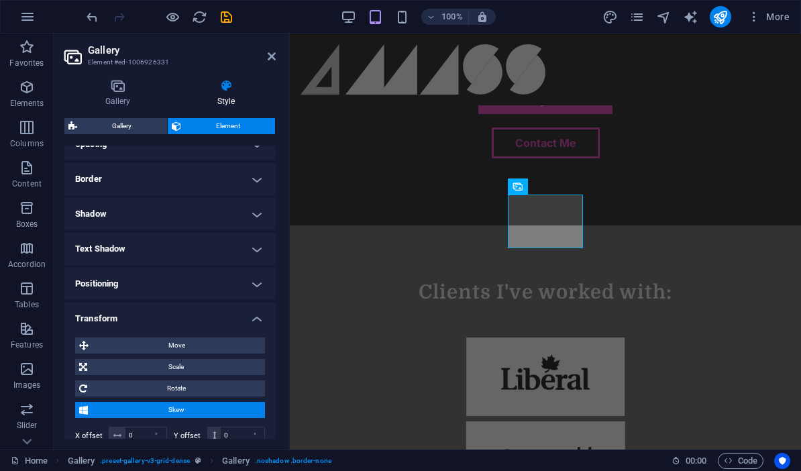
click at [203, 409] on span "Skew" at bounding box center [176, 410] width 169 height 16
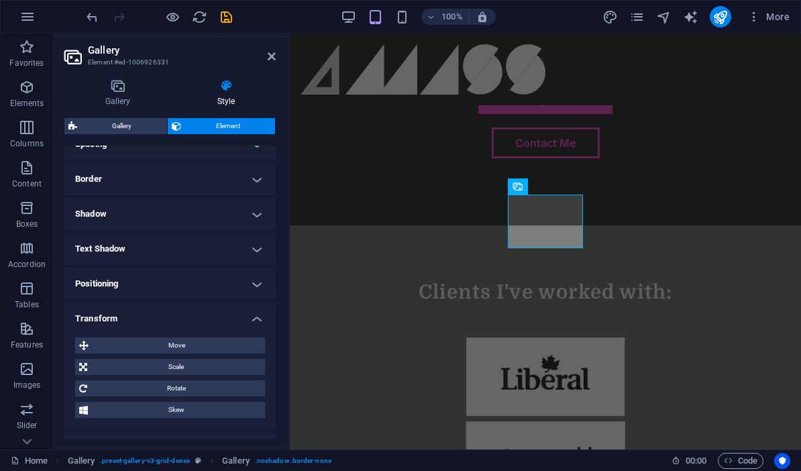
click at [258, 323] on h4 "Transform" at bounding box center [169, 314] width 211 height 24
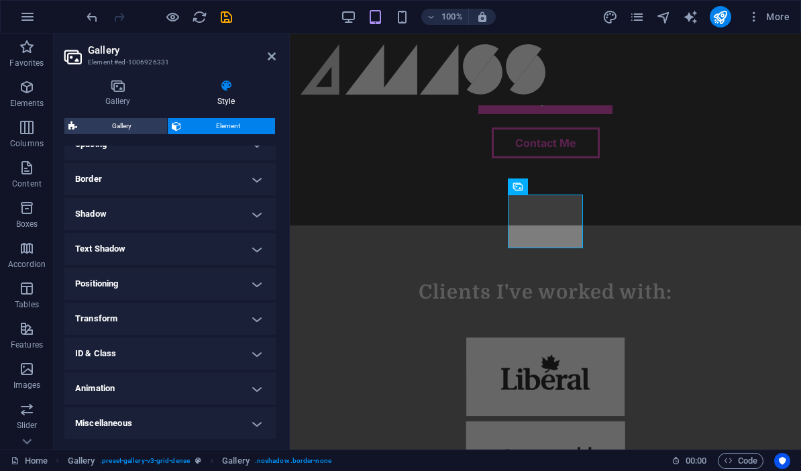
click at [263, 293] on h4 "Positioning" at bounding box center [169, 284] width 211 height 32
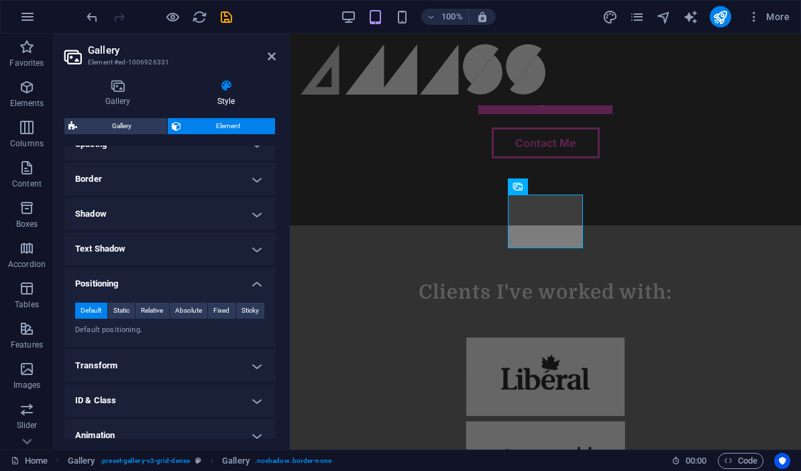
drag, startPoint x: 263, startPoint y: 286, endPoint x: 262, endPoint y: 272, distance: 13.4
click at [263, 286] on h4 "Positioning" at bounding box center [169, 280] width 211 height 24
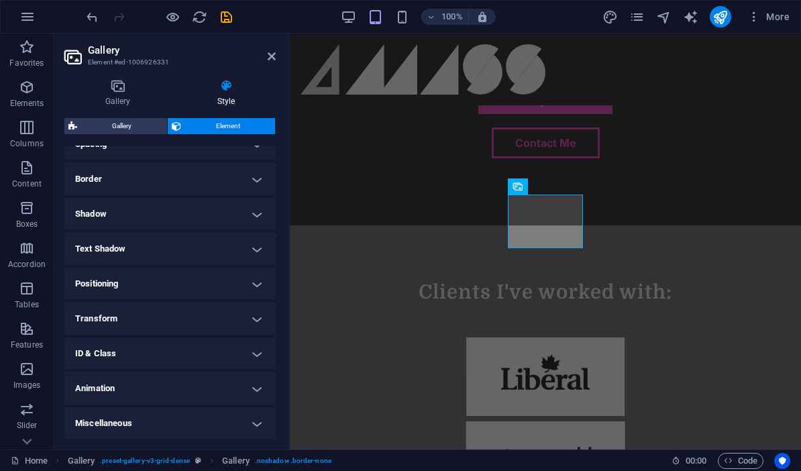
click at [263, 243] on h4 "Text Shadow" at bounding box center [169, 249] width 211 height 32
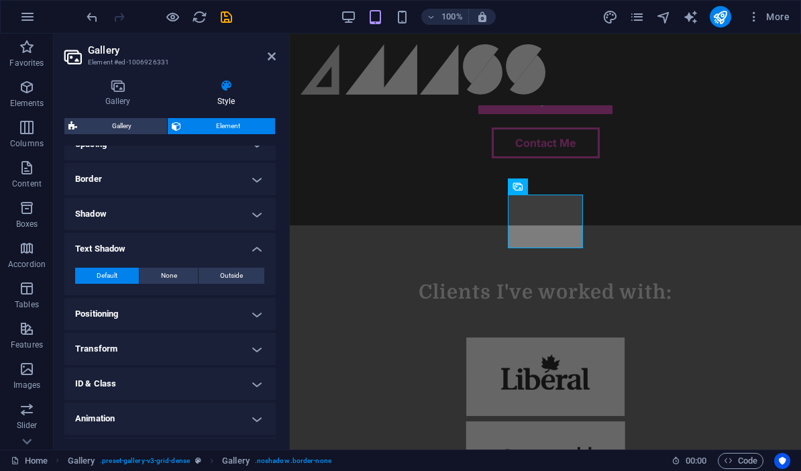
click at [260, 243] on h4 "Text Shadow" at bounding box center [169, 245] width 211 height 24
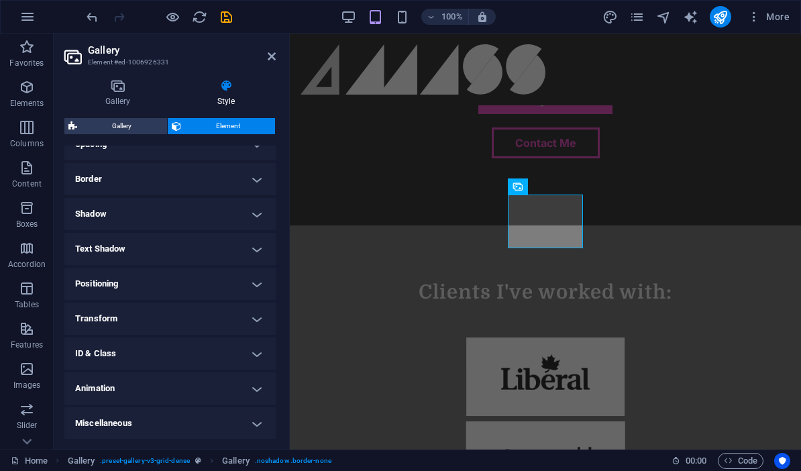
click at [261, 209] on h4 "Shadow" at bounding box center [169, 214] width 211 height 32
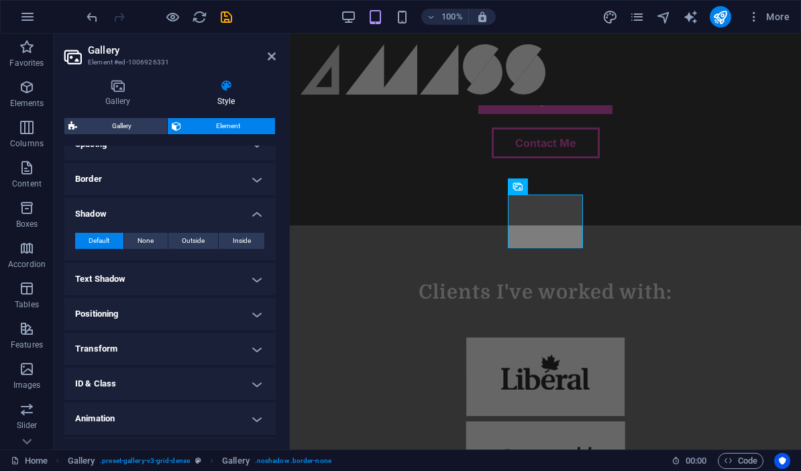
click at [261, 209] on h4 "Shadow" at bounding box center [169, 210] width 211 height 24
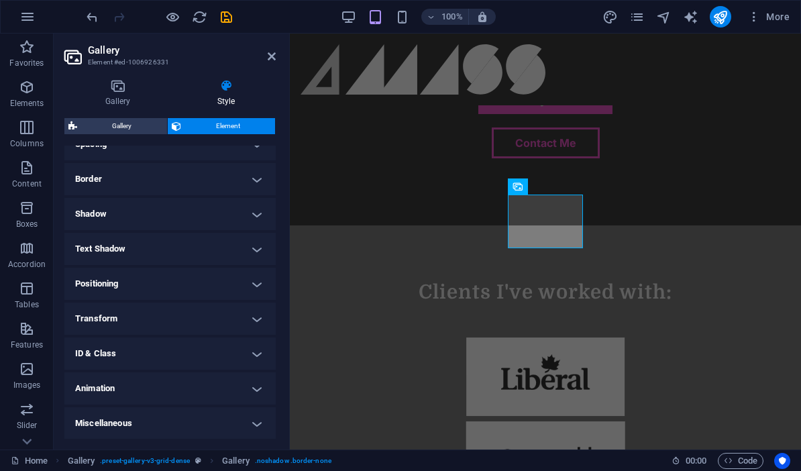
click at [259, 172] on h4 "Border" at bounding box center [169, 179] width 211 height 32
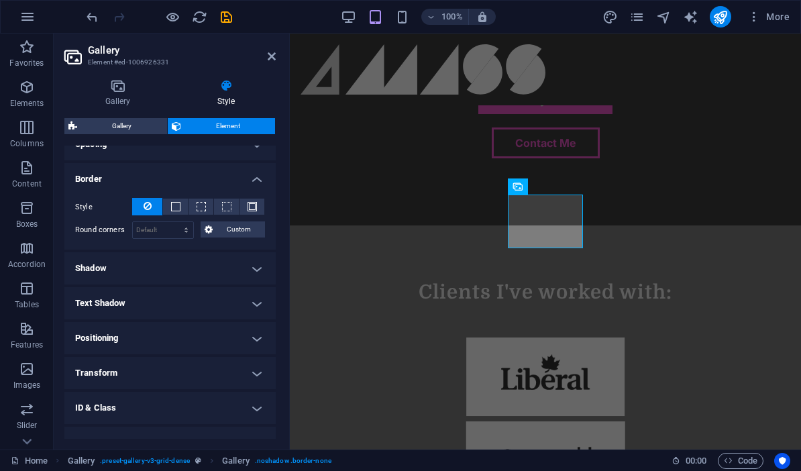
click at [258, 177] on h4 "Border" at bounding box center [169, 175] width 211 height 24
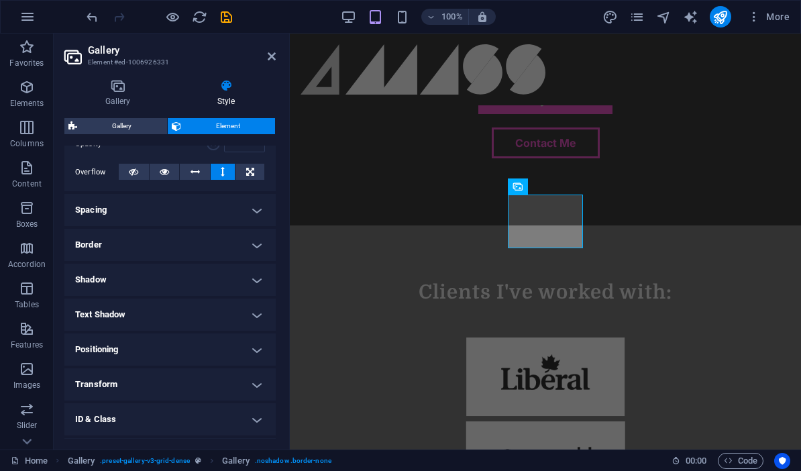
scroll to position [215, 0]
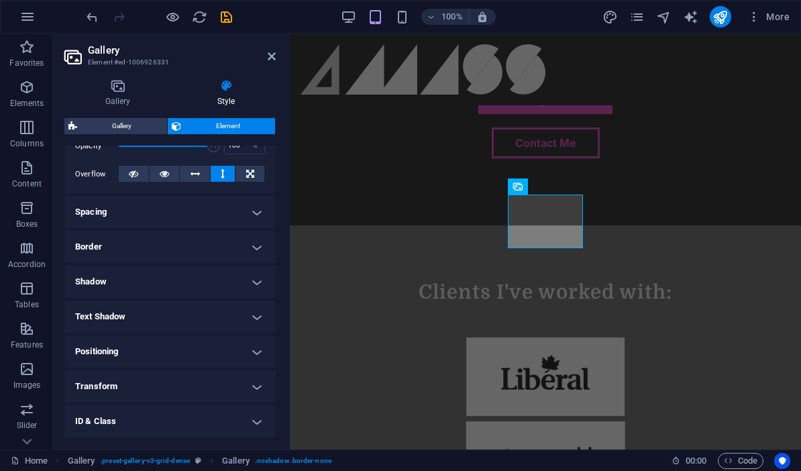
drag, startPoint x: 255, startPoint y: 188, endPoint x: 248, endPoint y: 221, distance: 34.3
click at [256, 190] on div "Visible Opacity 100 % Overflow" at bounding box center [169, 146] width 211 height 95
click at [257, 221] on h4 "Spacing" at bounding box center [169, 212] width 211 height 32
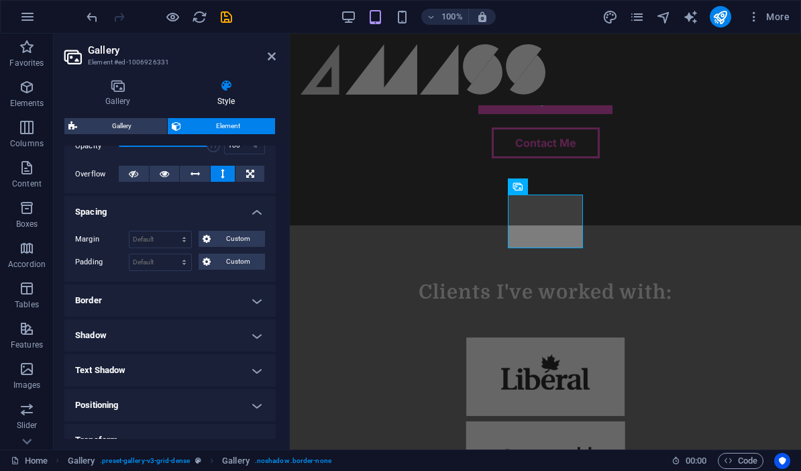
drag, startPoint x: 259, startPoint y: 218, endPoint x: 245, endPoint y: 215, distance: 15.1
click at [259, 218] on h4 "Spacing" at bounding box center [169, 208] width 211 height 24
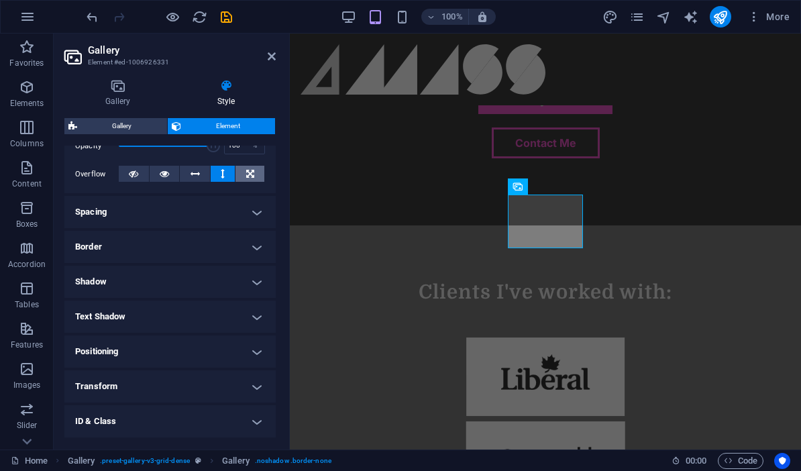
click at [257, 177] on button at bounding box center [249, 174] width 29 height 16
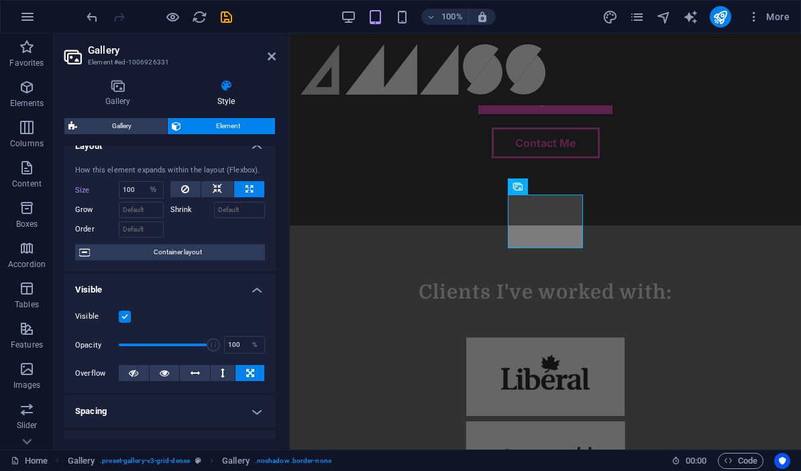
scroll to position [8, 0]
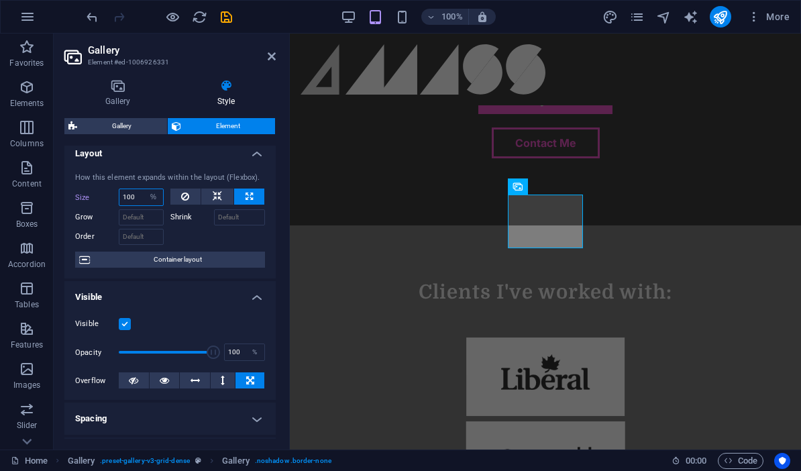
click at [136, 196] on input "100" at bounding box center [141, 197] width 44 height 16
click at [135, 193] on input "100" at bounding box center [141, 197] width 44 height 16
click at [135, 196] on input "100" at bounding box center [141, 197] width 44 height 16
click at [130, 196] on input "100" at bounding box center [141, 197] width 44 height 16
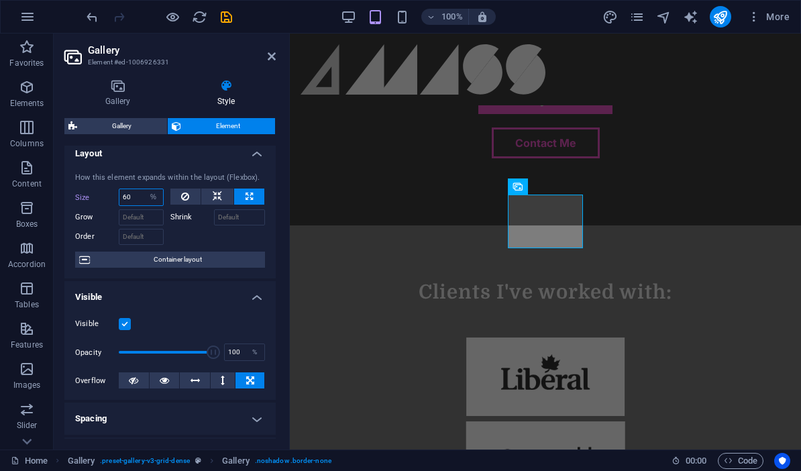
type input "60"
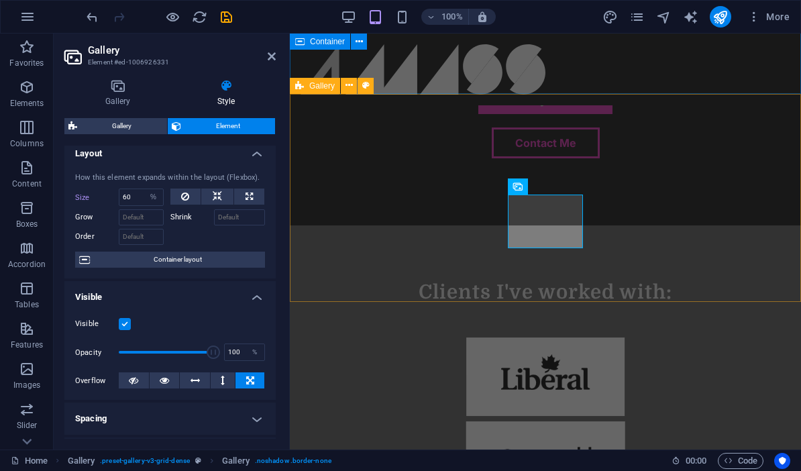
click at [326, 86] on span "Gallery" at bounding box center [321, 86] width 25 height 8
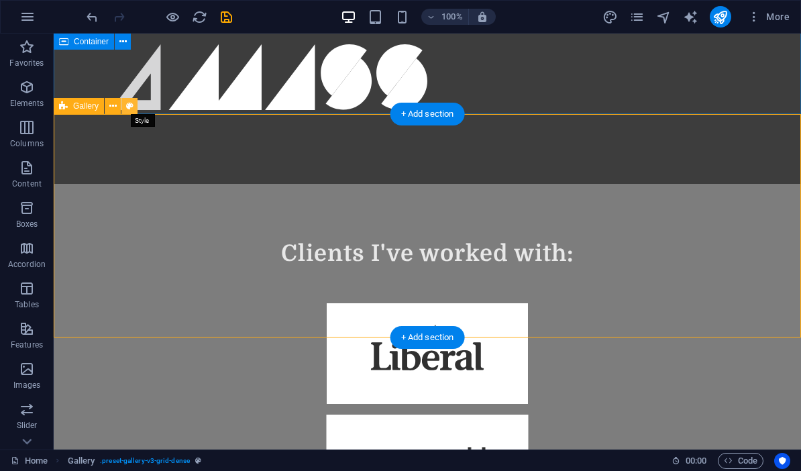
click at [126, 106] on icon at bounding box center [129, 106] width 7 height 14
select select "rem"
select select "fade"
select select "px"
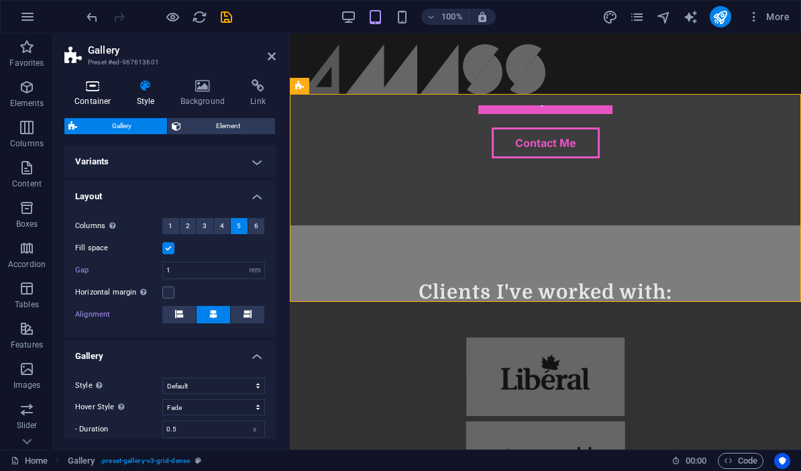
click at [103, 99] on h4 "Container" at bounding box center [95, 93] width 62 height 28
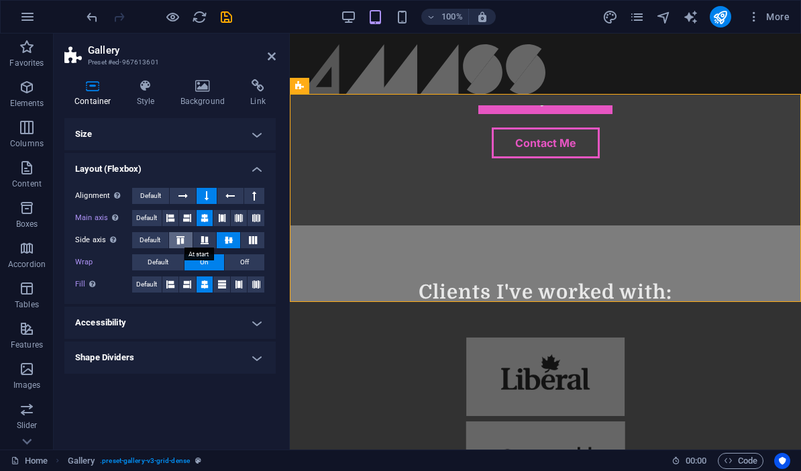
click at [180, 243] on button at bounding box center [180, 240] width 23 height 16
click at [168, 261] on span "Default" at bounding box center [158, 262] width 21 height 16
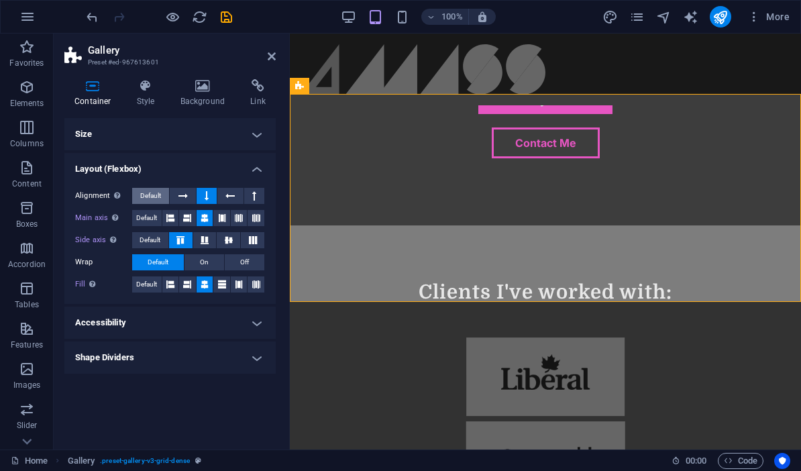
click at [152, 194] on span "Default" at bounding box center [150, 196] width 21 height 16
click at [193, 196] on button at bounding box center [182, 196] width 25 height 16
click at [207, 195] on icon at bounding box center [206, 196] width 4 height 16
click at [225, 240] on icon at bounding box center [229, 240] width 8 height 16
click at [222, 223] on button at bounding box center [221, 218] width 17 height 16
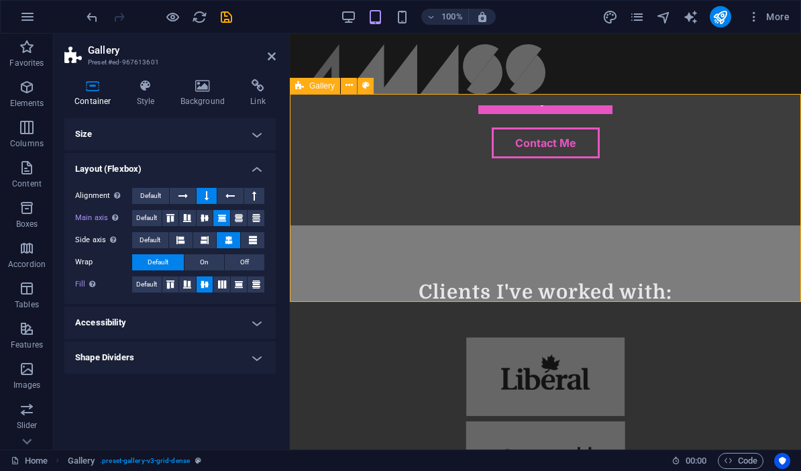
scroll to position [5, 0]
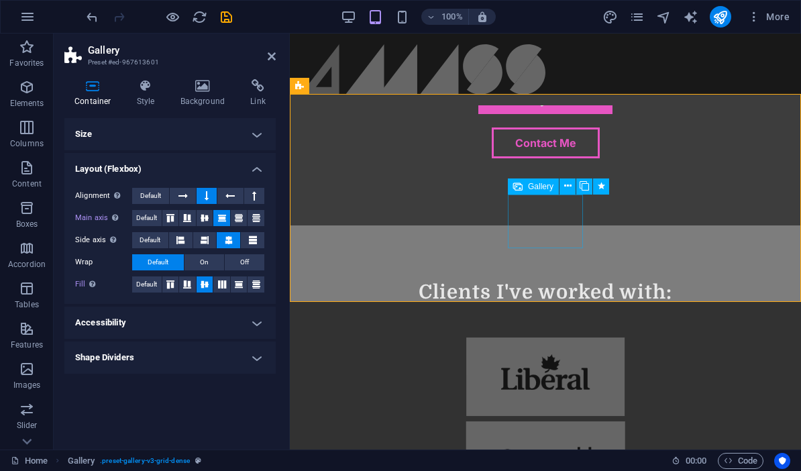
click at [564, 189] on icon at bounding box center [567, 186] width 7 height 14
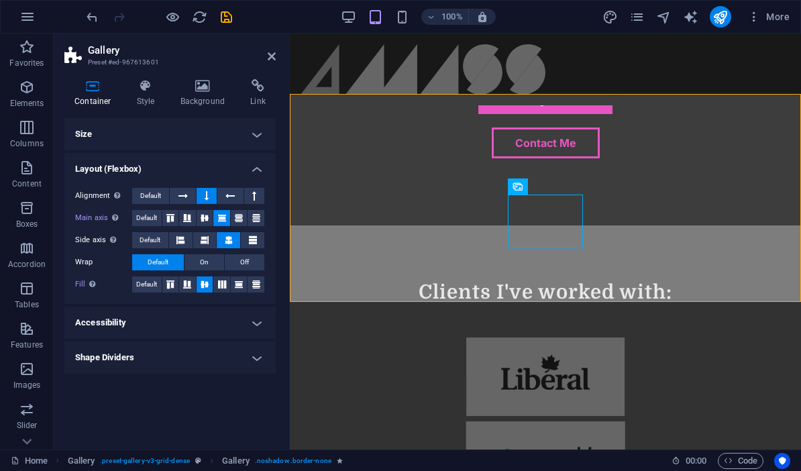
click at [248, 137] on h4 "Size" at bounding box center [169, 134] width 211 height 32
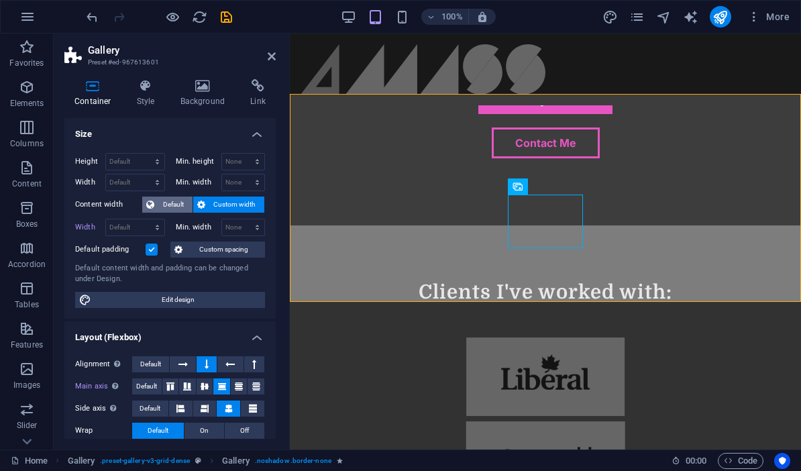
click at [154, 208] on button "Default" at bounding box center [167, 204] width 50 height 16
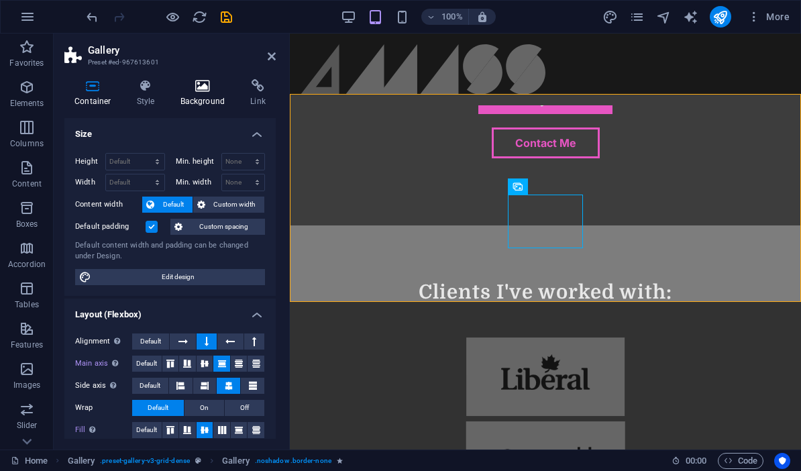
click at [200, 95] on h4 "Background" at bounding box center [205, 93] width 70 height 28
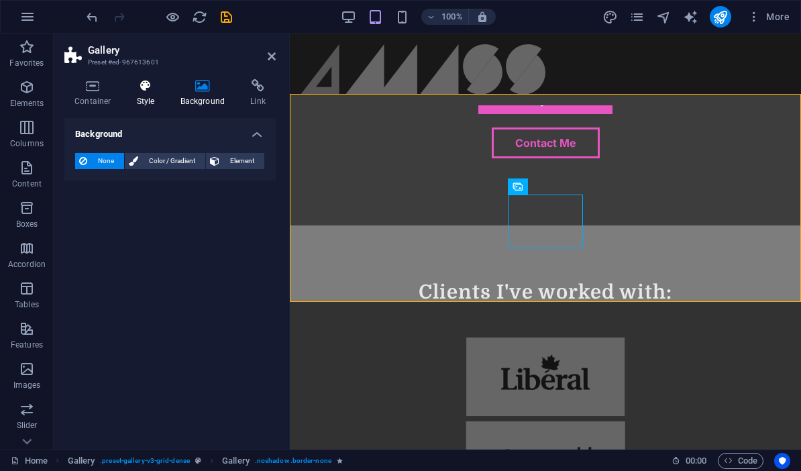
drag, startPoint x: 158, startPoint y: 91, endPoint x: 141, endPoint y: 92, distance: 17.4
click at [151, 92] on icon at bounding box center [146, 85] width 38 height 13
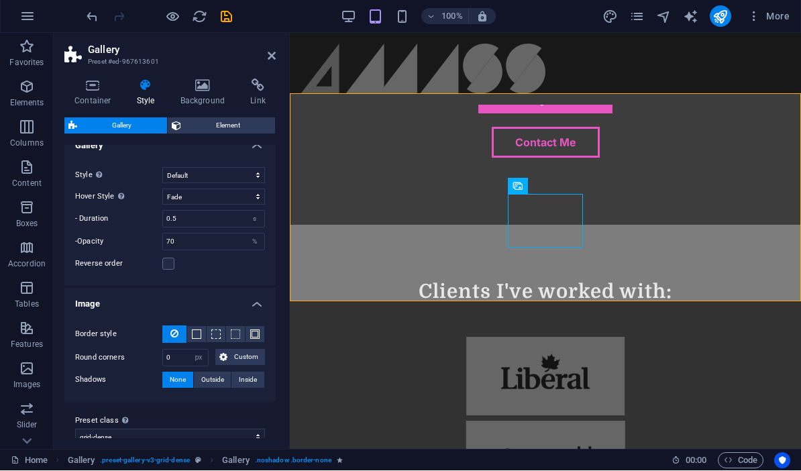
scroll to position [215, 0]
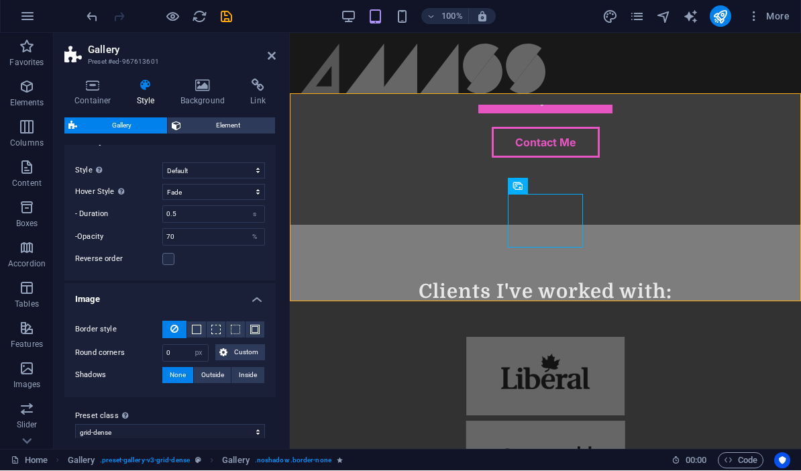
click at [257, 299] on h4 "Image" at bounding box center [169, 296] width 211 height 24
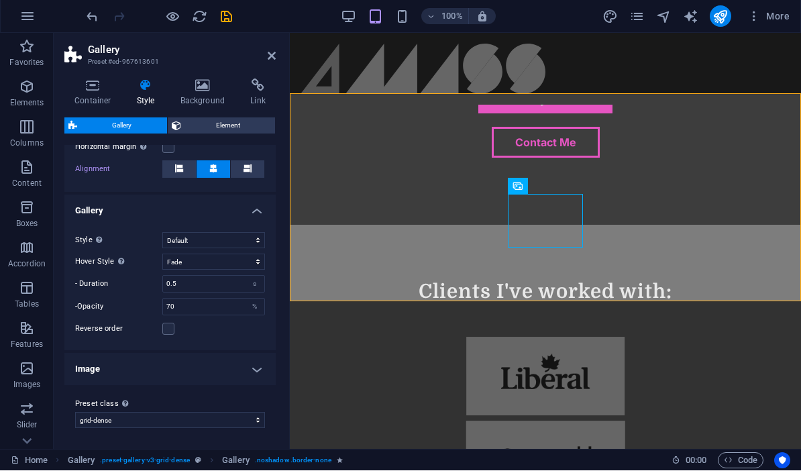
click at [205, 428] on div "Preset class Above chosen variant and settings affect all elements which carry …" at bounding box center [169, 413] width 211 height 54
select select "preset-gallery-v3-default"
select select "grid"
select select "zoom"
type input "50"
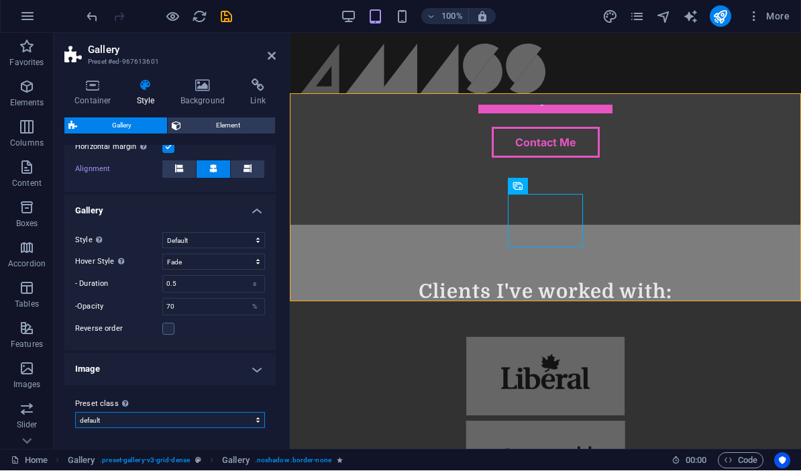
type input "105"
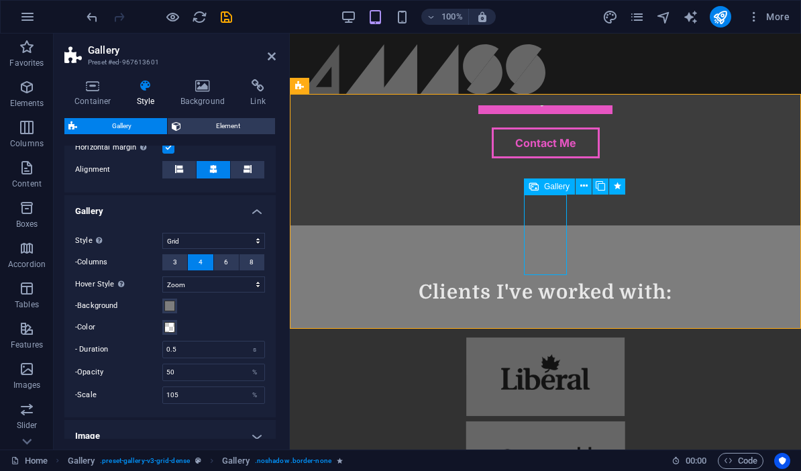
select select "%"
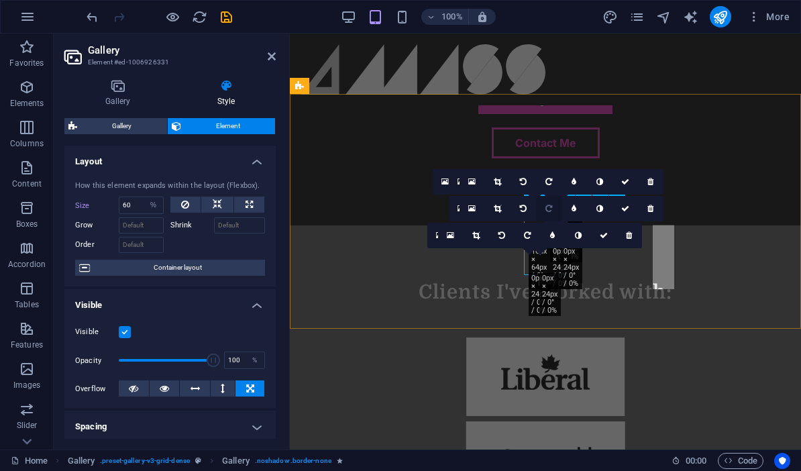
scroll to position [3, 0]
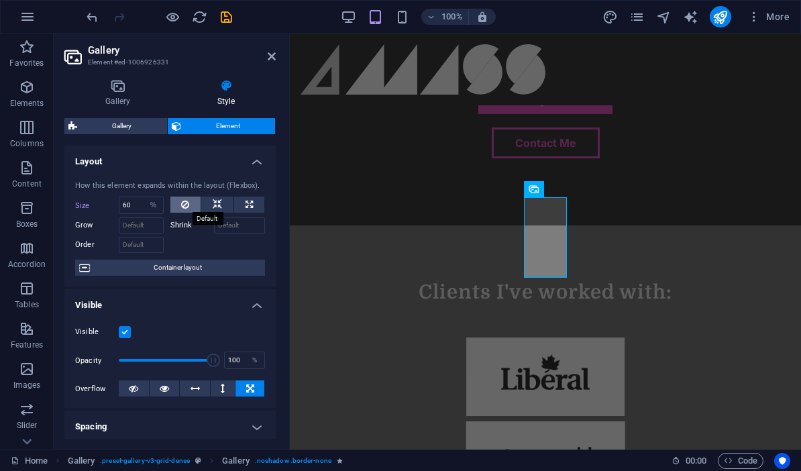
click at [195, 209] on button at bounding box center [185, 204] width 31 height 16
select select "DISABLED_OPTION_VALUE"
click at [216, 207] on icon at bounding box center [217, 204] width 9 height 16
click at [109, 95] on h4 "Gallery" at bounding box center [120, 93] width 112 height 28
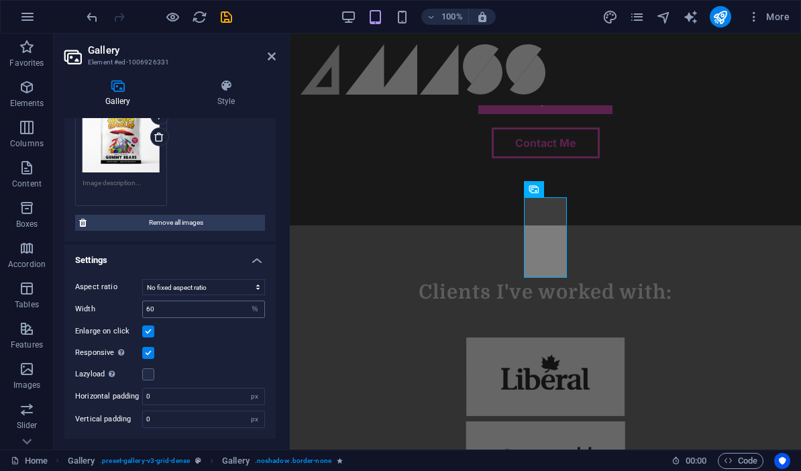
scroll to position [493, 0]
click at [148, 353] on label at bounding box center [148, 353] width 12 height 12
click at [0, 0] on input "Responsive Automatically load retina image and smartphone optimized sizes." at bounding box center [0, 0] width 0 height 0
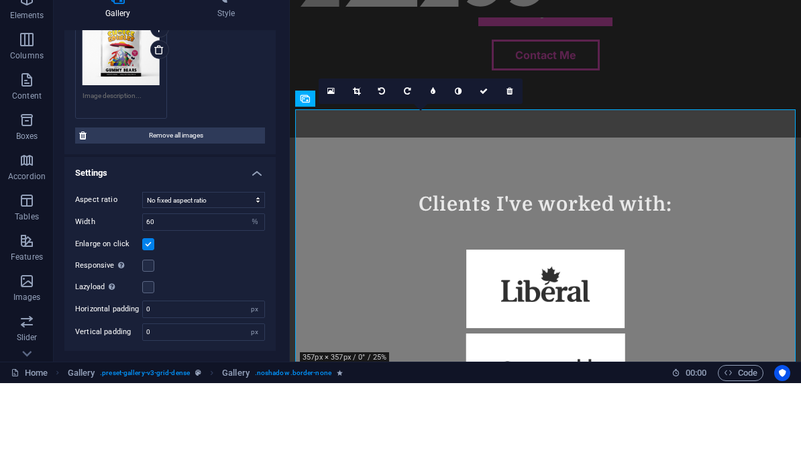
scroll to position [1, 0]
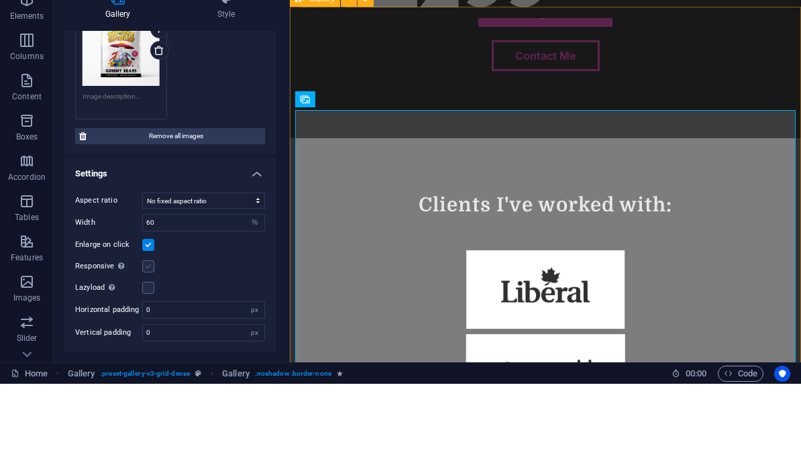
click at [147, 347] on label at bounding box center [148, 353] width 12 height 12
click at [0, 0] on input "Responsive Automatically load retina image and smartphone optimized sizes." at bounding box center [0, 0] width 0 height 0
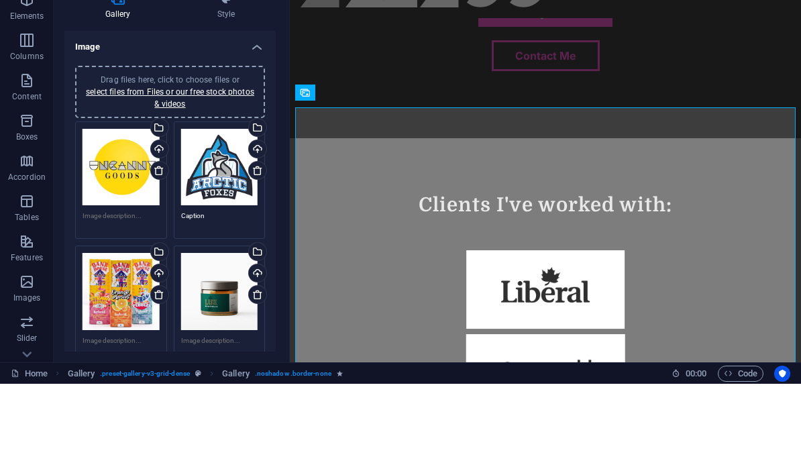
scroll to position [0, 0]
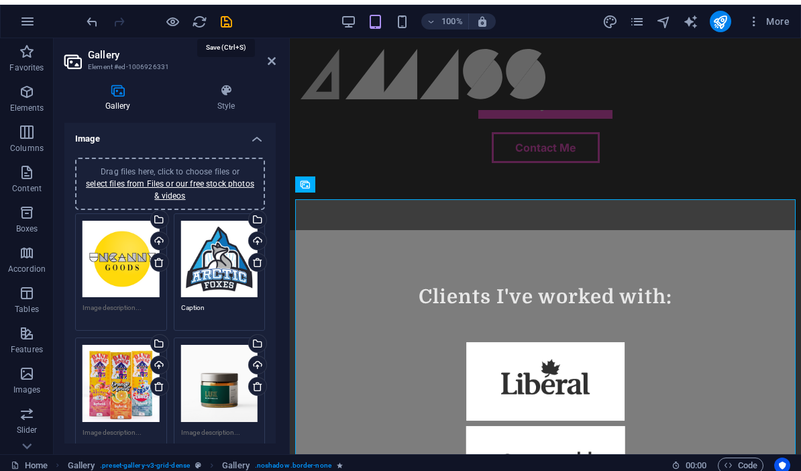
click at [231, 20] on icon "save" at bounding box center [226, 16] width 15 height 15
select select "%"
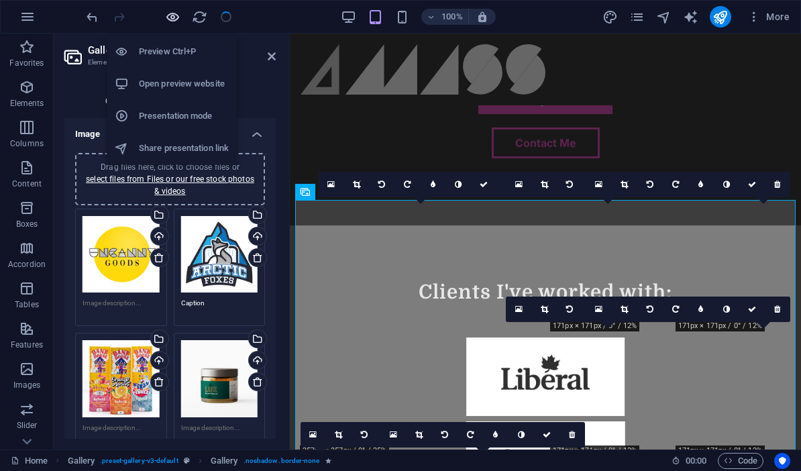
click at [171, 17] on icon "button" at bounding box center [172, 16] width 15 height 15
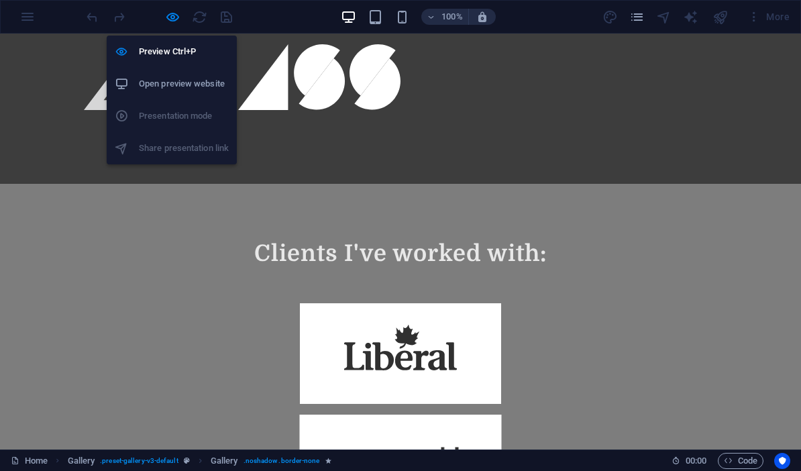
click at [160, 86] on h6 "Open preview website" at bounding box center [184, 84] width 90 height 16
drag, startPoint x: 169, startPoint y: 16, endPoint x: 172, endPoint y: 51, distance: 35.0
click at [169, 16] on icon "button" at bounding box center [172, 16] width 15 height 15
select select "%"
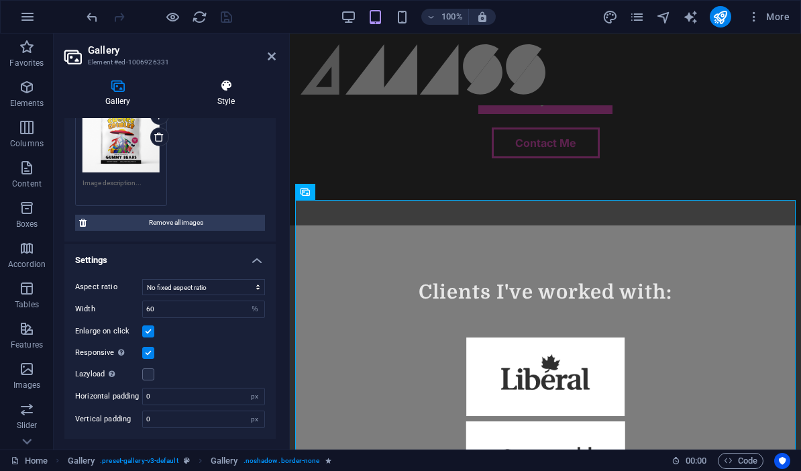
scroll to position [493, 0]
drag, startPoint x: 218, startPoint y: 84, endPoint x: 183, endPoint y: 180, distance: 101.4
click at [219, 84] on icon at bounding box center [225, 85] width 99 height 13
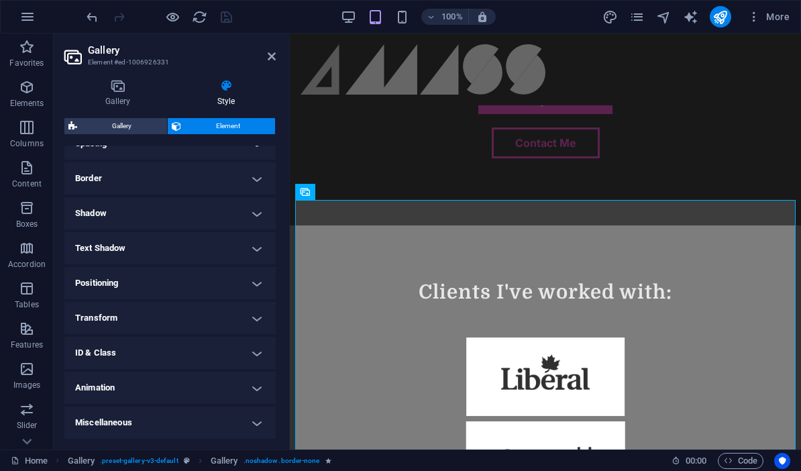
scroll to position [282, 0]
click at [259, 388] on h4 "Animation" at bounding box center [169, 388] width 211 height 32
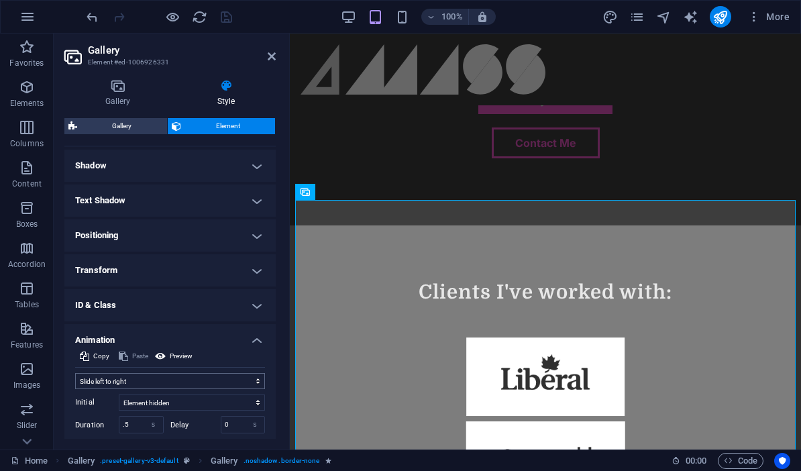
scroll to position [356, 0]
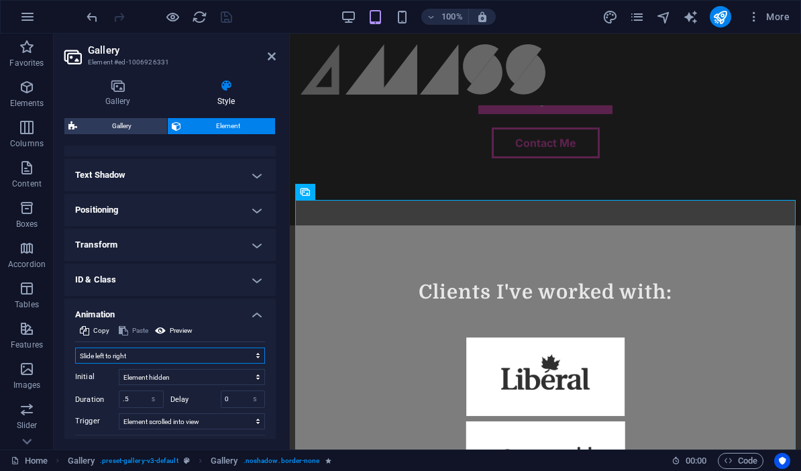
select select "none"
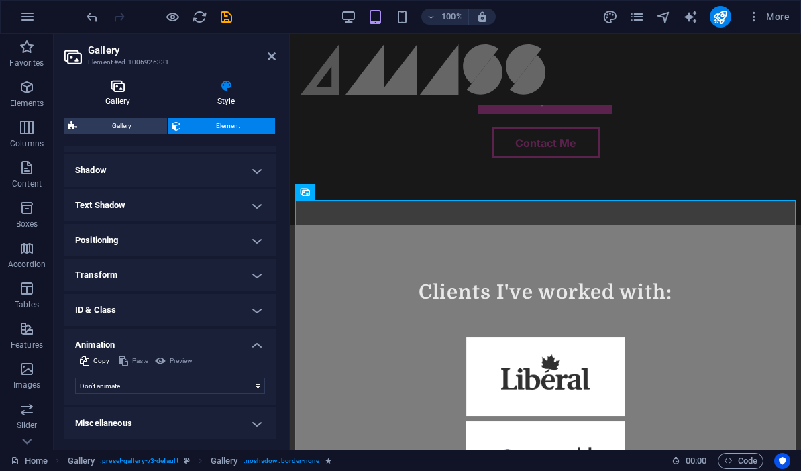
click at [107, 89] on icon at bounding box center [117, 85] width 107 height 13
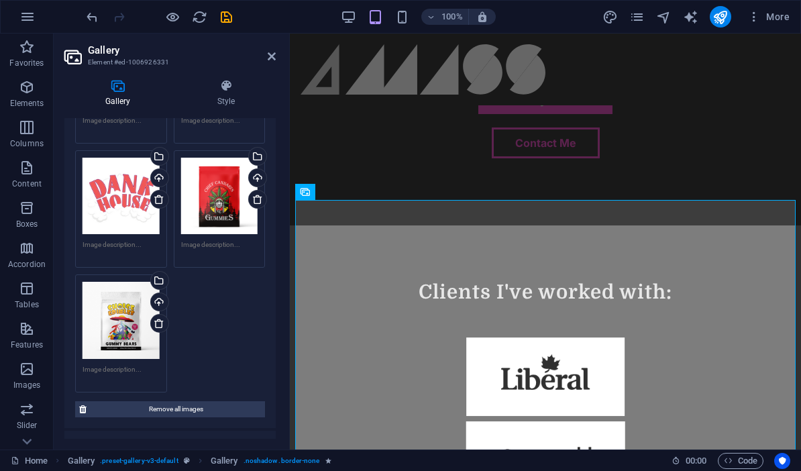
scroll to position [293, 0]
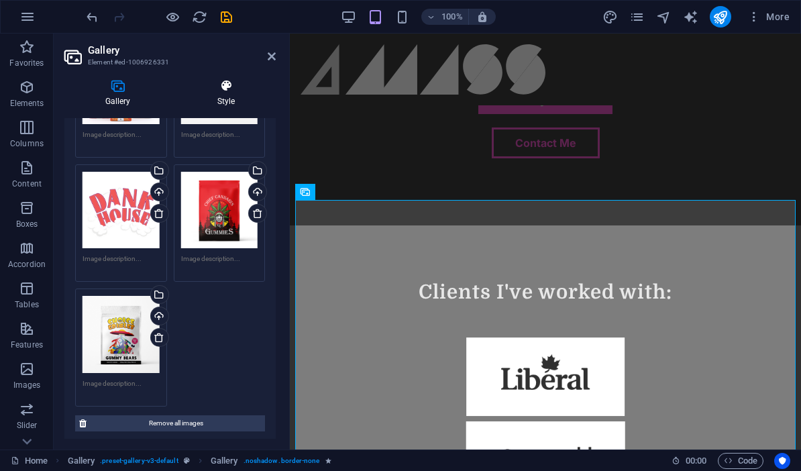
click at [223, 92] on icon at bounding box center [225, 85] width 99 height 13
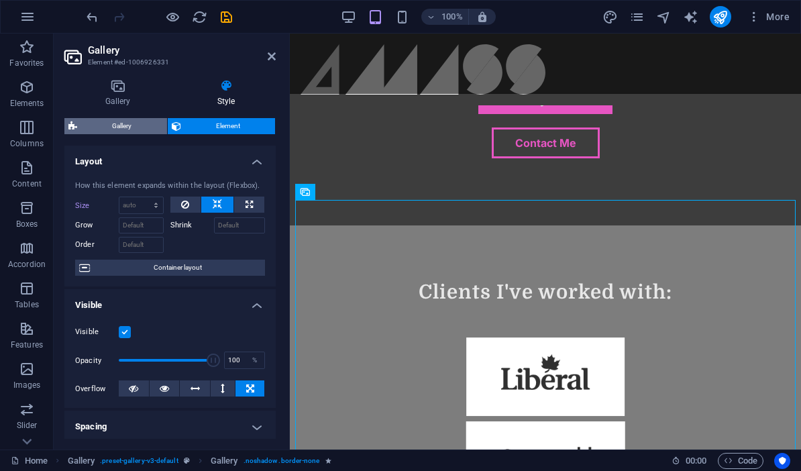
scroll to position [0, 0]
click at [119, 126] on span "Gallery" at bounding box center [122, 126] width 82 height 16
select select "rem"
select select "grid"
select select "zoom"
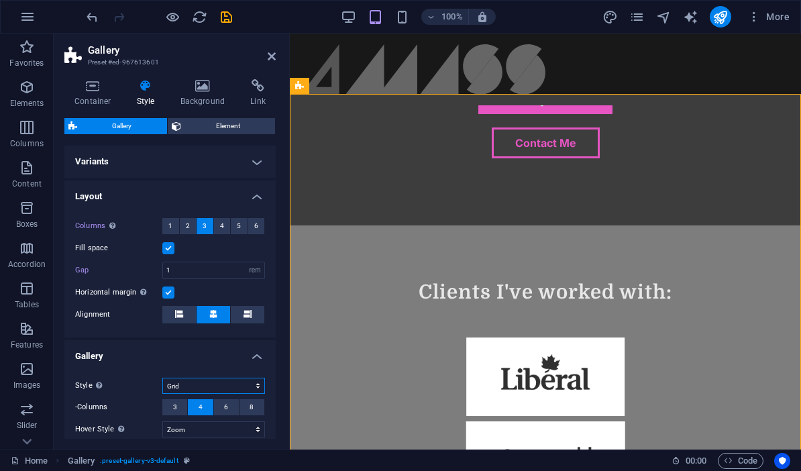
select select "default"
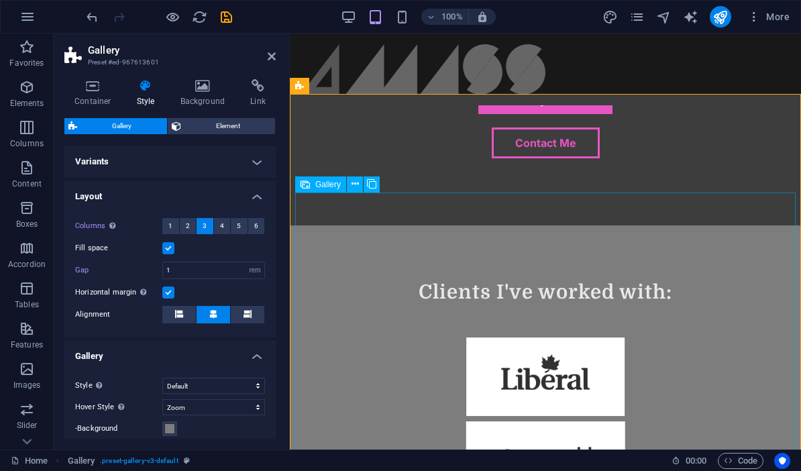
scroll to position [5, 0]
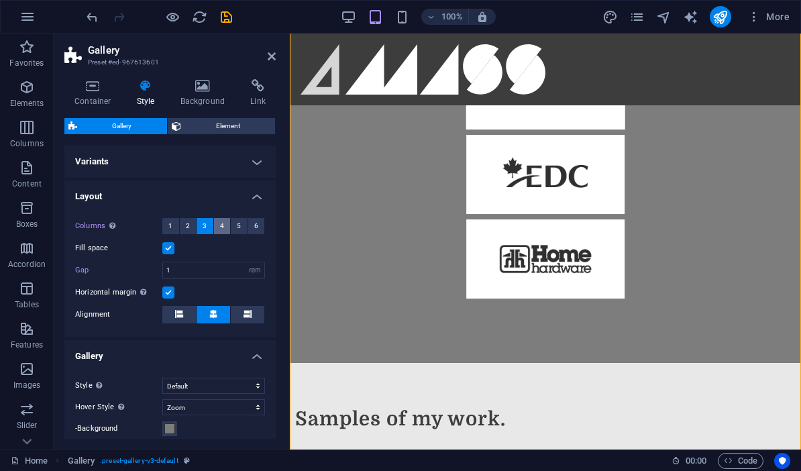
click at [221, 228] on span "4" at bounding box center [222, 226] width 4 height 16
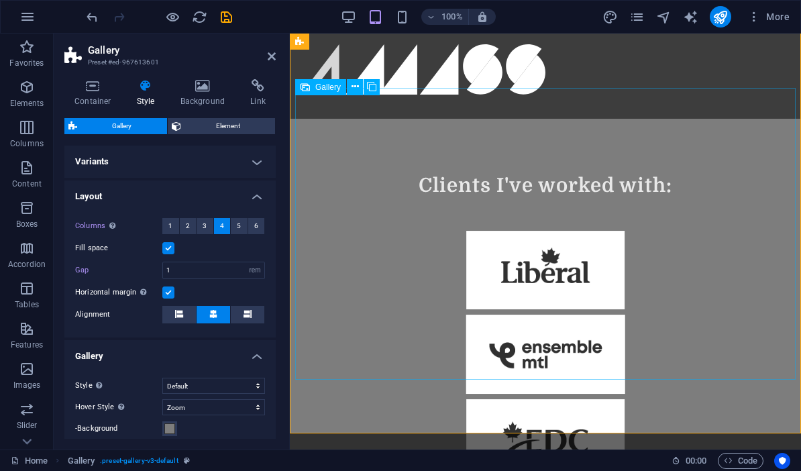
scroll to position [-3, 0]
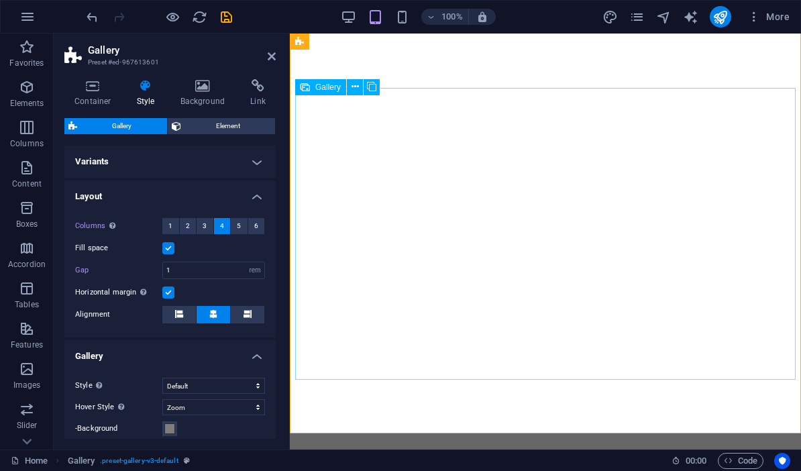
select select "rem"
select select "zoom"
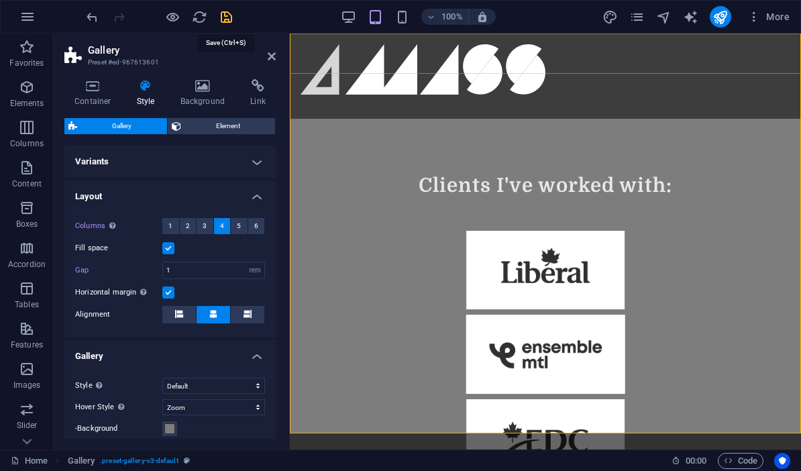
click at [227, 16] on icon "save" at bounding box center [226, 16] width 15 height 15
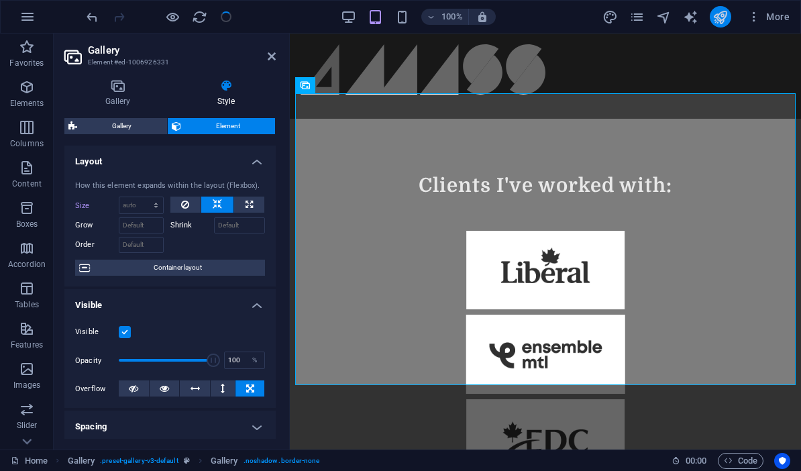
click at [728, 20] on button "publish" at bounding box center [719, 16] width 21 height 21
